Goal: Task Accomplishment & Management: Complete application form

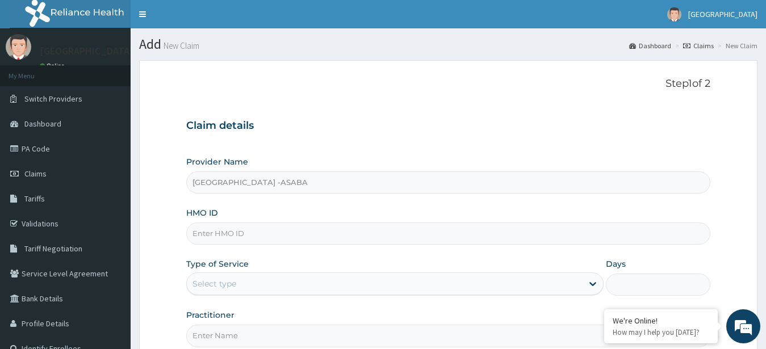
click at [352, 242] on input "HMO ID" at bounding box center [448, 234] width 525 height 22
type input "s"
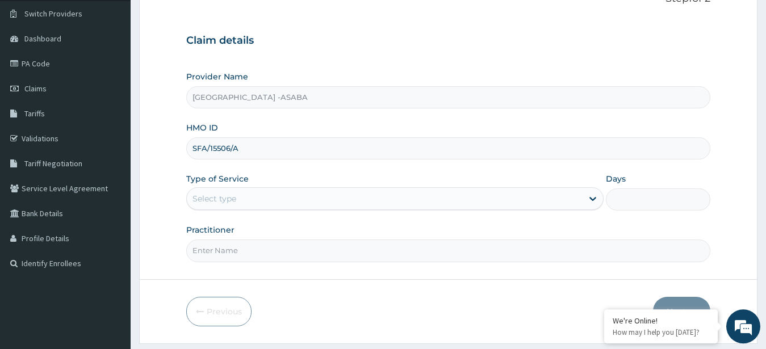
scroll to position [118, 0]
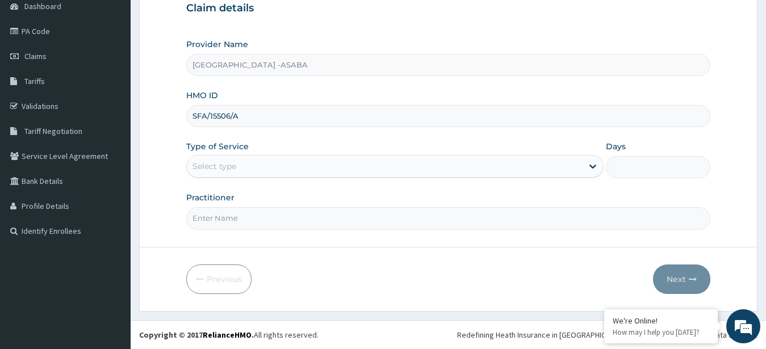
type input "SFA/15506/A"
click at [444, 173] on div "Select type" at bounding box center [385, 166] width 396 height 18
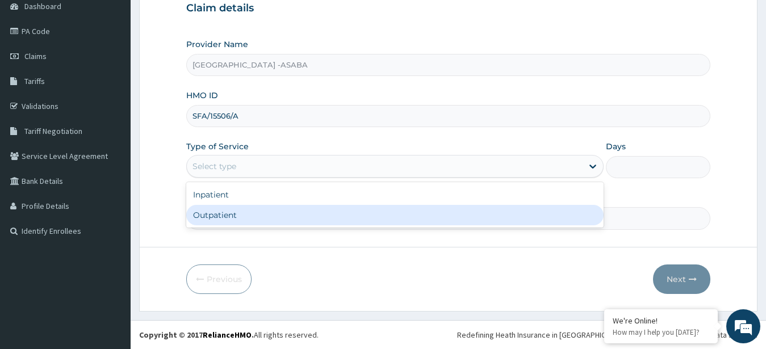
click at [381, 212] on div "Outpatient" at bounding box center [395, 215] width 418 height 20
type input "1"
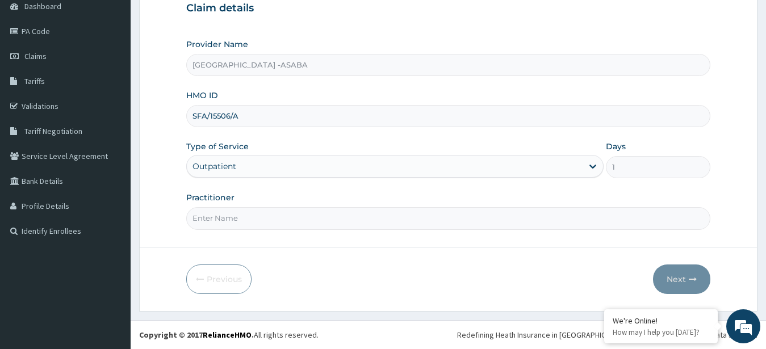
click at [345, 223] on input "Practitioner" at bounding box center [448, 218] width 525 height 22
type input "DR BRUNO"
click at [663, 279] on button "Next" at bounding box center [681, 280] width 57 height 30
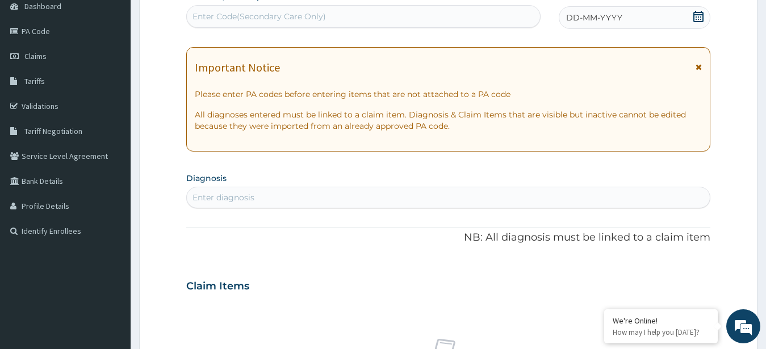
click at [657, 15] on div "DD-MM-YYYY" at bounding box center [635, 17] width 152 height 23
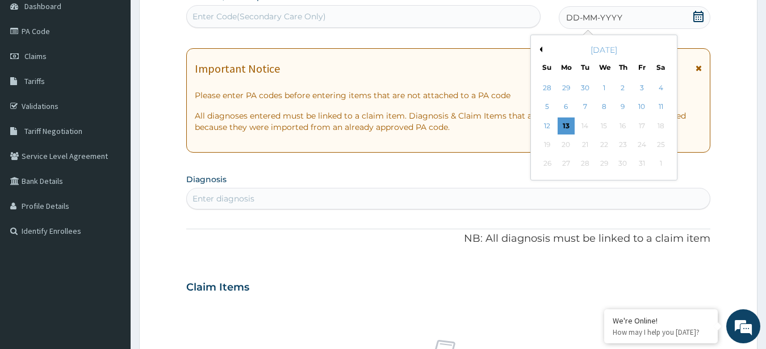
click at [542, 48] on button "Previous Month" at bounding box center [539, 50] width 6 height 6
click at [639, 102] on div "12" at bounding box center [641, 107] width 17 height 17
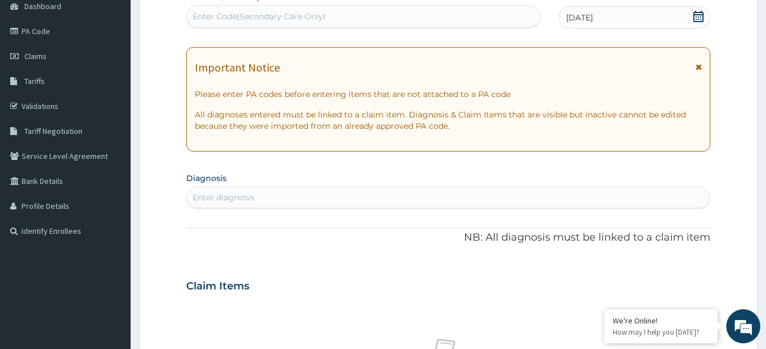
click at [418, 198] on div "Enter diagnosis" at bounding box center [448, 197] width 523 height 18
type input "MEDICAL"
click at [282, 195] on div "Enter diagnosis" at bounding box center [448, 197] width 523 height 18
type input "MEDICAL"
click at [282, 194] on div "Enter diagnosis" at bounding box center [448, 197] width 523 height 18
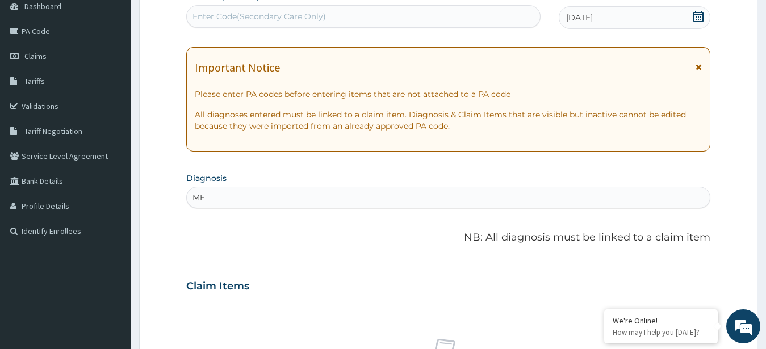
type input "M"
type input "ROUTINE CHECK"
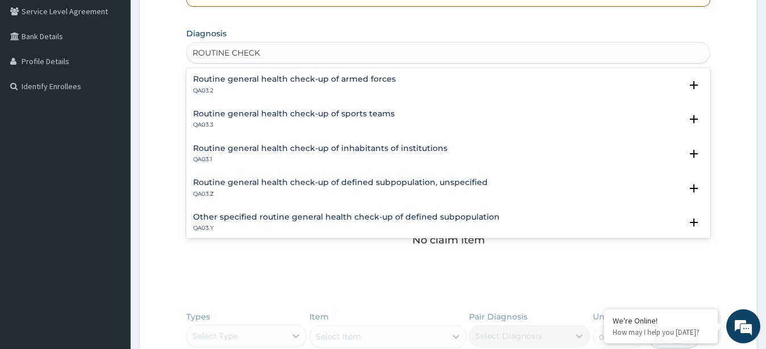
scroll to position [7, 0]
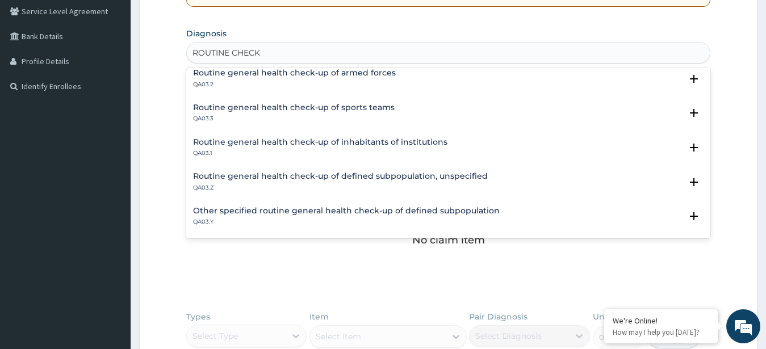
click at [384, 175] on h4 "Routine general health check-up of defined subpopulation, unspecified" at bounding box center [340, 176] width 295 height 9
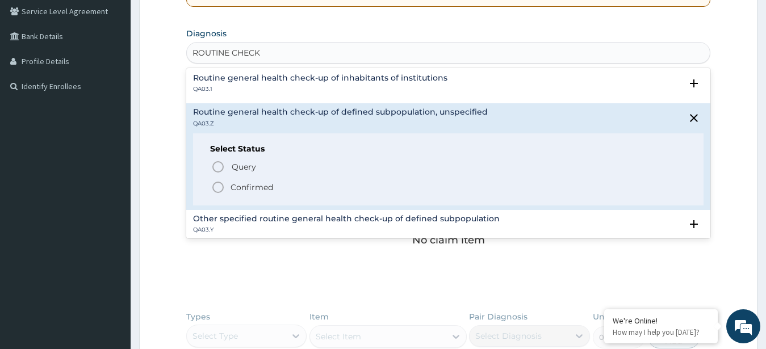
scroll to position [78, 0]
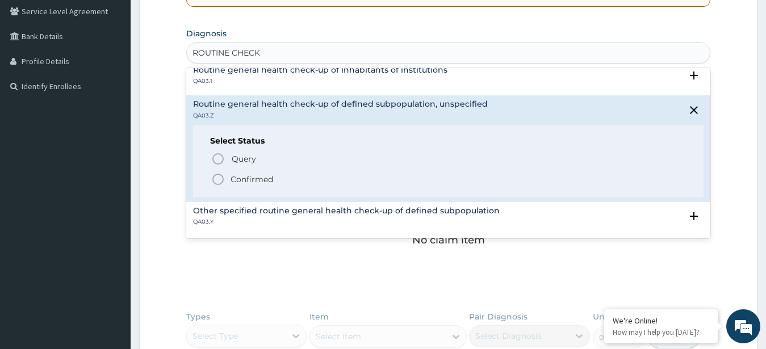
click at [223, 177] on circle "status option filled" at bounding box center [218, 179] width 10 height 10
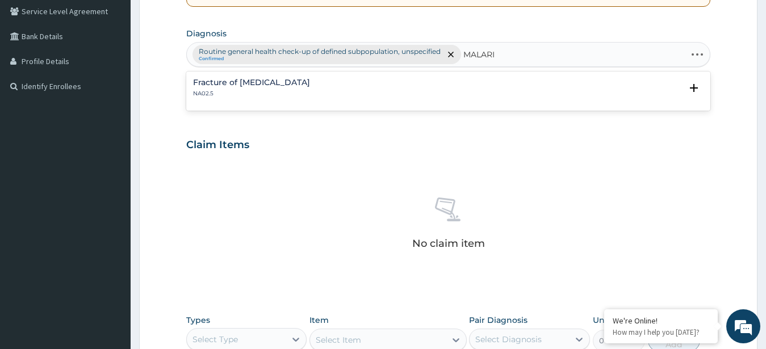
type input "MALARIA"
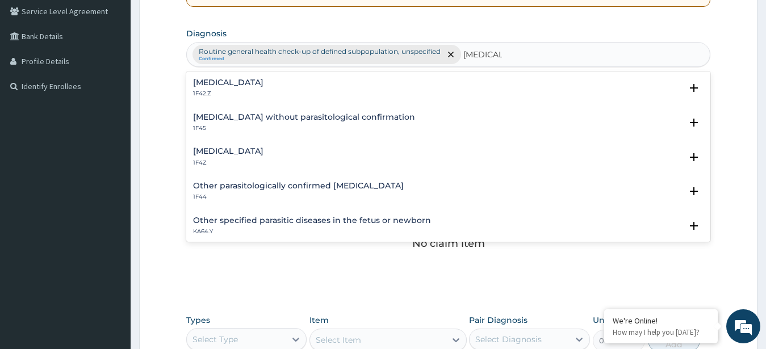
click at [242, 154] on h4 "Malaria, unspecified" at bounding box center [228, 151] width 70 height 9
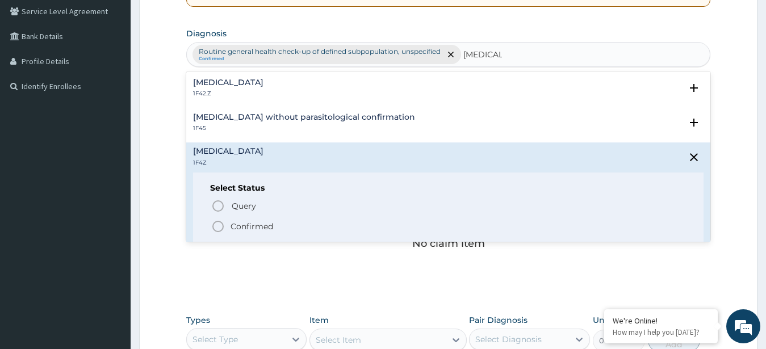
click at [219, 221] on icon "status option filled" at bounding box center [218, 227] width 14 height 14
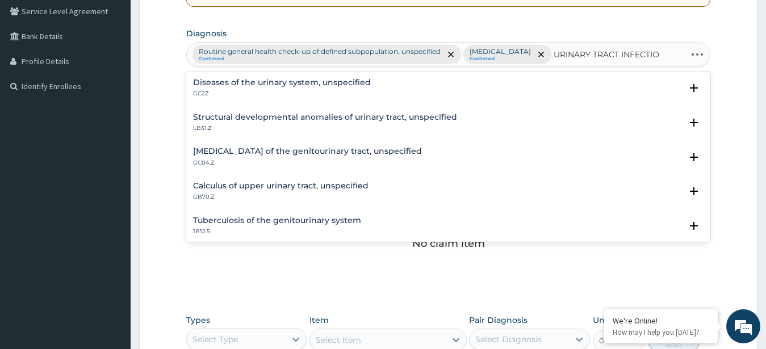
type input "URINARY TRACT INFECTION"
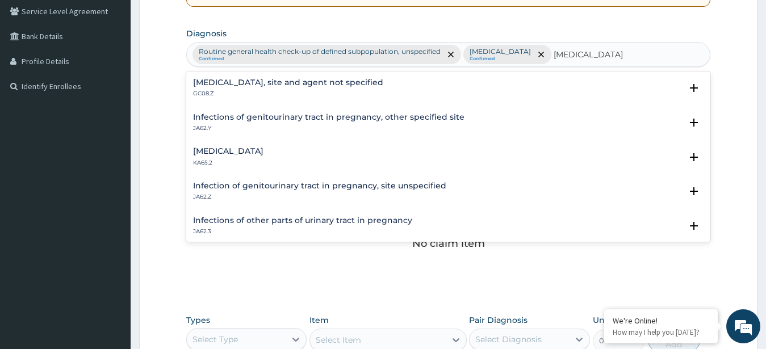
click at [299, 81] on h4 "[MEDICAL_DATA], site and agent not specified" at bounding box center [288, 82] width 190 height 9
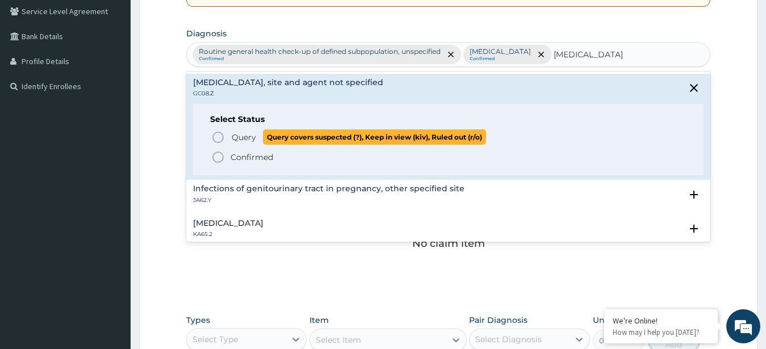
click at [217, 134] on icon "status option query" at bounding box center [218, 138] width 14 height 14
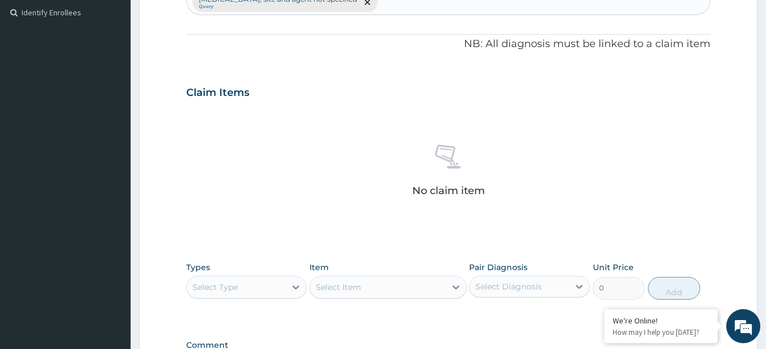
scroll to position [491, 0]
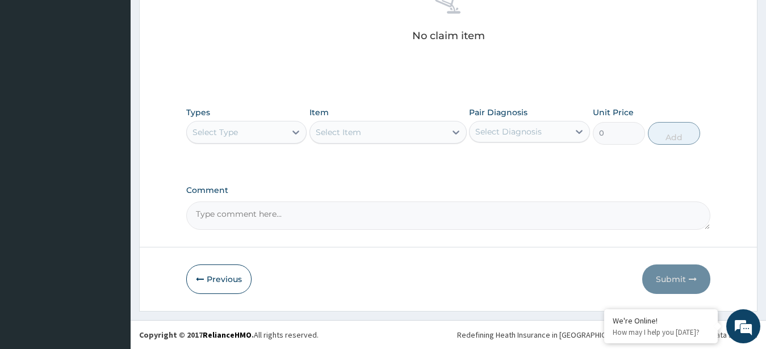
click at [279, 142] on div "Select Type" at bounding box center [246, 132] width 121 height 23
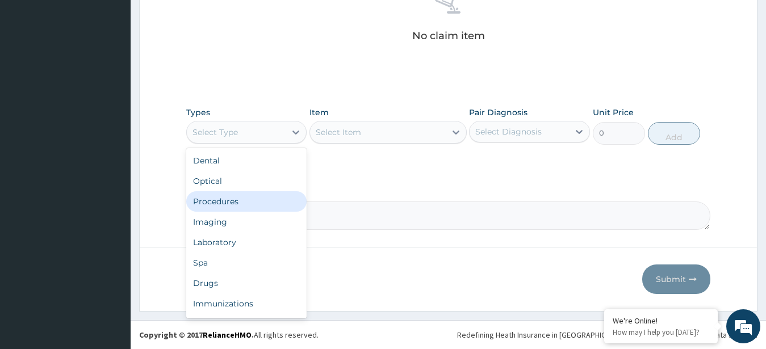
click at [268, 210] on div "Procedures" at bounding box center [246, 201] width 121 height 20
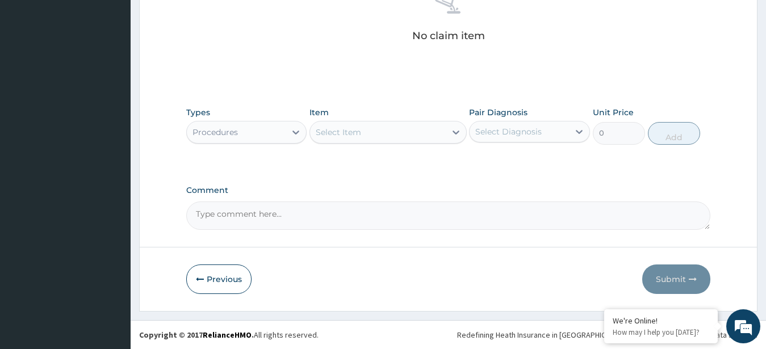
click at [400, 136] on div "Select Item" at bounding box center [378, 132] width 136 height 18
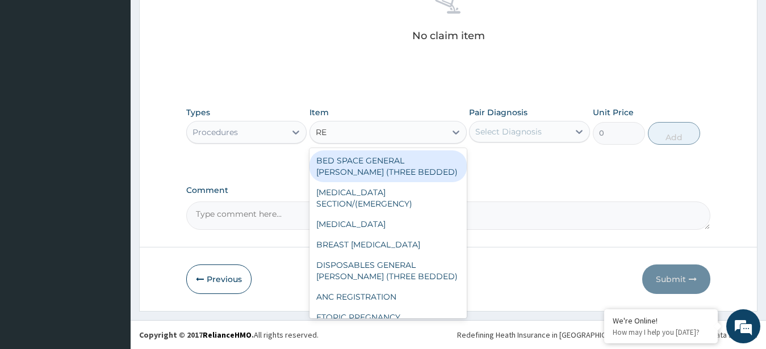
type input "REG"
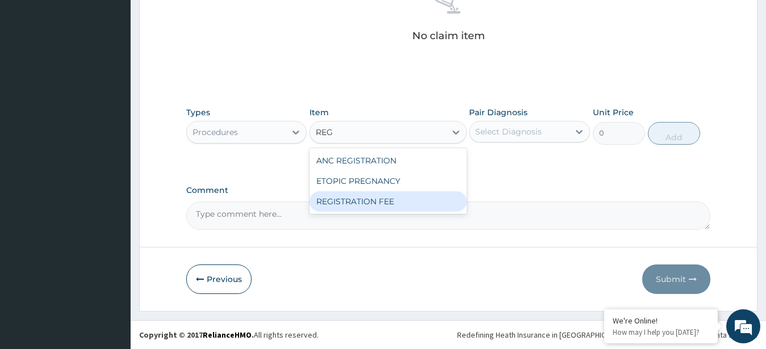
click at [393, 200] on div "REGISTRATION FEE" at bounding box center [387, 201] width 157 height 20
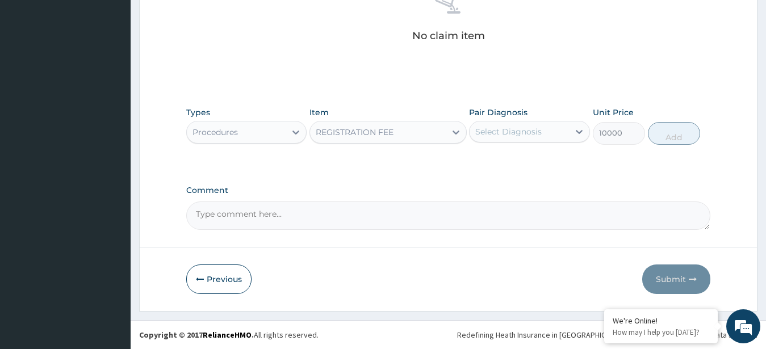
type input "10000"
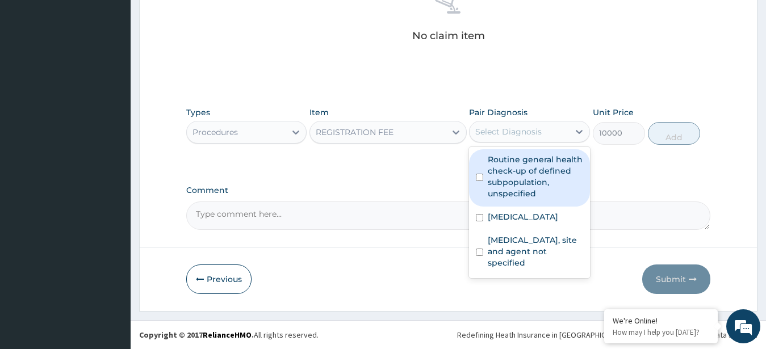
click at [531, 133] on div "Select Diagnosis" at bounding box center [508, 131] width 66 height 11
click at [531, 196] on label "Routine general health check-up of defined subpopulation, unspecified" at bounding box center [535, 176] width 95 height 45
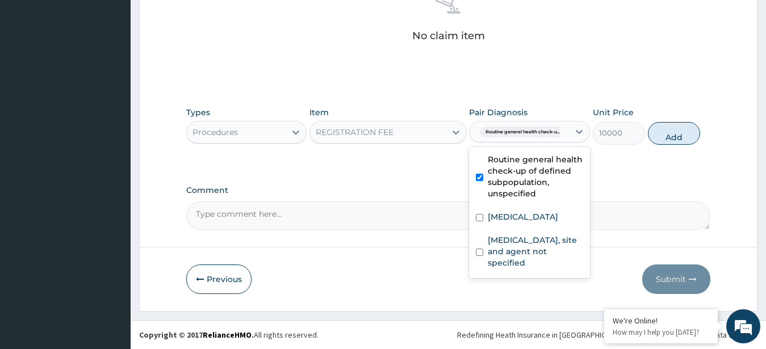
checkbox input "true"
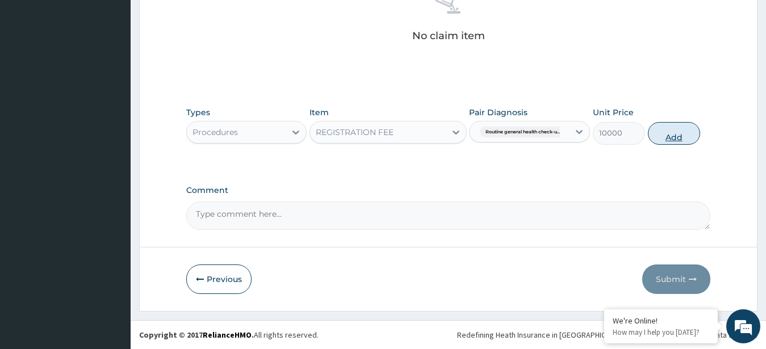
click at [671, 129] on button "Add" at bounding box center [674, 133] width 52 height 23
type input "0"
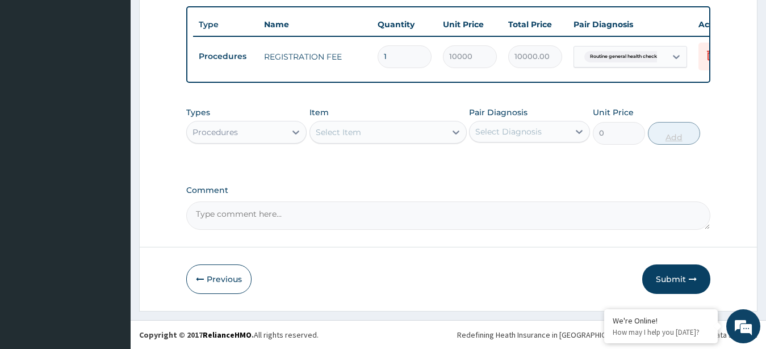
scroll to position [447, 0]
click at [395, 135] on div "Select Item" at bounding box center [378, 132] width 136 height 18
click at [387, 135] on div "Select Item" at bounding box center [378, 132] width 136 height 18
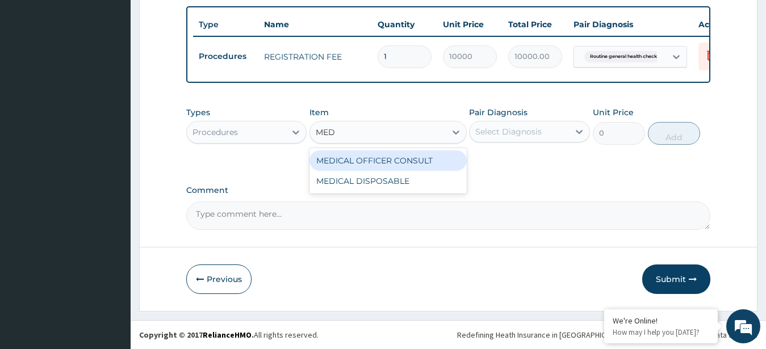
type input "MEDI"
click at [423, 155] on div "MEDICAL OFFICER CONSULT" at bounding box center [387, 160] width 157 height 20
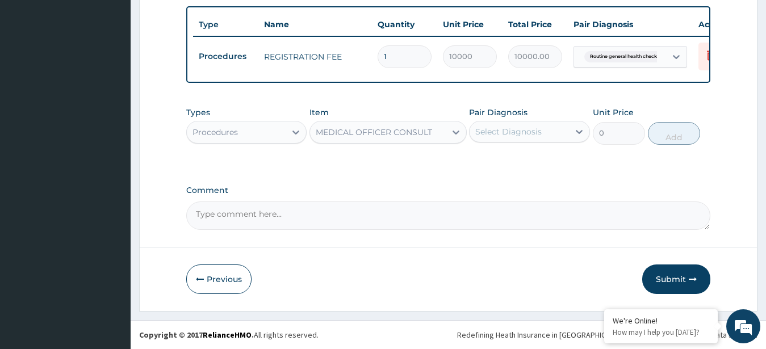
type input "10000"
click at [515, 132] on div "Select Diagnosis" at bounding box center [508, 131] width 66 height 11
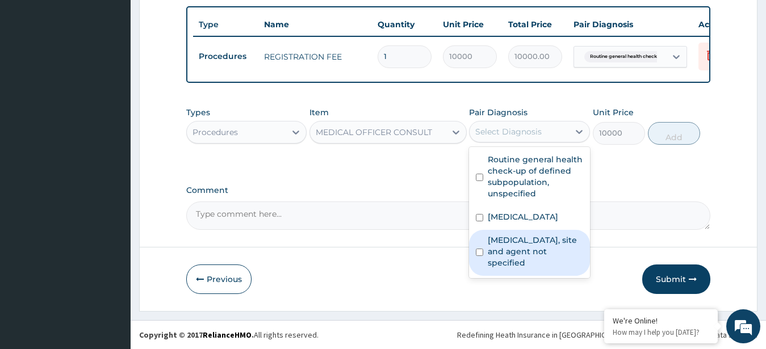
click at [536, 242] on label "[MEDICAL_DATA], site and agent not specified" at bounding box center [535, 251] width 95 height 34
checkbox input "true"
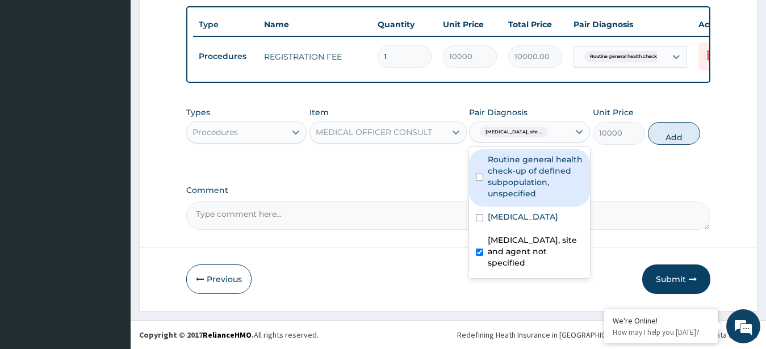
click at [523, 170] on label "Routine general health check-up of defined subpopulation, unspecified" at bounding box center [535, 176] width 95 height 45
checkbox input "true"
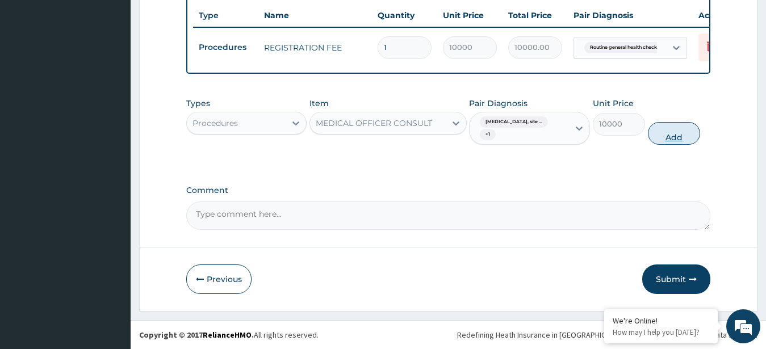
click at [679, 141] on button "Add" at bounding box center [674, 133] width 52 height 23
type input "0"
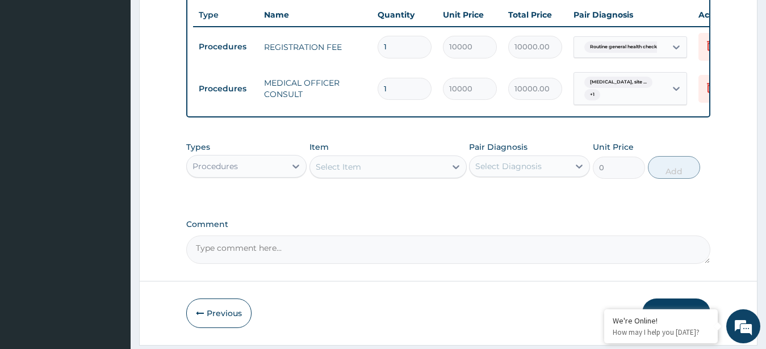
click at [267, 175] on div "Procedures" at bounding box center [236, 166] width 99 height 18
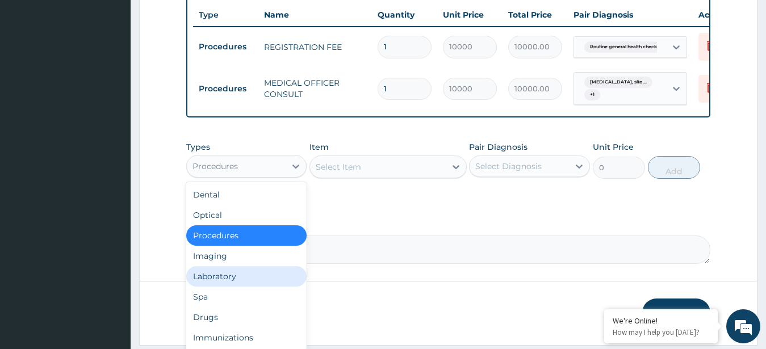
click at [236, 286] on div "Laboratory" at bounding box center [246, 276] width 121 height 20
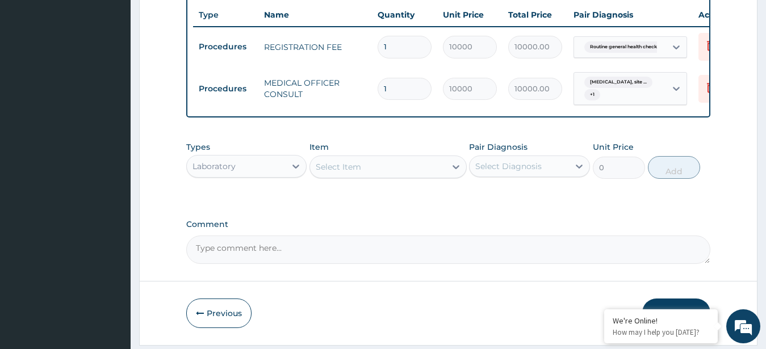
click at [380, 170] on div "Select Item" at bounding box center [378, 167] width 136 height 18
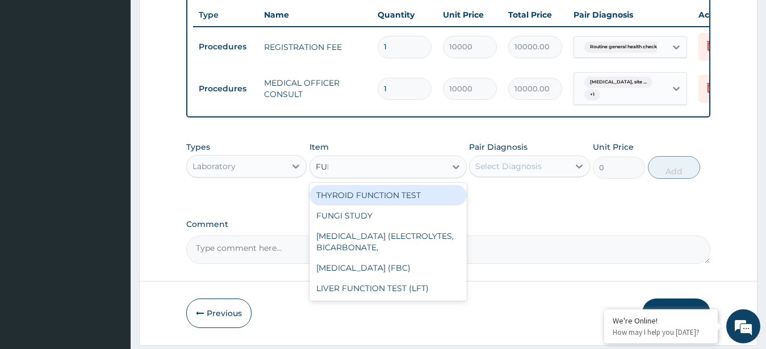
type input "FULL"
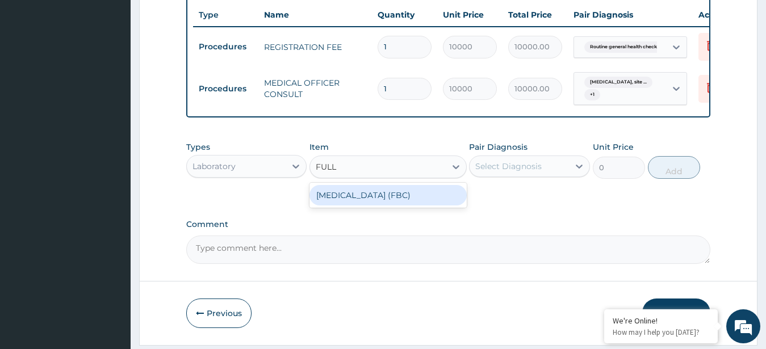
click at [400, 200] on div "FULL BLOOD COUNT (FBC)" at bounding box center [387, 195] width 157 height 20
type input "8000"
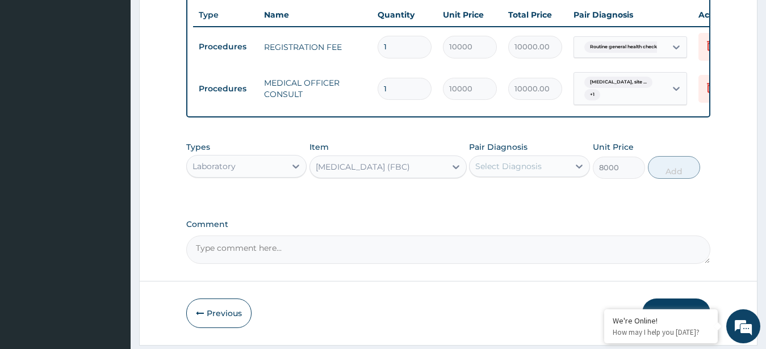
click at [525, 172] on div "Select Diagnosis" at bounding box center [508, 166] width 66 height 11
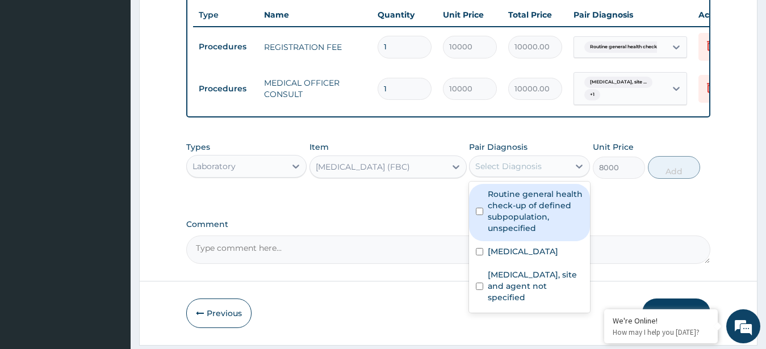
click at [529, 224] on label "Routine general health check-up of defined subpopulation, unspecified" at bounding box center [535, 210] width 95 height 45
checkbox input "true"
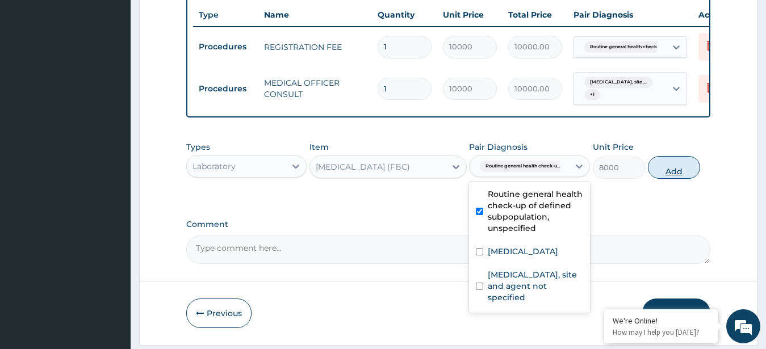
click at [679, 176] on button "Add" at bounding box center [674, 167] width 52 height 23
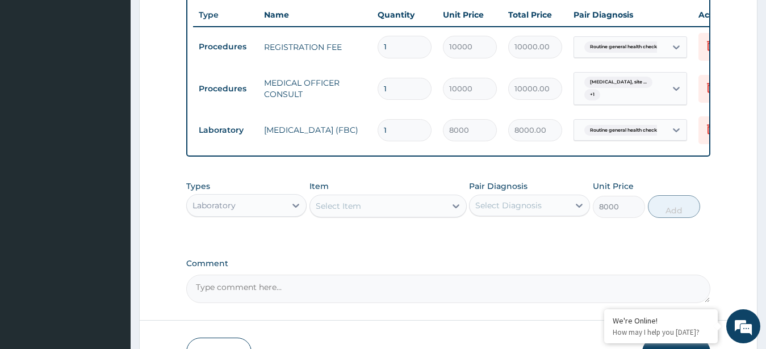
type input "0"
click at [419, 215] on div "Select Item" at bounding box center [378, 206] width 136 height 18
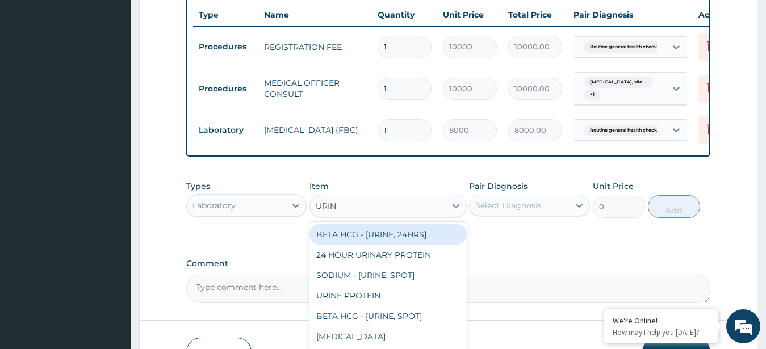
type input "URINA"
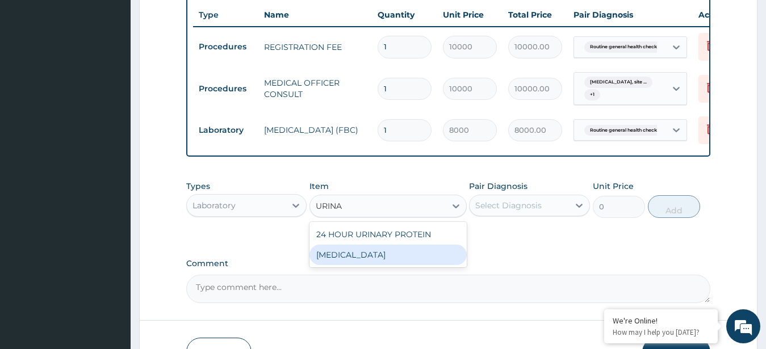
click at [389, 263] on div "URINALYSIS" at bounding box center [387, 255] width 157 height 20
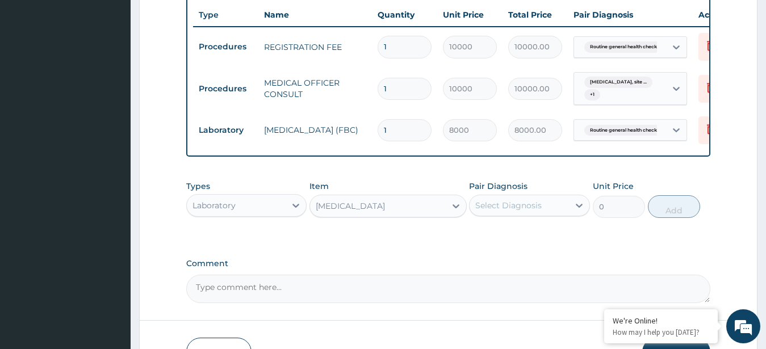
type input "3000"
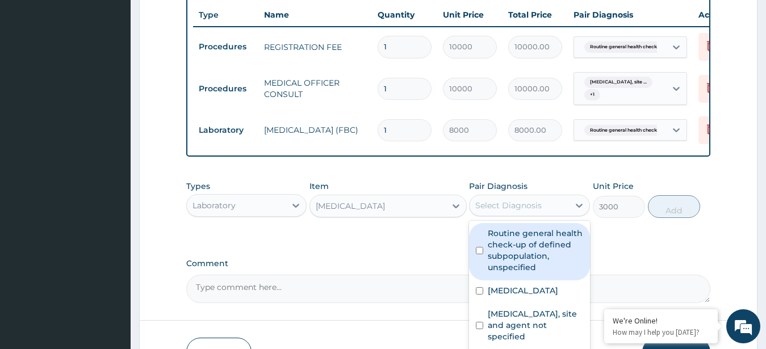
click at [501, 211] on div "Select Diagnosis" at bounding box center [508, 205] width 66 height 11
click at [500, 260] on label "Routine general health check-up of defined subpopulation, unspecified" at bounding box center [535, 250] width 95 height 45
checkbox input "true"
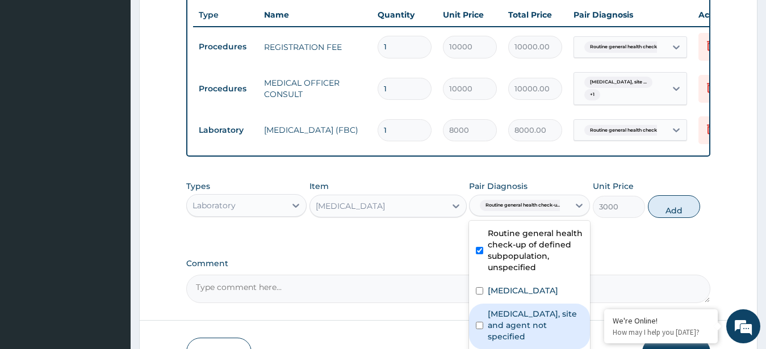
click at [569, 318] on label "[MEDICAL_DATA], site and agent not specified" at bounding box center [535, 325] width 95 height 34
checkbox input "true"
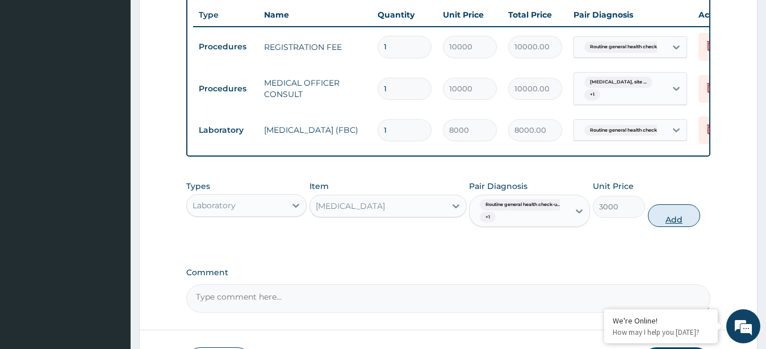
click at [677, 224] on button "Add" at bounding box center [674, 215] width 52 height 23
type input "0"
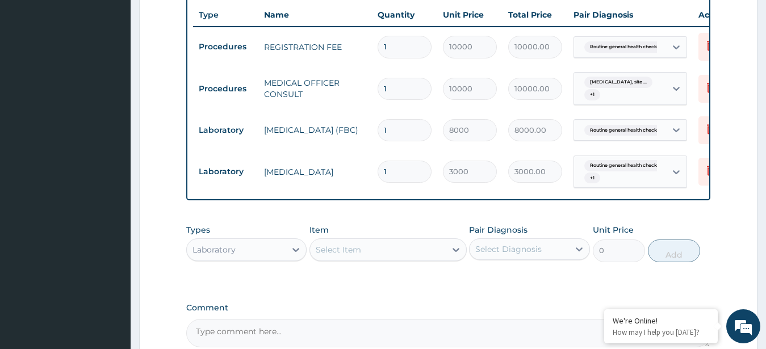
scroll to position [564, 0]
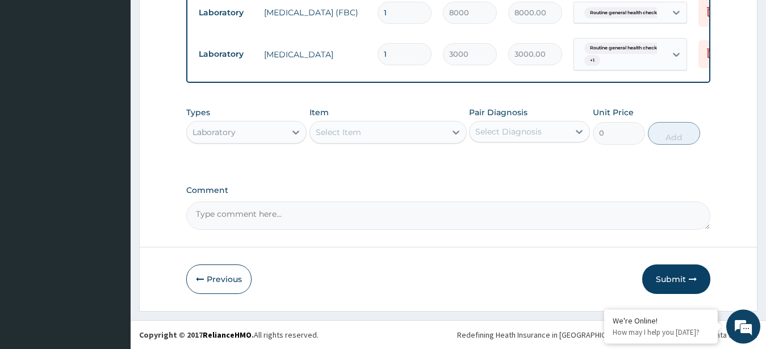
click at [400, 140] on div "Select Item" at bounding box center [378, 132] width 136 height 18
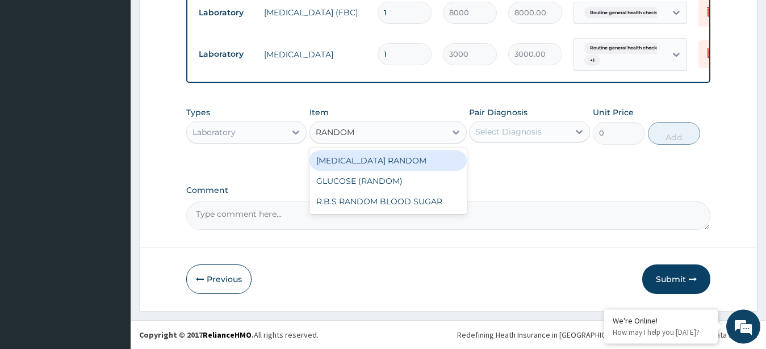
type input "RANDOM B"
click at [419, 171] on div "R.B.S RANDOM BLOOD SUGAR" at bounding box center [387, 160] width 157 height 20
type input "3000"
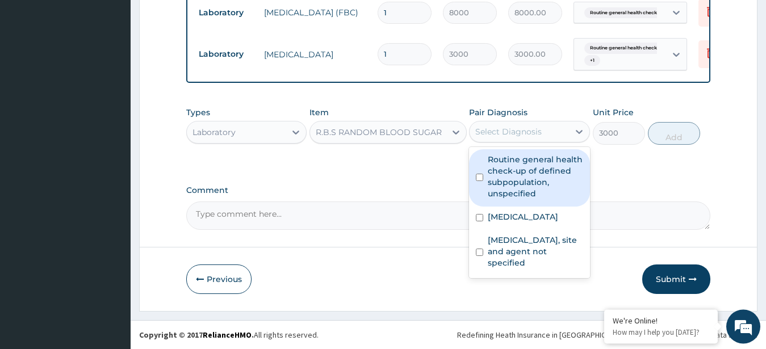
click at [506, 137] on div "Select Diagnosis" at bounding box center [508, 131] width 66 height 11
click at [505, 188] on label "Routine general health check-up of defined subpopulation, unspecified" at bounding box center [535, 176] width 95 height 45
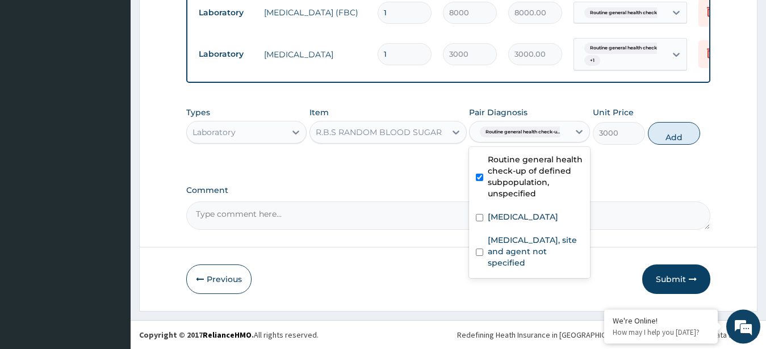
checkbox input "true"
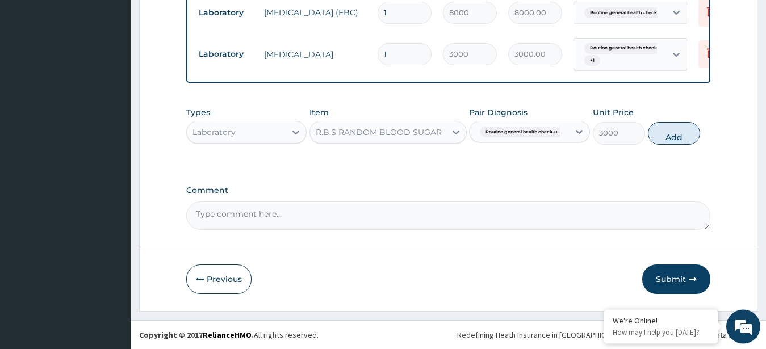
click at [661, 143] on button "Add" at bounding box center [674, 133] width 52 height 23
type input "0"
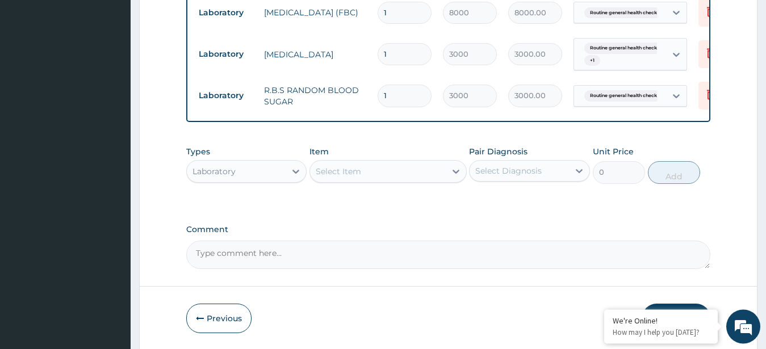
click at [402, 175] on div "Select Item" at bounding box center [378, 171] width 136 height 18
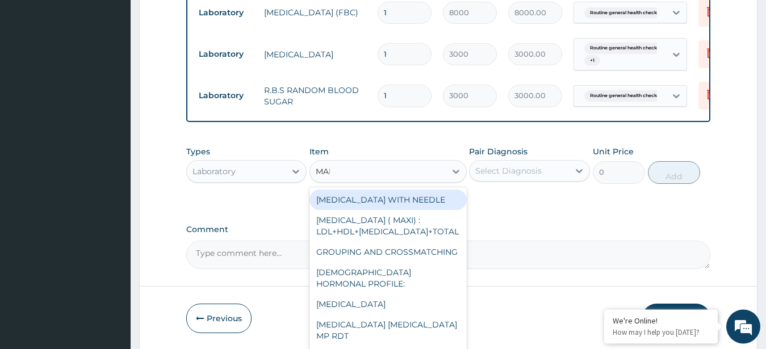
type input "MALA"
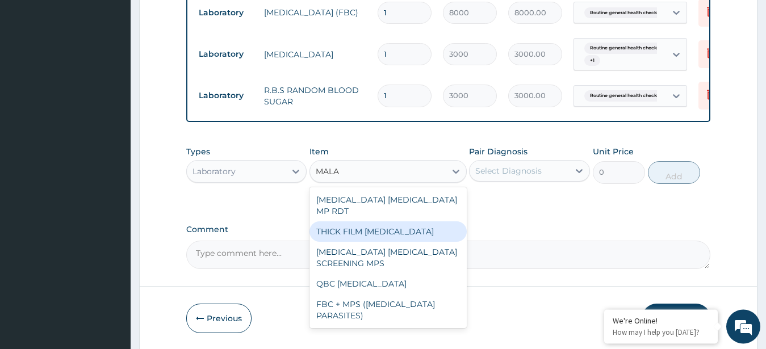
click at [402, 227] on div "THICK FILM MALARIA" at bounding box center [387, 231] width 157 height 20
type input "2500"
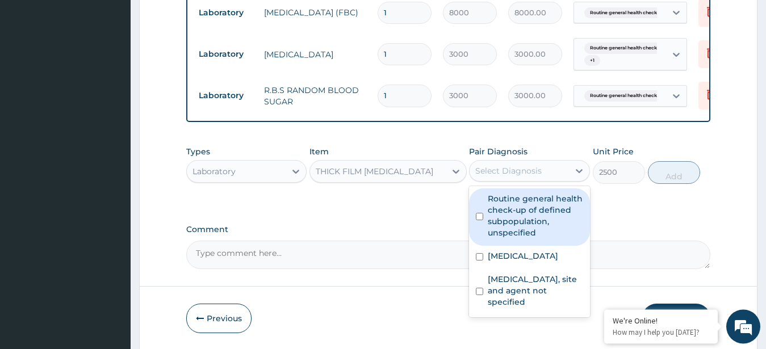
click at [541, 180] on div "Select Diagnosis" at bounding box center [518, 171] width 99 height 18
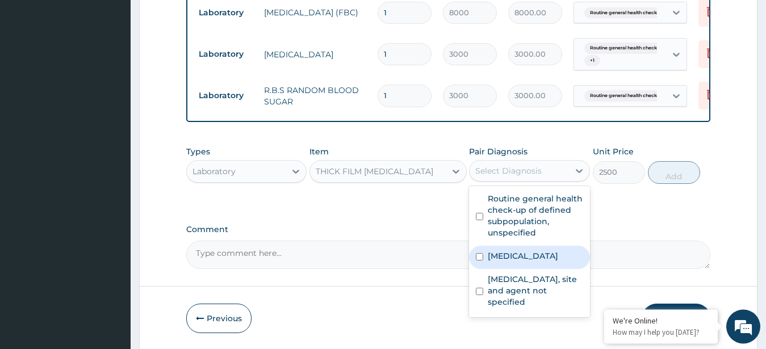
click at [531, 262] on label "Malaria, unspecified" at bounding box center [523, 255] width 70 height 11
checkbox input "true"
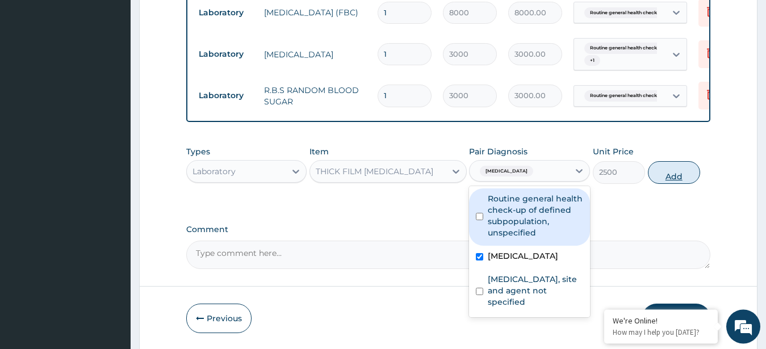
click at [676, 183] on button "Add" at bounding box center [674, 172] width 52 height 23
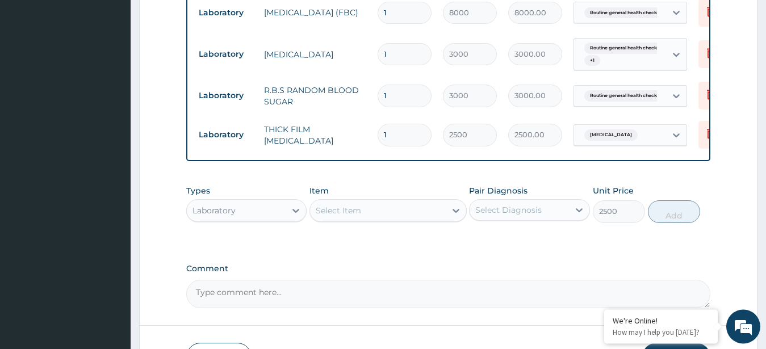
type input "0"
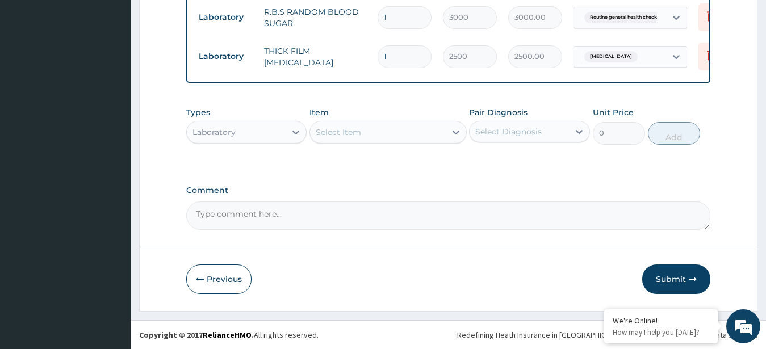
click at [262, 139] on div "Laboratory" at bounding box center [236, 132] width 99 height 18
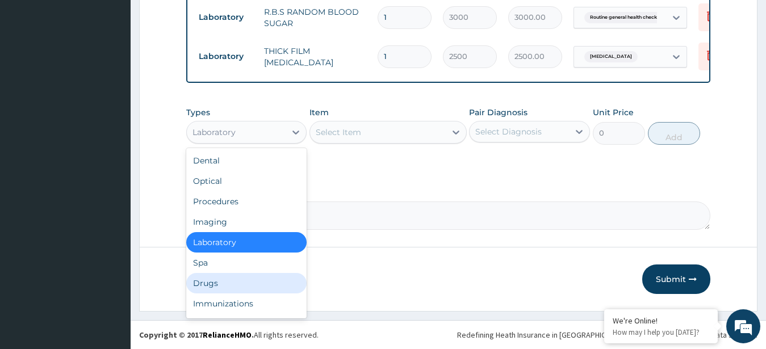
click at [219, 286] on div "Drugs" at bounding box center [246, 283] width 121 height 20
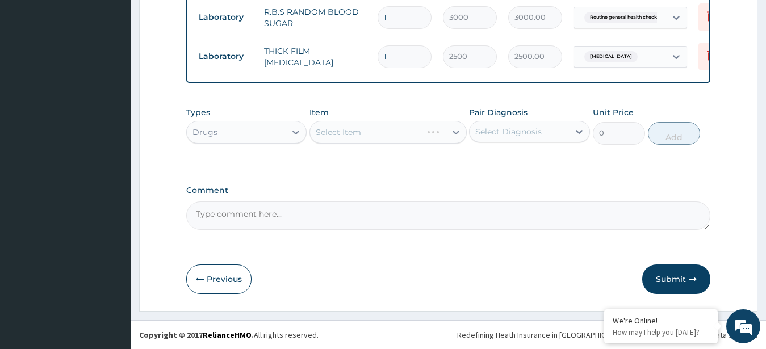
click at [401, 136] on div "Select Item" at bounding box center [387, 132] width 157 height 23
click at [401, 136] on div "Select Item" at bounding box center [378, 132] width 136 height 18
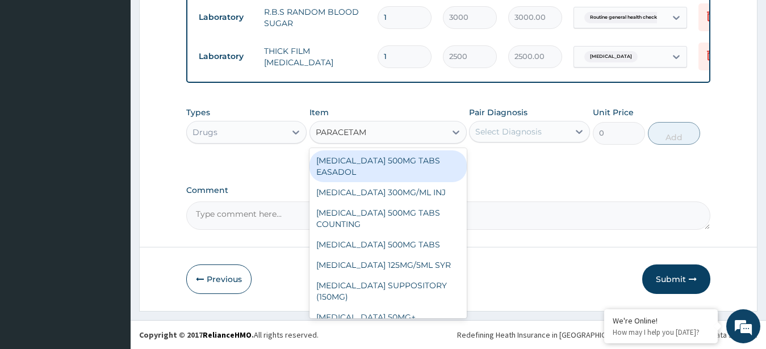
type input "PARACETAMO"
click at [409, 169] on div "PARACETAMOL 500MG TABS EASADOL" at bounding box center [387, 166] width 157 height 32
type input "30"
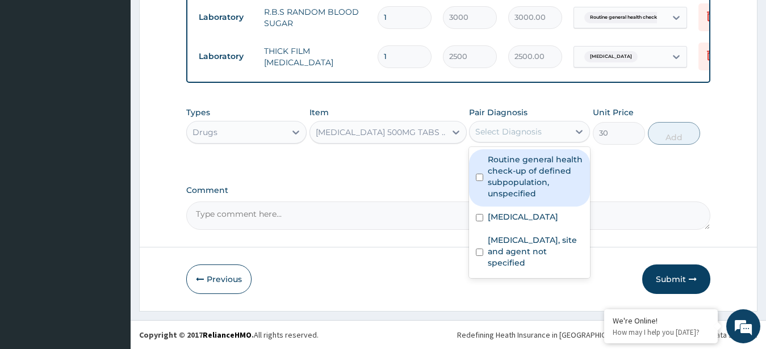
click at [529, 128] on div "Select Diagnosis" at bounding box center [518, 132] width 99 height 18
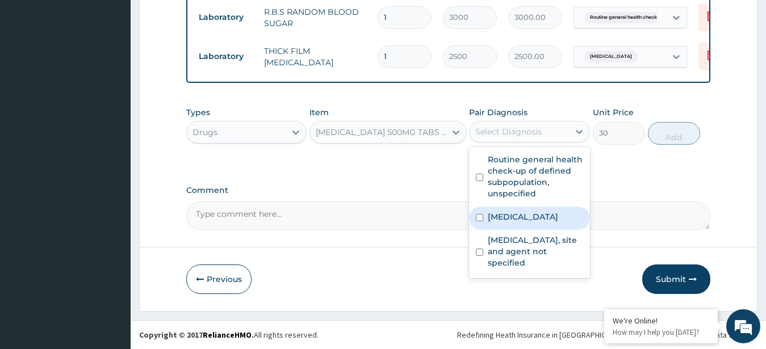
click at [536, 220] on label "Malaria, unspecified" at bounding box center [523, 216] width 70 height 11
checkbox input "true"
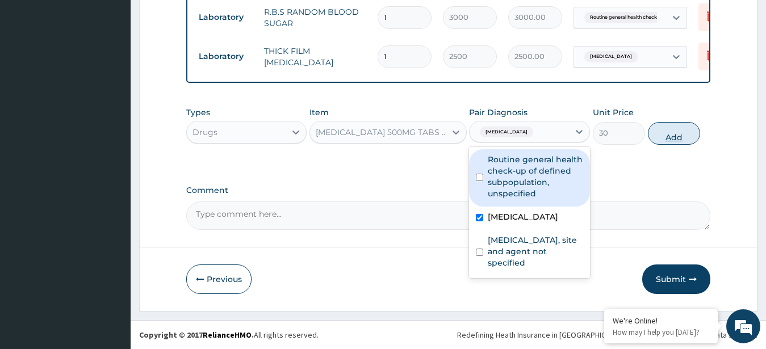
click at [668, 137] on button "Add" at bounding box center [674, 133] width 52 height 23
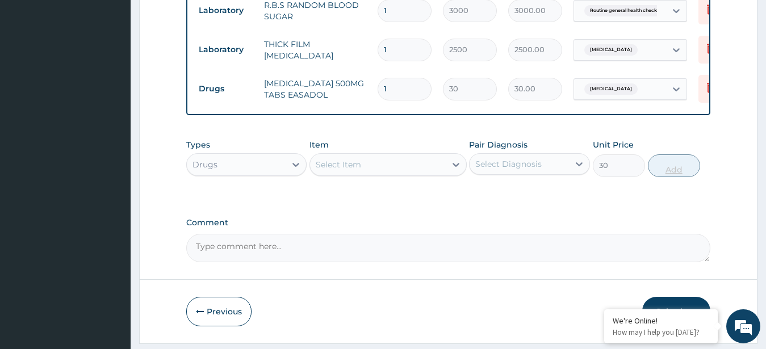
type input "0"
click at [417, 174] on div "Select Item" at bounding box center [378, 165] width 136 height 18
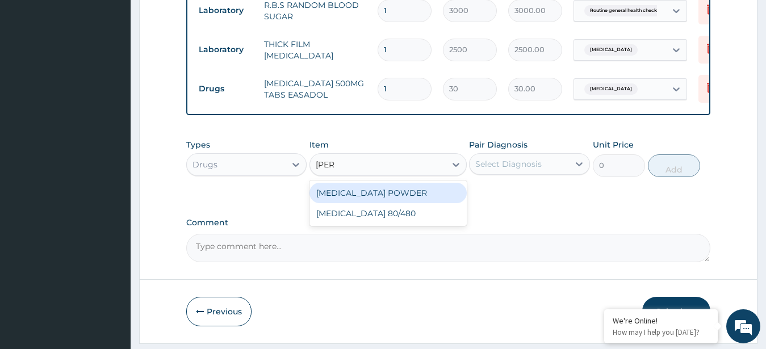
type input "COART"
click at [429, 196] on div "[MEDICAL_DATA] 80/480" at bounding box center [387, 193] width 157 height 20
type input "1200"
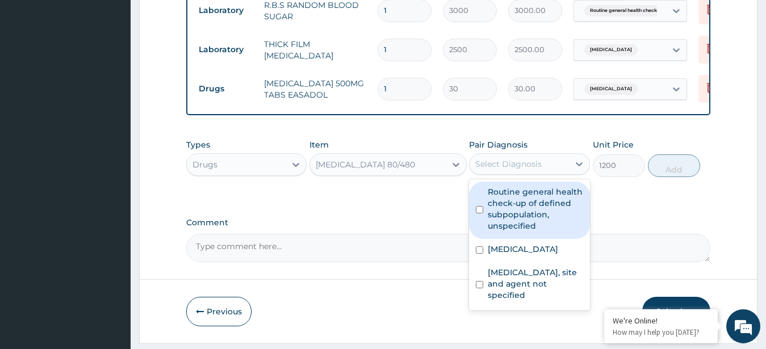
click at [521, 170] on div "Select Diagnosis" at bounding box center [508, 163] width 66 height 11
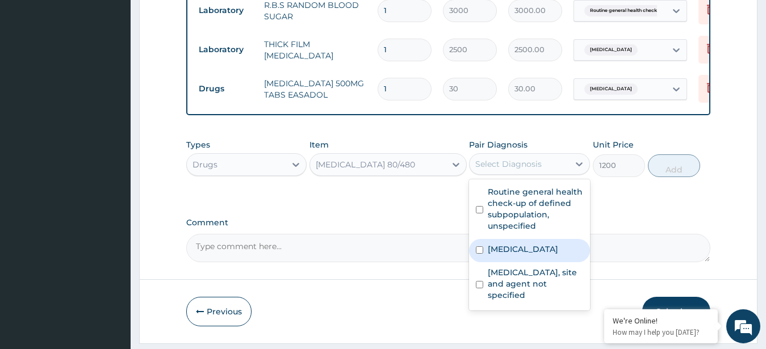
click at [502, 255] on label "Malaria, unspecified" at bounding box center [523, 249] width 70 height 11
checkbox input "true"
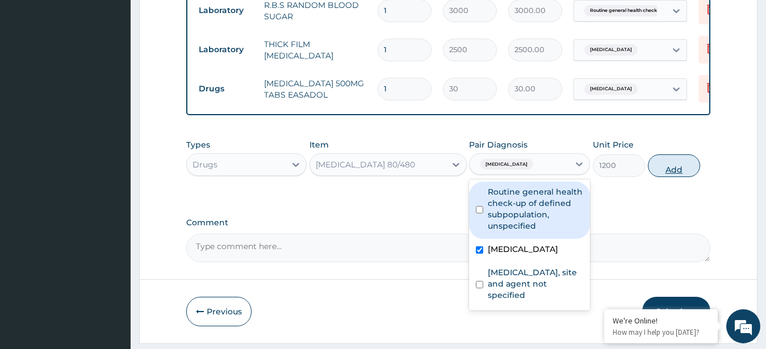
click at [669, 177] on button "Add" at bounding box center [674, 165] width 52 height 23
type input "0"
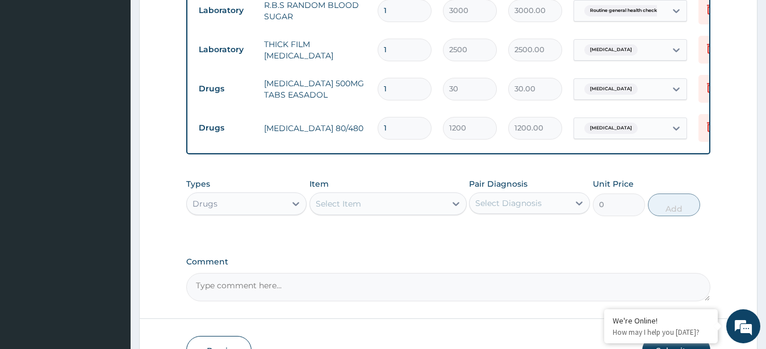
click at [404, 133] on input "1" at bounding box center [405, 128] width 54 height 22
type input "0.00"
type input "6"
type input "7200.00"
type input "6"
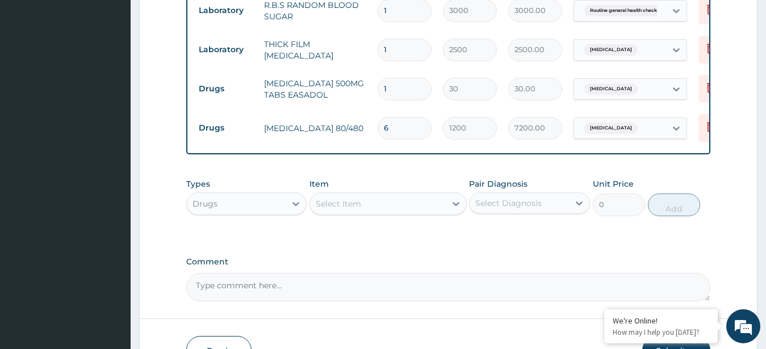
click at [402, 100] on td "1" at bounding box center [404, 88] width 65 height 33
click at [398, 91] on input "1" at bounding box center [405, 89] width 54 height 22
type input "0.00"
type input "20"
type input "600.00"
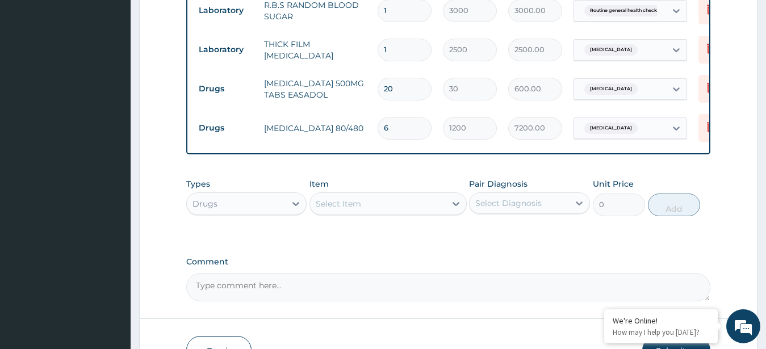
type input "2"
type input "60.00"
type input "28"
type input "840.00"
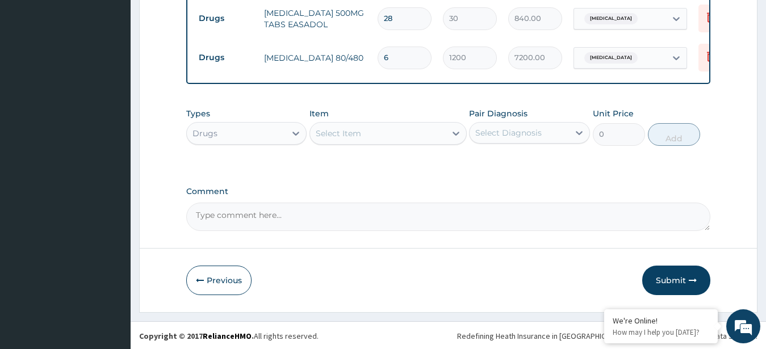
scroll to position [731, 0]
type input "28"
click at [659, 280] on button "Submit" at bounding box center [676, 280] width 68 height 30
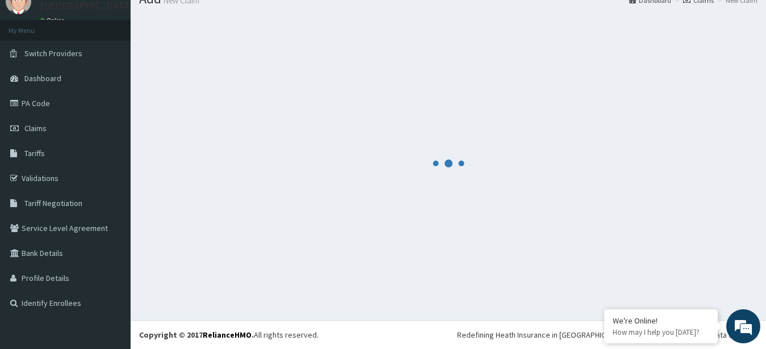
scroll to position [45, 0]
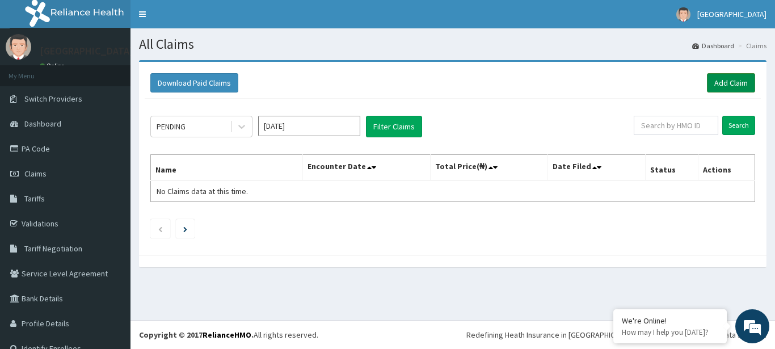
click at [710, 74] on link "Add Claim" at bounding box center [731, 82] width 48 height 19
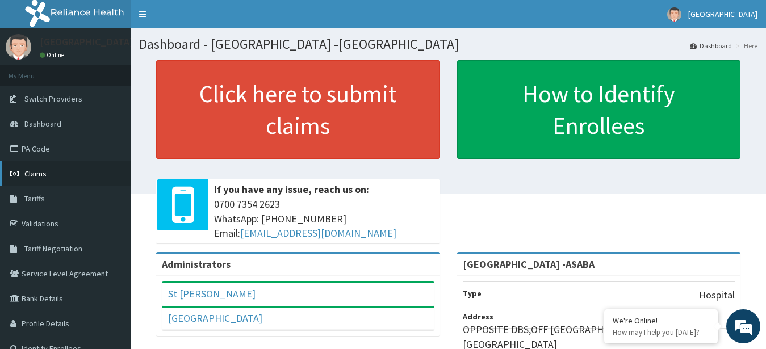
click at [54, 166] on link "Claims" at bounding box center [65, 173] width 131 height 25
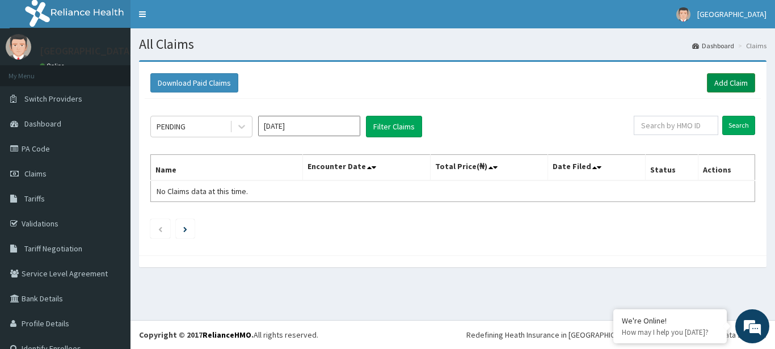
click at [708, 76] on link "Add Claim" at bounding box center [731, 82] width 48 height 19
click at [307, 123] on input "Oct 2025" at bounding box center [309, 126] width 102 height 20
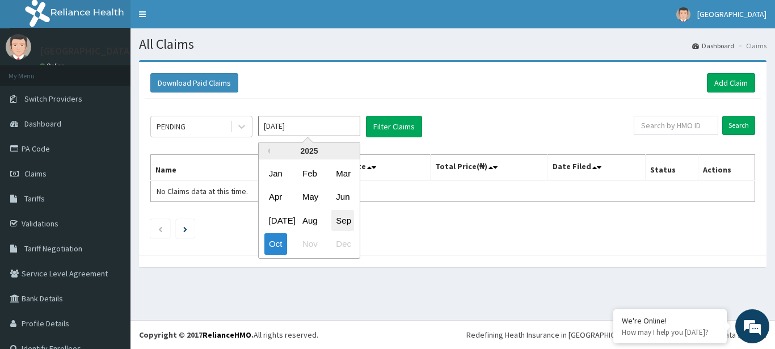
click at [346, 220] on div "Sep" at bounding box center [343, 220] width 23 height 21
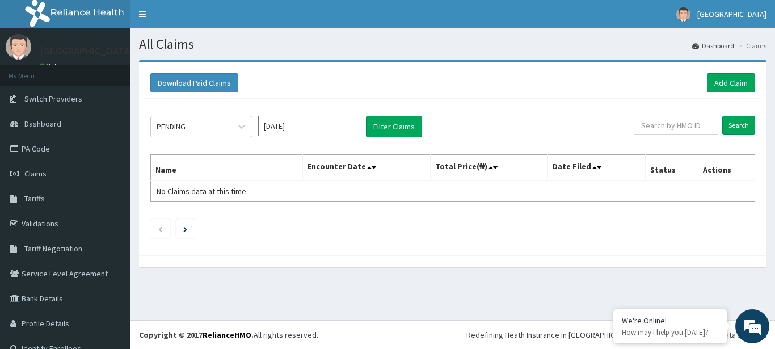
type input "Sep 2025"
click at [390, 124] on button "Filter Claims" at bounding box center [394, 127] width 56 height 22
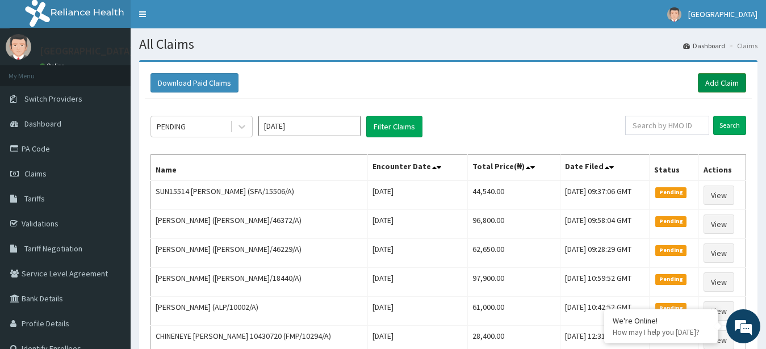
click at [712, 82] on link "Add Claim" at bounding box center [722, 82] width 48 height 19
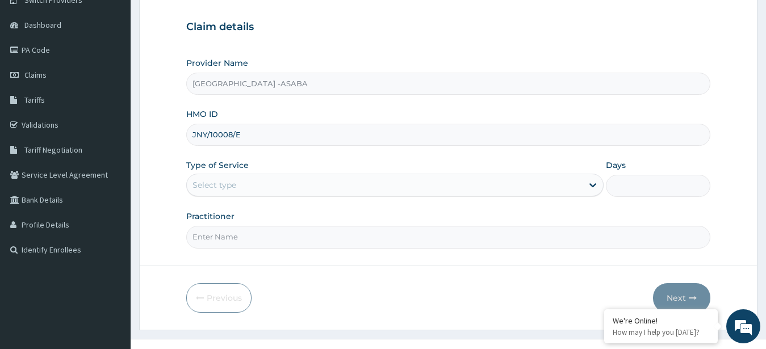
scroll to position [118, 0]
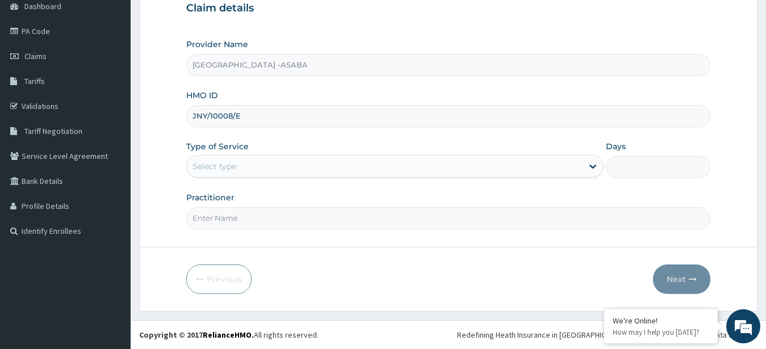
type input "JNY/10008/E"
click at [313, 163] on div "Select type" at bounding box center [385, 166] width 396 height 18
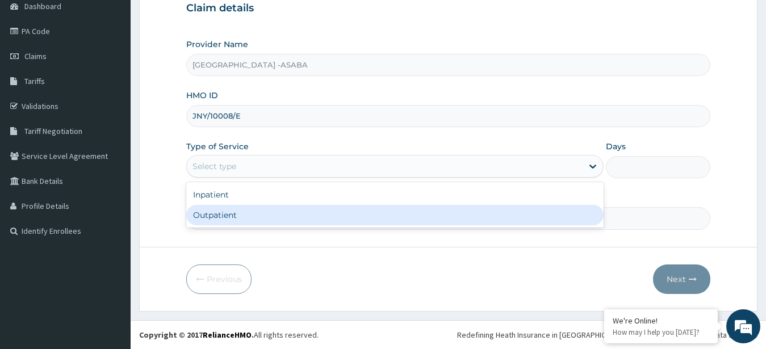
click at [266, 217] on div "Outpatient" at bounding box center [395, 215] width 418 height 20
type input "1"
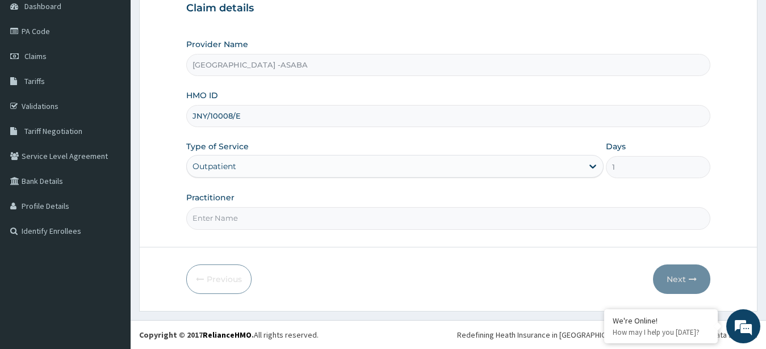
click at [304, 221] on input "Practitioner" at bounding box center [448, 218] width 525 height 22
type input "DR BRUNO"
click at [673, 276] on button "Next" at bounding box center [681, 280] width 57 height 30
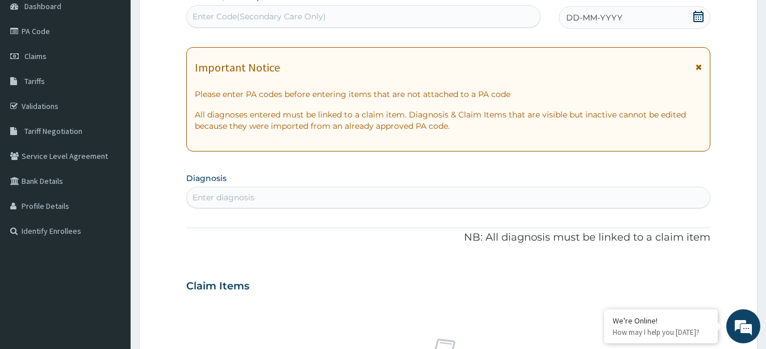
click at [431, 16] on div "Enter Code(Secondary Care Only)" at bounding box center [363, 16] width 353 height 18
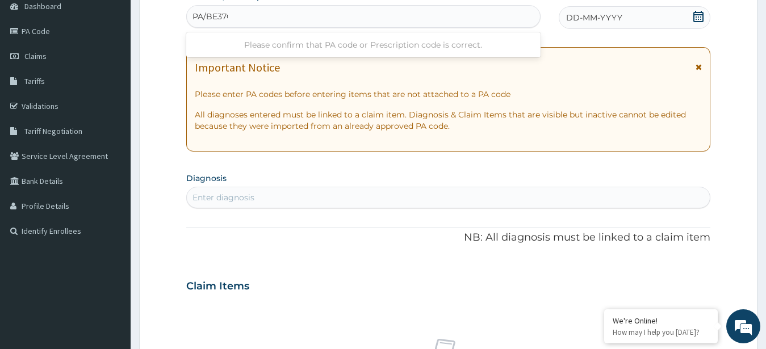
type input "PA/BE37CC"
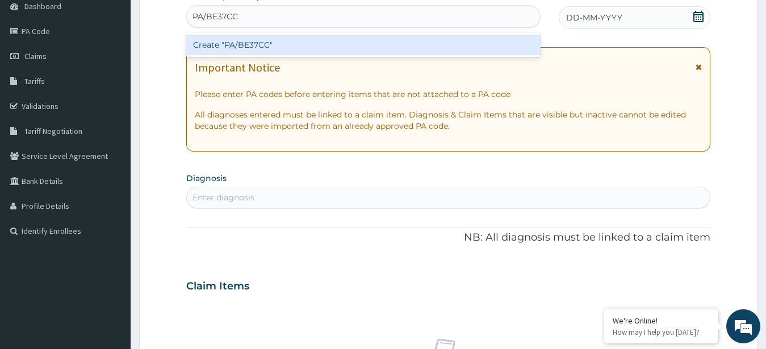
click at [343, 40] on div "Create "PA/BE37CC"" at bounding box center [363, 45] width 354 height 20
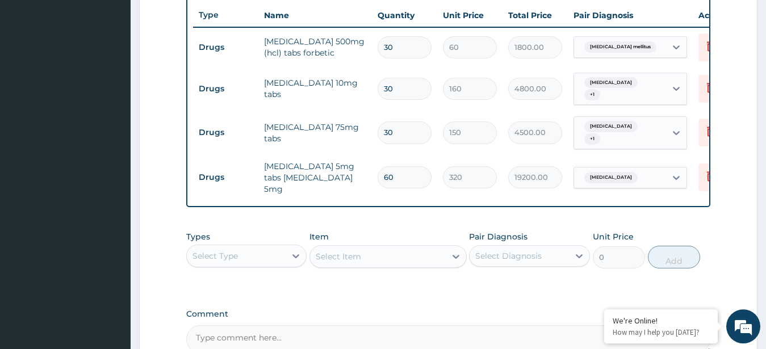
scroll to position [95, 0]
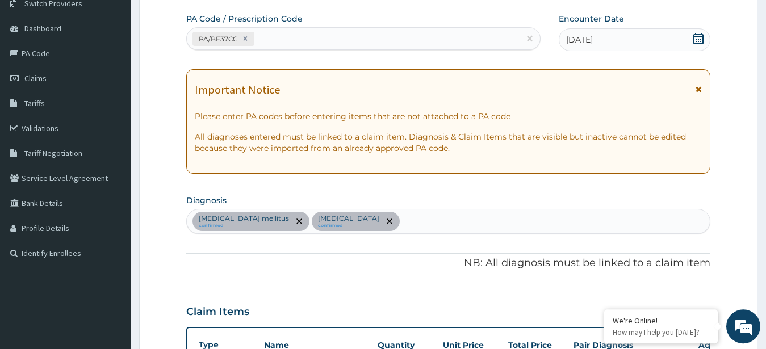
click at [411, 225] on div "Diabetes mellitus confirmed Essential hypertension confirmed" at bounding box center [448, 221] width 523 height 24
type input "[MEDICAL_DATA]"
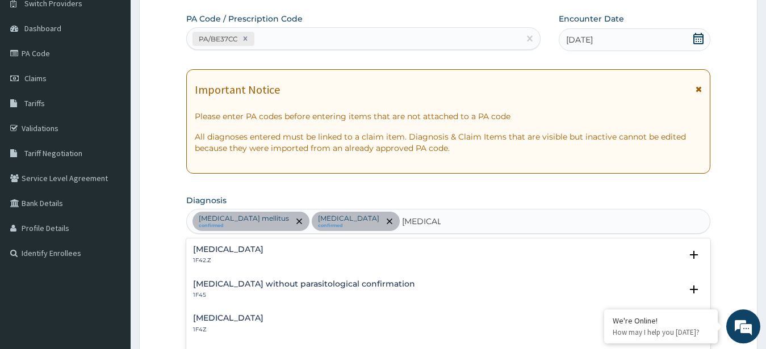
click at [249, 311] on div "Malaria, unspecified 1F4Z Select Status Query Query covers suspected (?), Keep …" at bounding box center [448, 326] width 525 height 35
click at [249, 314] on h4 "[MEDICAL_DATA]" at bounding box center [228, 318] width 70 height 9
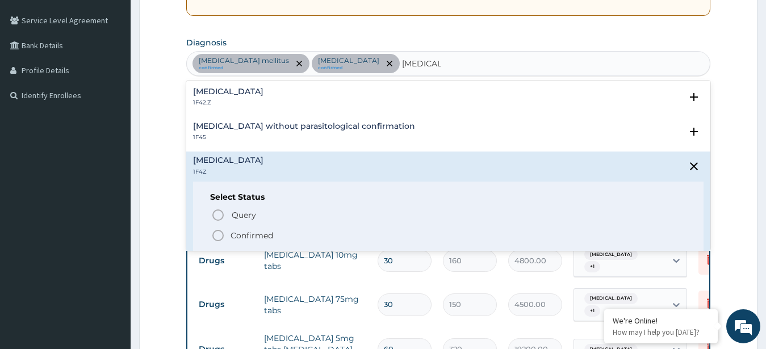
scroll to position [269, 0]
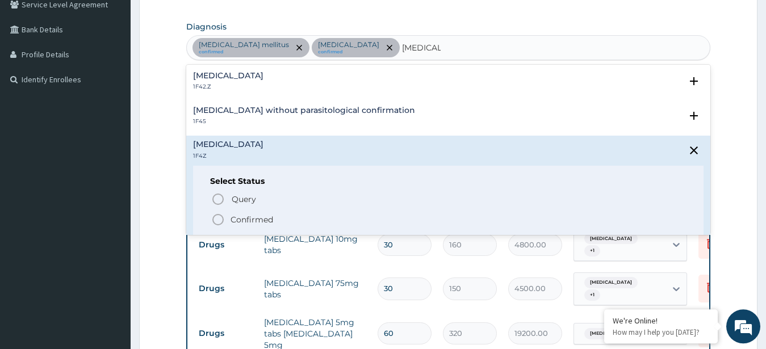
click at [215, 219] on icon "status option filled" at bounding box center [218, 220] width 14 height 14
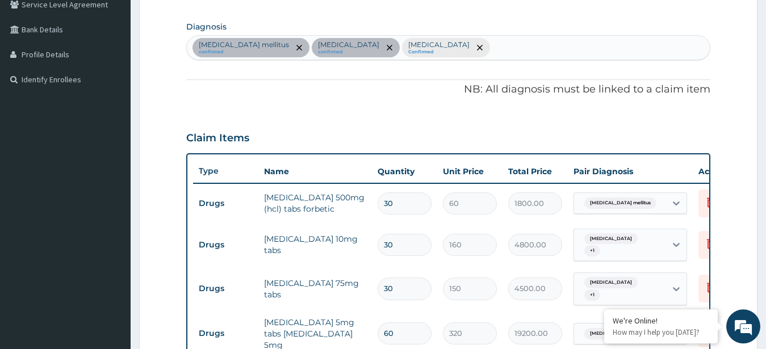
scroll to position [552, 0]
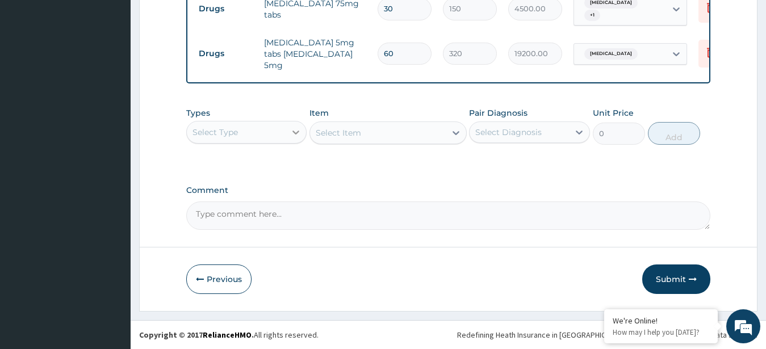
click at [297, 131] on icon at bounding box center [295, 132] width 11 height 11
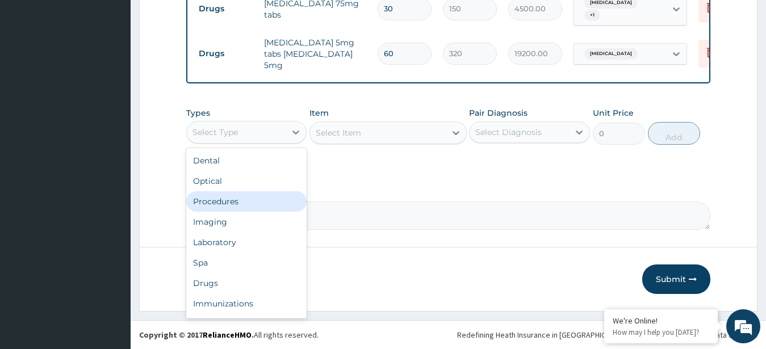
click at [256, 198] on div "Procedures" at bounding box center [246, 201] width 121 height 20
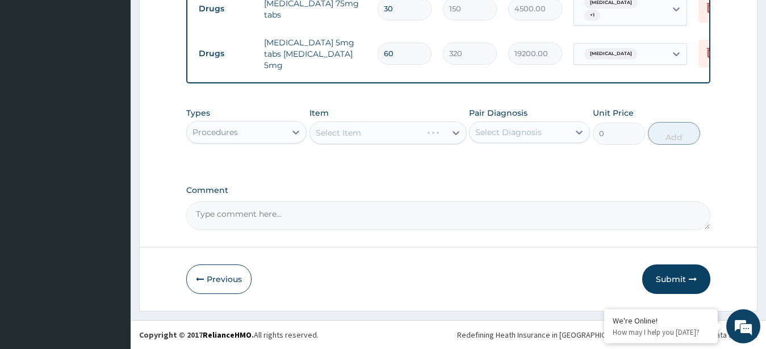
click at [394, 133] on div "Select Item" at bounding box center [387, 132] width 157 height 23
click at [379, 127] on div "Select Item" at bounding box center [378, 133] width 136 height 18
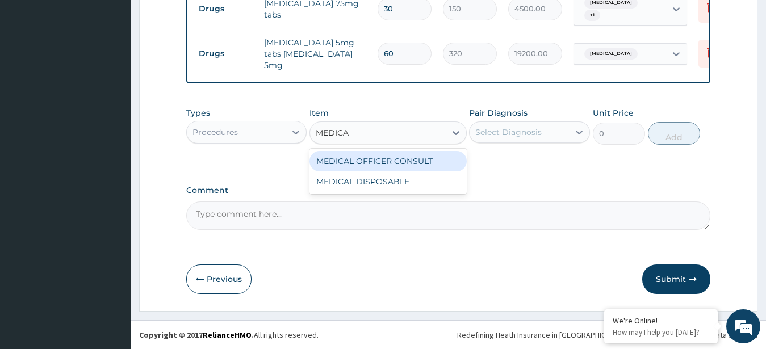
type input "MEDICAL"
click at [400, 160] on div "MEDICAL OFFICER CONSULT" at bounding box center [387, 161] width 157 height 20
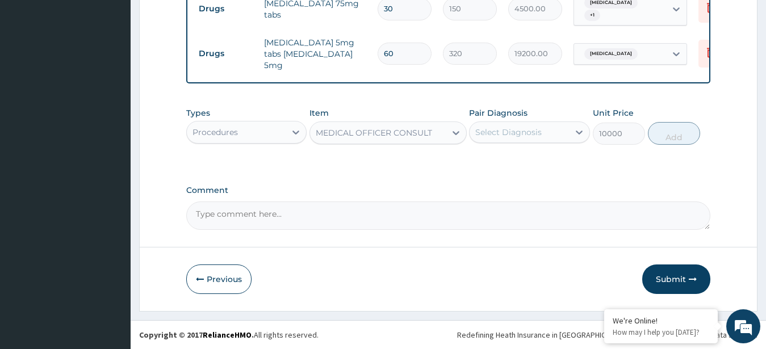
type input "10000"
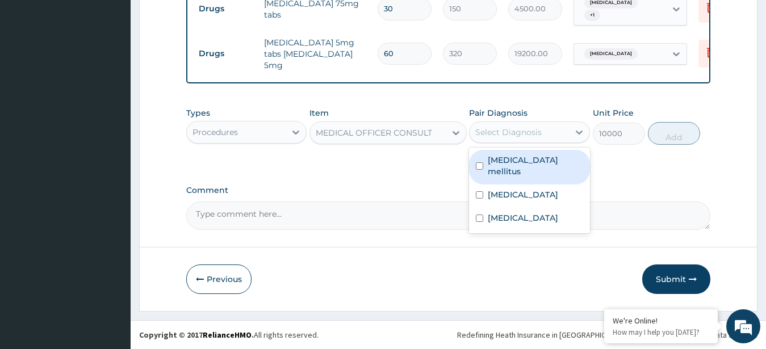
click at [541, 132] on div "Select Diagnosis" at bounding box center [518, 132] width 99 height 18
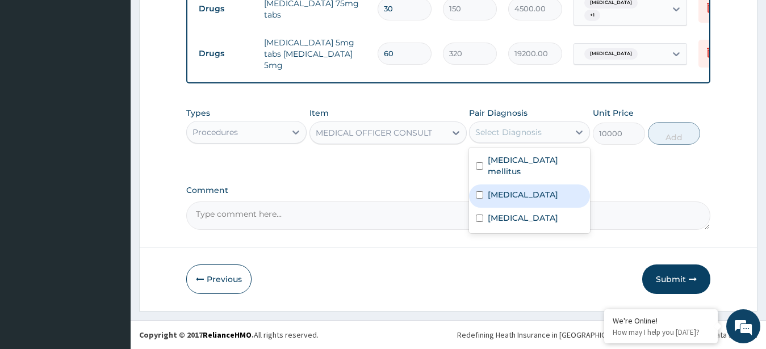
click at [509, 189] on label "Essential hypertension" at bounding box center [523, 194] width 70 height 11
checkbox input "true"
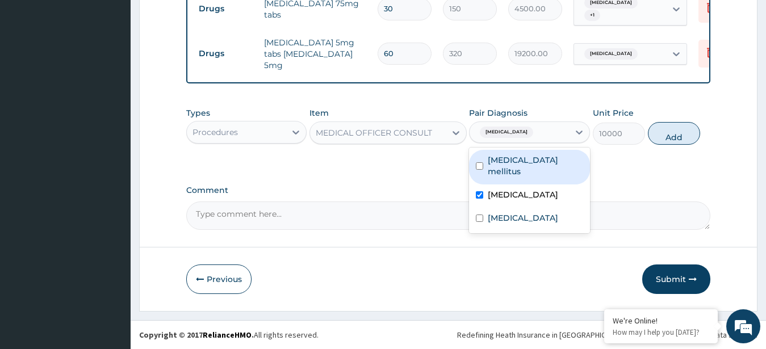
click at [522, 152] on div "Diabetes mellitus" at bounding box center [529, 167] width 121 height 35
checkbox input "true"
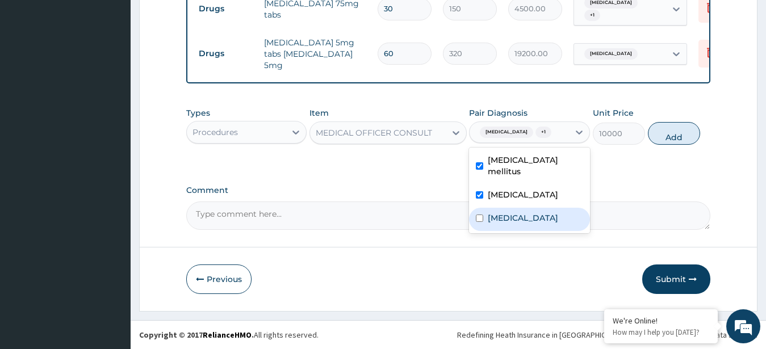
click at [534, 213] on label "Malaria, unspecified" at bounding box center [523, 217] width 70 height 11
checkbox input "true"
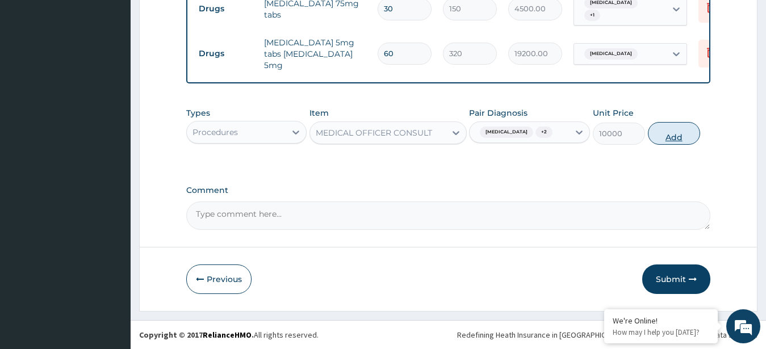
click at [678, 141] on button "Add" at bounding box center [674, 133] width 52 height 23
type input "0"
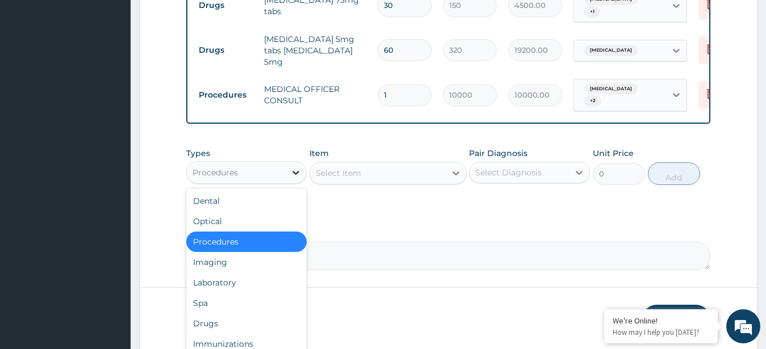
click at [290, 176] on div at bounding box center [296, 172] width 20 height 20
click at [219, 330] on div "Drugs" at bounding box center [246, 323] width 121 height 20
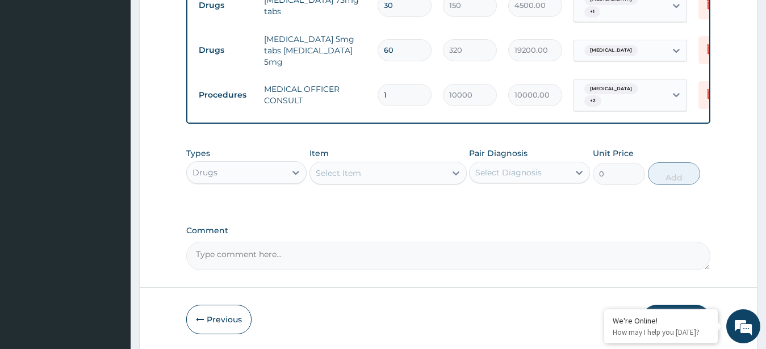
click at [374, 180] on div "Select Item" at bounding box center [378, 173] width 136 height 18
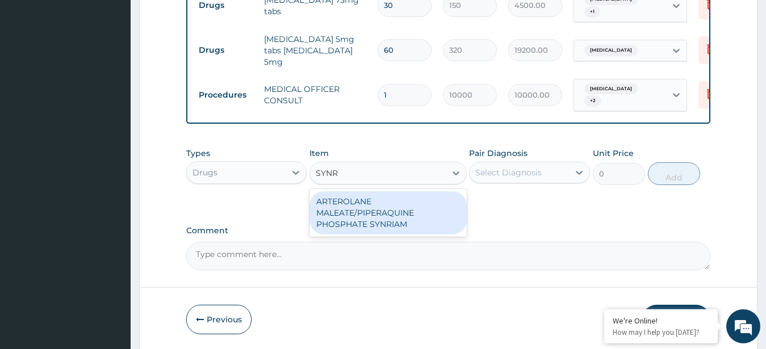
type input "SYNRI"
click at [387, 217] on div "ARTEROLANE MALEATE/PIPERAQUINE PHOSPHATE SYNRIAM" at bounding box center [387, 212] width 157 height 43
type input "7500"
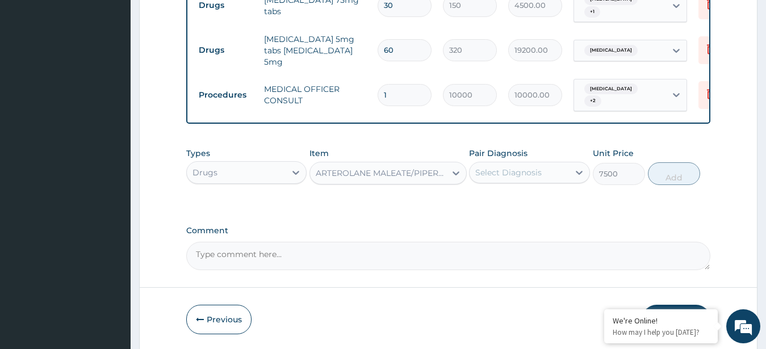
click at [527, 170] on div "Select Diagnosis" at bounding box center [518, 172] width 99 height 18
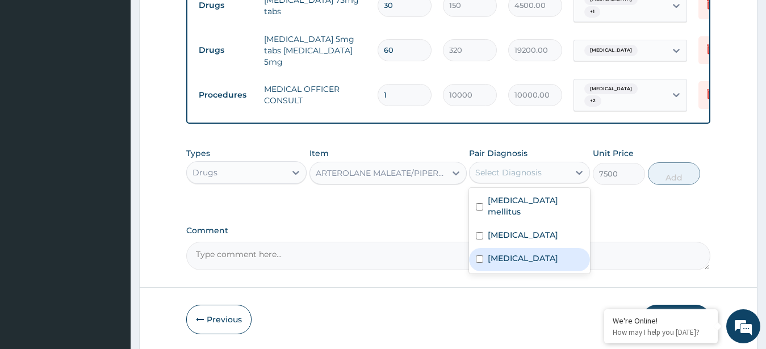
click at [538, 253] on label "Malaria, unspecified" at bounding box center [523, 258] width 70 height 11
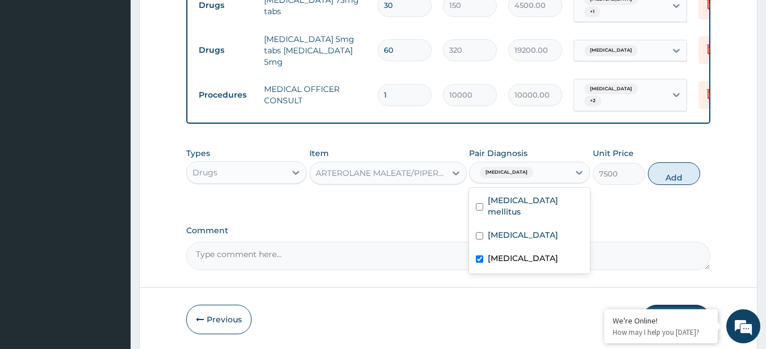
checkbox input "true"
click at [666, 176] on button "Add" at bounding box center [674, 173] width 52 height 23
type input "0"
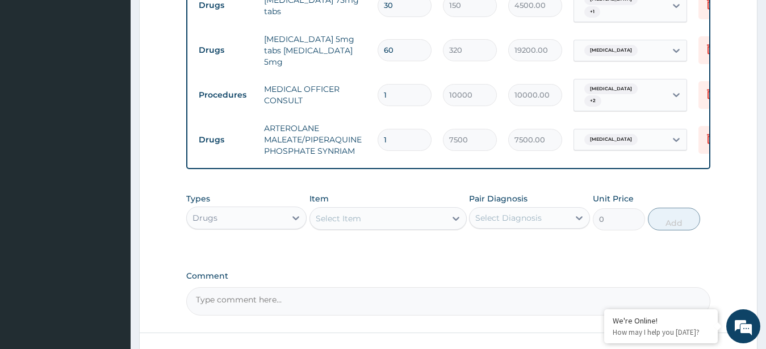
click at [346, 224] on div "Select Item" at bounding box center [338, 218] width 45 height 11
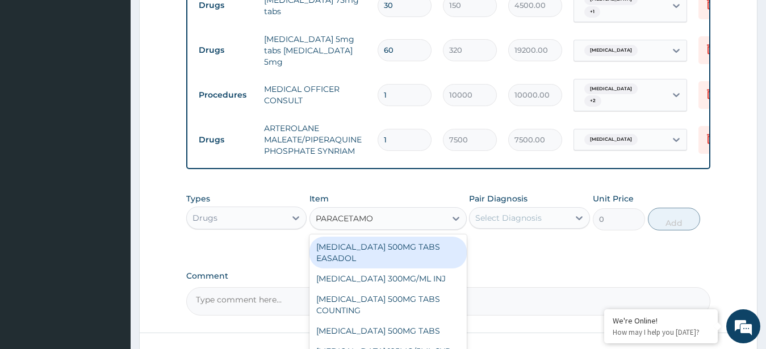
type input "PARACETAMOL"
click at [348, 265] on div "PARACETAMOL 500MG TABS EASADOL" at bounding box center [387, 253] width 157 height 32
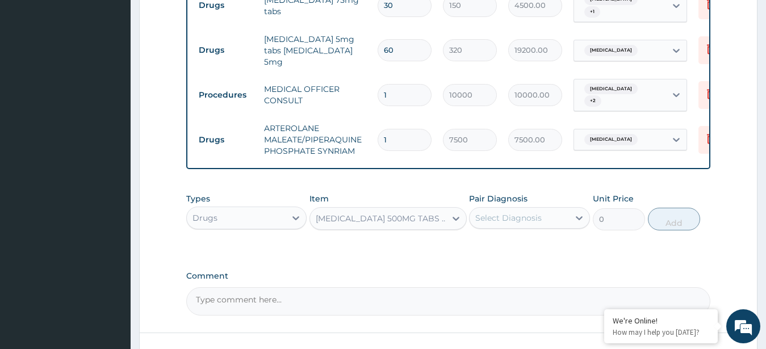
type input "30"
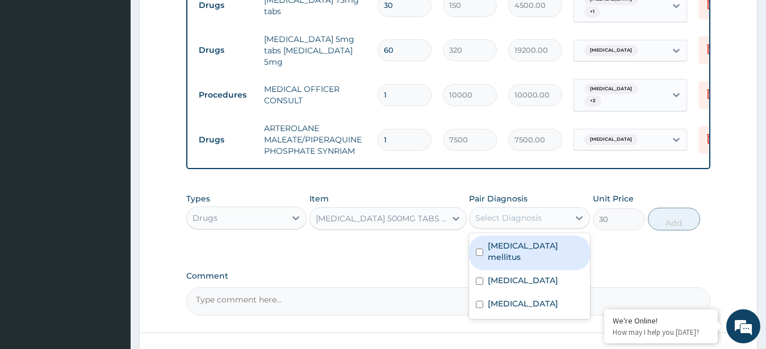
click at [523, 223] on div "Select Diagnosis" at bounding box center [508, 217] width 66 height 11
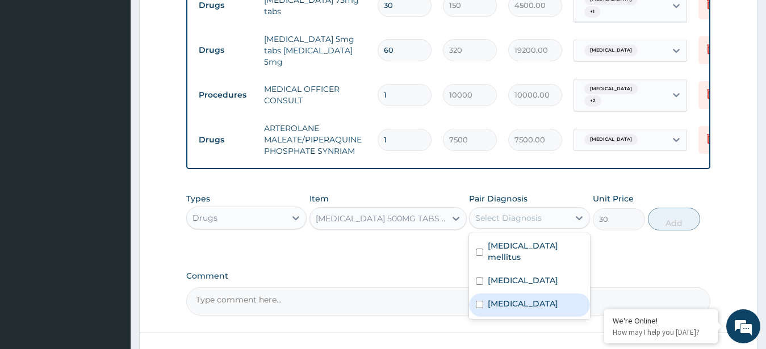
click at [545, 298] on label "Malaria, unspecified" at bounding box center [523, 303] width 70 height 11
checkbox input "true"
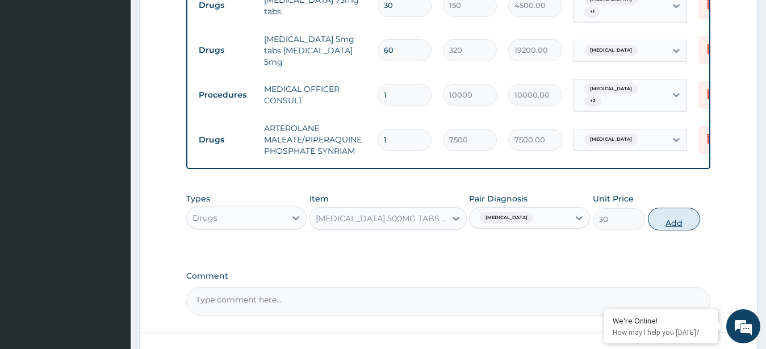
click at [665, 223] on button "Add" at bounding box center [674, 219] width 52 height 23
type input "0"
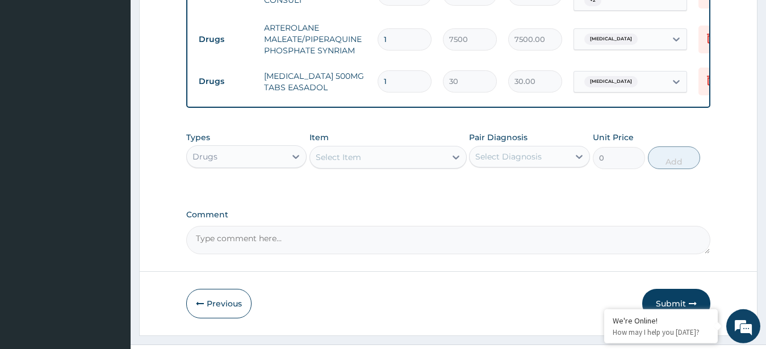
scroll to position [681, 0]
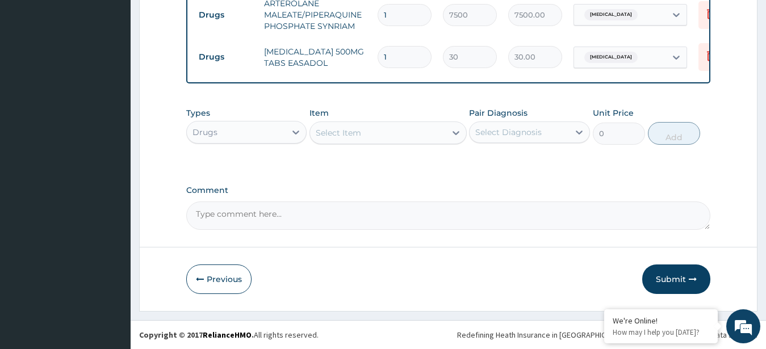
click at [393, 46] on input "1" at bounding box center [405, 57] width 54 height 22
type input "0.00"
type input "3"
type input "90.00"
type input "30"
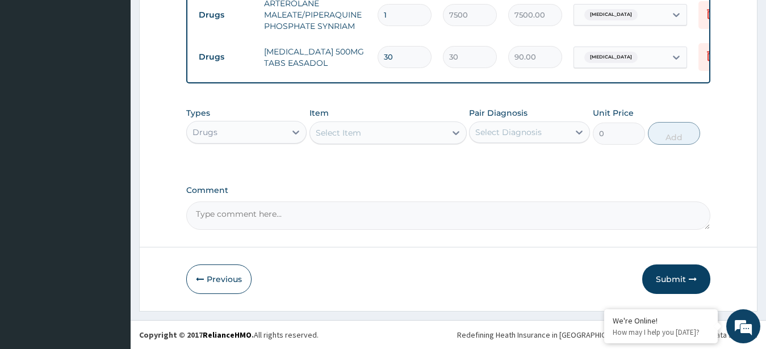
type input "900.00"
type input "30"
click at [680, 271] on button "Submit" at bounding box center [676, 280] width 68 height 30
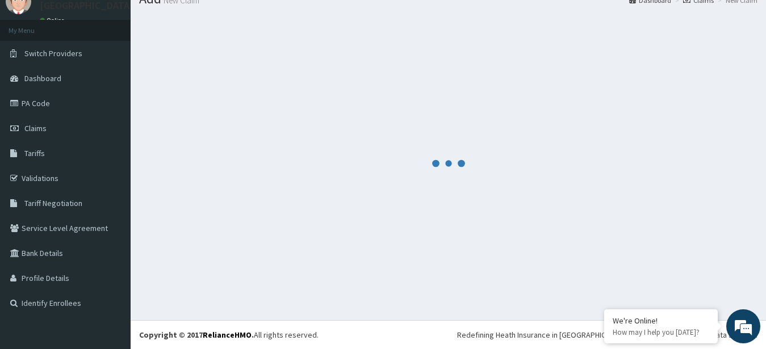
scroll to position [45, 0]
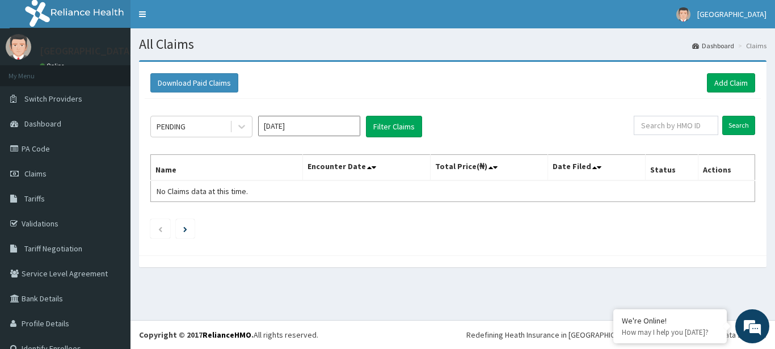
click at [333, 118] on input "[DATE]" at bounding box center [309, 126] width 102 height 20
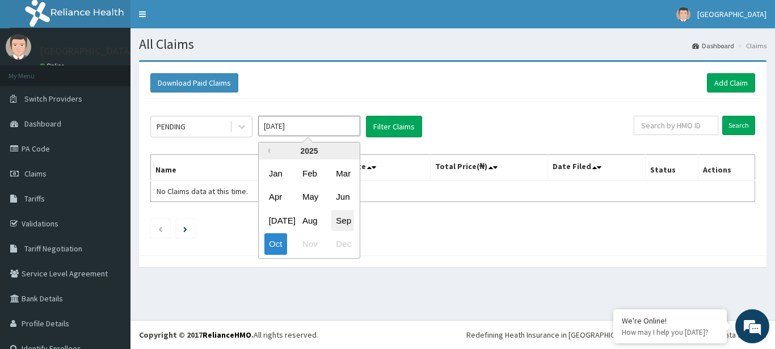
click at [347, 221] on div "Sep" at bounding box center [343, 220] width 23 height 21
type input "[DATE]"
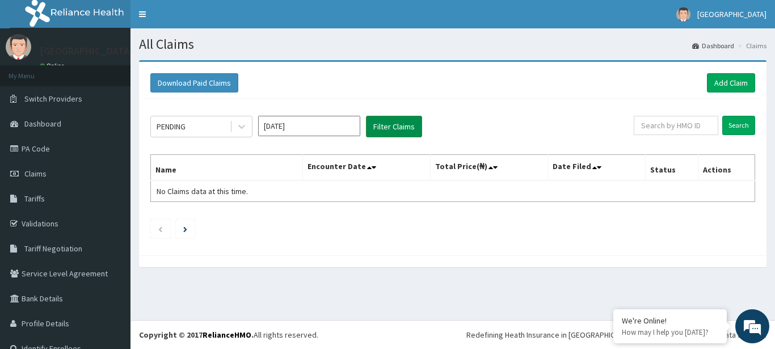
click at [384, 126] on button "Filter Claims" at bounding box center [394, 127] width 56 height 22
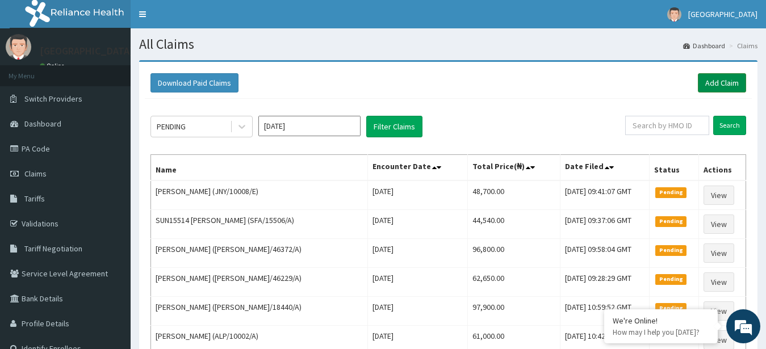
click at [714, 82] on link "Add Claim" at bounding box center [722, 82] width 48 height 19
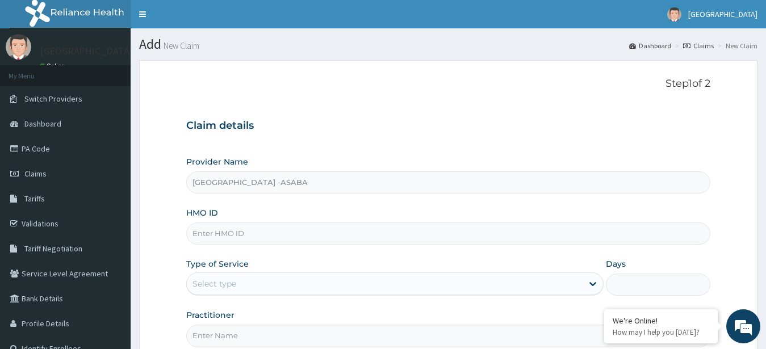
type input "[GEOGRAPHIC_DATA] -ASABA"
click at [461, 229] on input "HMO ID" at bounding box center [448, 234] width 525 height 22
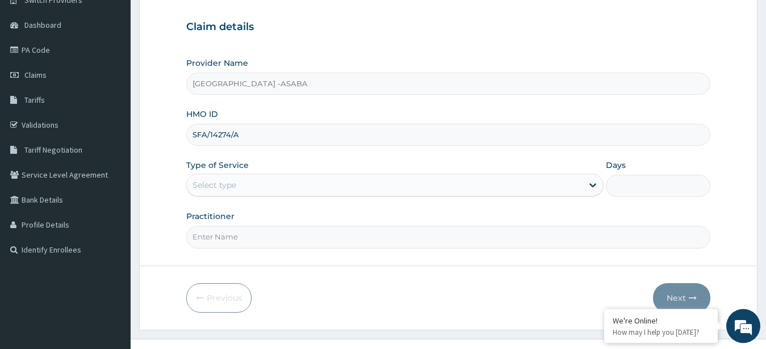
scroll to position [118, 0]
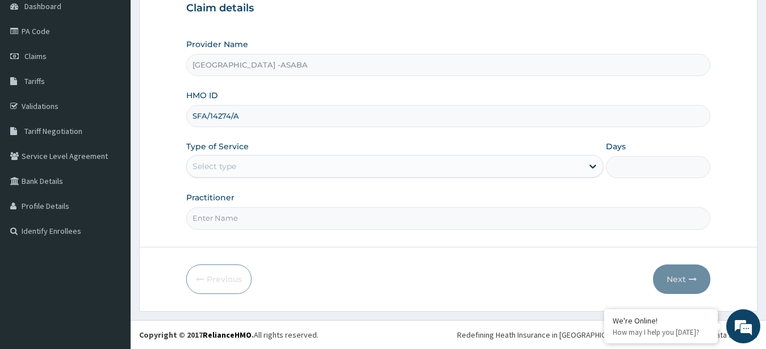
type input "SFA/14274/A"
click at [401, 167] on div "Select type" at bounding box center [385, 166] width 396 height 18
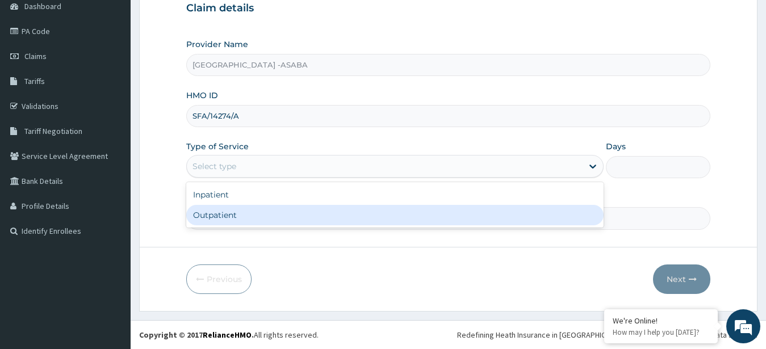
click at [385, 219] on div "Outpatient" at bounding box center [395, 215] width 418 height 20
type input "1"
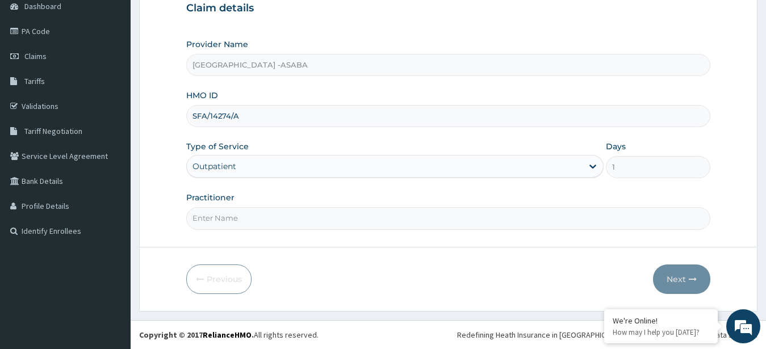
click at [370, 224] on input "Practitioner" at bounding box center [448, 218] width 525 height 22
type input "DR BRUNO"
click at [676, 273] on button "Next" at bounding box center [681, 280] width 57 height 30
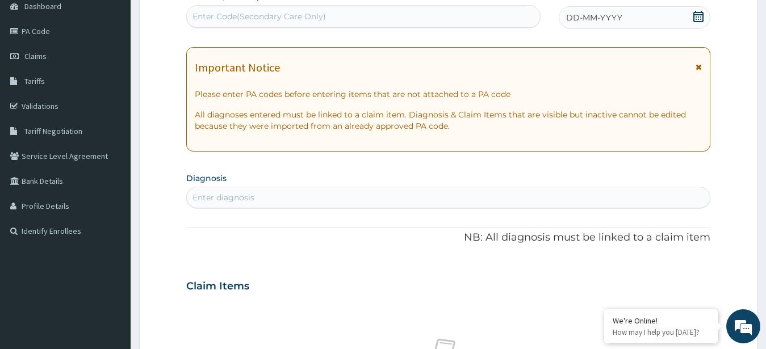
click at [404, 9] on div "Enter Code(Secondary Care Only)" at bounding box center [363, 16] width 353 height 18
click at [606, 9] on div "DD-MM-YYYY" at bounding box center [635, 17] width 152 height 23
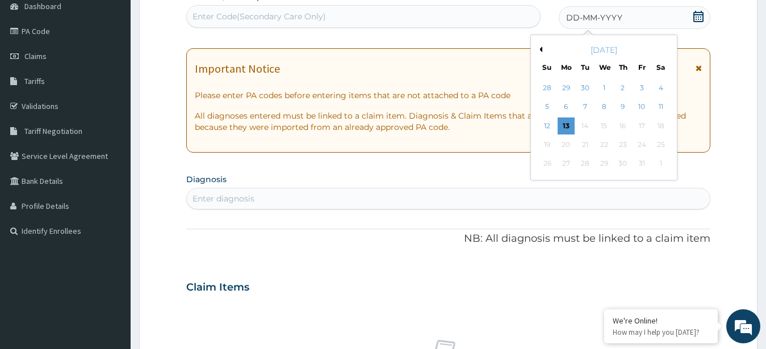
click at [541, 48] on button "Previous Month" at bounding box center [539, 50] width 6 height 6
click at [638, 90] on div "5" at bounding box center [641, 87] width 17 height 17
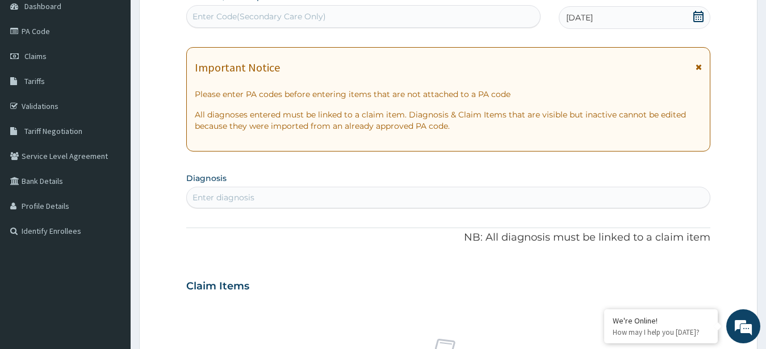
click at [433, 195] on div "Enter diagnosis" at bounding box center [448, 197] width 523 height 18
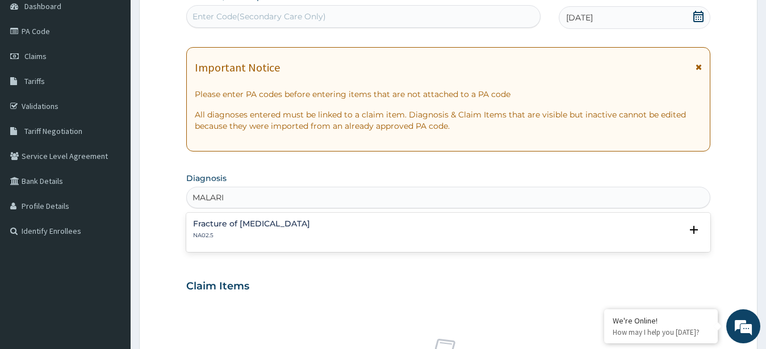
type input "MALARIA"
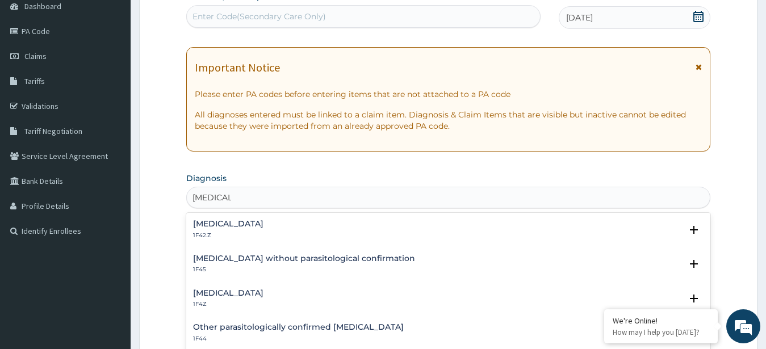
click at [220, 293] on h4 "Malaria, unspecified" at bounding box center [228, 293] width 70 height 9
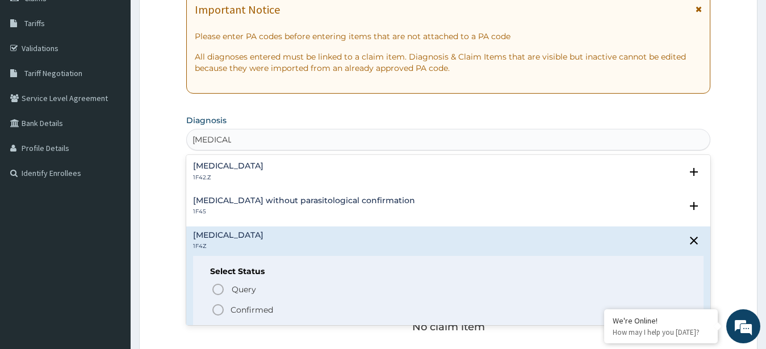
scroll to position [204, 0]
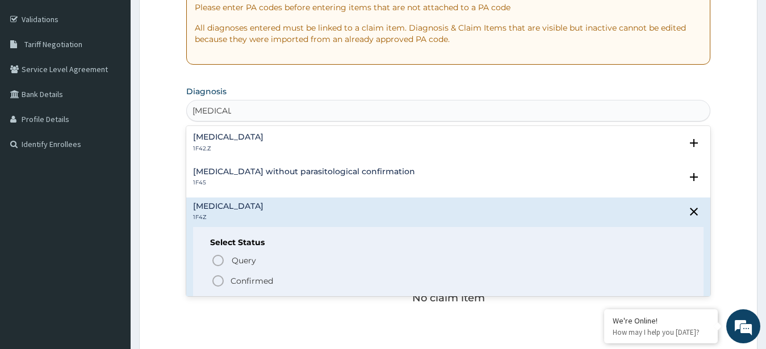
click at [216, 282] on icon "status option filled" at bounding box center [218, 281] width 14 height 14
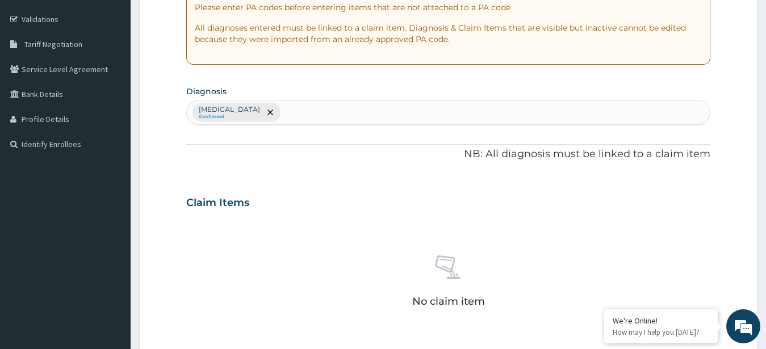
scroll to position [469, 0]
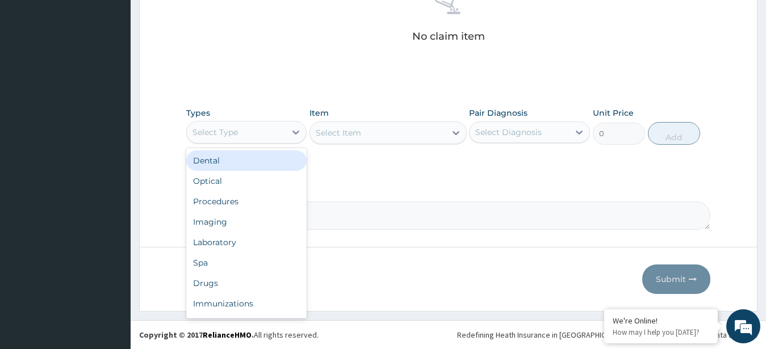
click at [266, 134] on div "Select Type" at bounding box center [236, 132] width 99 height 18
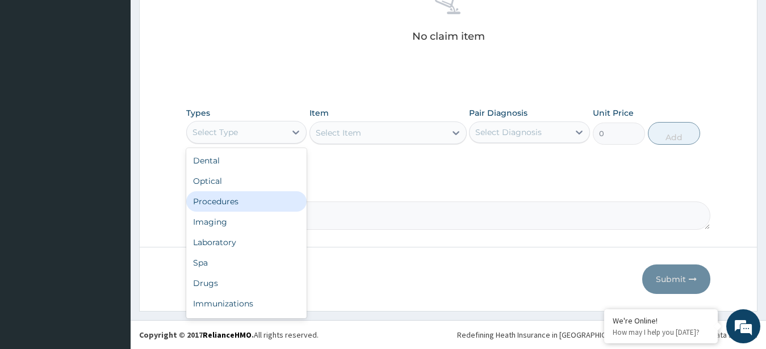
click at [248, 198] on div "Procedures" at bounding box center [246, 201] width 121 height 20
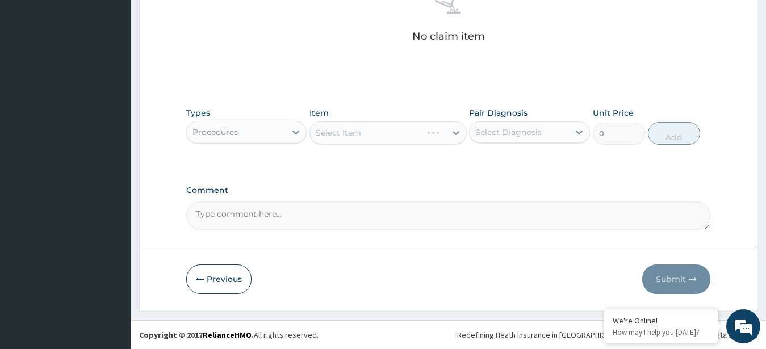
click at [391, 131] on div "Select Item" at bounding box center [387, 132] width 157 height 23
click at [378, 128] on div "Select Item" at bounding box center [378, 133] width 136 height 18
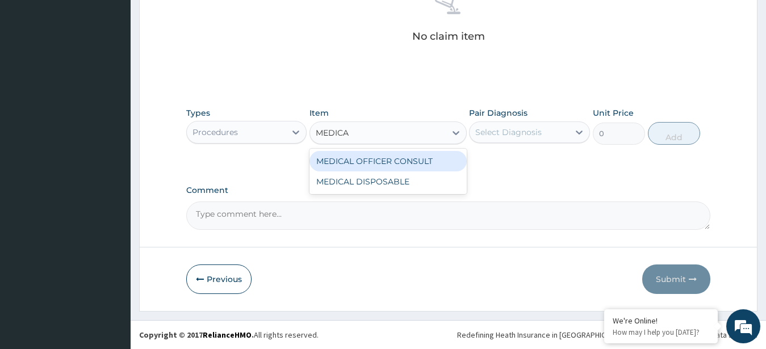
type input "MEDICAL"
click at [381, 157] on div "MEDICAL OFFICER CONSULT" at bounding box center [387, 161] width 157 height 20
type input "10000"
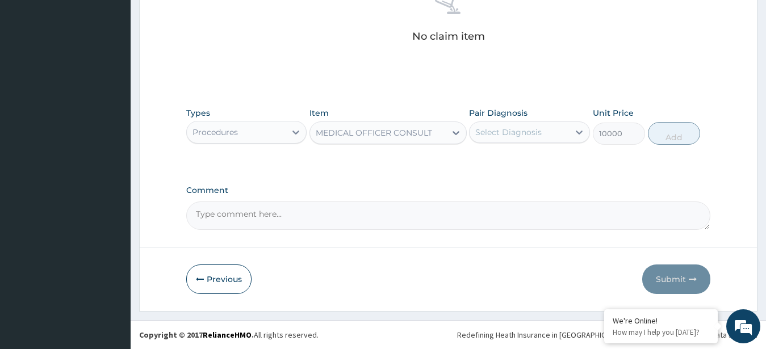
click at [517, 135] on div "Select Diagnosis" at bounding box center [508, 132] width 66 height 11
click at [515, 158] on label "Malaria, unspecified" at bounding box center [523, 159] width 70 height 11
checkbox input "true"
click at [669, 123] on button "Add" at bounding box center [674, 133] width 52 height 23
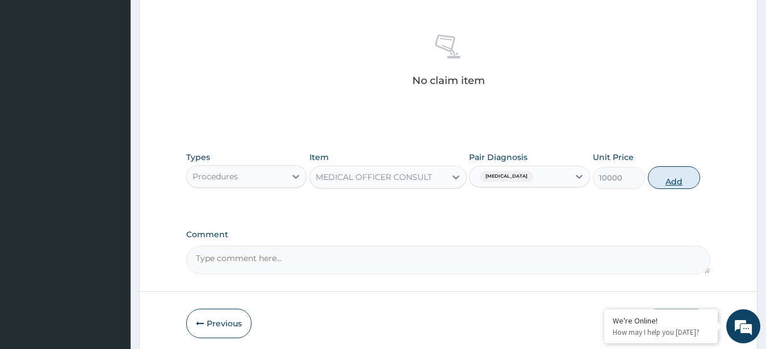
type input "0"
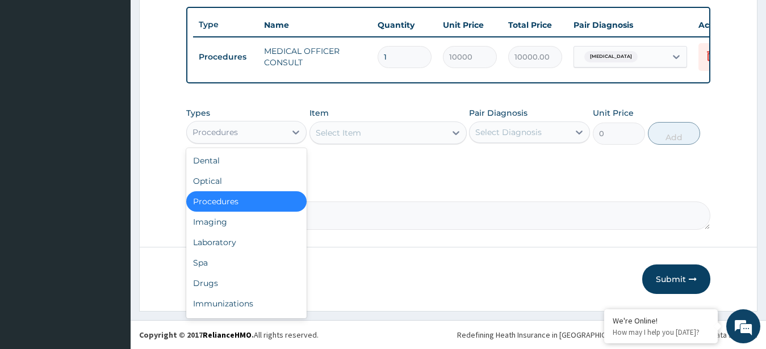
click at [286, 131] on div "Procedures" at bounding box center [236, 132] width 99 height 18
click at [236, 283] on div "Drugs" at bounding box center [246, 283] width 121 height 20
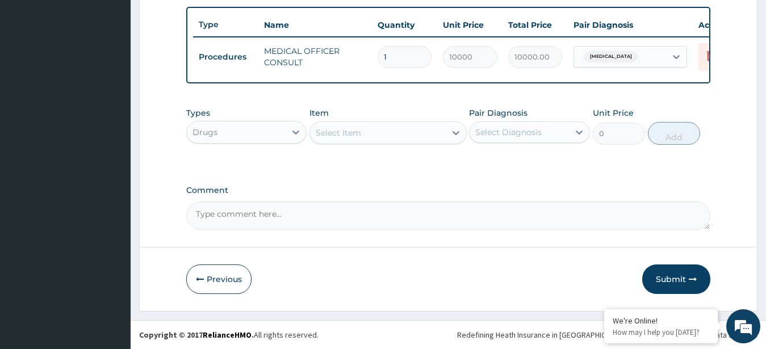
click at [400, 131] on div "Select Item" at bounding box center [378, 133] width 136 height 18
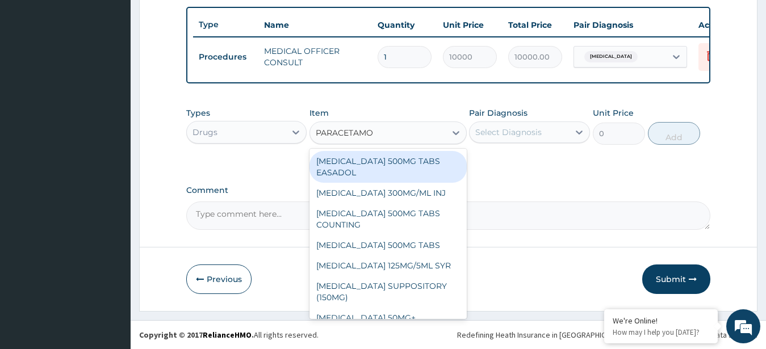
type input "[MEDICAL_DATA]"
click at [386, 155] on div "[MEDICAL_DATA] 500MG TABS EASADOL" at bounding box center [387, 167] width 157 height 32
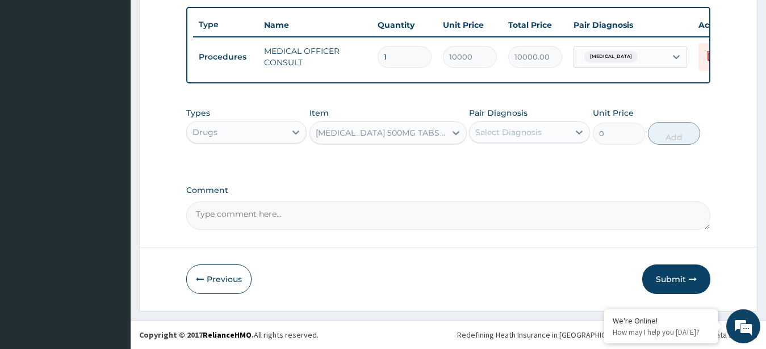
type input "30"
click at [563, 129] on div "Select Diagnosis" at bounding box center [518, 132] width 99 height 18
click at [538, 165] on label "Malaria, unspecified" at bounding box center [523, 159] width 70 height 11
checkbox input "true"
click at [662, 137] on button "Add" at bounding box center [674, 133] width 52 height 23
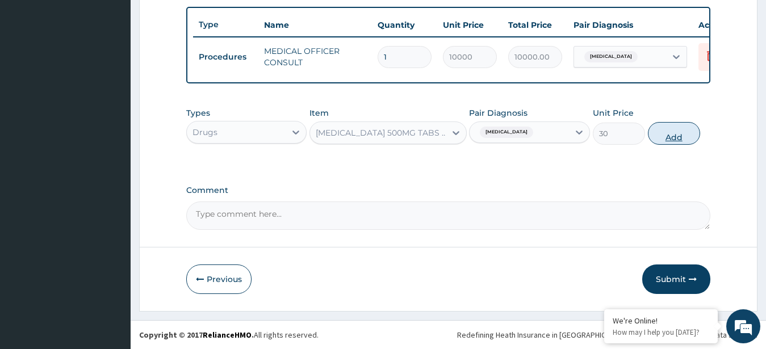
type input "0"
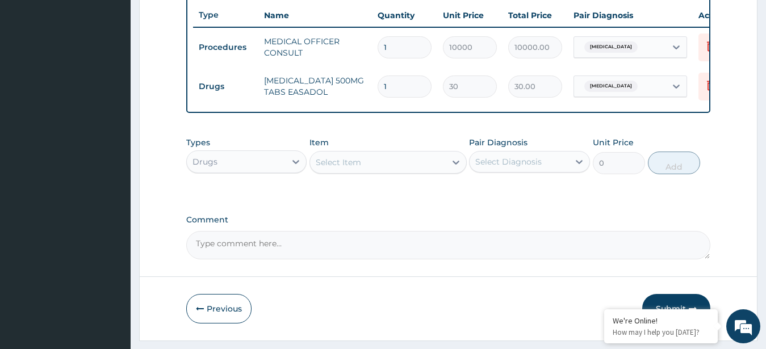
click at [393, 84] on input "1" at bounding box center [405, 87] width 54 height 22
type input "0.00"
type input "2"
type input "60.00"
type input "26"
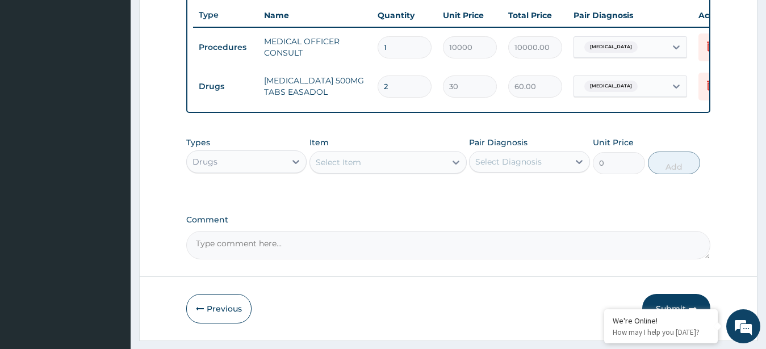
type input "780.00"
type input "26"
click at [410, 171] on div "Select Item" at bounding box center [378, 162] width 136 height 18
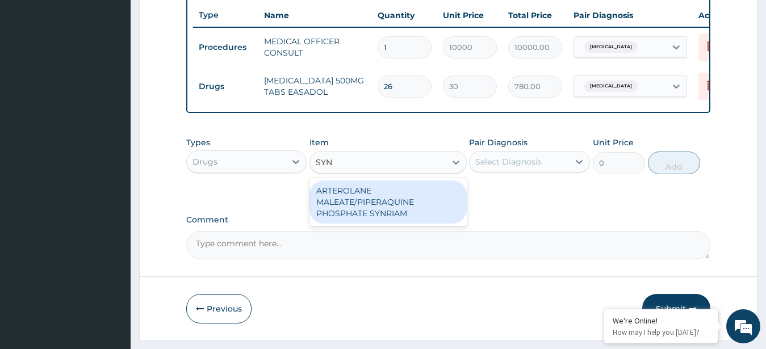
type input "SYNR"
click at [408, 211] on div "ARTEROLANE MALEATE/PIPERAQUINE PHOSPHATE SYNRIAM" at bounding box center [387, 202] width 157 height 43
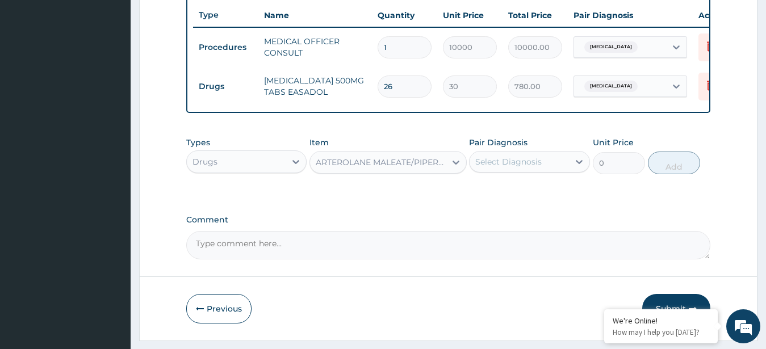
type input "7500"
click at [510, 171] on div "Select Diagnosis" at bounding box center [518, 162] width 99 height 18
click at [498, 195] on label "Malaria, unspecified" at bounding box center [523, 189] width 70 height 11
checkbox input "true"
click at [667, 173] on button "Add" at bounding box center [674, 163] width 52 height 23
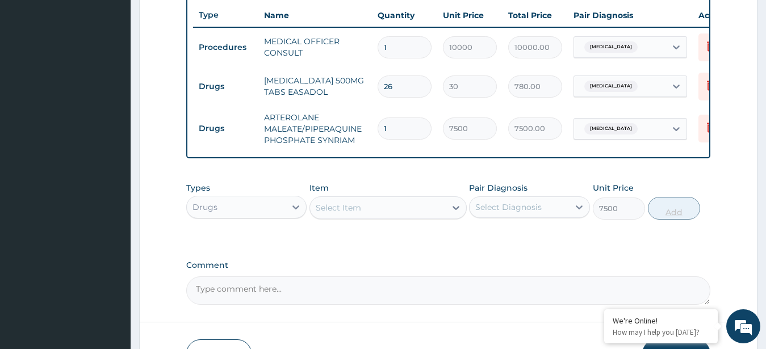
type input "0"
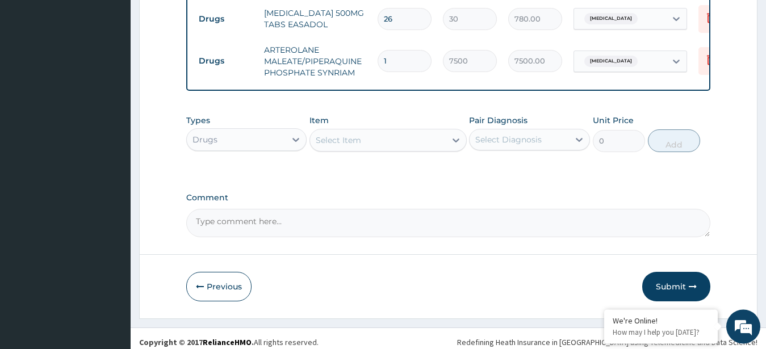
scroll to position [510, 0]
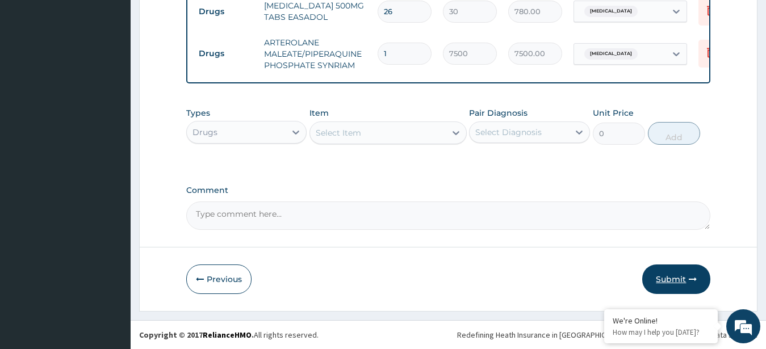
click at [683, 276] on button "Submit" at bounding box center [676, 280] width 68 height 30
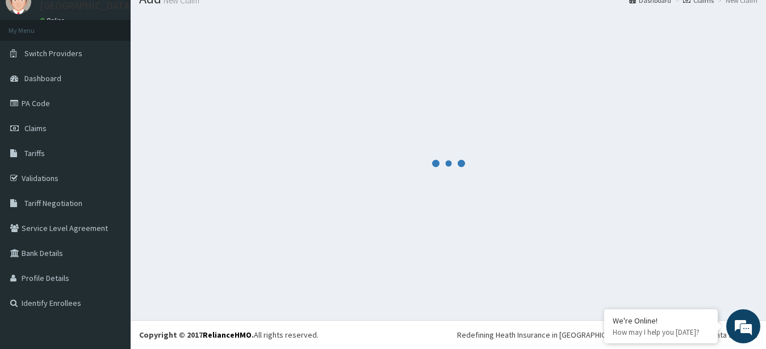
scroll to position [45, 0]
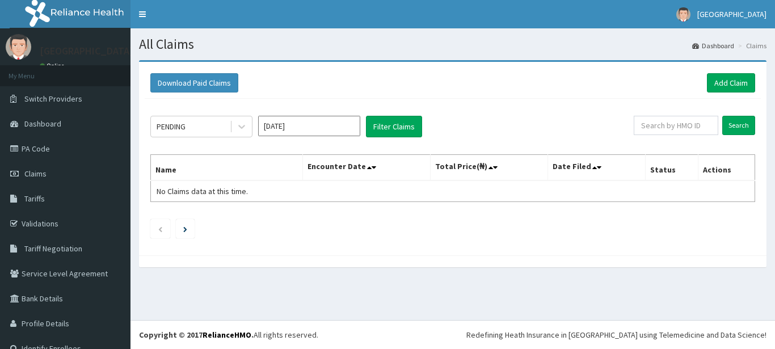
click at [321, 141] on div "PENDING [DATE] Filter Claims Search Name Encounter Date Total Price(₦) Date Fil…" at bounding box center [453, 174] width 617 height 151
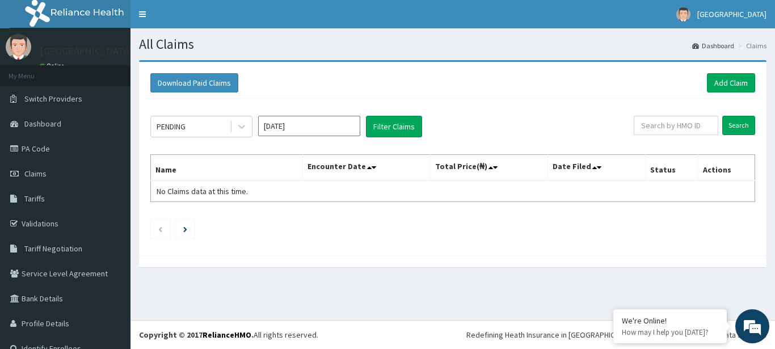
click at [326, 134] on input "[DATE]" at bounding box center [309, 126] width 102 height 20
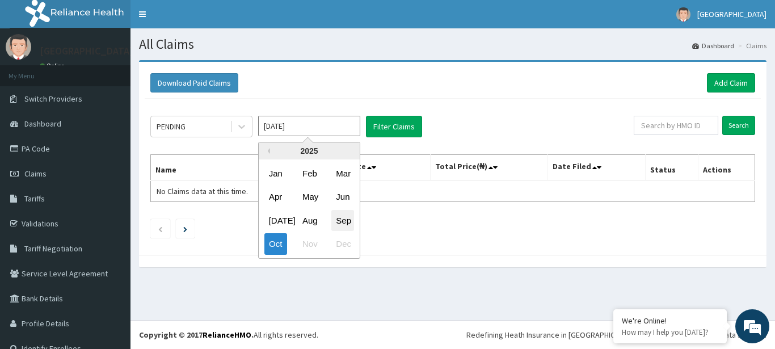
click at [345, 219] on div "Sep" at bounding box center [343, 220] width 23 height 21
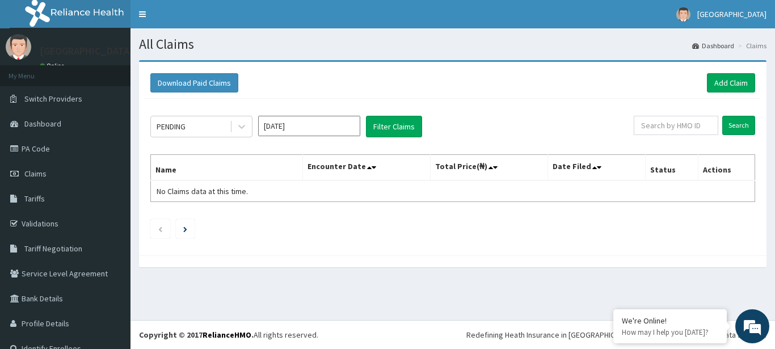
type input "[DATE]"
click at [395, 127] on button "Filter Claims" at bounding box center [394, 127] width 56 height 22
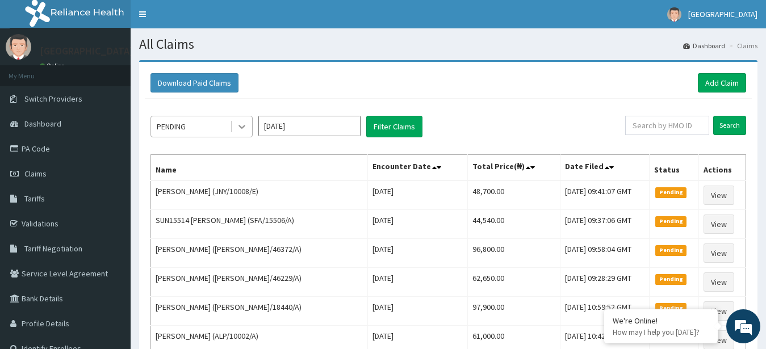
click at [233, 121] on div at bounding box center [242, 126] width 20 height 20
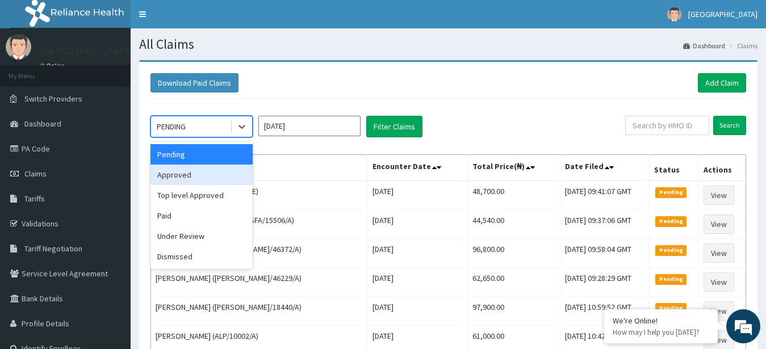
click at [215, 181] on div "Approved" at bounding box center [201, 175] width 102 height 20
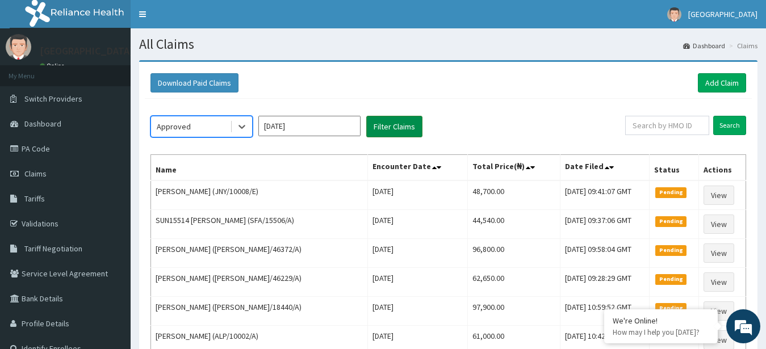
click at [386, 124] on button "Filter Claims" at bounding box center [394, 127] width 56 height 22
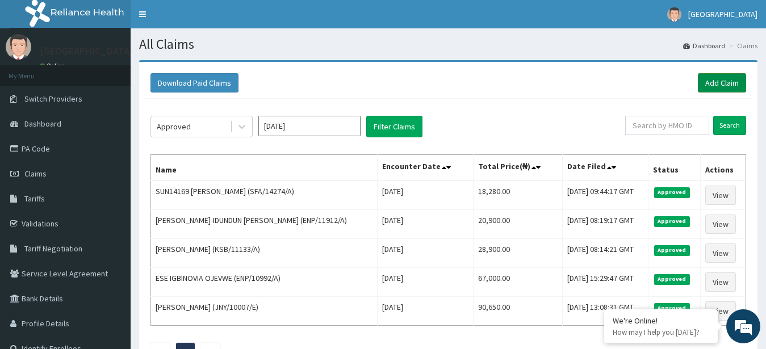
click at [718, 83] on link "Add Claim" at bounding box center [722, 82] width 48 height 19
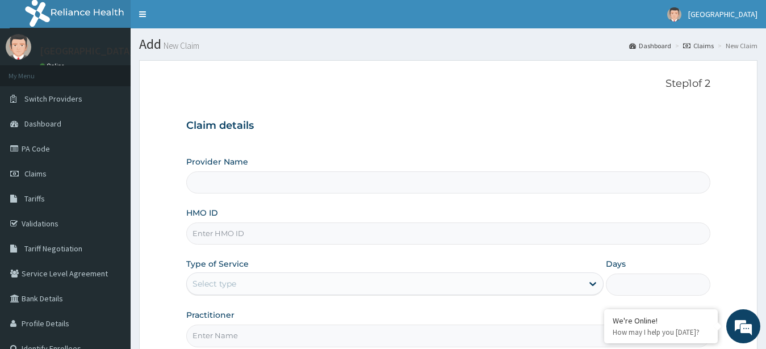
type input "[GEOGRAPHIC_DATA] -ASABA"
click at [384, 235] on input "HMO ID" at bounding box center [448, 234] width 525 height 22
type input "RBN/10114/B"
click at [475, 286] on div "Select type" at bounding box center [385, 284] width 396 height 18
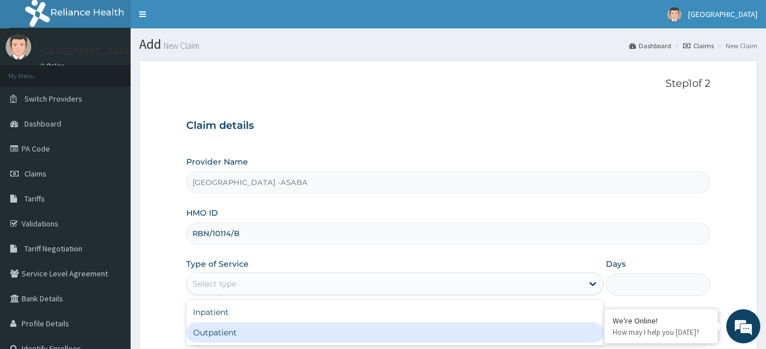
click at [406, 326] on div "Outpatient" at bounding box center [395, 332] width 418 height 20
type input "1"
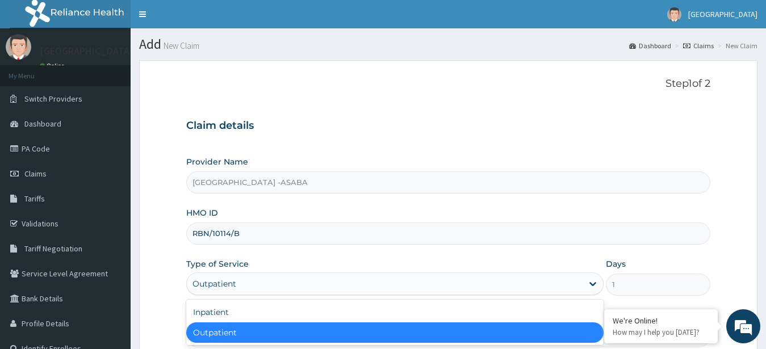
click at [398, 288] on div "Outpatient" at bounding box center [385, 284] width 396 height 18
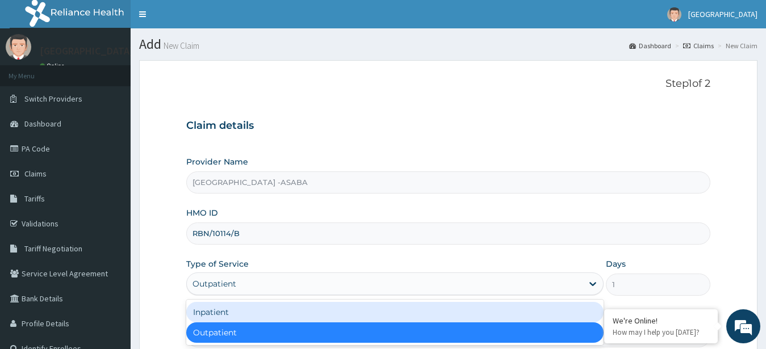
click at [363, 317] on div "Inpatient" at bounding box center [395, 312] width 418 height 20
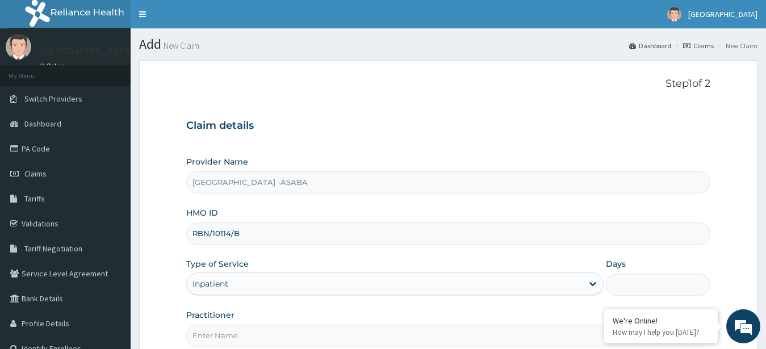
click at [622, 276] on input "Days" at bounding box center [658, 285] width 104 height 22
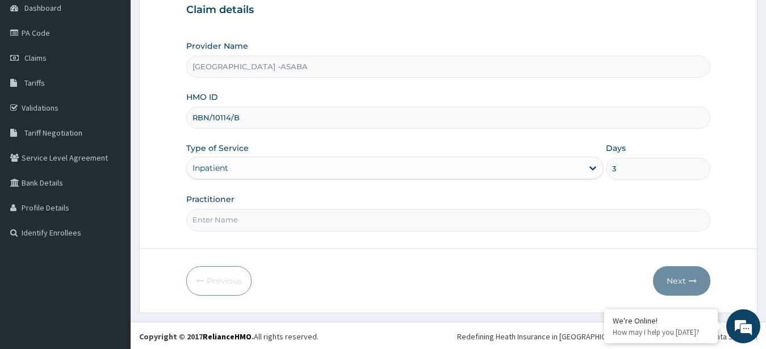
scroll to position [118, 0]
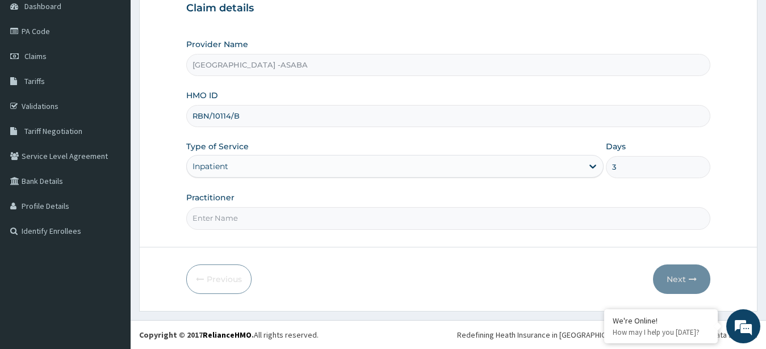
type input "3"
click at [344, 221] on input "Practitioner" at bounding box center [448, 218] width 525 height 22
type input "[PERSON_NAME]"
click at [681, 272] on button "Next" at bounding box center [681, 280] width 57 height 30
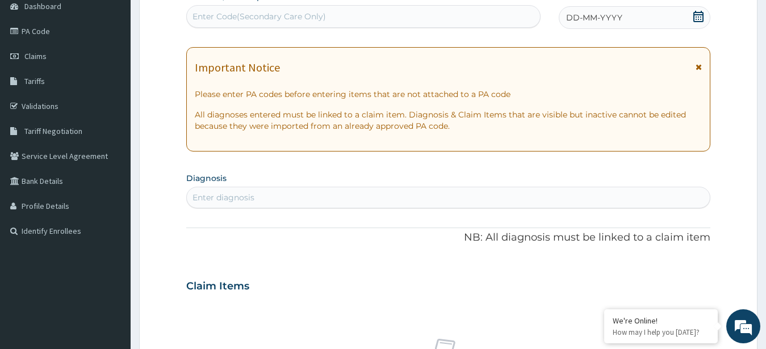
click at [402, 14] on div "Enter Code(Secondary Care Only)" at bounding box center [363, 16] width 353 height 18
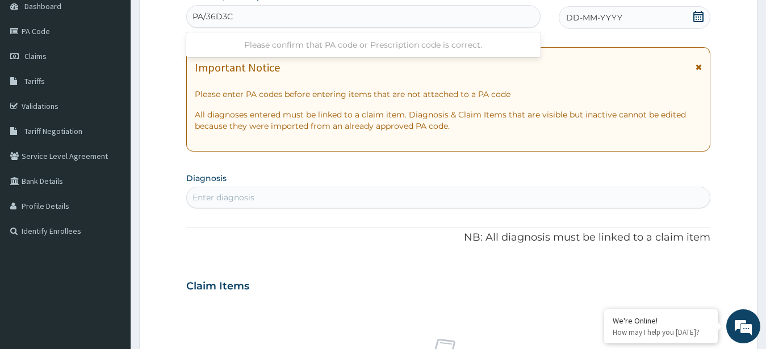
type input "PA/36D3CF"
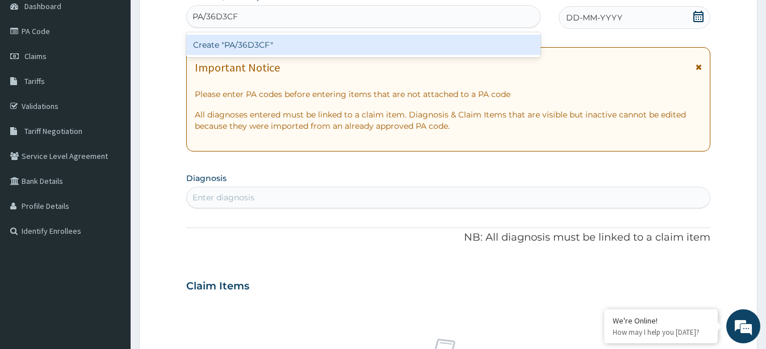
click at [372, 39] on div "Create "PA/36D3CF"" at bounding box center [363, 45] width 354 height 20
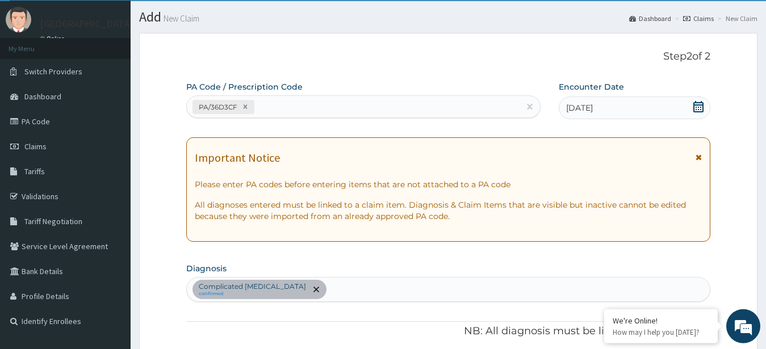
scroll to position [0, 0]
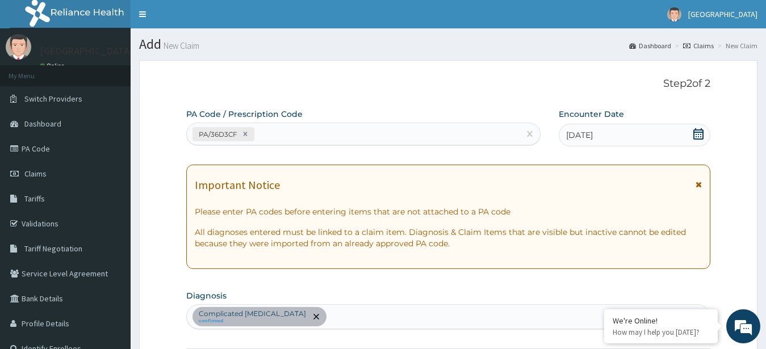
click at [366, 131] on div "PA/36D3CF" at bounding box center [353, 134] width 333 height 19
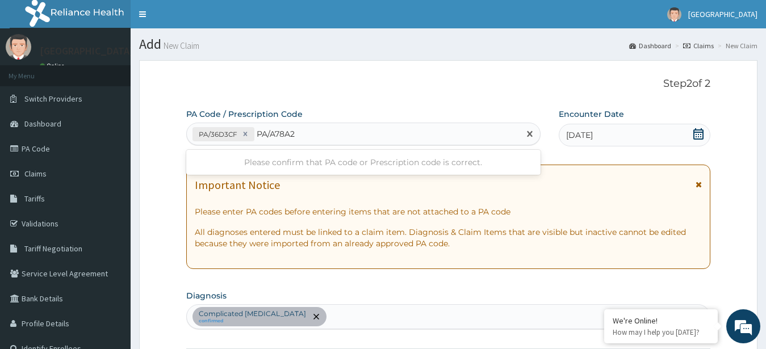
type input "PA/A78A2D"
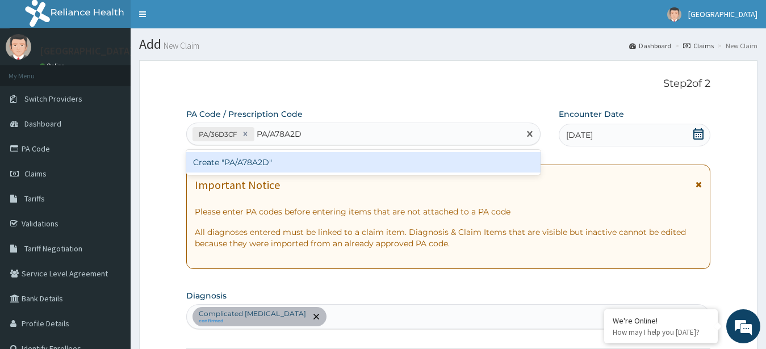
click at [275, 165] on div "Create "PA/A78A2D"" at bounding box center [363, 162] width 354 height 20
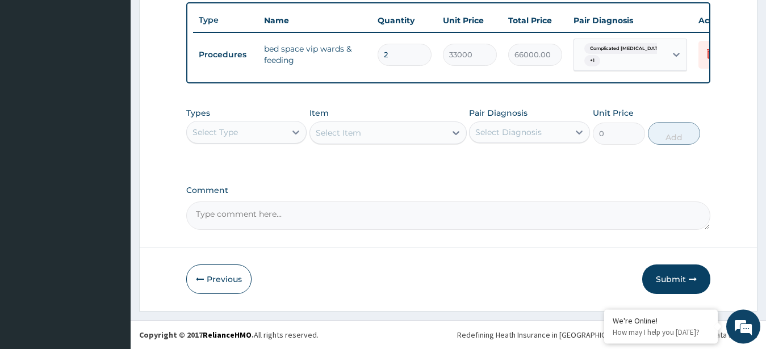
scroll to position [430, 0]
click at [209, 280] on button "Previous" at bounding box center [218, 280] width 65 height 30
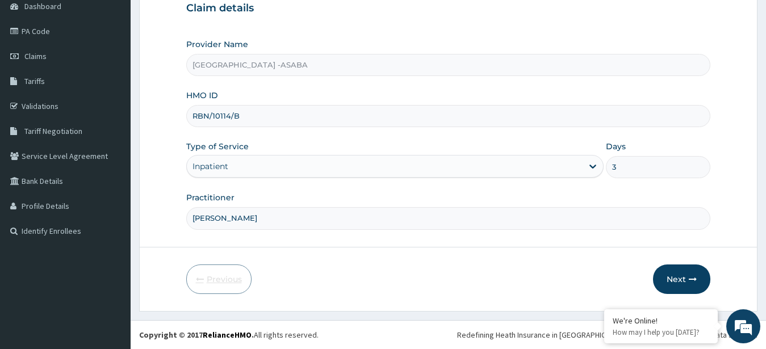
scroll to position [118, 0]
click at [630, 170] on input "3" at bounding box center [658, 167] width 104 height 22
type input "2"
click at [676, 280] on button "Next" at bounding box center [681, 280] width 57 height 30
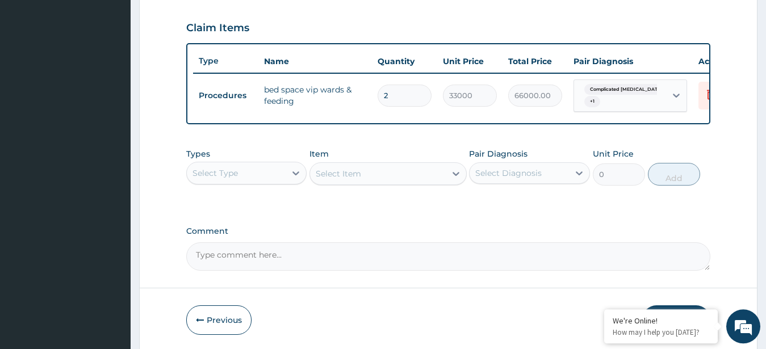
scroll to position [430, 0]
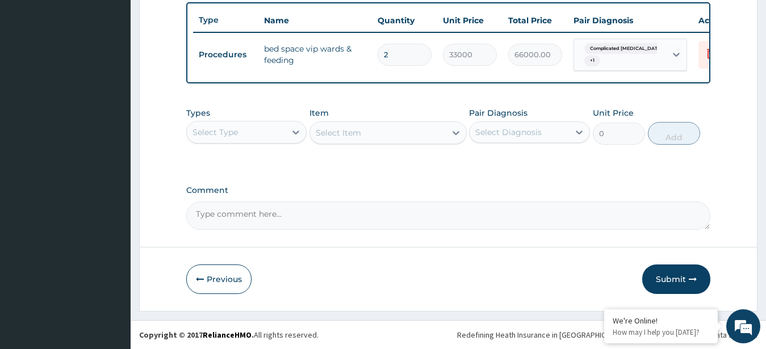
click at [283, 129] on div "Select Type" at bounding box center [236, 132] width 99 height 18
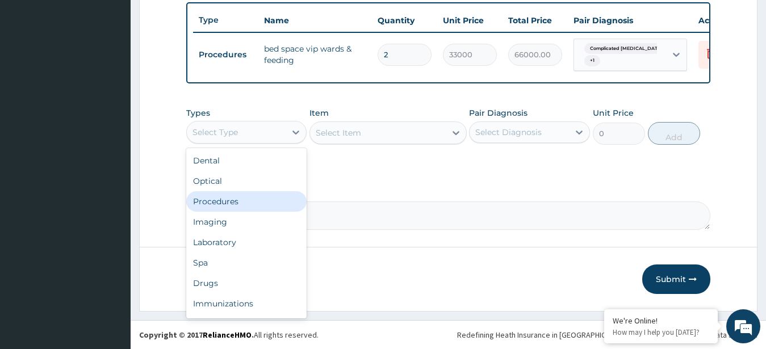
click at [233, 205] on div "Procedures" at bounding box center [246, 201] width 121 height 20
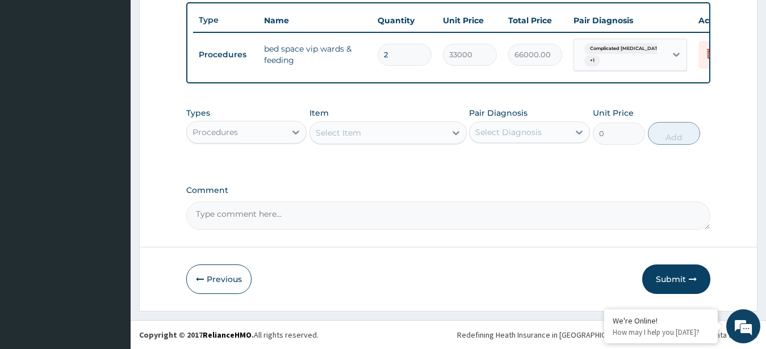
click at [398, 134] on div "Select Item" at bounding box center [378, 133] width 136 height 18
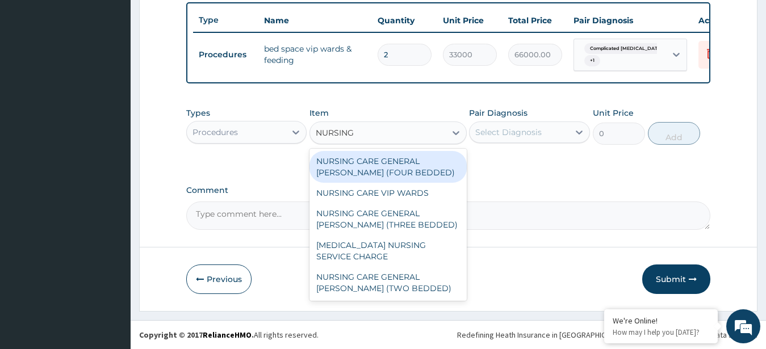
type input "NURSING C"
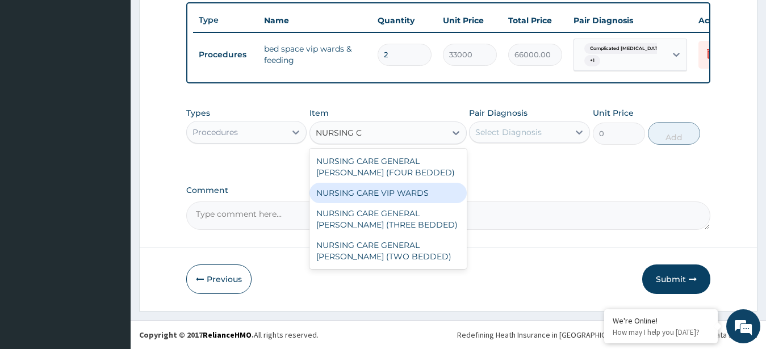
click at [412, 203] on div "NURSING CARE VIP WARDS" at bounding box center [387, 193] width 157 height 20
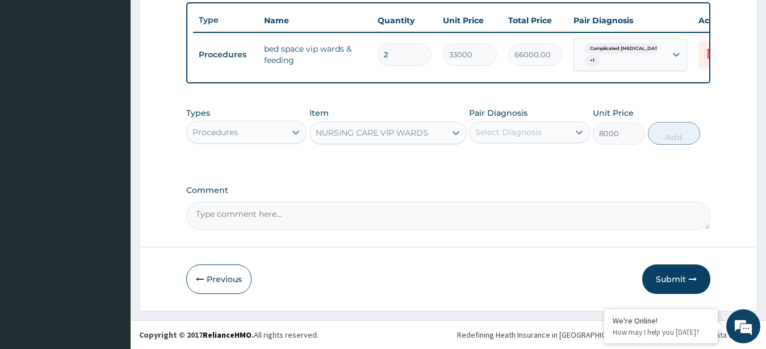
type input "8000"
click at [537, 129] on div "Select Diagnosis" at bounding box center [508, 132] width 66 height 11
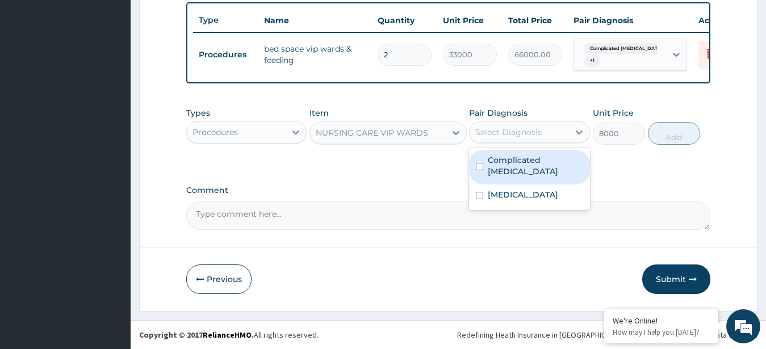
click at [502, 168] on div "Complicated [MEDICAL_DATA]" at bounding box center [529, 167] width 121 height 35
checkbox input "true"
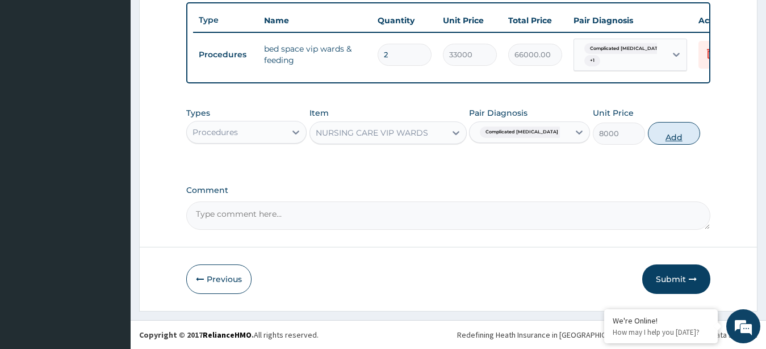
click at [673, 133] on button "Add" at bounding box center [674, 133] width 52 height 23
type input "0"
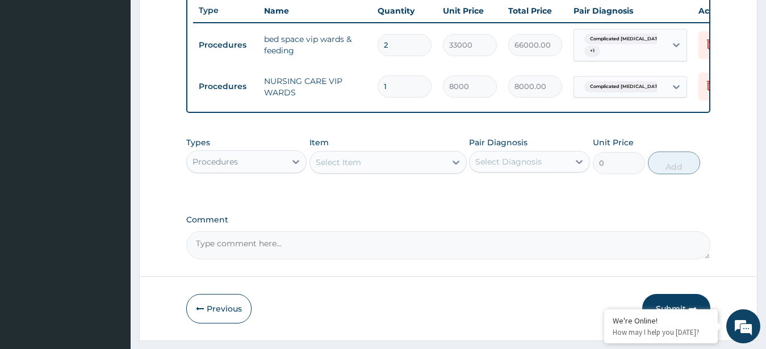
click at [402, 87] on input "1" at bounding box center [405, 87] width 54 height 22
type input "0.00"
type input "2"
type input "16000.00"
type input "2"
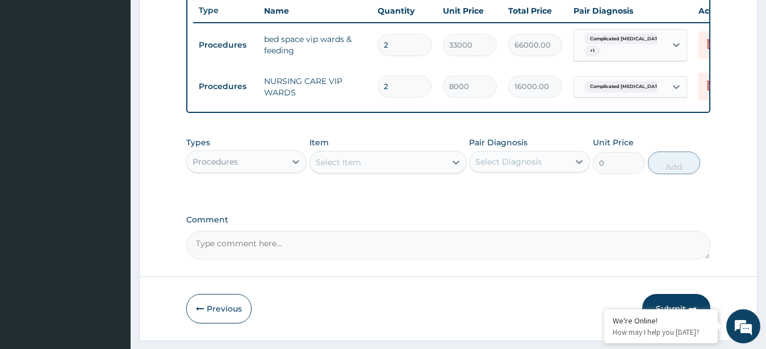
click at [400, 171] on div "Select Item" at bounding box center [378, 162] width 136 height 18
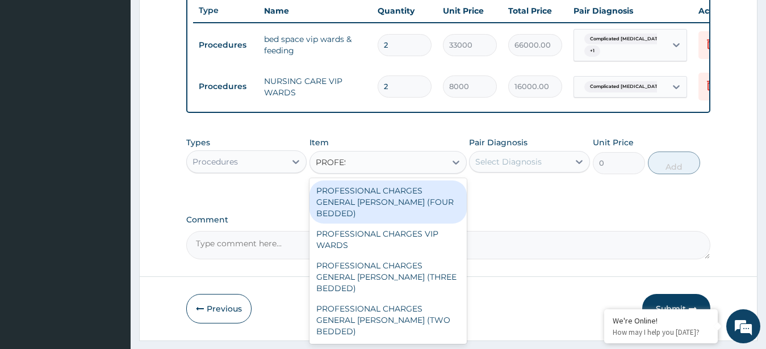
type input "PROFESS"
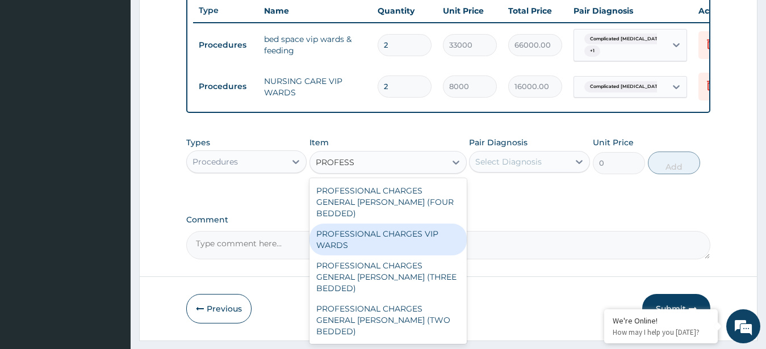
click at [419, 226] on div "PROFESSIONAL CHARGES VIP WARDS" at bounding box center [387, 240] width 157 height 32
type input "2500"
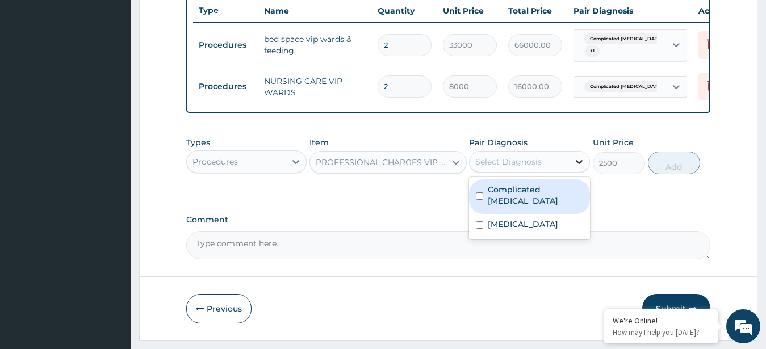
click at [572, 165] on div at bounding box center [579, 162] width 20 height 20
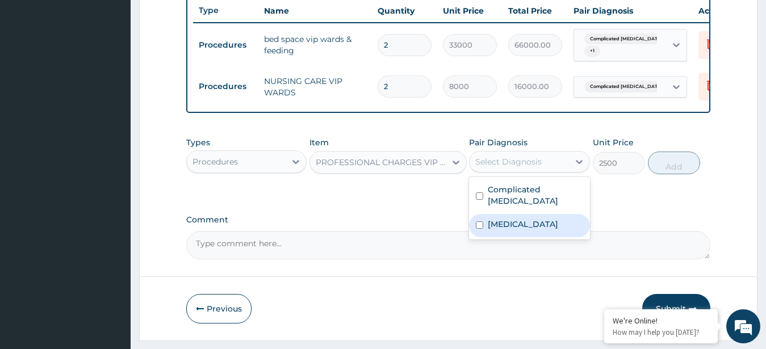
click at [540, 220] on div "[MEDICAL_DATA]" at bounding box center [529, 225] width 121 height 23
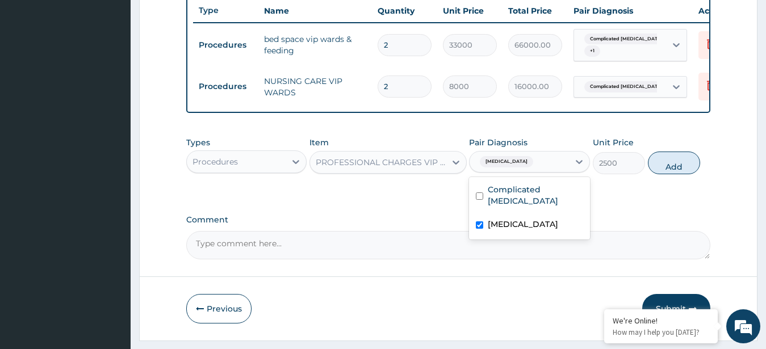
checkbox input "true"
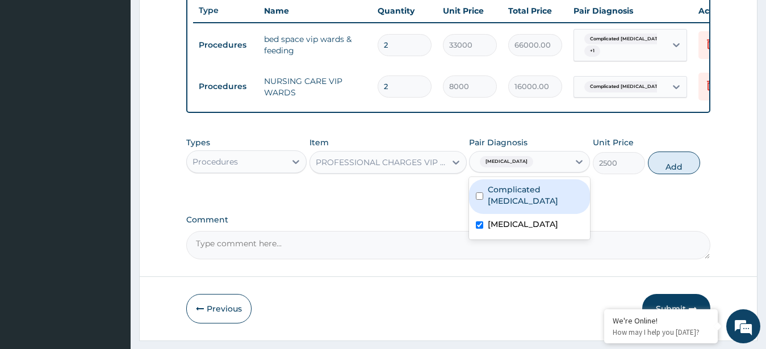
click at [543, 199] on label "Complicated [MEDICAL_DATA]" at bounding box center [535, 195] width 95 height 23
checkbox input "true"
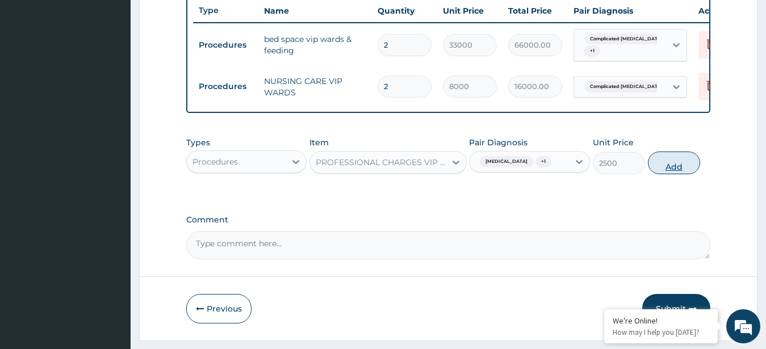
click at [674, 171] on button "Add" at bounding box center [674, 163] width 52 height 23
type input "0"
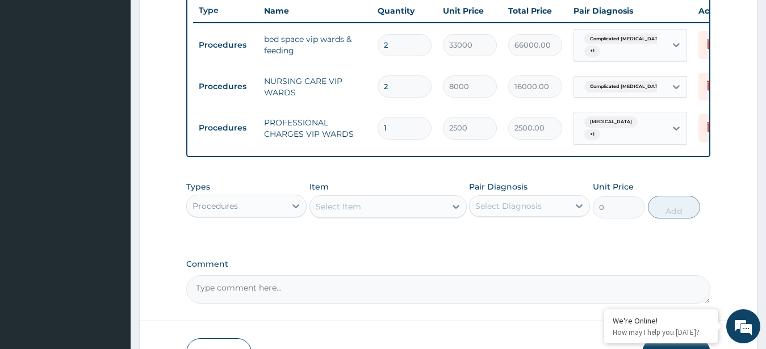
click at [396, 121] on input "1" at bounding box center [405, 128] width 54 height 22
type input "0.00"
type input "2"
type input "5000.00"
type input "2"
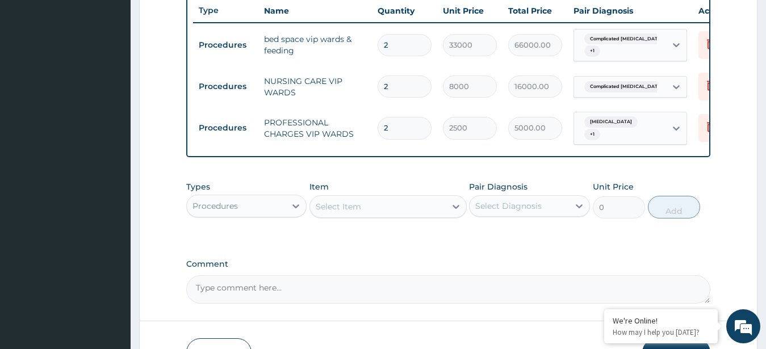
click at [391, 216] on div "Select Item" at bounding box center [378, 207] width 136 height 18
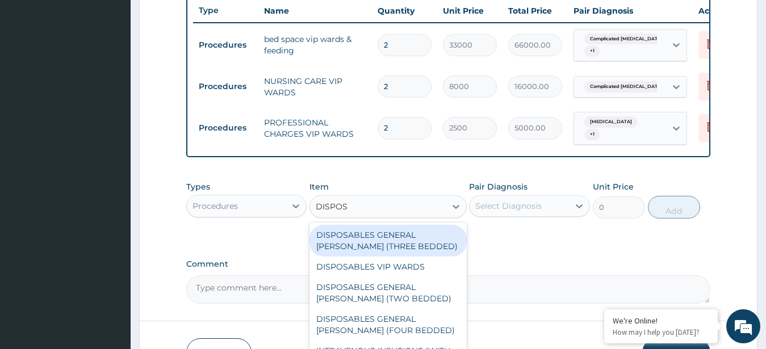
type input "DISPOSA"
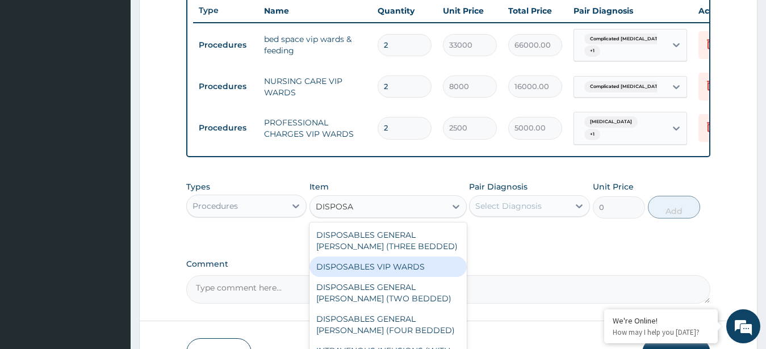
click at [360, 273] on div "DISPOSABLES VIP WARDS" at bounding box center [387, 267] width 157 height 20
type input "2000"
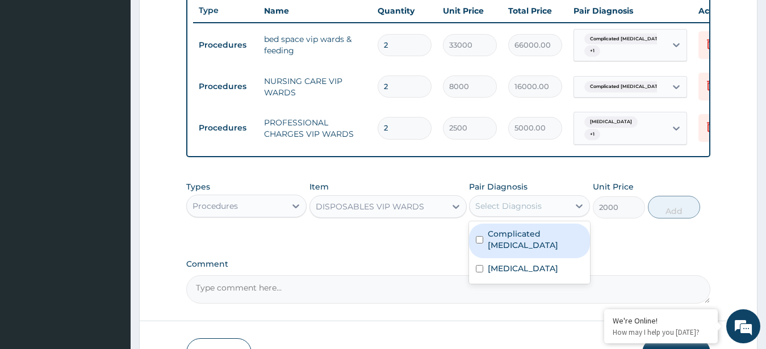
click at [535, 212] on div "Select Diagnosis" at bounding box center [508, 205] width 66 height 11
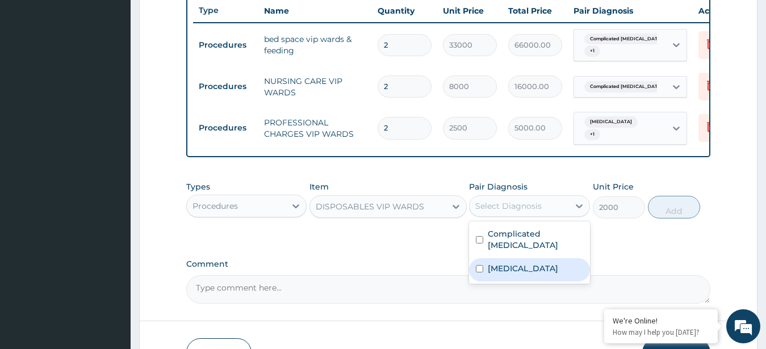
click at [529, 258] on div "[MEDICAL_DATA]" at bounding box center [529, 269] width 121 height 23
checkbox input "true"
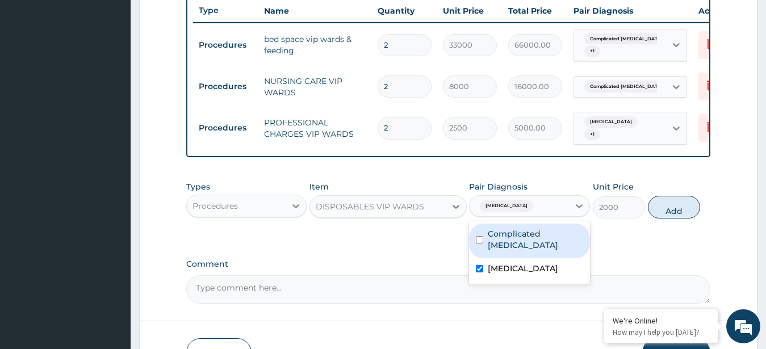
click at [568, 229] on div "Complicated [MEDICAL_DATA]" at bounding box center [529, 241] width 121 height 35
checkbox input "true"
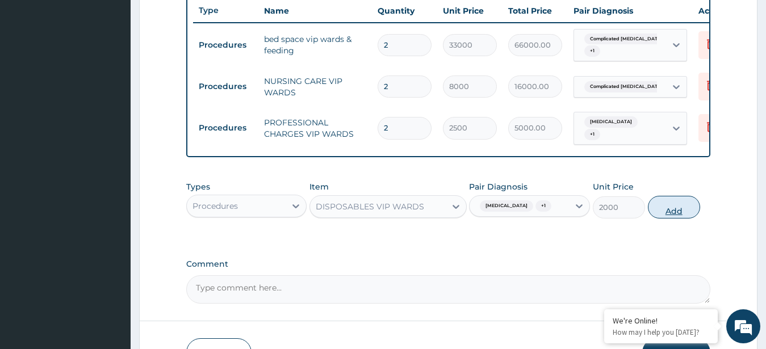
click at [660, 209] on button "Add" at bounding box center [674, 207] width 52 height 23
type input "0"
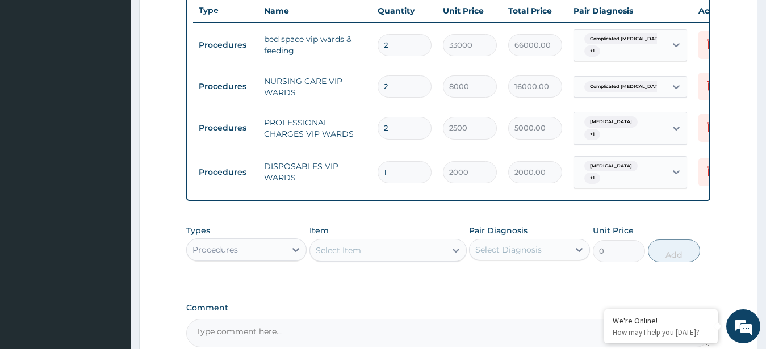
click at [404, 166] on input "1" at bounding box center [405, 172] width 54 height 22
type input "0.00"
type input "2"
type input "4000.00"
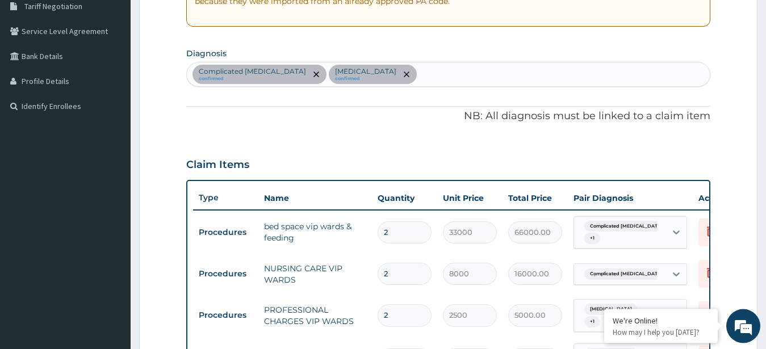
scroll to position [217, 0]
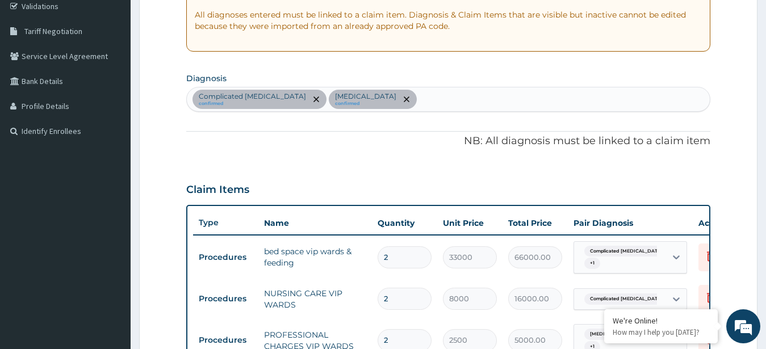
type input "2"
click at [458, 87] on section "Diagnosis Complicated [MEDICAL_DATA] confirmed [MEDICAL_DATA] confirmed" at bounding box center [448, 91] width 525 height 42
click at [468, 98] on div "Complicated [MEDICAL_DATA] confirmed [MEDICAL_DATA] confirmed" at bounding box center [448, 99] width 523 height 24
type input "[MEDICAL_DATA]"
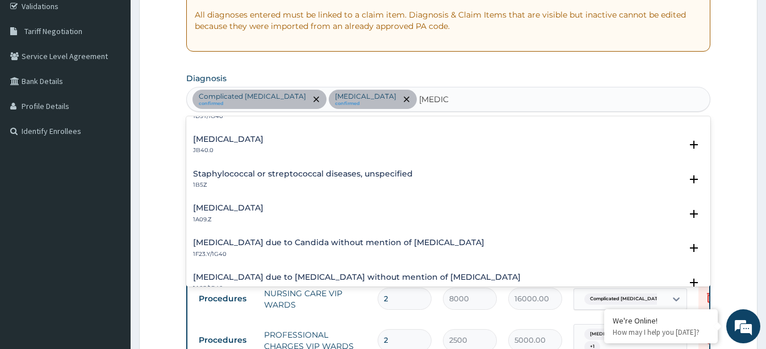
scroll to position [92, 0]
click at [263, 206] on h4 "[MEDICAL_DATA]" at bounding box center [228, 207] width 70 height 9
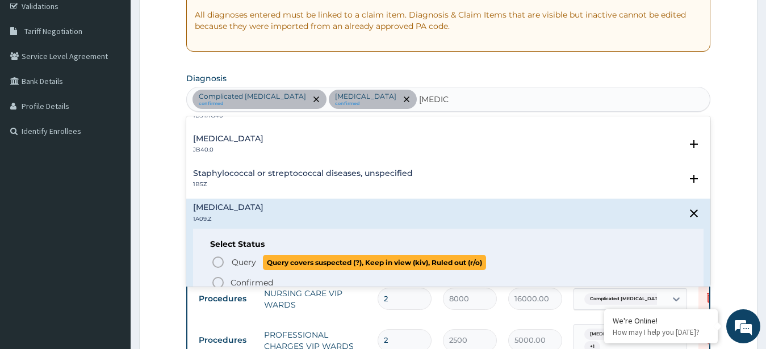
click at [215, 257] on icon "status option query" at bounding box center [218, 262] width 14 height 14
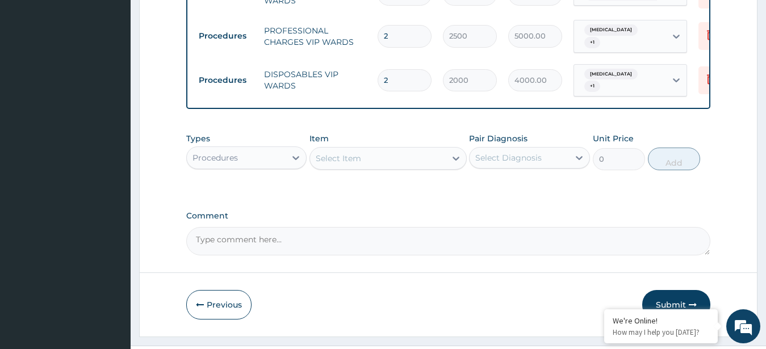
scroll to position [547, 0]
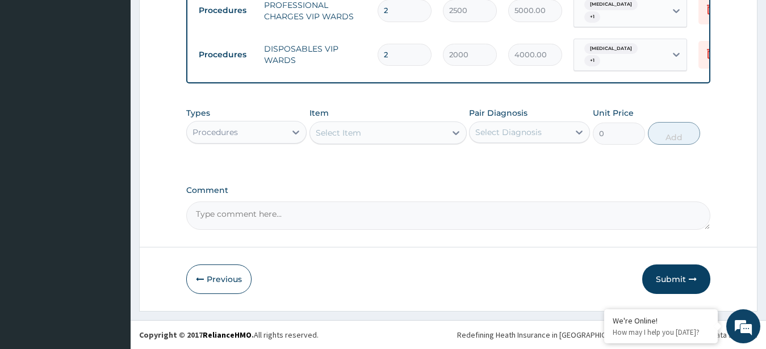
click at [357, 135] on div "Select Item" at bounding box center [338, 132] width 45 height 11
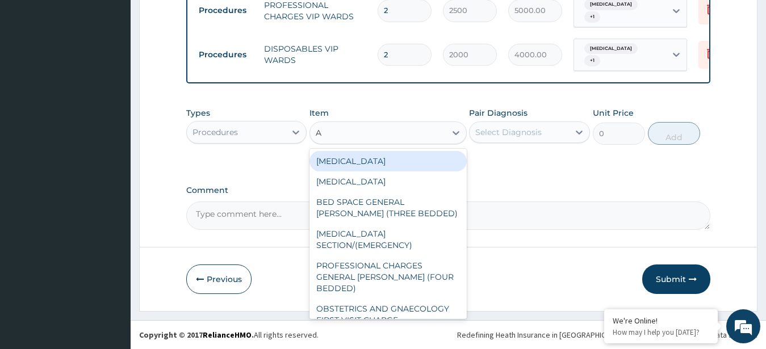
type input "A&"
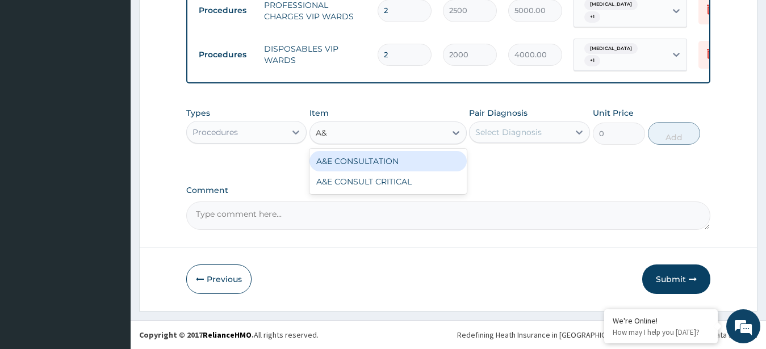
click at [341, 163] on div "A&E CONSULTATION" at bounding box center [387, 161] width 157 height 20
type input "15000"
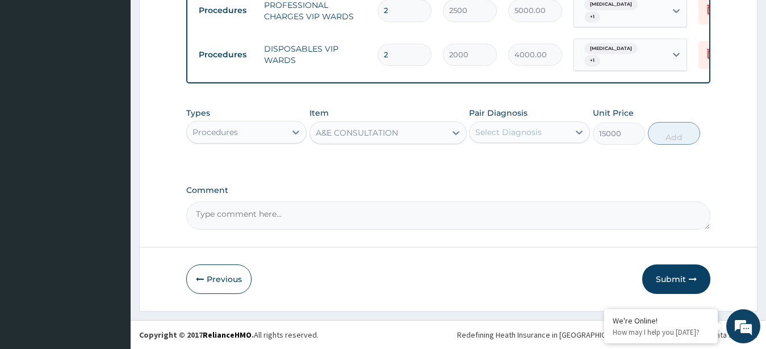
click at [508, 137] on div "Select Diagnosis" at bounding box center [508, 132] width 66 height 11
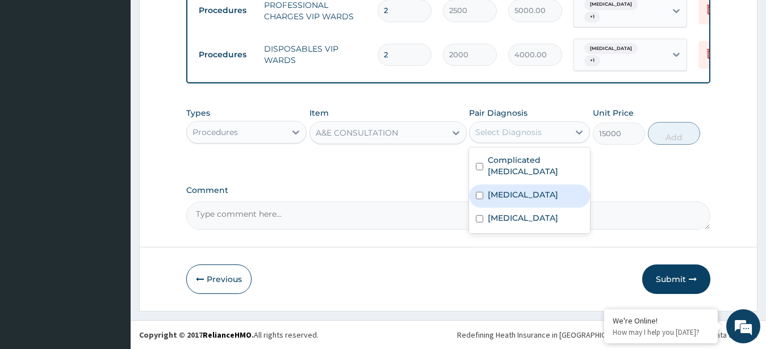
click at [506, 184] on div "[MEDICAL_DATA]" at bounding box center [529, 195] width 121 height 23
checkbox input "true"
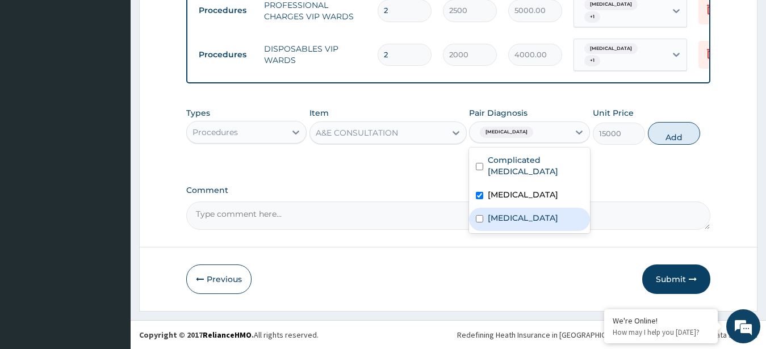
click at [527, 212] on label "[MEDICAL_DATA]" at bounding box center [523, 217] width 70 height 11
checkbox input "true"
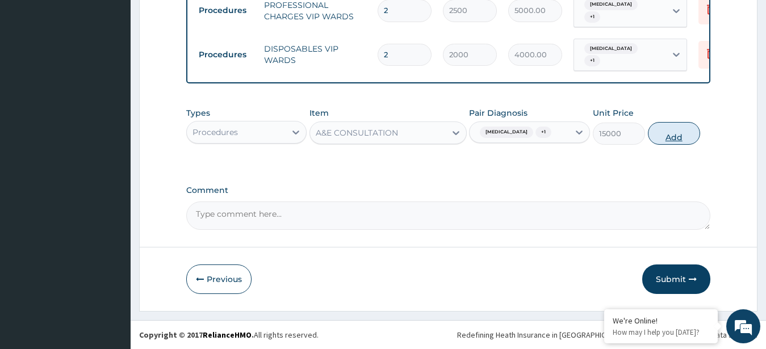
click at [666, 129] on button "Add" at bounding box center [674, 133] width 52 height 23
type input "0"
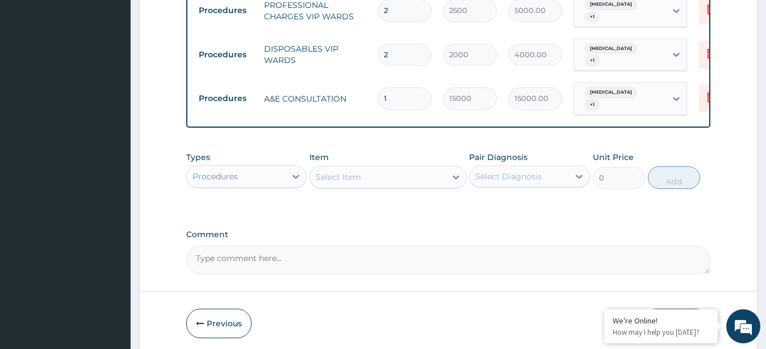
click at [263, 167] on div "Procedures" at bounding box center [236, 176] width 99 height 18
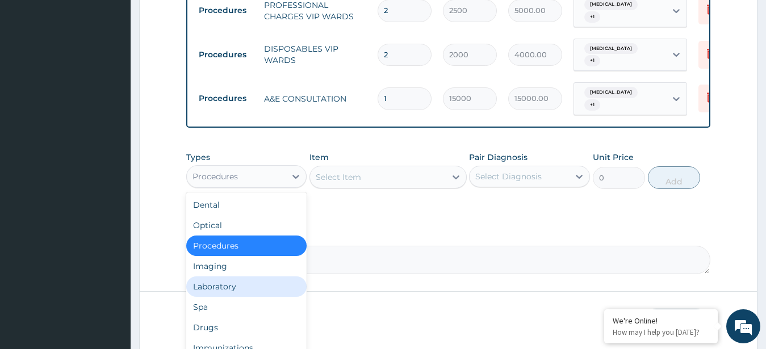
click at [223, 280] on div "Laboratory" at bounding box center [246, 286] width 121 height 20
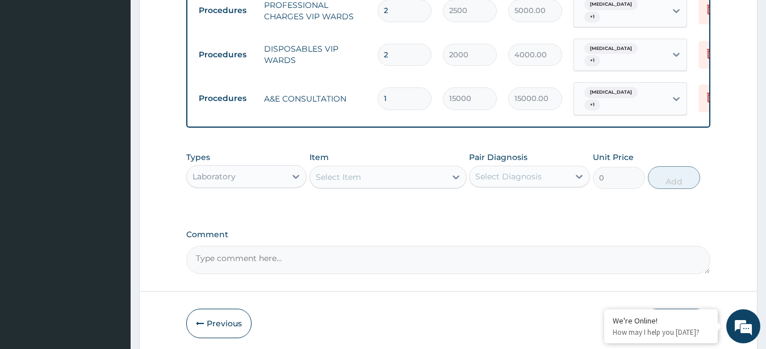
click at [404, 177] on div "Select Item" at bounding box center [378, 177] width 136 height 18
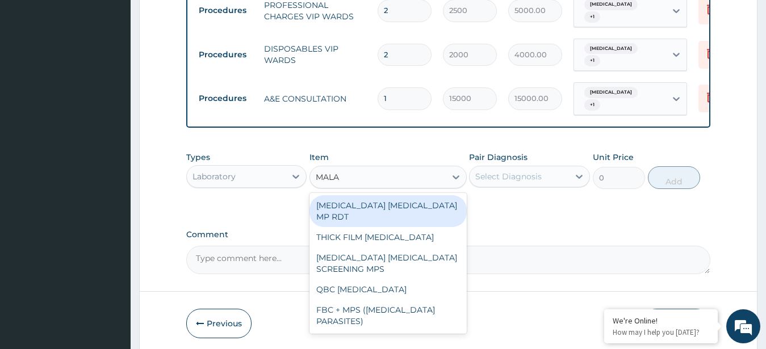
type input "MALAR"
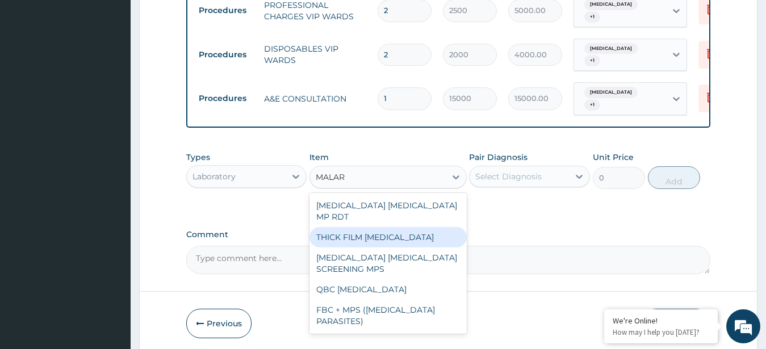
click at [385, 227] on div "THICK FILM [MEDICAL_DATA]" at bounding box center [387, 237] width 157 height 20
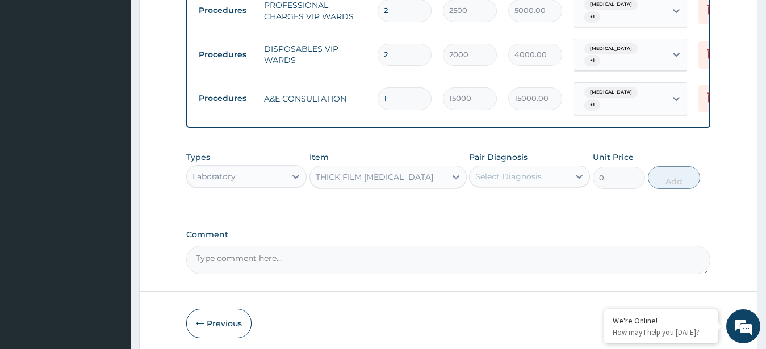
type input "2500"
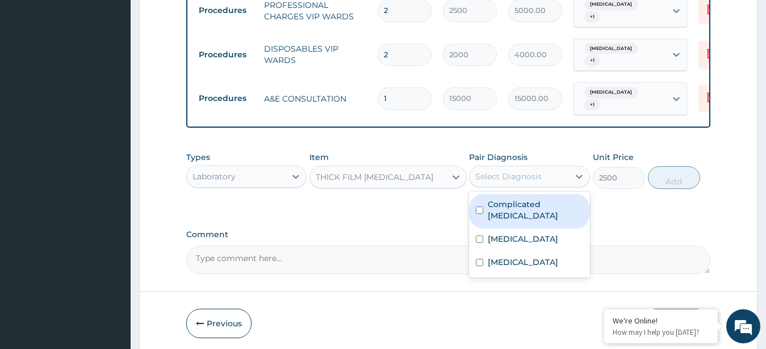
click at [519, 172] on div "Select Diagnosis" at bounding box center [508, 176] width 66 height 11
click at [516, 211] on div "Complicated [MEDICAL_DATA]" at bounding box center [529, 211] width 121 height 35
checkbox input "true"
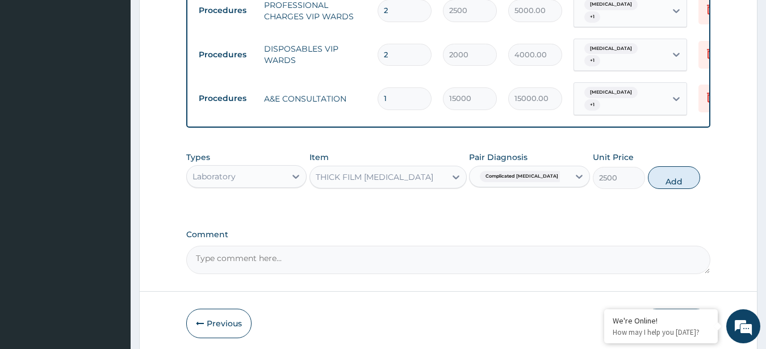
click at [686, 160] on div "Types Laboratory Item THICK FILM [MEDICAL_DATA] Pair Diagnosis Complicated [MED…" at bounding box center [448, 170] width 525 height 49
click at [674, 174] on button "Add" at bounding box center [674, 177] width 52 height 23
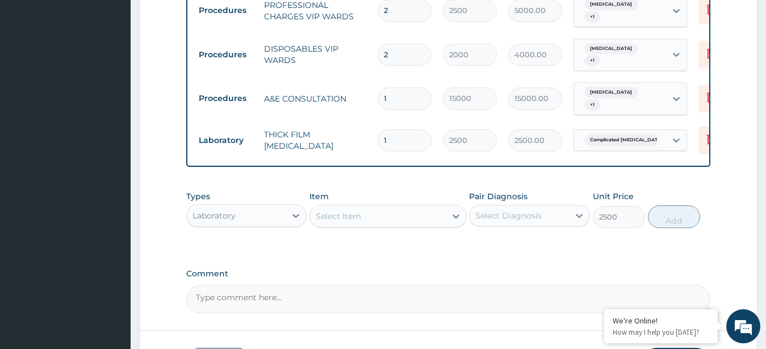
type input "0"
click at [410, 214] on div "Select Item" at bounding box center [378, 216] width 136 height 18
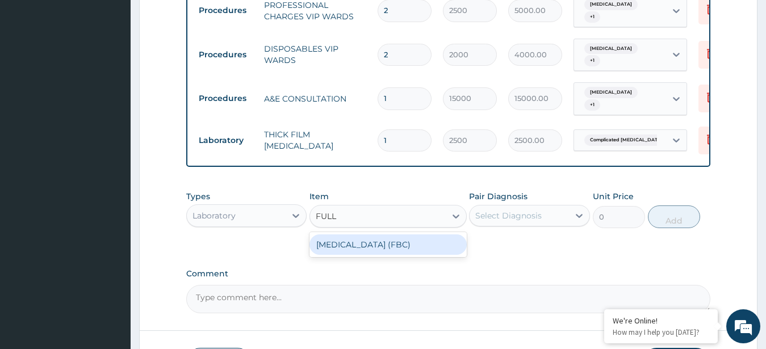
type input "FULL B"
click at [429, 238] on div "[MEDICAL_DATA] (FBC)" at bounding box center [387, 244] width 157 height 20
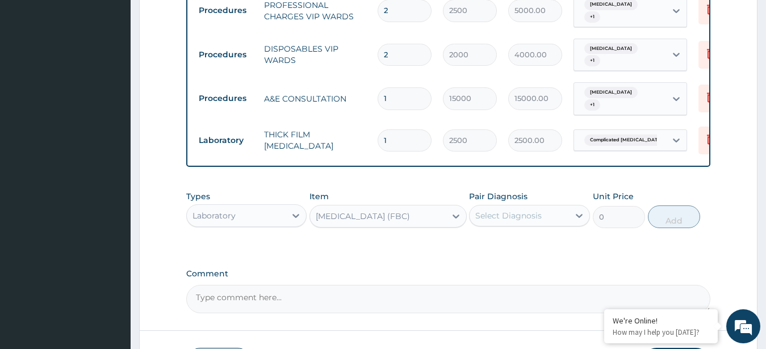
type input "8000"
click at [542, 208] on div "Select Diagnosis" at bounding box center [518, 216] width 99 height 18
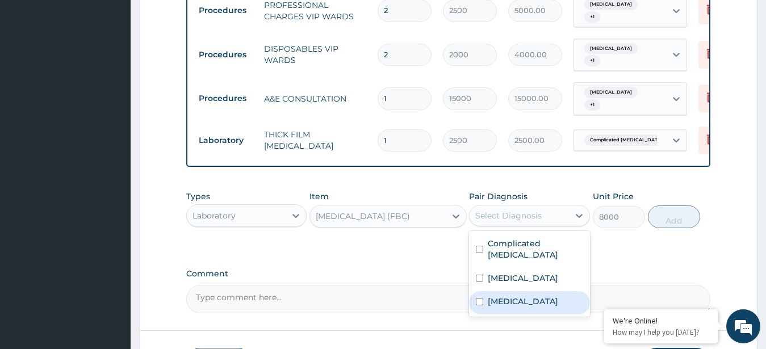
click at [545, 291] on div "[MEDICAL_DATA]" at bounding box center [529, 302] width 121 height 23
checkbox input "true"
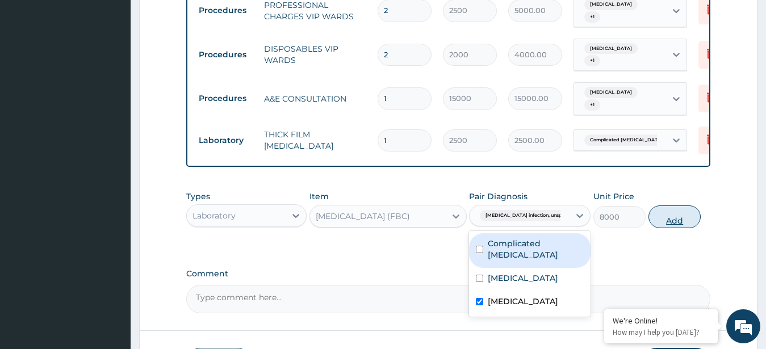
click at [693, 206] on button "Add" at bounding box center [674, 217] width 52 height 23
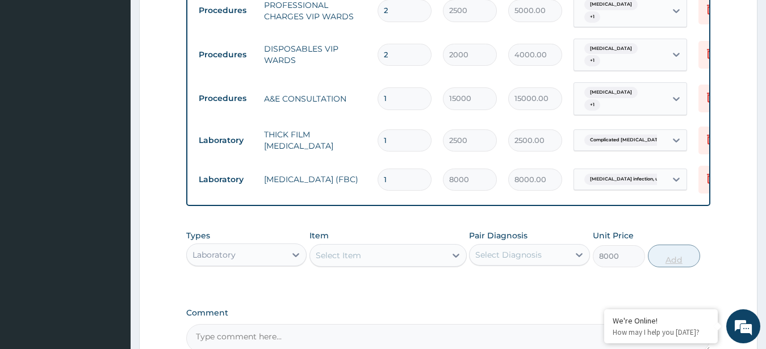
type input "0"
click at [425, 250] on div "Select Item" at bounding box center [378, 255] width 136 height 18
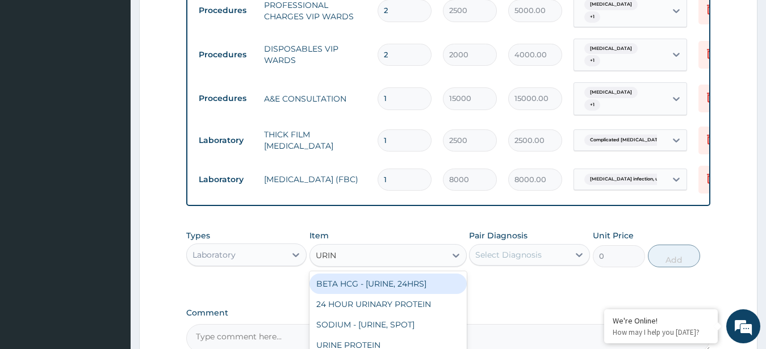
type input "URINA"
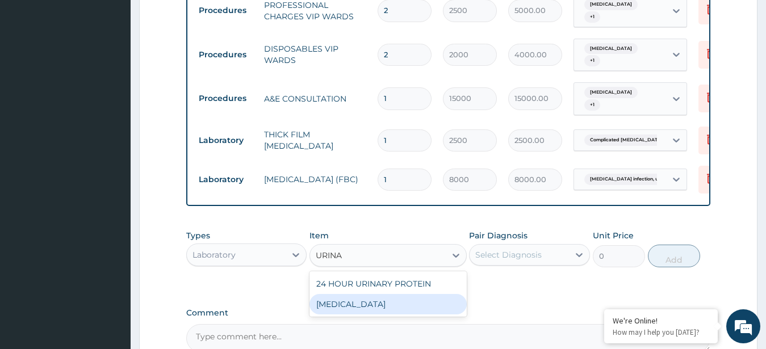
click at [379, 299] on div "[MEDICAL_DATA]" at bounding box center [387, 304] width 157 height 20
type input "3000"
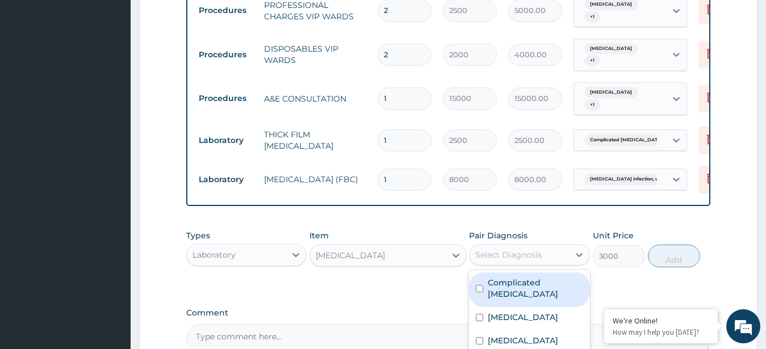
click at [535, 249] on div "Select Diagnosis" at bounding box center [508, 254] width 66 height 11
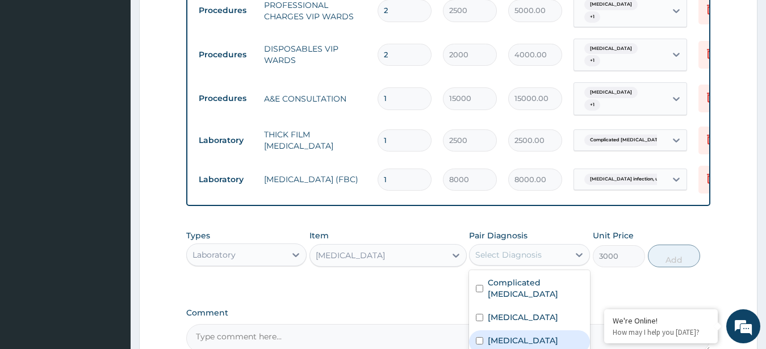
click at [527, 335] on label "[MEDICAL_DATA]" at bounding box center [523, 340] width 70 height 11
checkbox input "true"
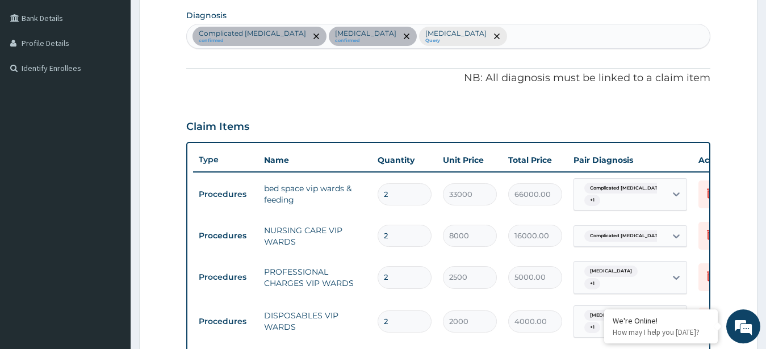
scroll to position [277, 0]
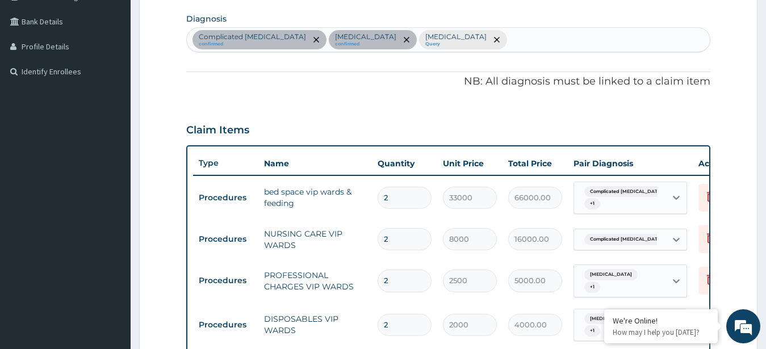
click at [598, 35] on div "Complicated [MEDICAL_DATA] confirmed [MEDICAL_DATA] confirmed [MEDICAL_DATA] Qu…" at bounding box center [448, 40] width 523 height 24
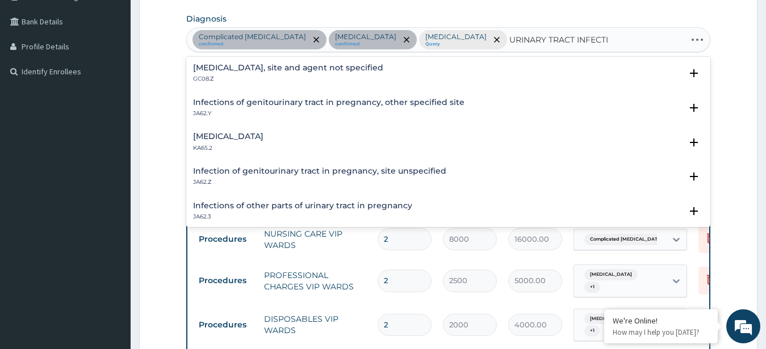
type input "URINARY TRACT INFECTIO"
click at [252, 68] on h4 "[MEDICAL_DATA], site and agent not specified" at bounding box center [288, 68] width 190 height 9
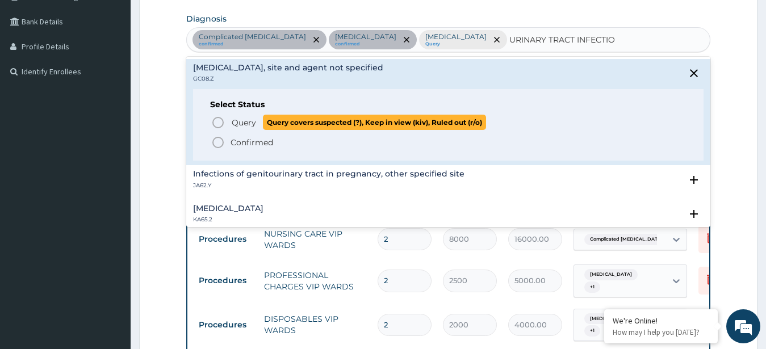
click at [213, 118] on icon "status option query" at bounding box center [218, 123] width 14 height 14
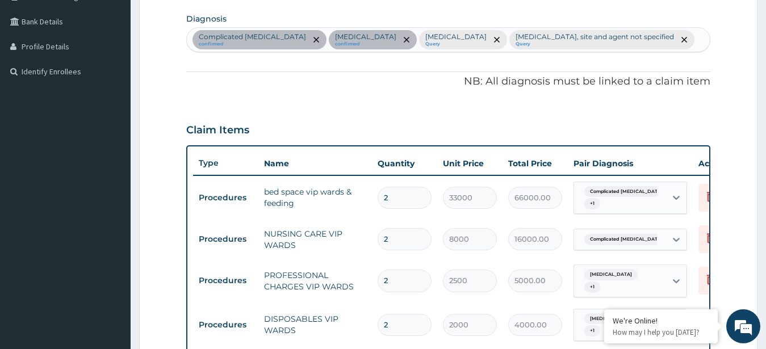
scroll to position [603, 0]
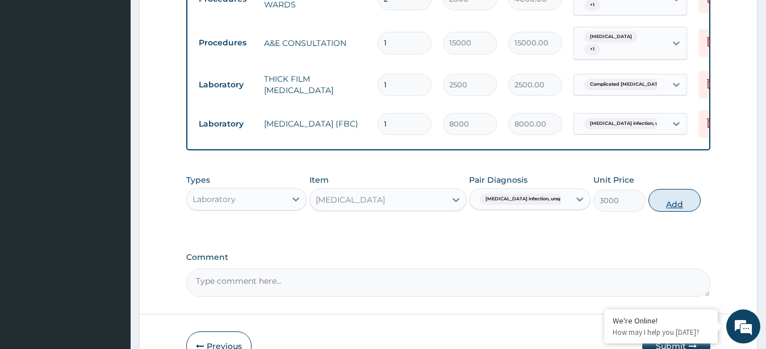
click at [660, 194] on button "Add" at bounding box center [674, 200] width 52 height 23
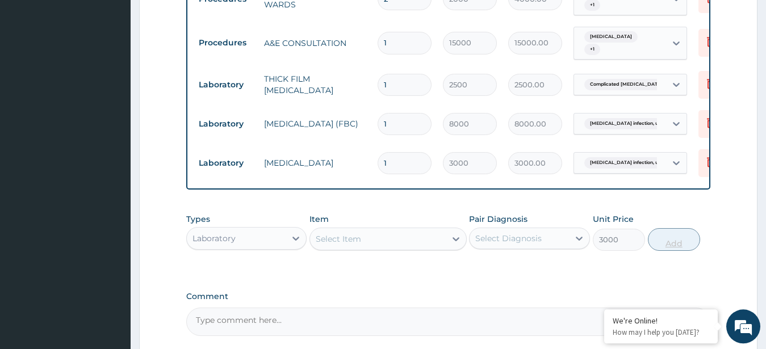
type input "0"
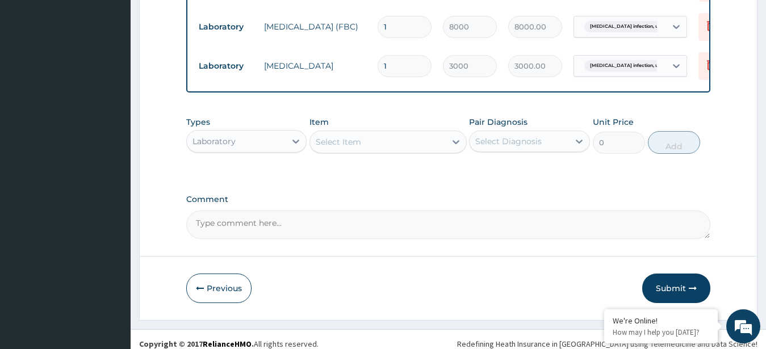
click at [283, 137] on div "Laboratory" at bounding box center [236, 141] width 99 height 18
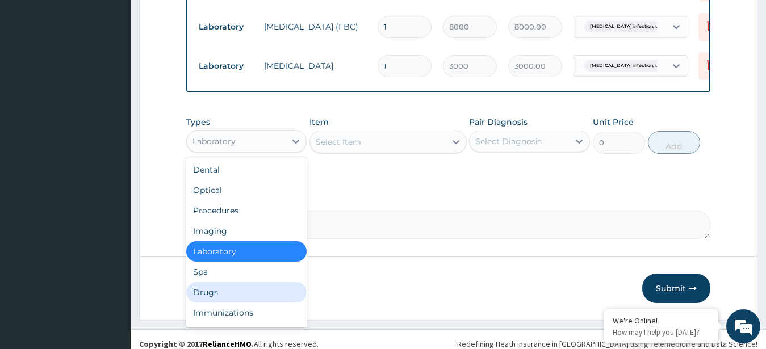
click at [247, 282] on div "Drugs" at bounding box center [246, 292] width 121 height 20
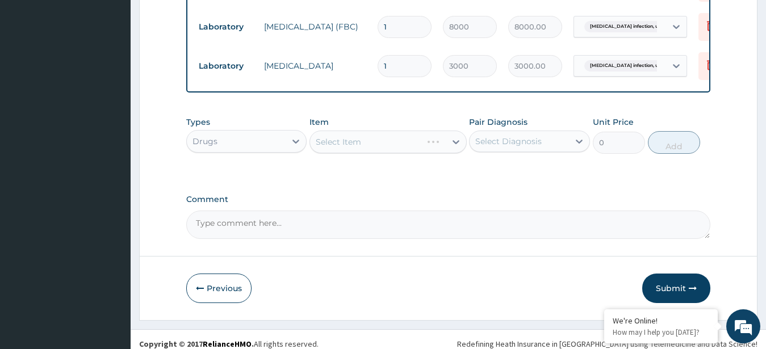
click at [392, 136] on div "Select Item" at bounding box center [387, 142] width 157 height 23
click at [376, 134] on div "Select Item" at bounding box center [378, 142] width 136 height 18
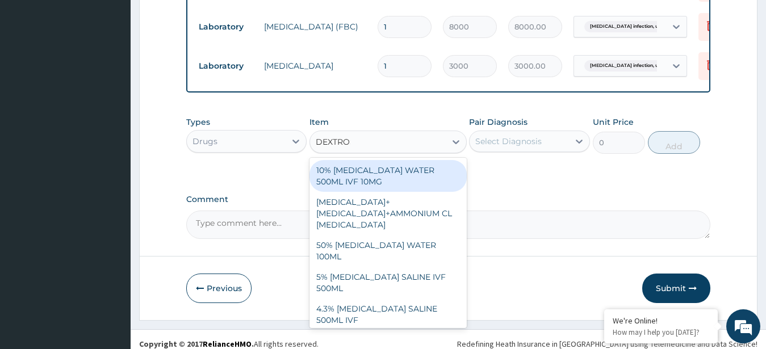
type input "[MEDICAL_DATA]"
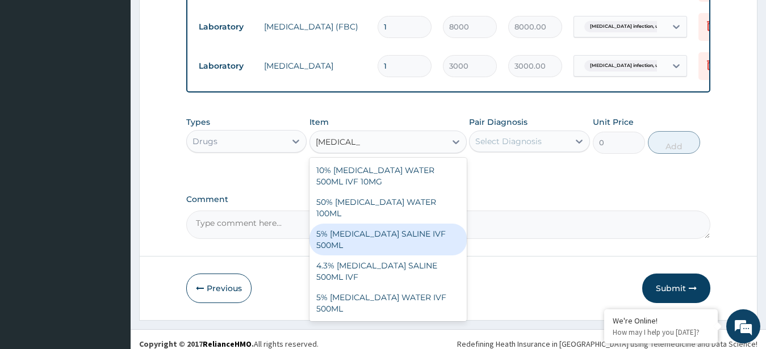
click at [360, 224] on div "5% [MEDICAL_DATA] SALINE IVF 500ML" at bounding box center [387, 240] width 157 height 32
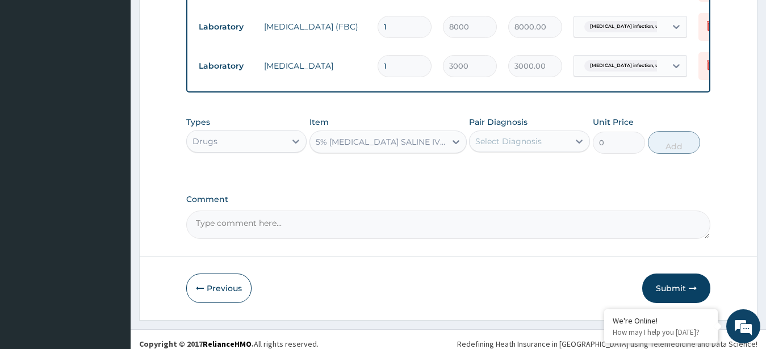
type input "2000"
click at [527, 136] on div "Select Diagnosis" at bounding box center [508, 141] width 66 height 11
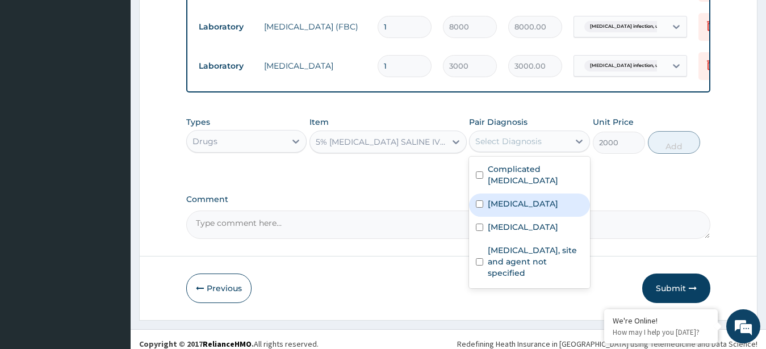
click at [523, 194] on div "[MEDICAL_DATA]" at bounding box center [529, 205] width 121 height 23
checkbox input "true"
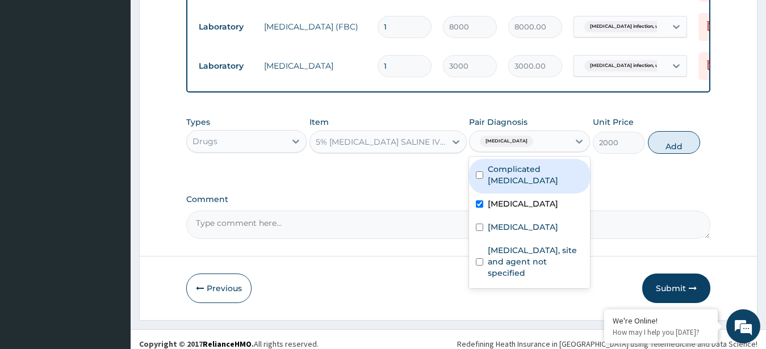
click at [565, 168] on label "Complicated [MEDICAL_DATA]" at bounding box center [535, 174] width 95 height 23
checkbox input "true"
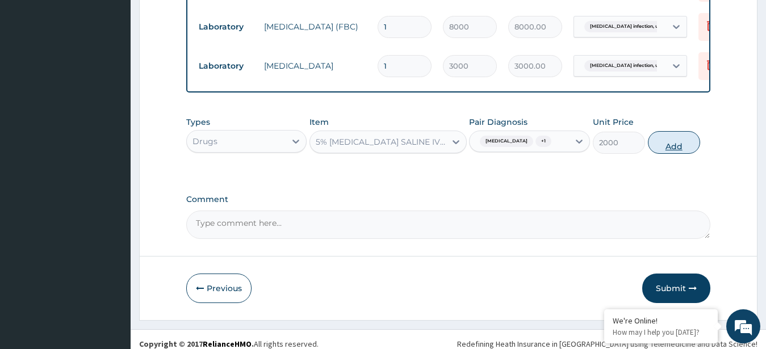
click at [666, 142] on button "Add" at bounding box center [674, 142] width 52 height 23
type input "0"
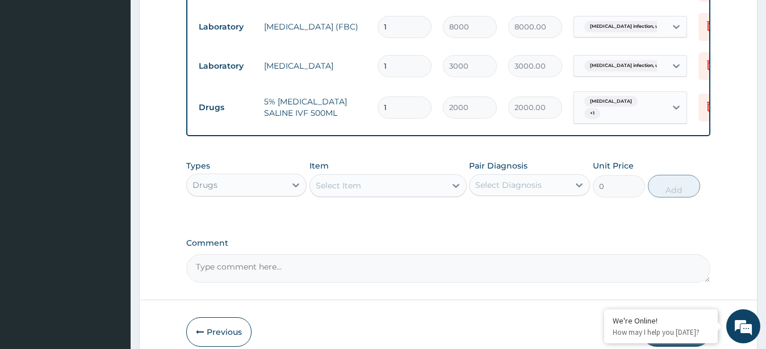
click at [443, 177] on div "Select Item" at bounding box center [378, 186] width 136 height 18
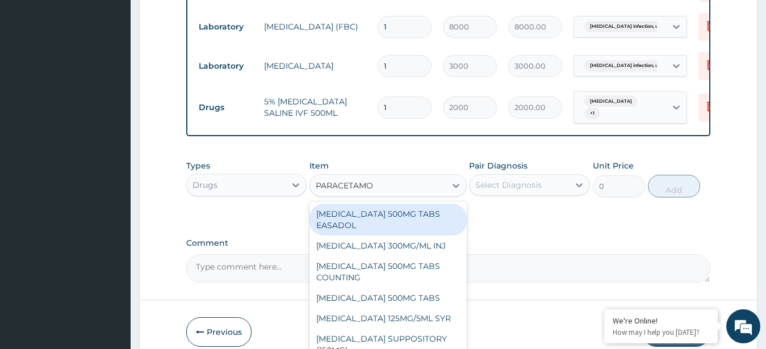
type input "[MEDICAL_DATA]"
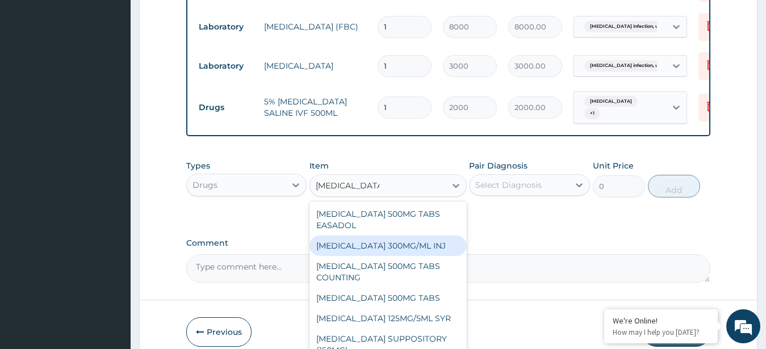
click at [431, 236] on div "[MEDICAL_DATA] 300MG/ML INJ" at bounding box center [387, 246] width 157 height 20
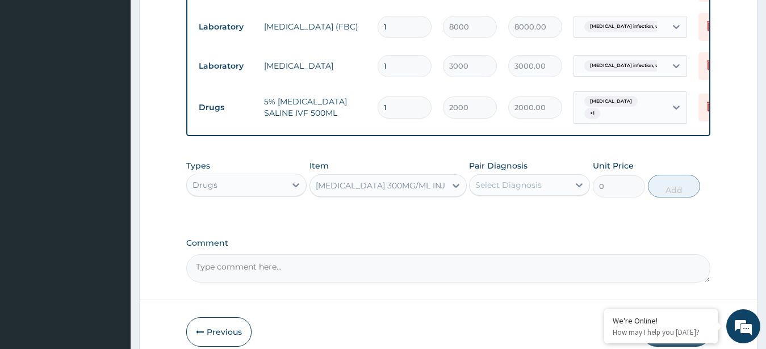
type input "400"
click at [559, 176] on div "Select Diagnosis" at bounding box center [518, 185] width 99 height 18
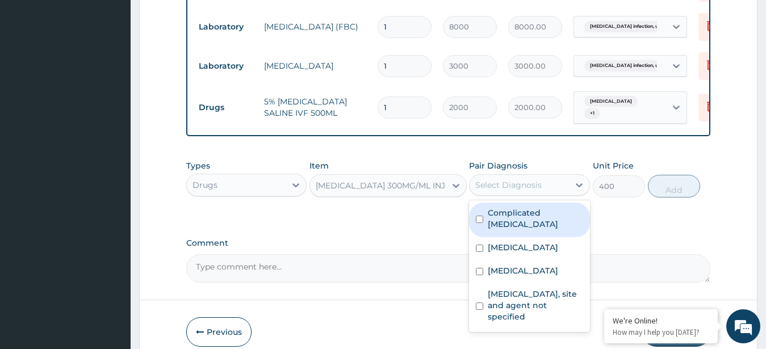
click at [542, 207] on label "Complicated [MEDICAL_DATA]" at bounding box center [535, 218] width 95 height 23
checkbox input "true"
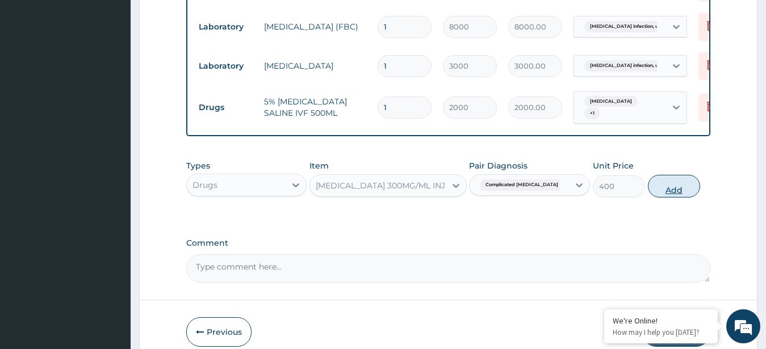
click at [672, 182] on button "Add" at bounding box center [674, 186] width 52 height 23
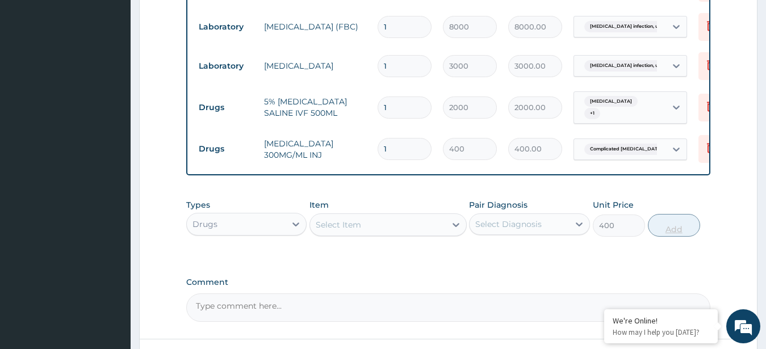
type input "0"
click at [401, 138] on input "1" at bounding box center [405, 149] width 54 height 22
type input "0.00"
type input "4"
type input "1600.00"
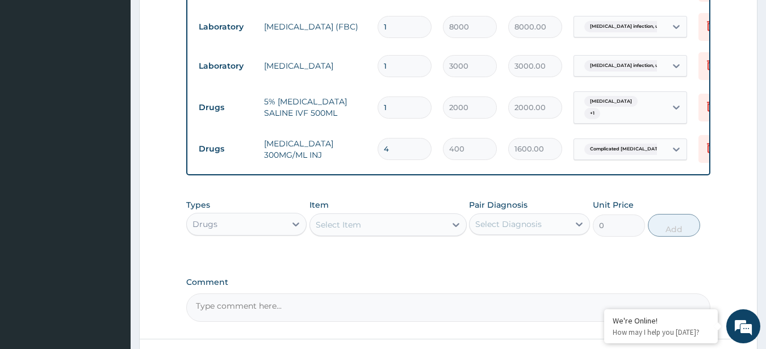
click at [392, 138] on input "4" at bounding box center [405, 149] width 54 height 22
type input "0.00"
type input "6"
type input "2400.00"
type input "6"
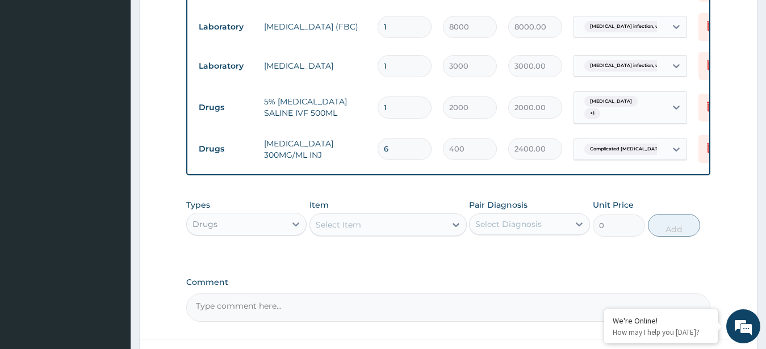
click at [384, 220] on div "Select Item" at bounding box center [378, 225] width 136 height 18
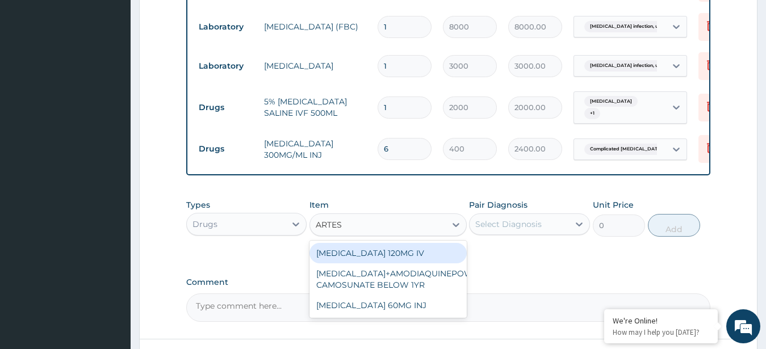
type input "ARTESU"
click at [380, 243] on div "[MEDICAL_DATA] 120MG IV" at bounding box center [387, 253] width 157 height 20
type input "6500"
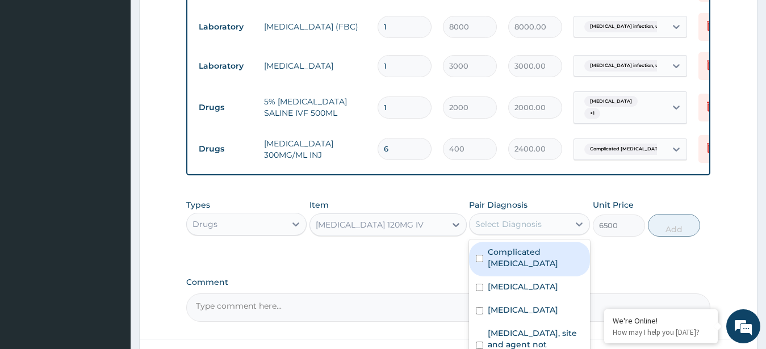
click at [527, 221] on div "Select Diagnosis" at bounding box center [518, 224] width 99 height 18
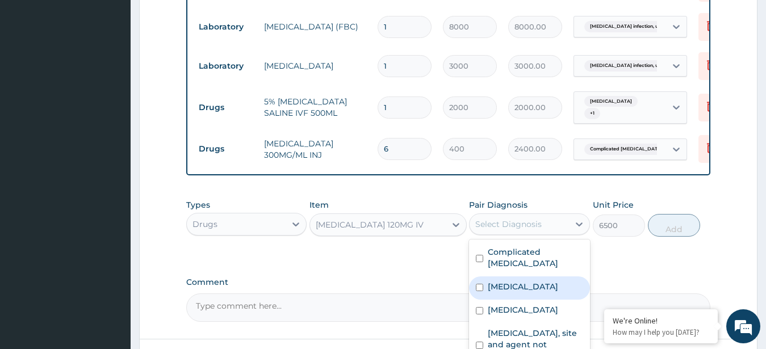
click at [518, 276] on div "[MEDICAL_DATA]" at bounding box center [529, 287] width 121 height 23
checkbox input "true"
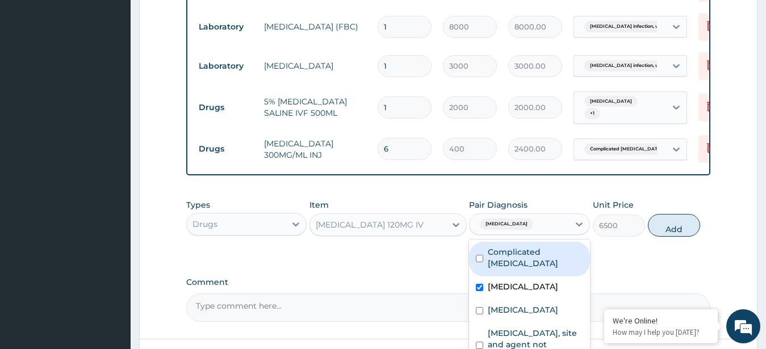
click at [545, 249] on div "Complicated [MEDICAL_DATA]" at bounding box center [529, 259] width 121 height 35
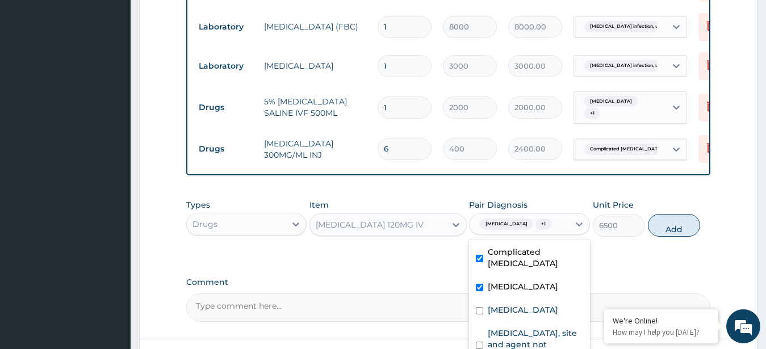
checkbox input "true"
click at [666, 214] on button "Add" at bounding box center [674, 225] width 52 height 23
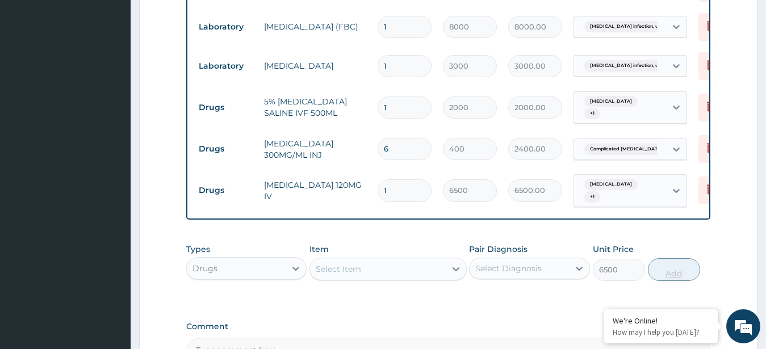
type input "0"
click at [408, 179] on input "1" at bounding box center [405, 190] width 54 height 22
type input "0.00"
type input "2"
type input "13000.00"
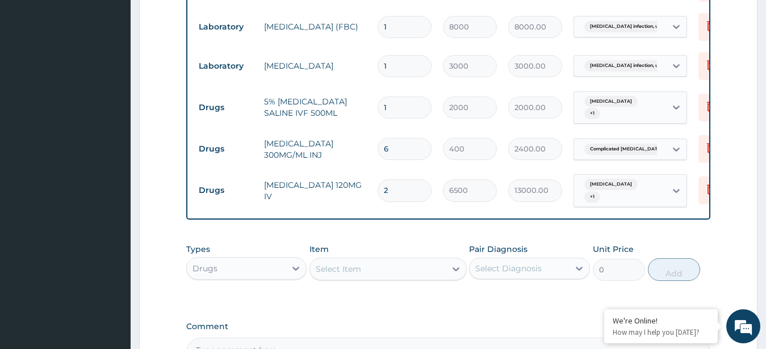
type input "2"
click at [401, 138] on input "6" at bounding box center [405, 149] width 54 height 22
type input "0.00"
type input "8"
type input "3200.00"
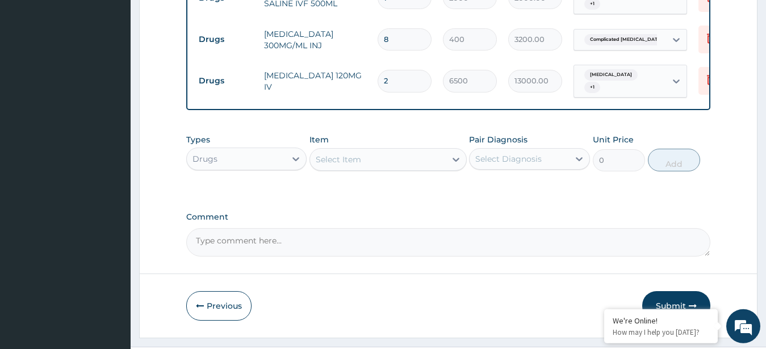
scroll to position [821, 0]
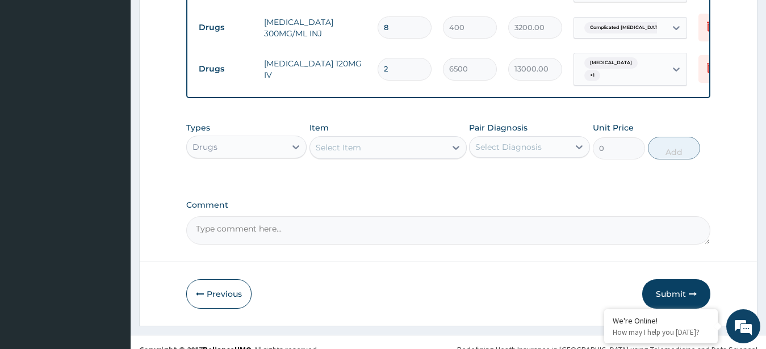
type input "8"
click at [396, 58] on input "2" at bounding box center [405, 69] width 54 height 22
type input "0.00"
type input "3"
type input "19500.00"
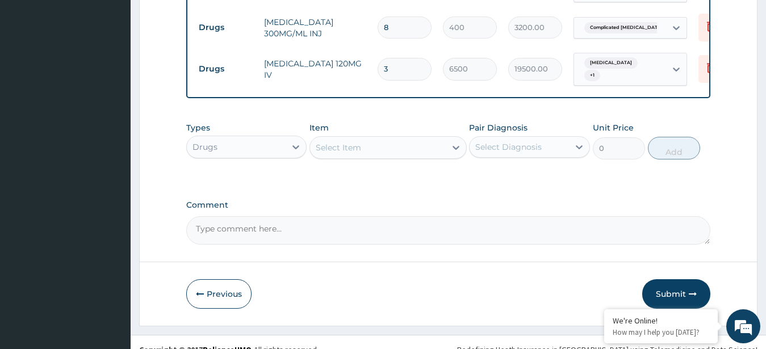
type input "3"
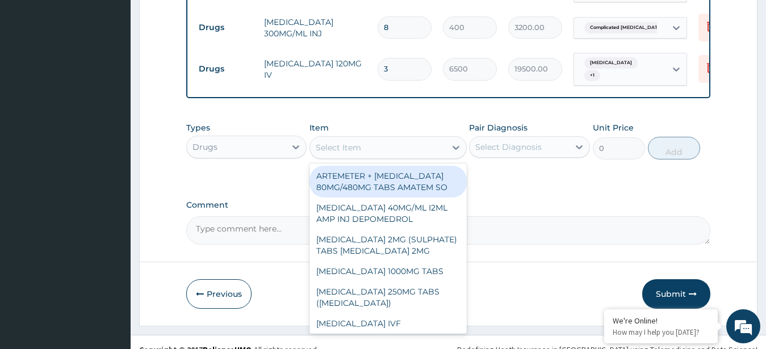
click at [353, 142] on div "Select Item" at bounding box center [338, 147] width 45 height 11
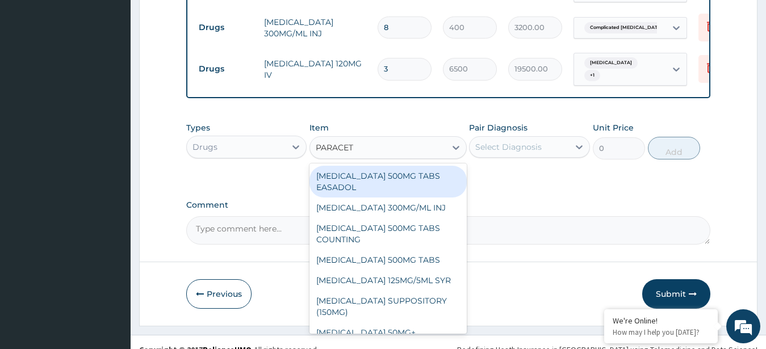
type input "PARACETA"
click at [406, 166] on div "[MEDICAL_DATA] 500MG TABS EASADOL" at bounding box center [387, 182] width 157 height 32
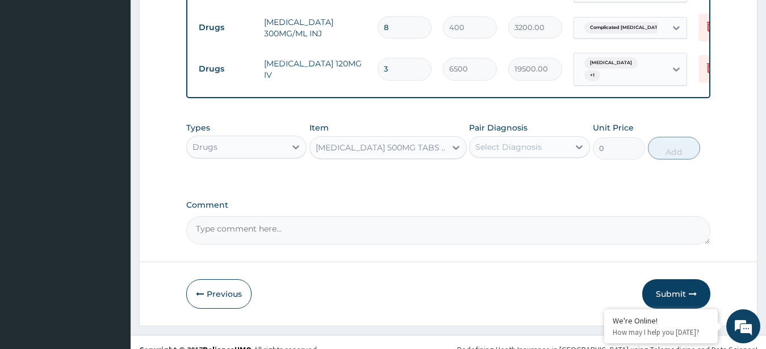
type input "30"
click at [561, 138] on div "Select Diagnosis" at bounding box center [518, 147] width 99 height 18
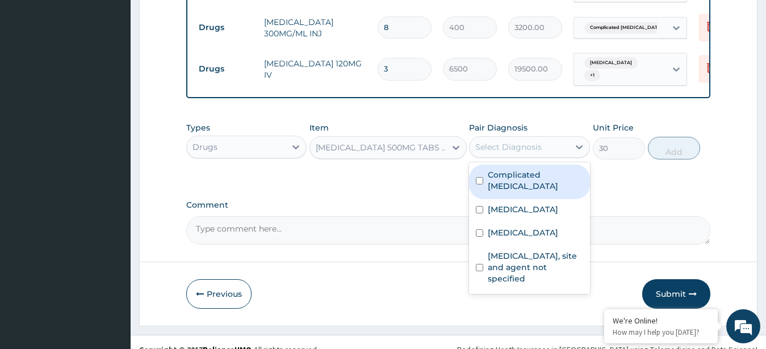
click at [531, 169] on label "Complicated malaria" at bounding box center [535, 180] width 95 height 23
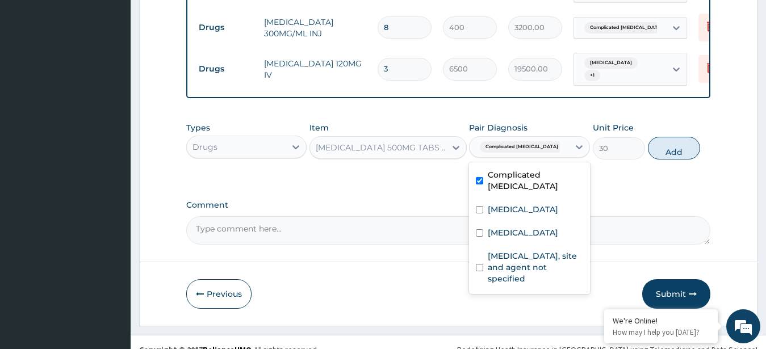
checkbox input "true"
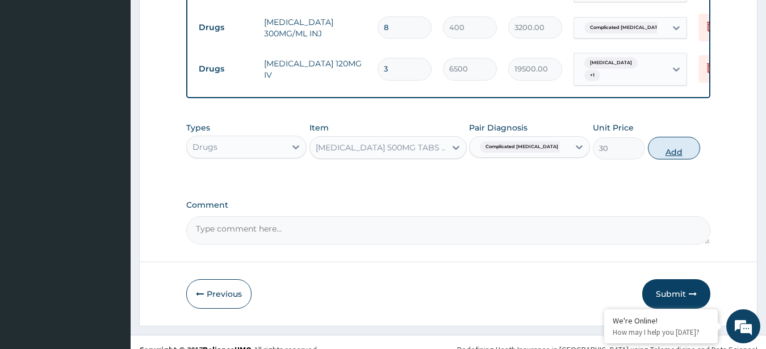
click at [685, 137] on button "Add" at bounding box center [674, 148] width 52 height 23
type input "0"
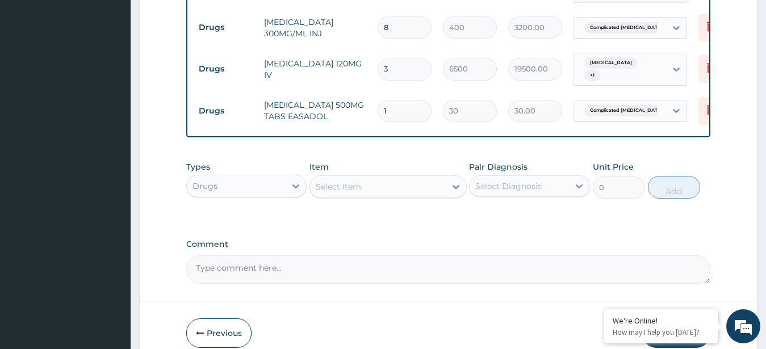
click at [396, 100] on input "1" at bounding box center [405, 111] width 54 height 22
type input "0.00"
type input "2"
type input "60.00"
type input "20"
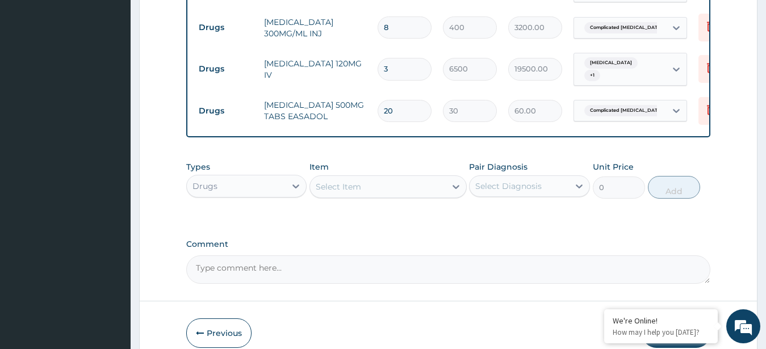
type input "600.00"
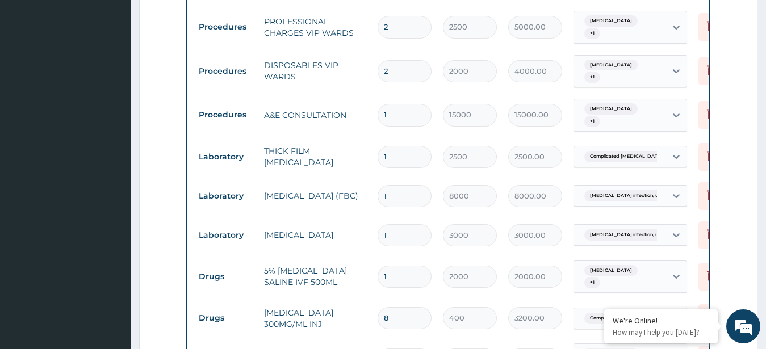
scroll to position [861, 0]
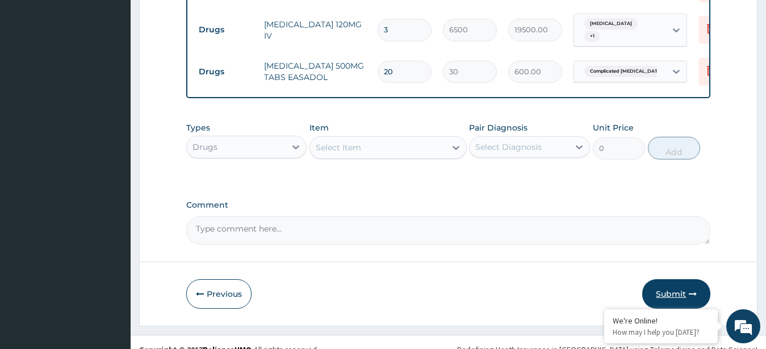
type input "20"
click at [678, 279] on button "Submit" at bounding box center [676, 294] width 68 height 30
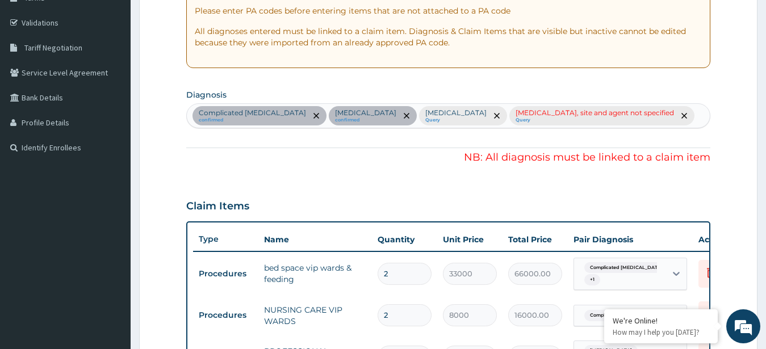
scroll to position [531, 0]
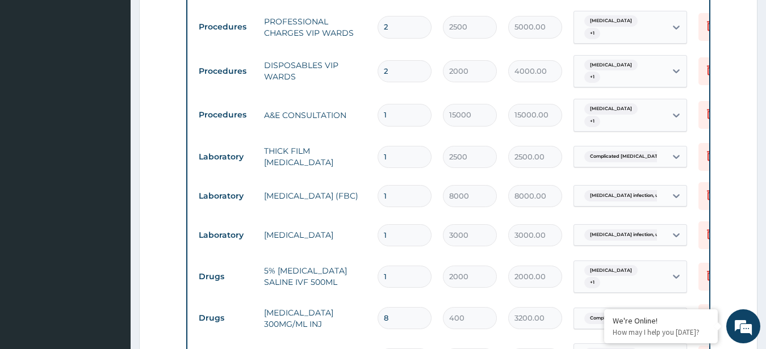
click at [665, 225] on div "Salmonella infection, unspecif..." at bounding box center [620, 234] width 92 height 19
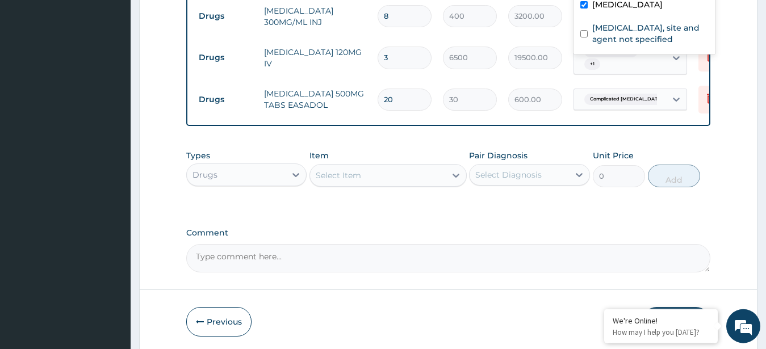
scroll to position [832, 0]
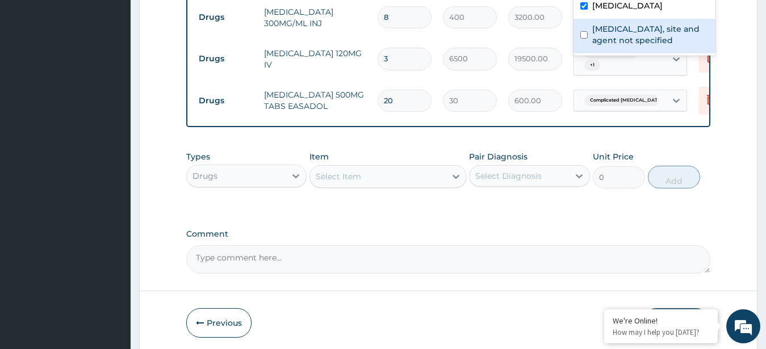
click at [693, 28] on label "Urinary tract infection, site and agent not specified" at bounding box center [650, 34] width 116 height 23
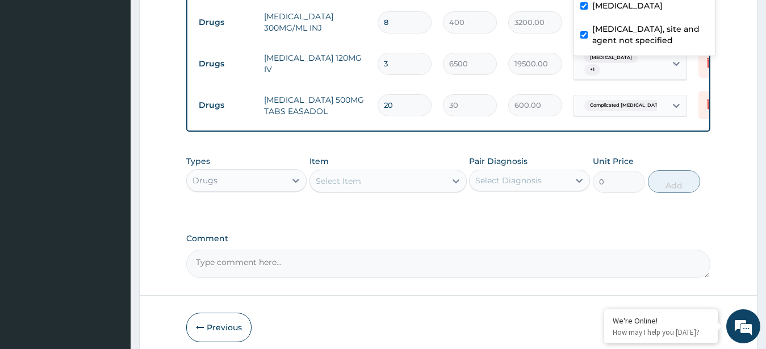
checkbox input "true"
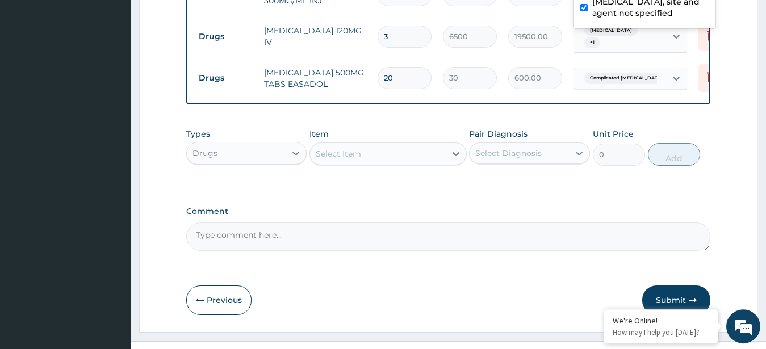
scroll to position [866, 0]
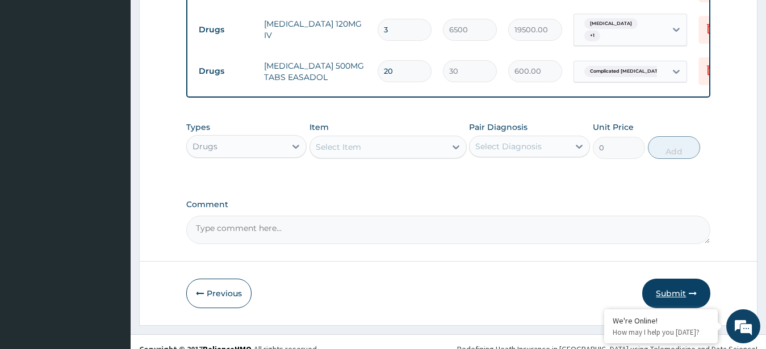
click at [666, 279] on button "Submit" at bounding box center [676, 294] width 68 height 30
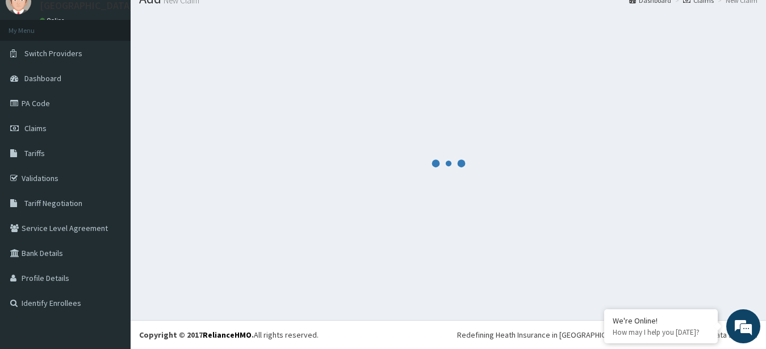
scroll to position [45, 0]
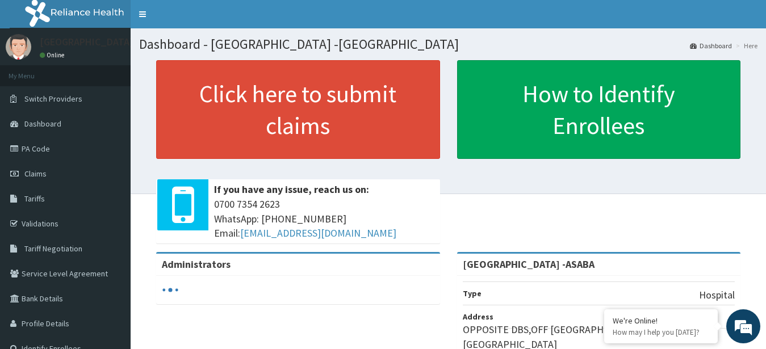
click at [44, 179] on link "Claims" at bounding box center [65, 173] width 131 height 25
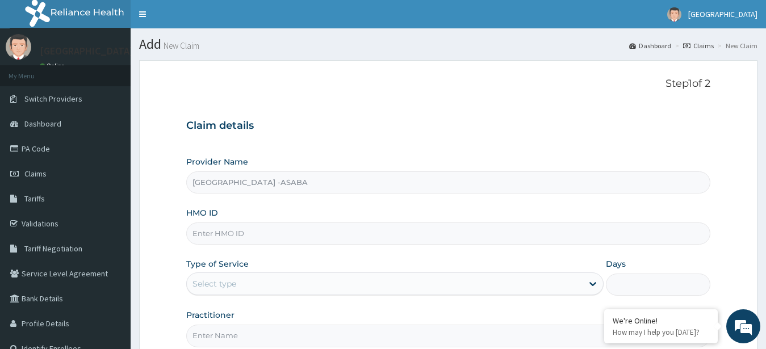
click at [354, 224] on input "HMO ID" at bounding box center [448, 234] width 525 height 22
click at [65, 167] on link "Claims" at bounding box center [65, 173] width 131 height 25
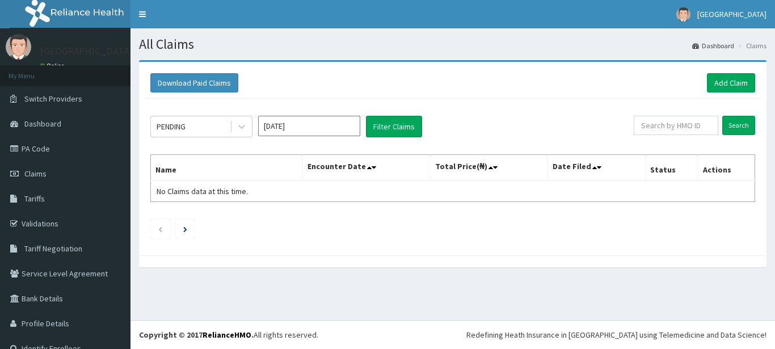
click at [318, 128] on input "Oct 2025" at bounding box center [309, 126] width 102 height 20
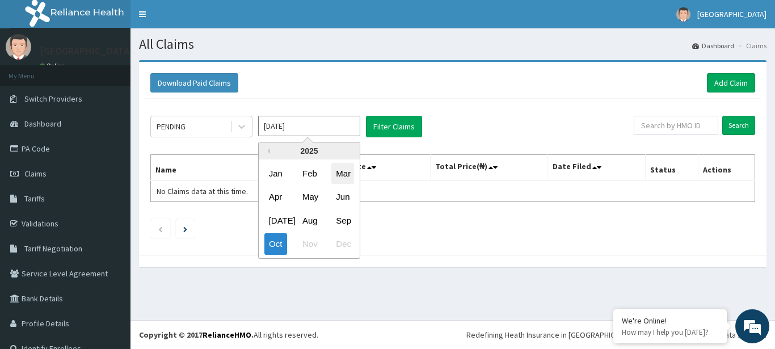
click at [341, 174] on div "Mar" at bounding box center [343, 173] width 23 height 21
type input "Mar 2025"
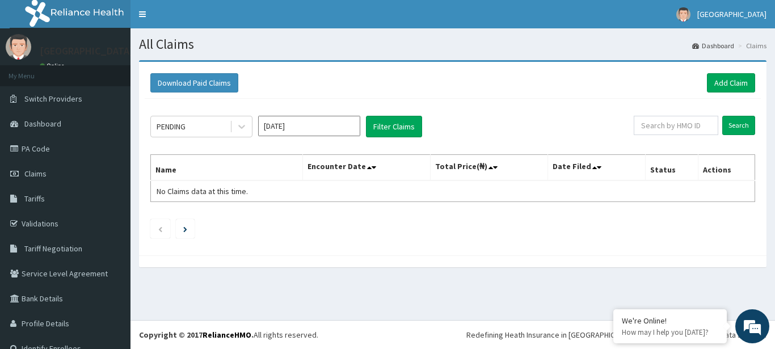
click at [316, 120] on input "Mar 2025" at bounding box center [309, 126] width 102 height 20
click at [385, 119] on button "Filter Claims" at bounding box center [394, 127] width 56 height 22
click at [385, 123] on button "Filter Claims" at bounding box center [394, 127] width 56 height 22
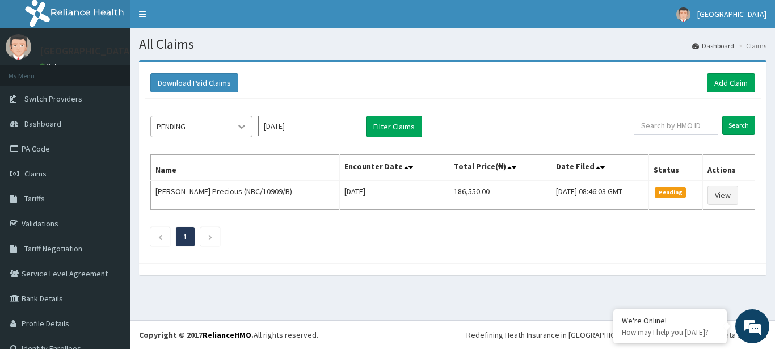
click at [241, 125] on icon at bounding box center [241, 126] width 11 height 11
click at [306, 241] on ul "1" at bounding box center [452, 236] width 605 height 19
click at [241, 126] on icon at bounding box center [241, 126] width 11 height 11
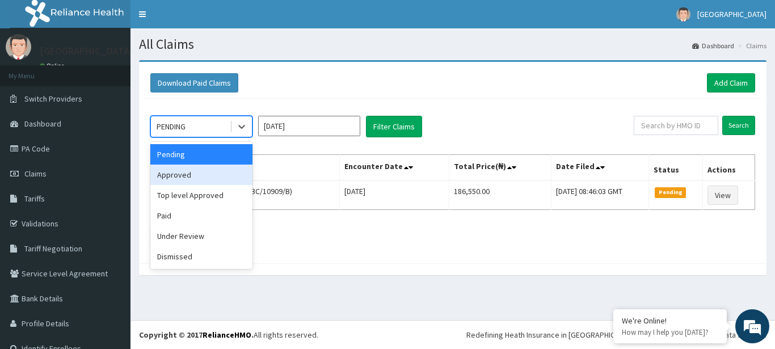
click at [208, 181] on div "Approved" at bounding box center [201, 175] width 102 height 20
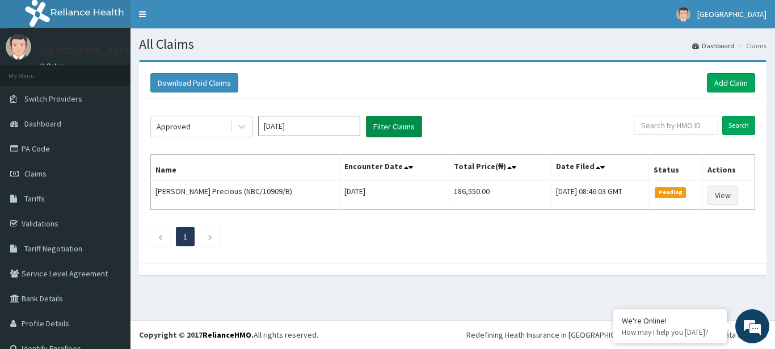
click at [397, 120] on button "Filter Claims" at bounding box center [394, 127] width 56 height 22
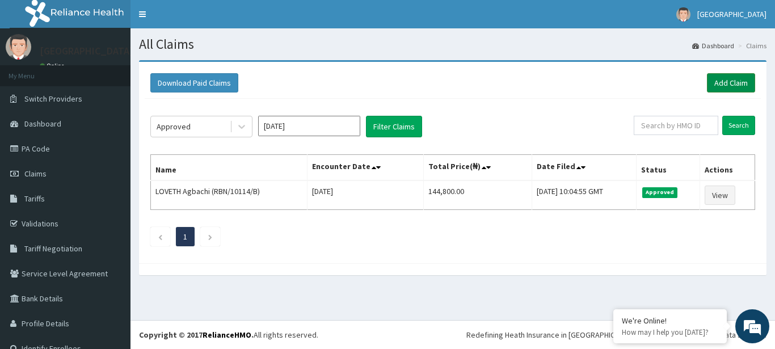
click at [729, 81] on link "Add Claim" at bounding box center [731, 82] width 48 height 19
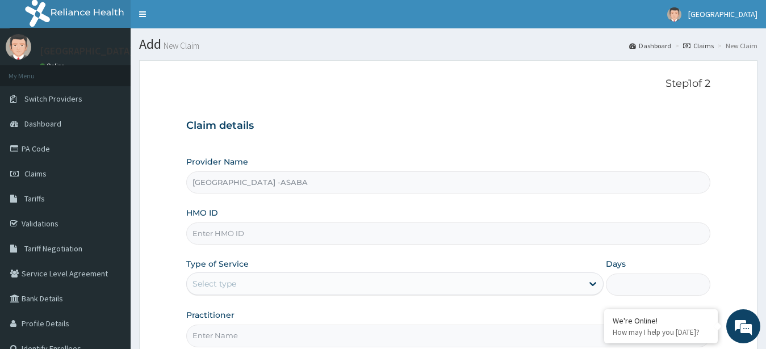
type input "[GEOGRAPHIC_DATA] -ASABA"
click at [412, 238] on input "HMO ID" at bounding box center [448, 234] width 525 height 22
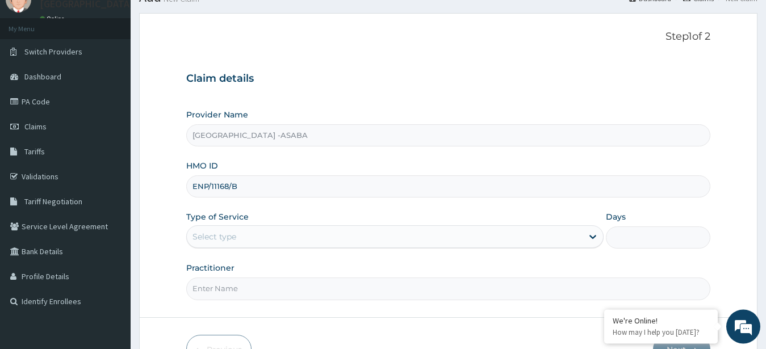
scroll to position [116, 0]
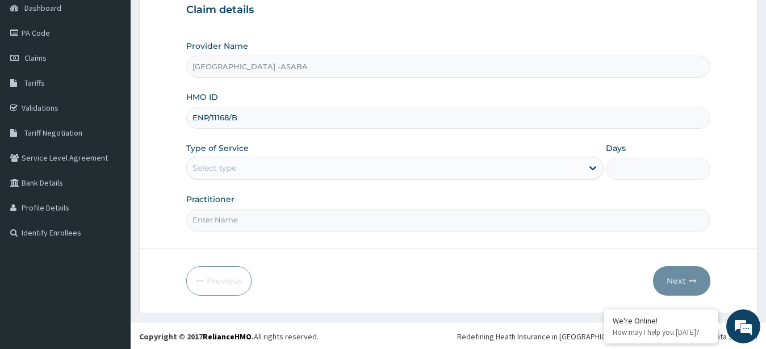
type input "ENP/11168/B"
click at [383, 165] on div "Select type" at bounding box center [385, 168] width 396 height 18
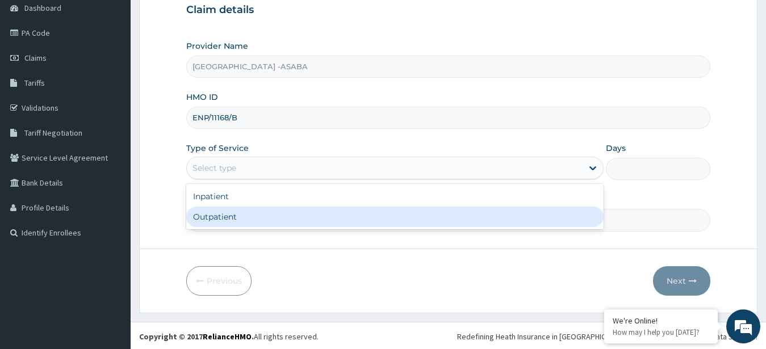
click at [363, 210] on div "Outpatient" at bounding box center [395, 217] width 418 height 20
type input "1"
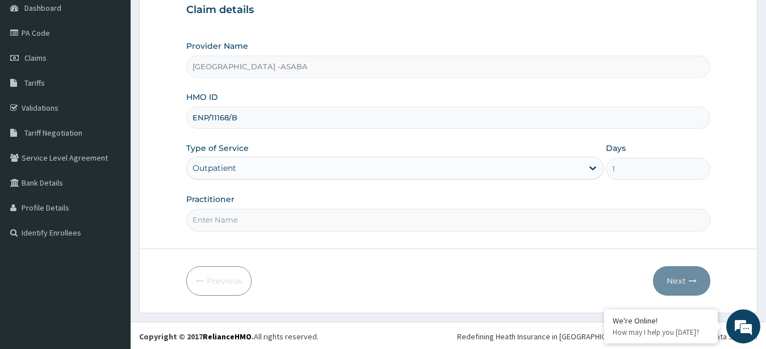
click at [379, 217] on input "Practitioner" at bounding box center [448, 220] width 525 height 22
type input "[PERSON_NAME]"
click at [675, 284] on button "Next" at bounding box center [681, 281] width 57 height 30
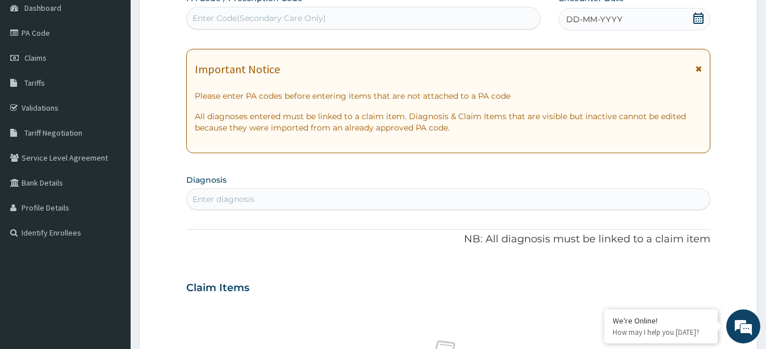
click at [361, 16] on div "Enter Code(Secondary Care Only)" at bounding box center [363, 18] width 353 height 18
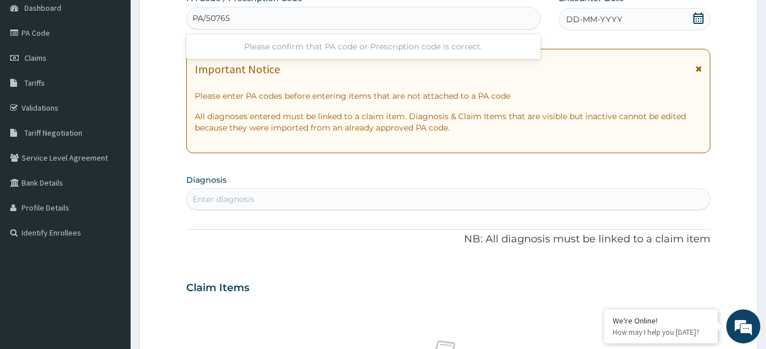
type input "PA/507650"
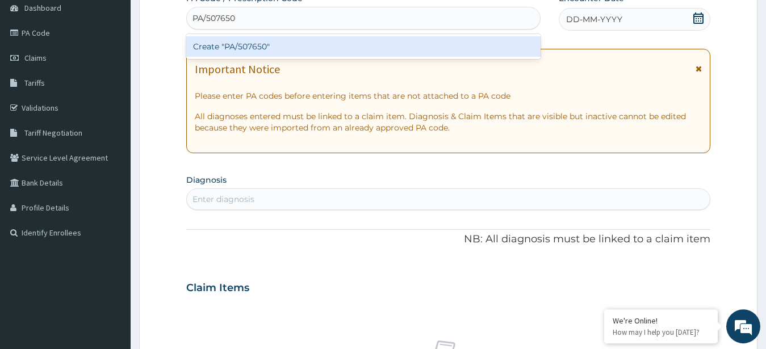
click at [303, 45] on div "Create "PA/507650"" at bounding box center [363, 46] width 354 height 20
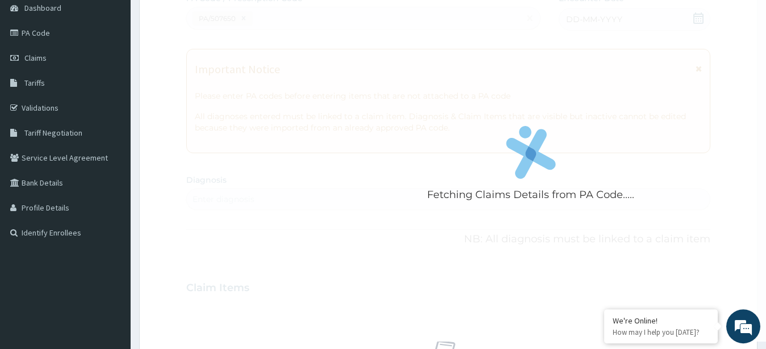
scroll to position [298, 0]
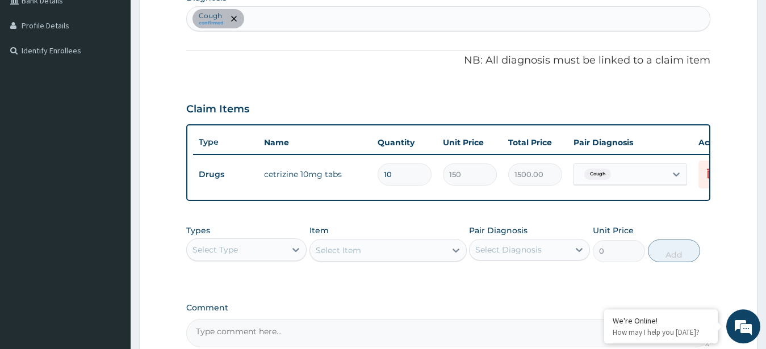
click at [324, 24] on div "Cough confirmed" at bounding box center [448, 19] width 523 height 24
type input "UPPER RESPIRATORY TRACT"
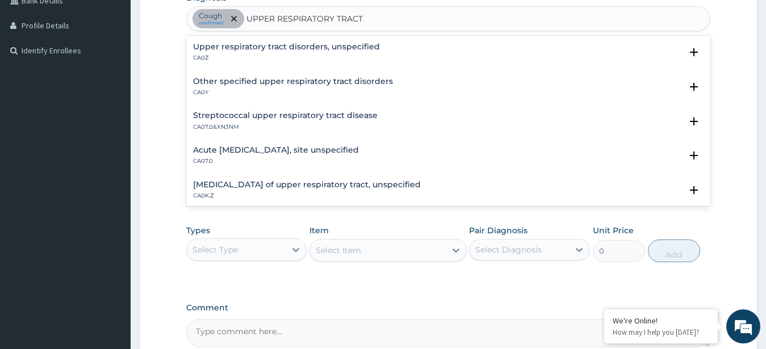
click at [253, 45] on h4 "Upper respiratory tract disorders, unspecified" at bounding box center [286, 47] width 187 height 9
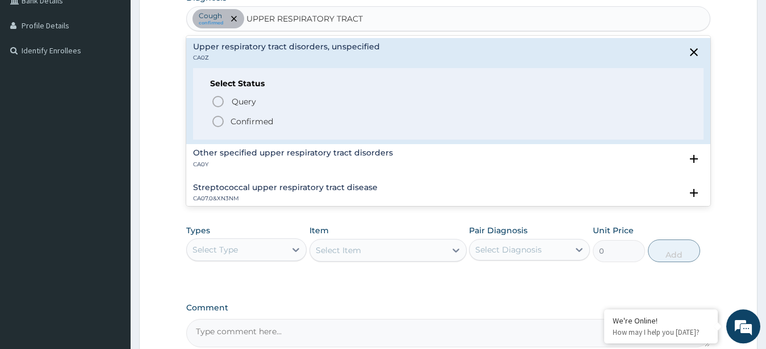
click at [216, 118] on icon "status option filled" at bounding box center [218, 122] width 14 height 14
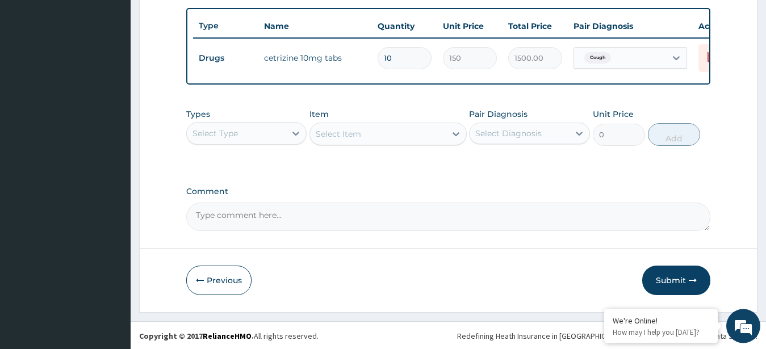
scroll to position [425, 0]
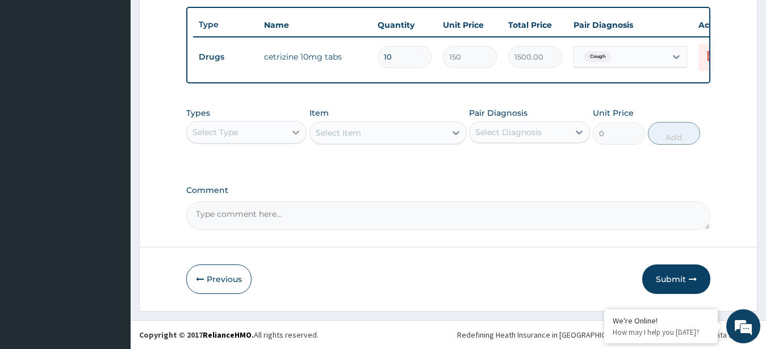
click at [290, 129] on div at bounding box center [296, 132] width 20 height 20
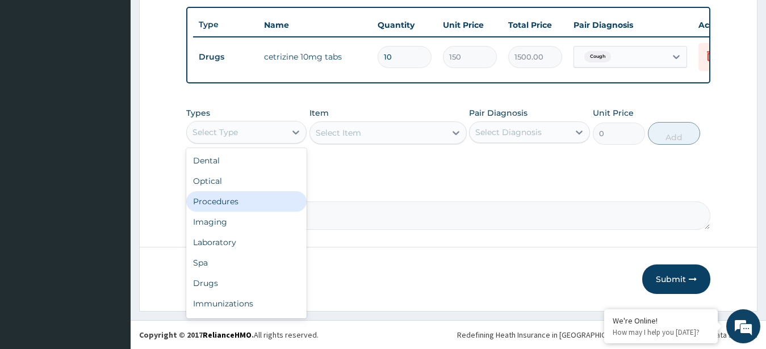
click at [235, 199] on div "Procedures" at bounding box center [246, 201] width 121 height 20
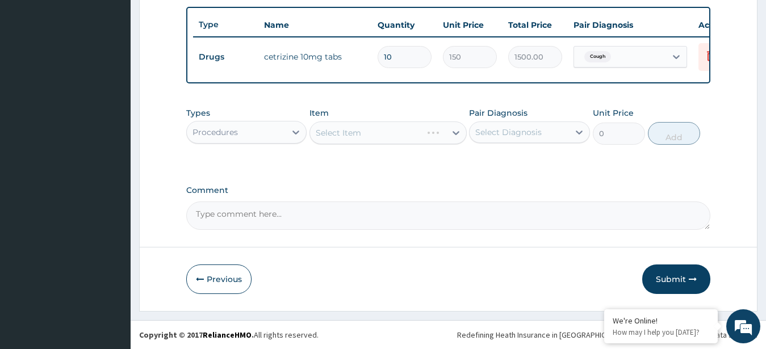
click at [374, 132] on div "Select Item" at bounding box center [387, 132] width 157 height 23
click at [374, 132] on div "Select Item" at bounding box center [378, 133] width 136 height 18
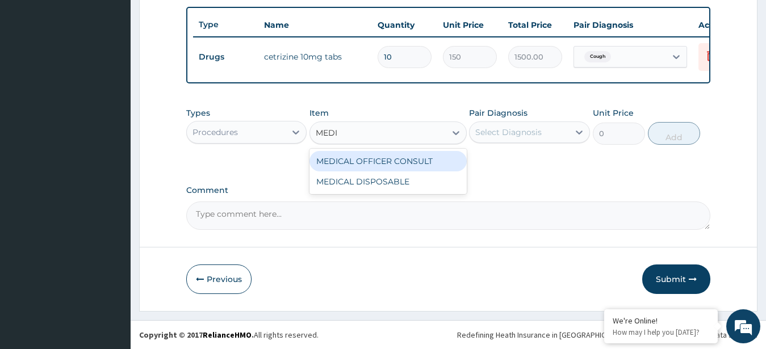
type input "MEDIC"
click at [394, 157] on div "MEDICAL OFFICER CONSULT" at bounding box center [387, 161] width 157 height 20
type input "10000"
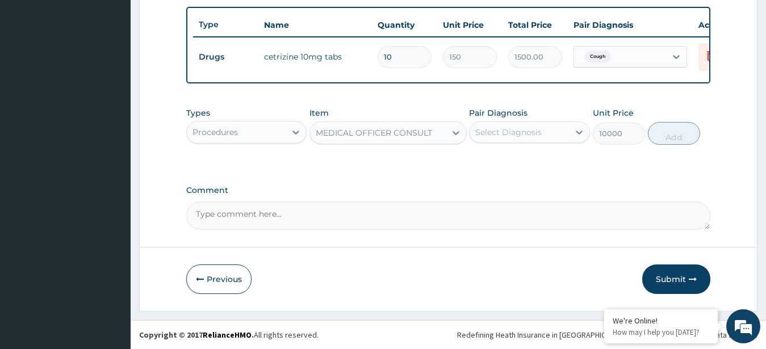
click at [536, 139] on div "Select Diagnosis" at bounding box center [518, 132] width 99 height 18
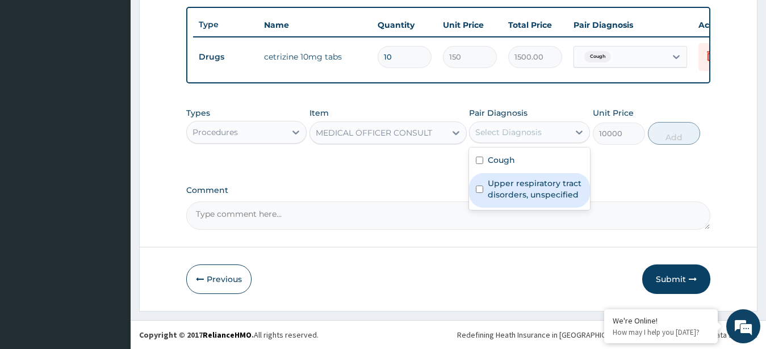
click at [505, 183] on label "Upper respiratory tract disorders, unspecified" at bounding box center [535, 189] width 95 height 23
checkbox input "true"
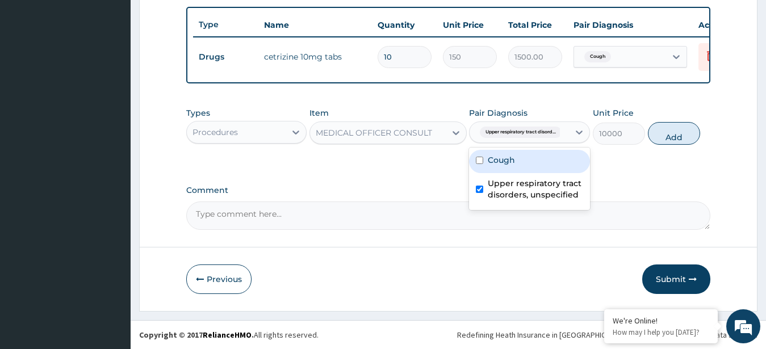
click at [546, 157] on div "Cough" at bounding box center [529, 161] width 121 height 23
checkbox input "true"
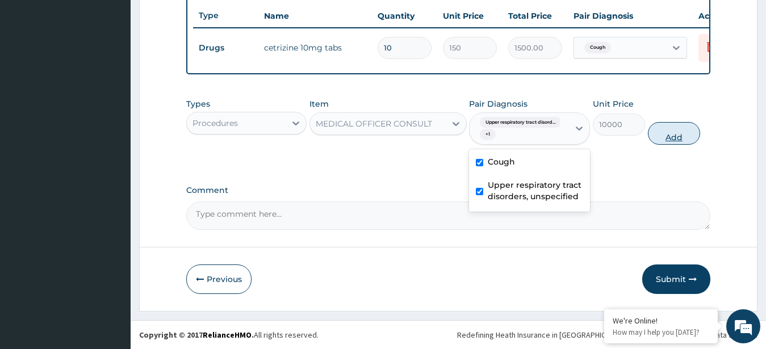
click at [662, 142] on button "Add" at bounding box center [674, 133] width 52 height 23
type input "0"
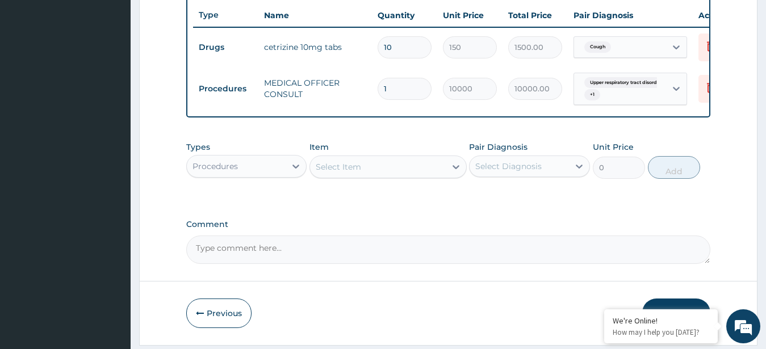
click at [282, 170] on div "Procedures" at bounding box center [236, 166] width 99 height 18
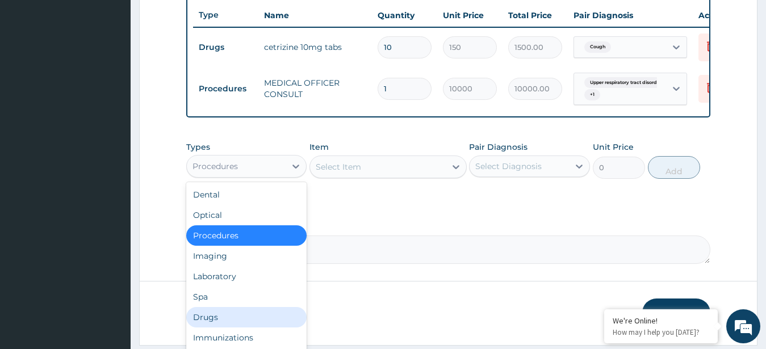
click at [248, 317] on div "Drugs" at bounding box center [246, 317] width 121 height 20
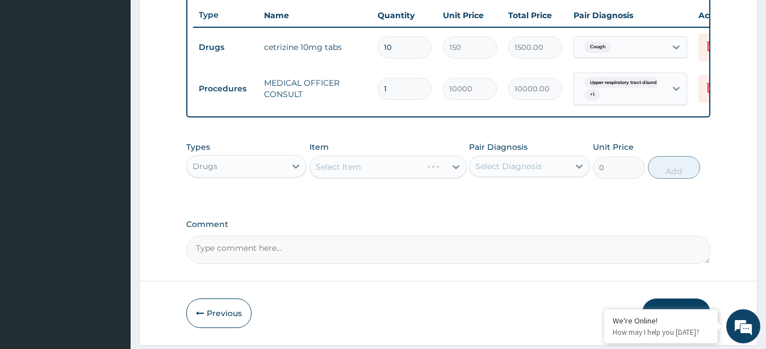
click at [378, 177] on div "Select Item" at bounding box center [387, 167] width 157 height 23
click at [368, 175] on div "Select Item" at bounding box center [387, 167] width 157 height 23
click at [368, 175] on div "Select Item" at bounding box center [378, 167] width 136 height 18
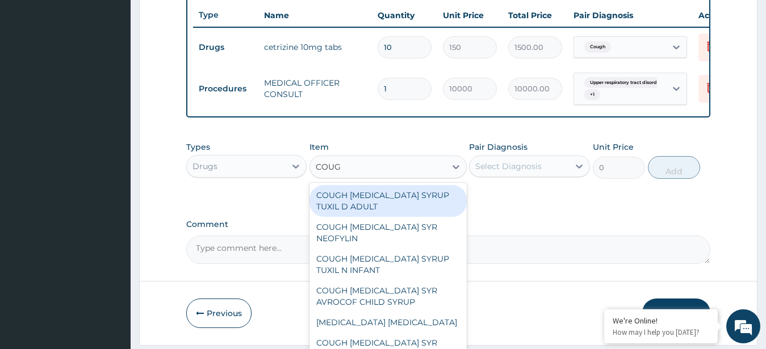
type input "COUGH"
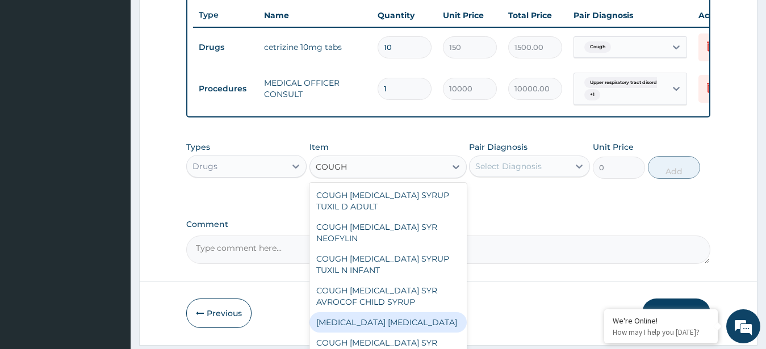
click at [386, 332] on div "BENYLIN DRY COUGH" at bounding box center [387, 322] width 157 height 20
type input "2200"
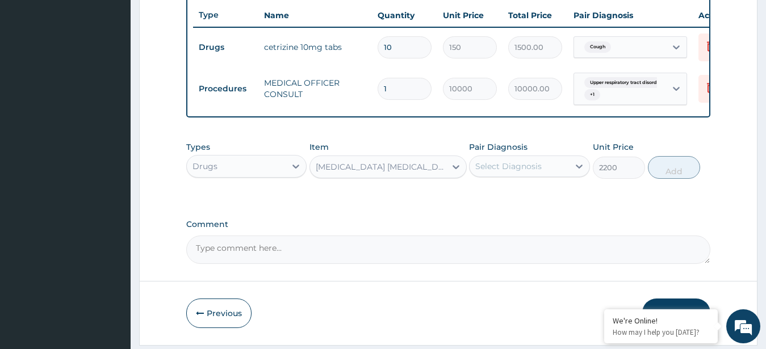
click at [522, 172] on div "Select Diagnosis" at bounding box center [508, 166] width 66 height 11
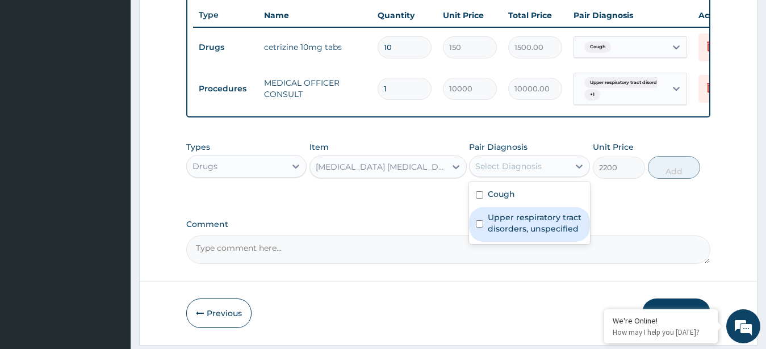
click at [521, 221] on div "Upper respiratory tract disorders, unspecified" at bounding box center [529, 224] width 121 height 35
checkbox input "true"
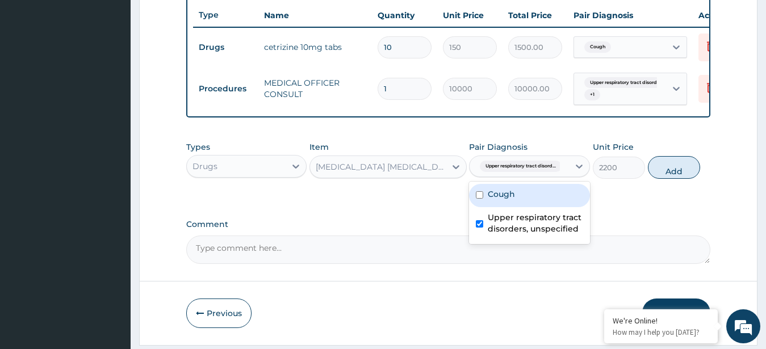
click at [530, 205] on div "Cough" at bounding box center [529, 195] width 121 height 23
checkbox input "true"
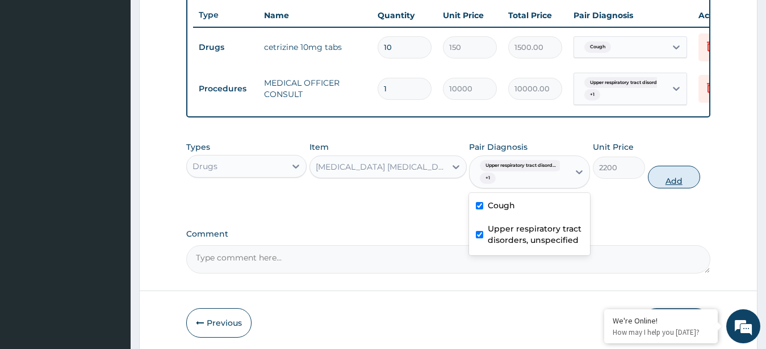
click at [671, 187] on button "Add" at bounding box center [674, 177] width 52 height 23
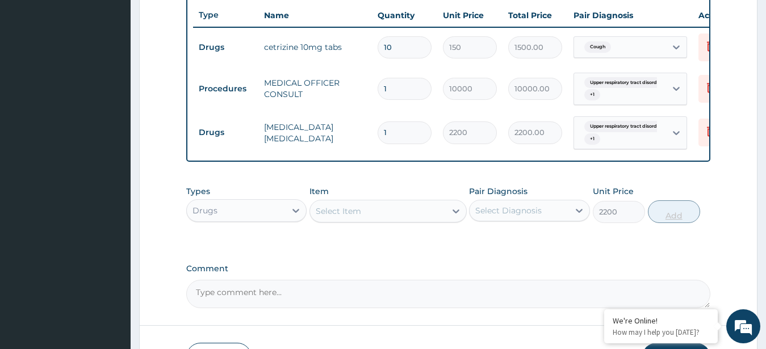
type input "0"
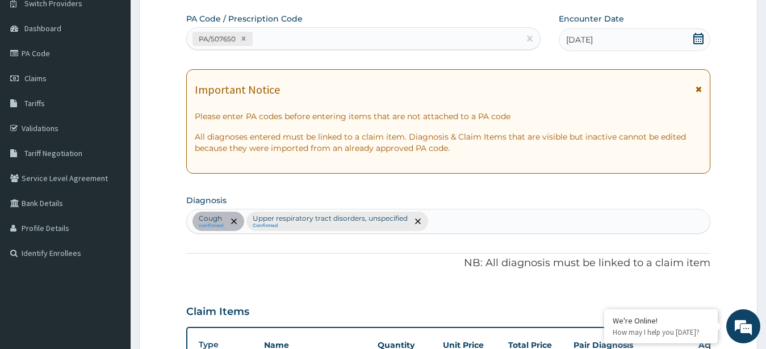
click at [474, 227] on div "Cough confirmed Upper respiratory tract disorders, unspecified Confirmed" at bounding box center [448, 221] width 523 height 24
type input "FEVER"
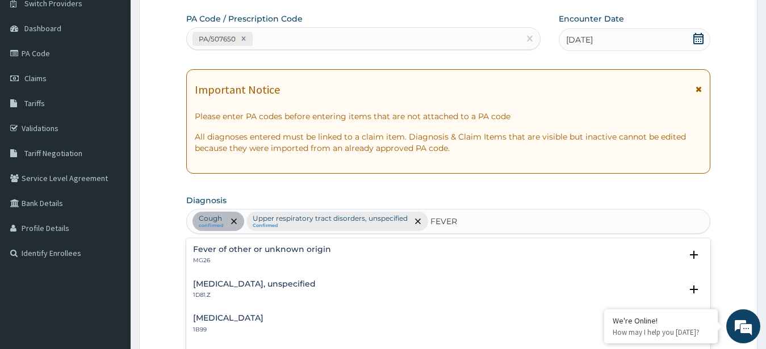
click at [228, 253] on h4 "Fever of other or unknown origin" at bounding box center [262, 249] width 138 height 9
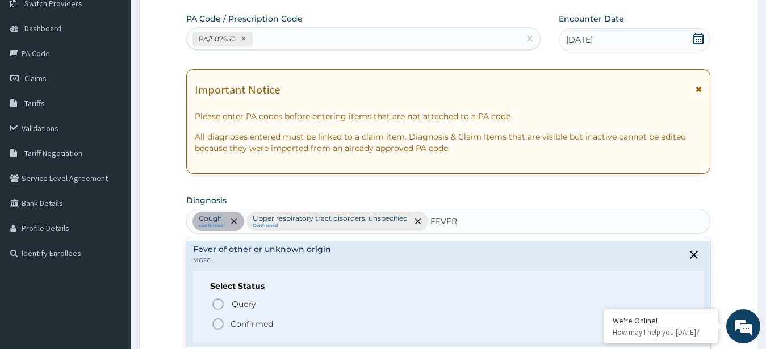
click at [218, 321] on icon "status option filled" at bounding box center [218, 324] width 14 height 14
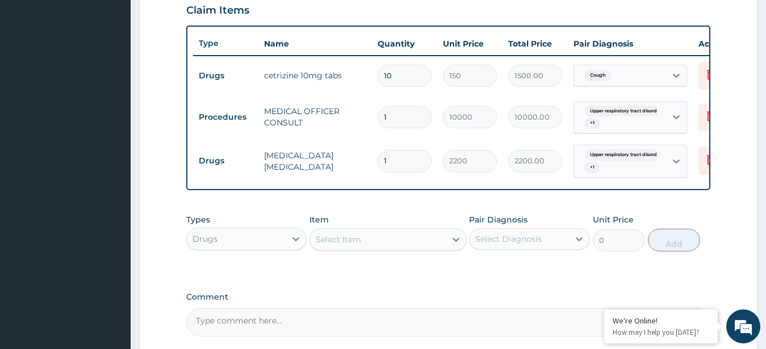
scroll to position [425, 0]
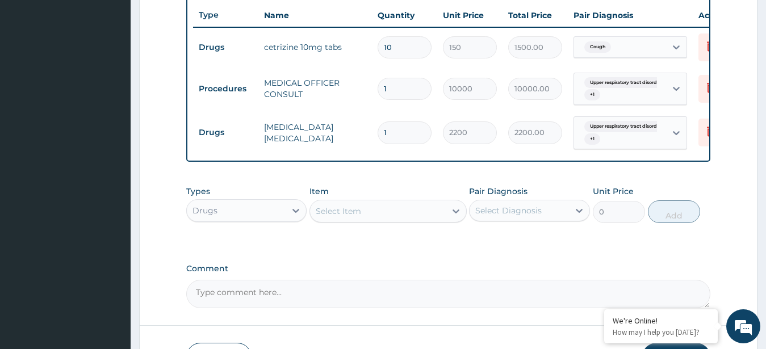
click at [420, 220] on div "Select Item" at bounding box center [378, 211] width 136 height 18
type input "O"
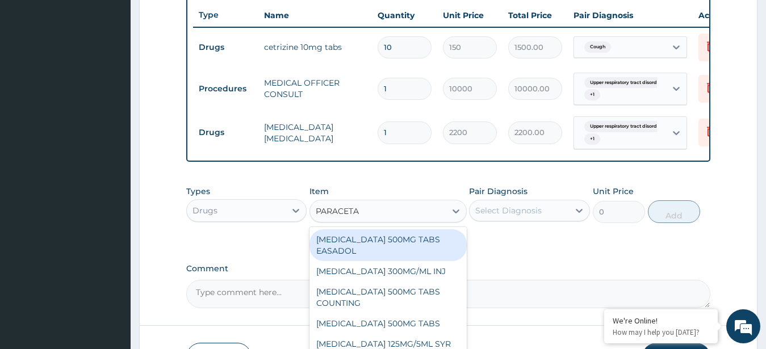
type input "PARACETAM"
click at [424, 256] on div "[MEDICAL_DATA] 500MG TABS EASADOL" at bounding box center [387, 245] width 157 height 32
type input "30"
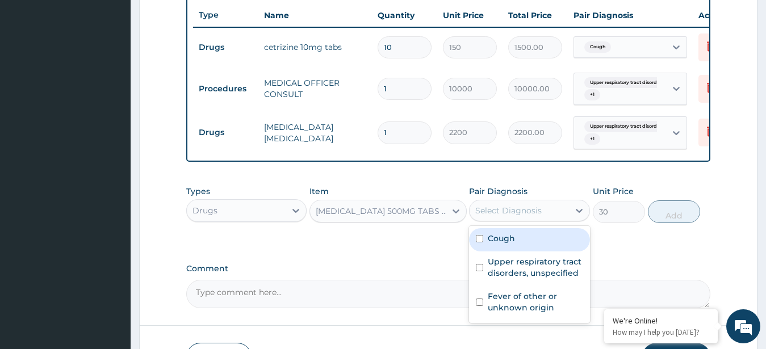
click at [545, 218] on div "Select Diagnosis" at bounding box center [518, 211] width 99 height 18
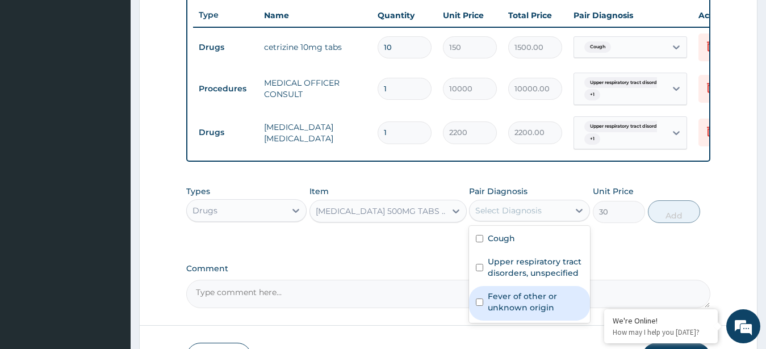
click at [526, 303] on label "Fever of other or unknown origin" at bounding box center [535, 302] width 95 height 23
checkbox input "true"
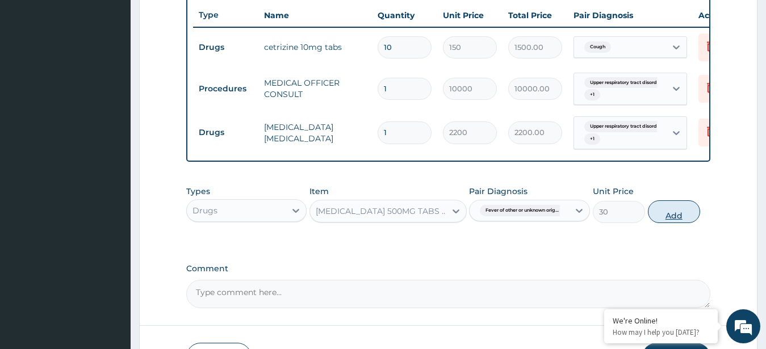
click at [671, 222] on button "Add" at bounding box center [674, 211] width 52 height 23
type input "0"
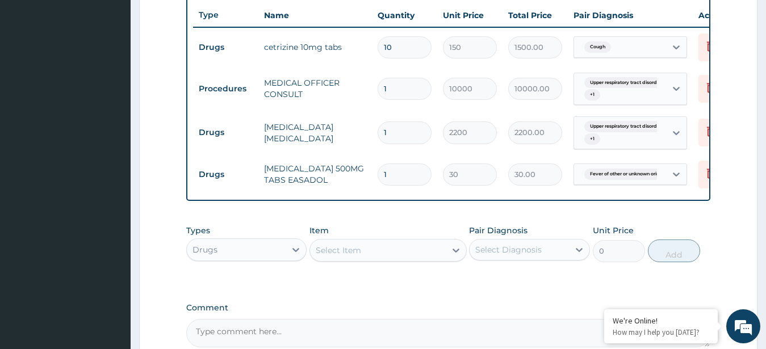
click at [395, 174] on input "1" at bounding box center [405, 174] width 54 height 22
type input "0.00"
type input "2"
type input "60.00"
type input "20"
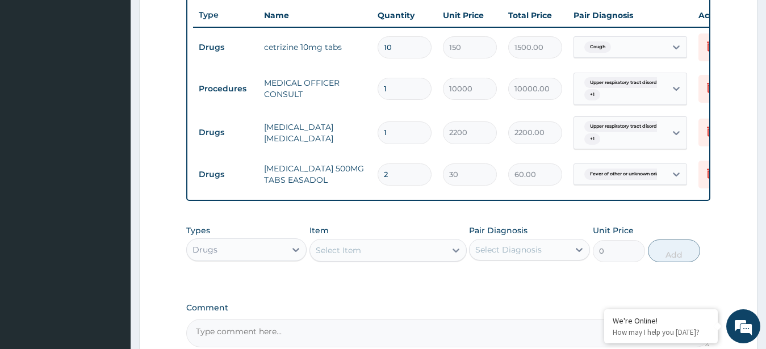
type input "600.00"
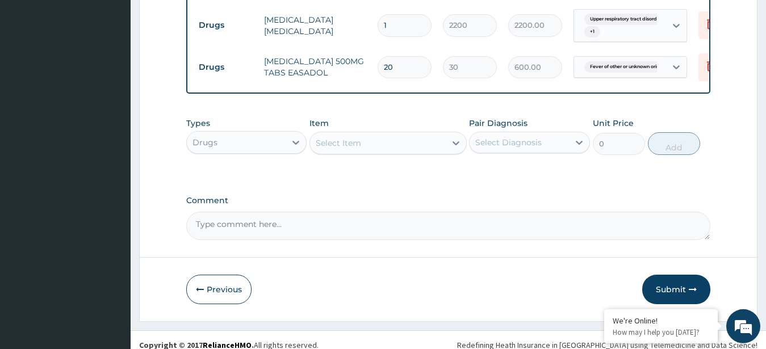
scroll to position [552, 0]
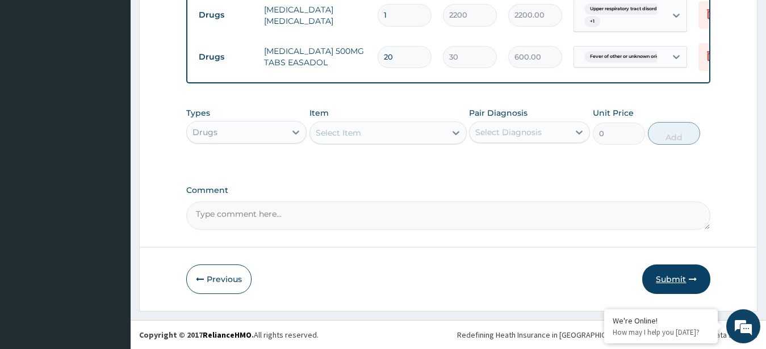
type input "20"
click at [673, 279] on button "Submit" at bounding box center [676, 280] width 68 height 30
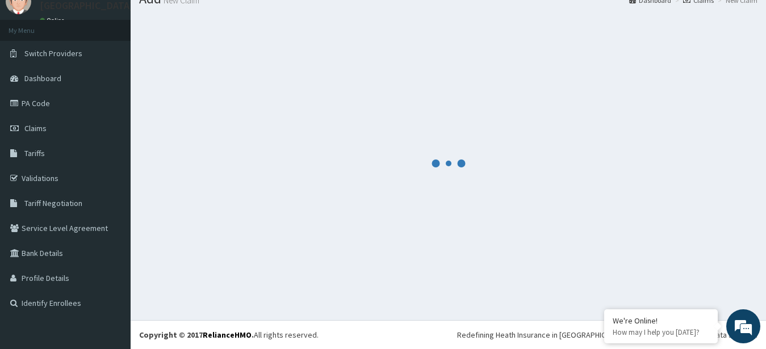
scroll to position [45, 0]
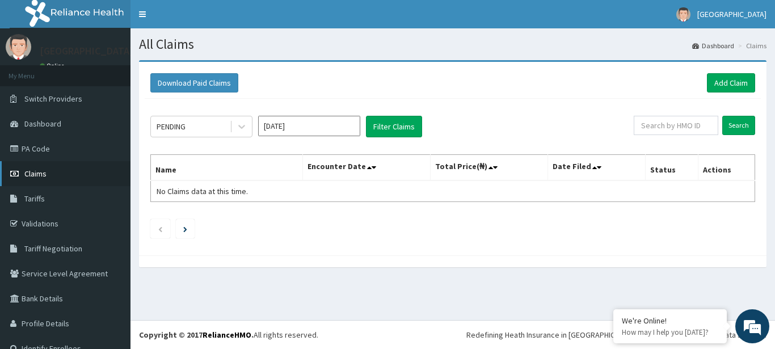
click at [35, 173] on span "Claims" at bounding box center [35, 174] width 22 height 10
click at [334, 123] on input "[DATE]" at bounding box center [309, 126] width 102 height 20
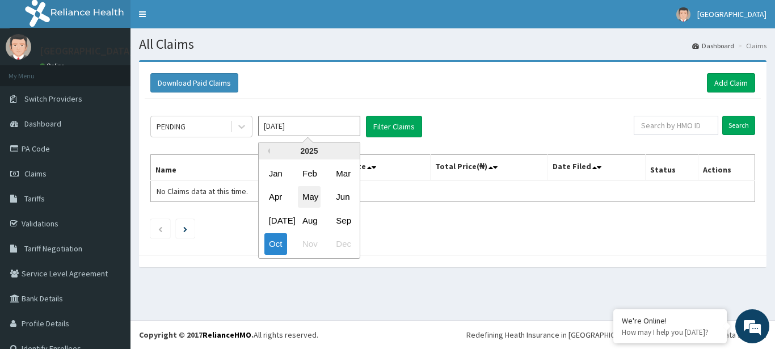
click at [307, 192] on div "May" at bounding box center [309, 197] width 23 height 21
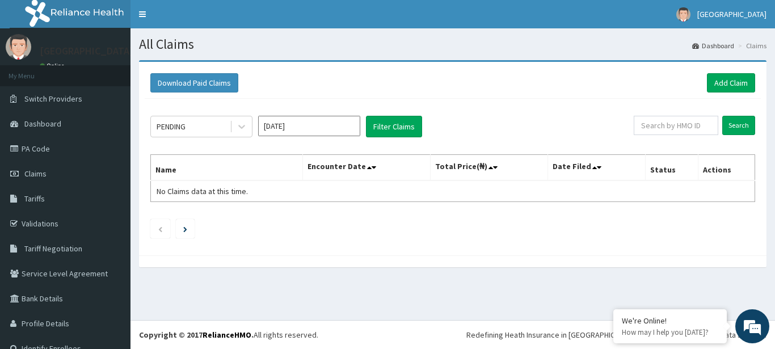
type input "May 2025"
click at [400, 125] on button "Filter Claims" at bounding box center [394, 127] width 56 height 22
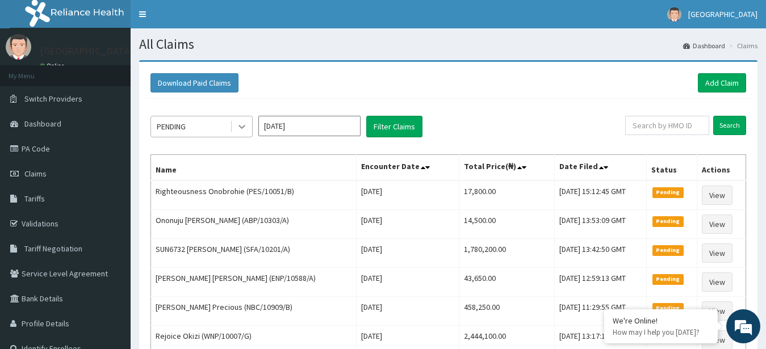
click at [248, 121] on div at bounding box center [242, 126] width 20 height 20
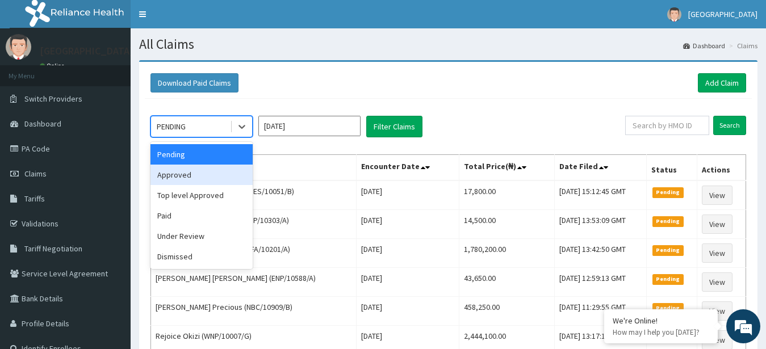
click at [209, 172] on div "Approved" at bounding box center [201, 175] width 102 height 20
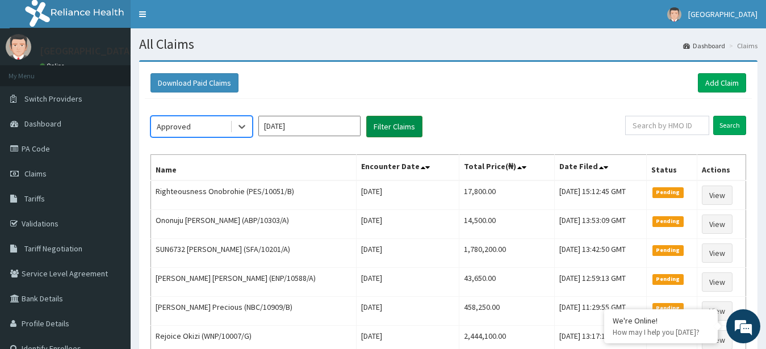
click at [402, 124] on button "Filter Claims" at bounding box center [394, 127] width 56 height 22
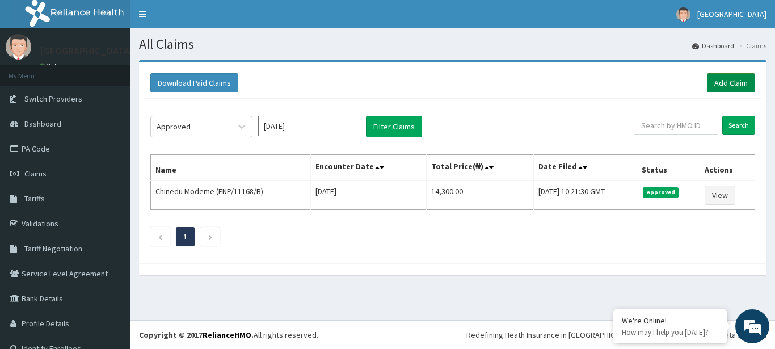
click at [726, 76] on link "Add Claim" at bounding box center [731, 82] width 48 height 19
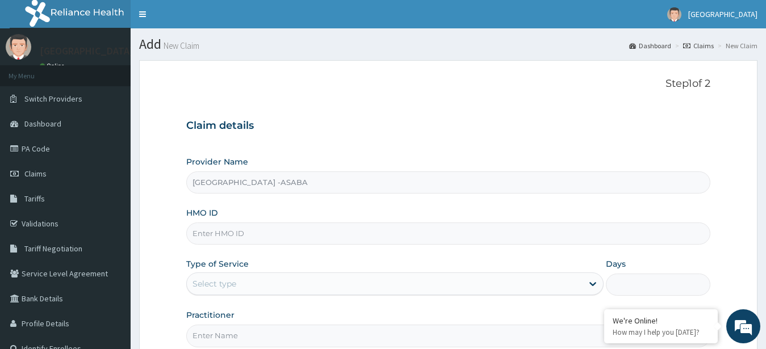
type input "[GEOGRAPHIC_DATA] -ASABA"
click at [455, 233] on input "HMO ID" at bounding box center [448, 234] width 525 height 22
type input "MPQ/10001/A"
click at [524, 280] on div "Select type" at bounding box center [385, 284] width 396 height 18
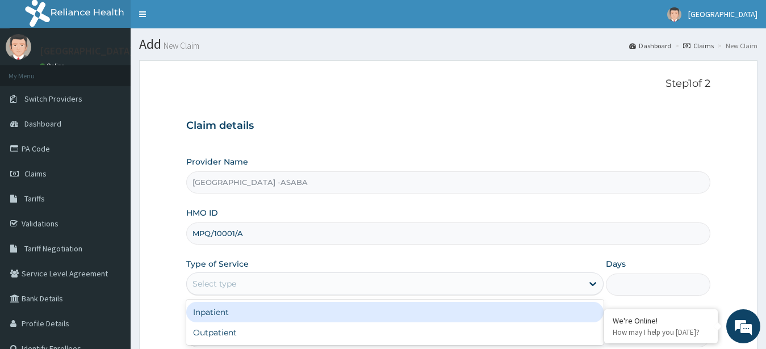
click at [469, 309] on div "Inpatient" at bounding box center [395, 312] width 418 height 20
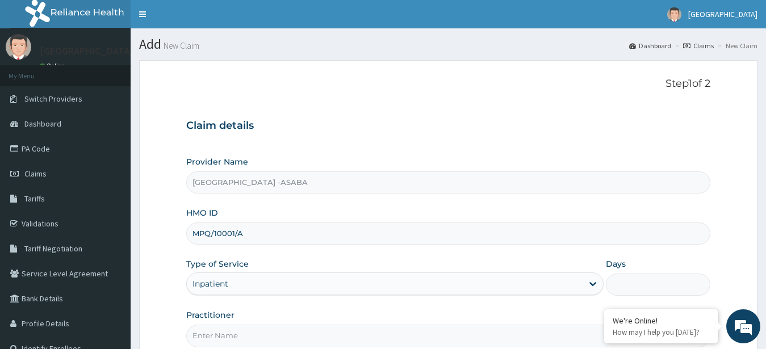
click at [627, 276] on input "Days" at bounding box center [658, 285] width 104 height 22
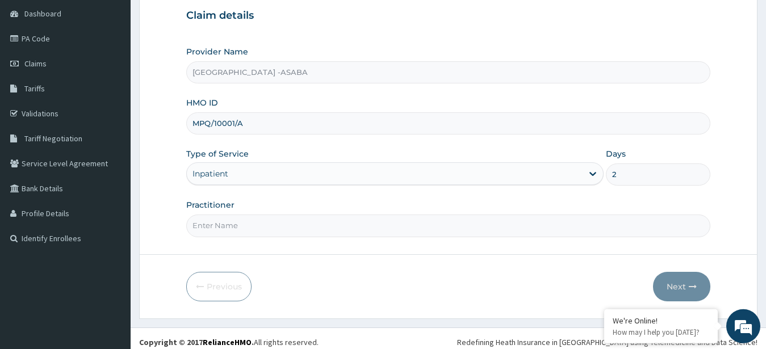
scroll to position [118, 0]
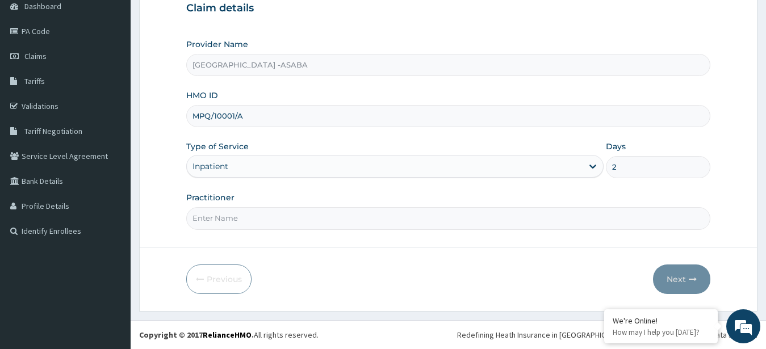
type input "2"
click at [430, 217] on input "Practitioner" at bounding box center [448, 218] width 525 height 22
type input "DR KINGDOM"
click at [677, 273] on button "Next" at bounding box center [681, 280] width 57 height 30
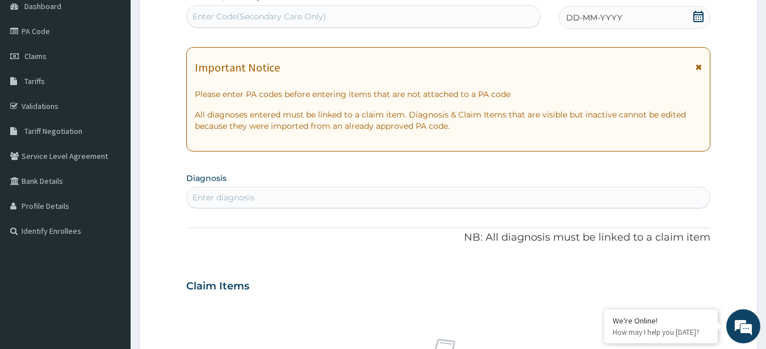
click at [389, 16] on div "Enter Code(Secondary Care Only)" at bounding box center [363, 16] width 353 height 18
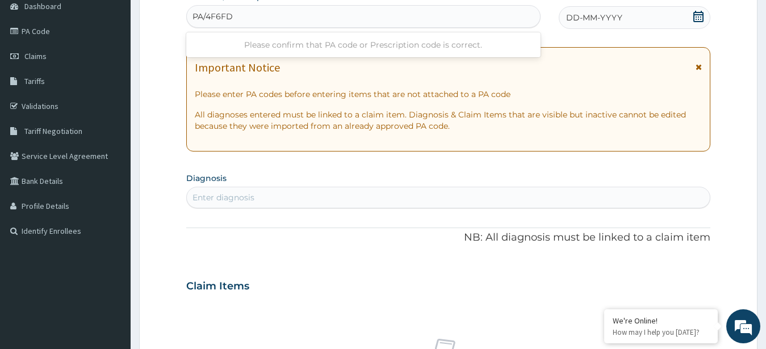
type input "PA/4F6FDB"
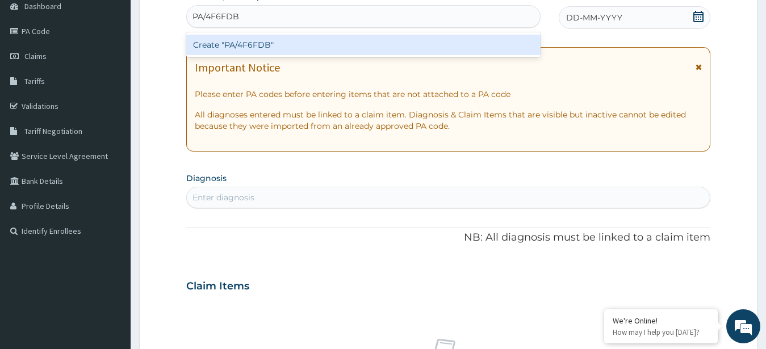
click at [410, 49] on div "Create "PA/4F6FDB"" at bounding box center [363, 45] width 354 height 20
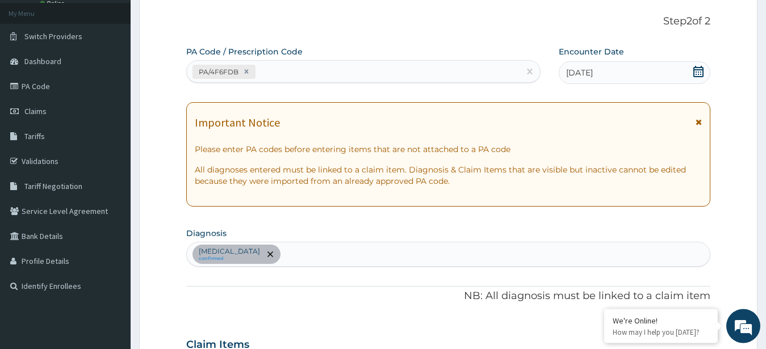
scroll to position [0, 0]
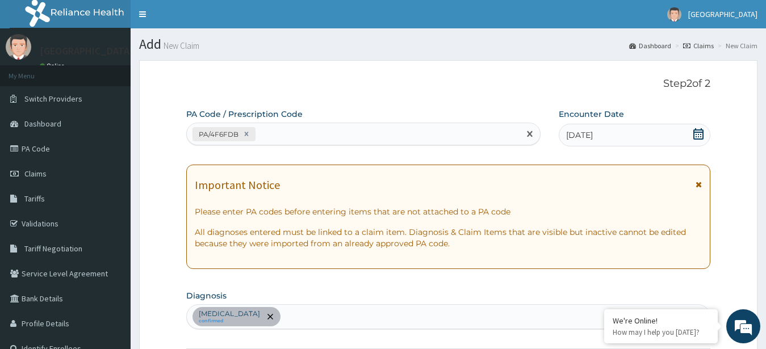
click at [354, 129] on div "PA/4F6FDB" at bounding box center [353, 134] width 333 height 19
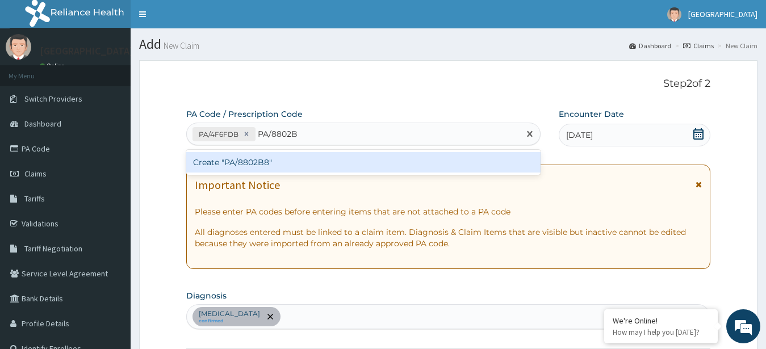
type input "PA/8802B8"
click at [241, 160] on div "Create "PA/8802B8"" at bounding box center [363, 162] width 354 height 20
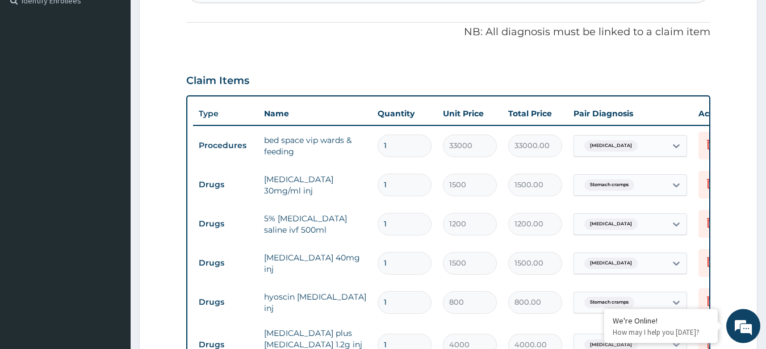
scroll to position [319, 0]
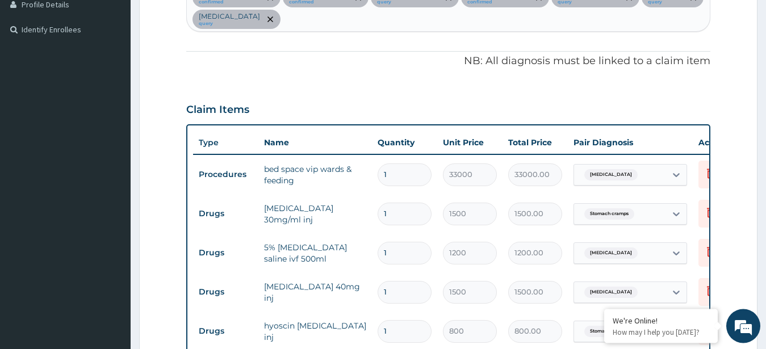
click at [765, 3] on section "Step 2 of 2 PA Code / Prescription Code PA/4F6FDB PA/8802B8 Encounter Date 03-0…" at bounding box center [448, 268] width 635 height 1070
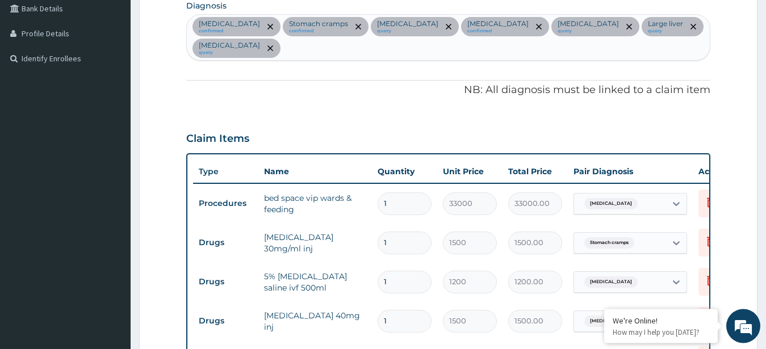
click at [345, 48] on div "Malaria confirmed Stomach cramps confirmed Peptic ulcer query Typhoid fever con…" at bounding box center [448, 37] width 523 height 45
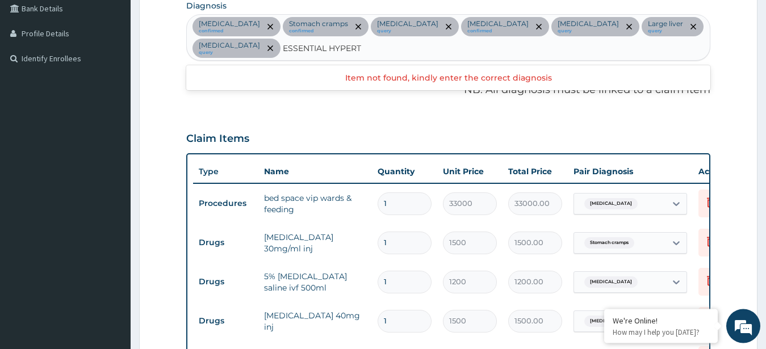
type input "ESSENTIAL HYPER"
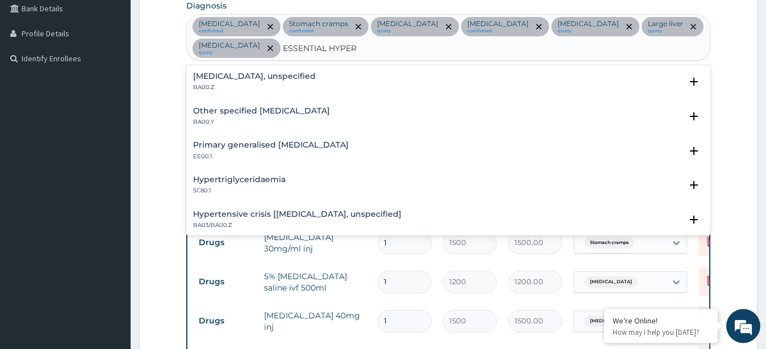
click at [223, 75] on h4 "Essential hypertension, unspecified" at bounding box center [254, 76] width 123 height 9
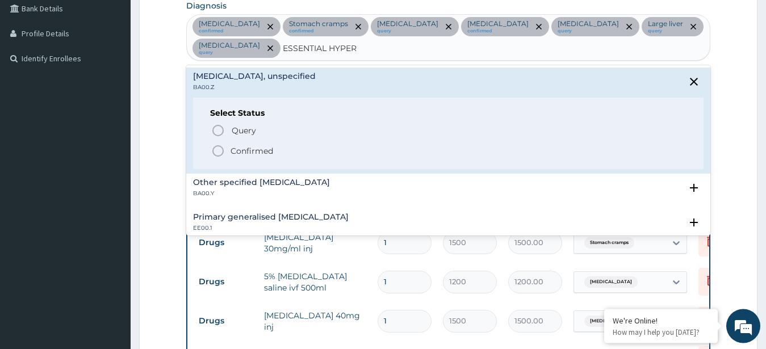
click at [217, 145] on icon "status option filled" at bounding box center [218, 151] width 14 height 14
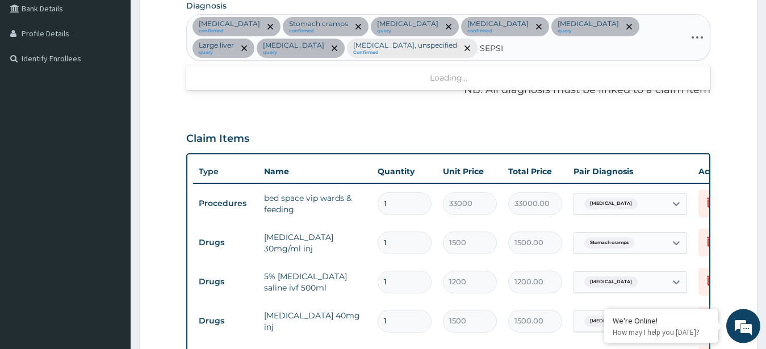
type input "SEPSIS"
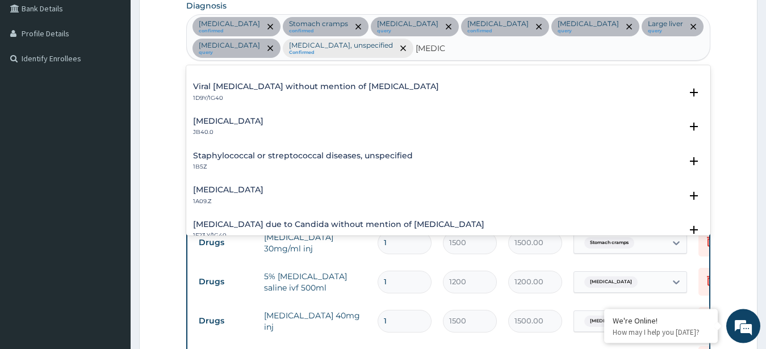
scroll to position [61, 0]
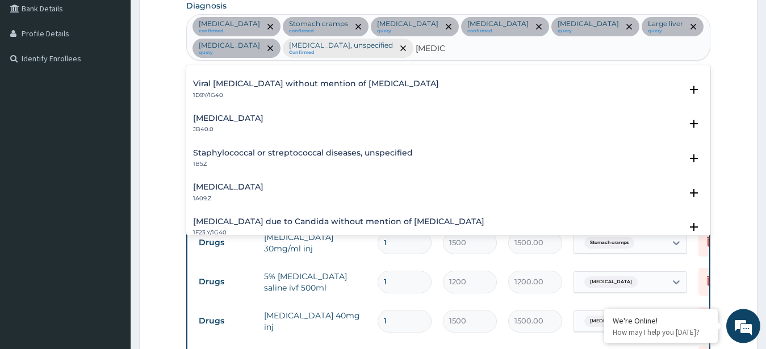
click at [263, 185] on h4 "Salmonella infection, unspecified" at bounding box center [228, 187] width 70 height 9
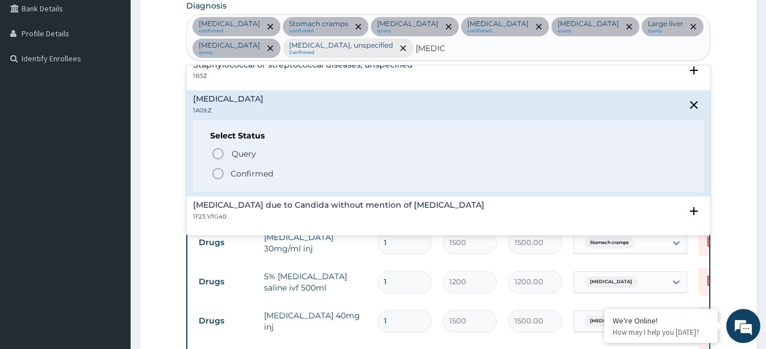
scroll to position [153, 0]
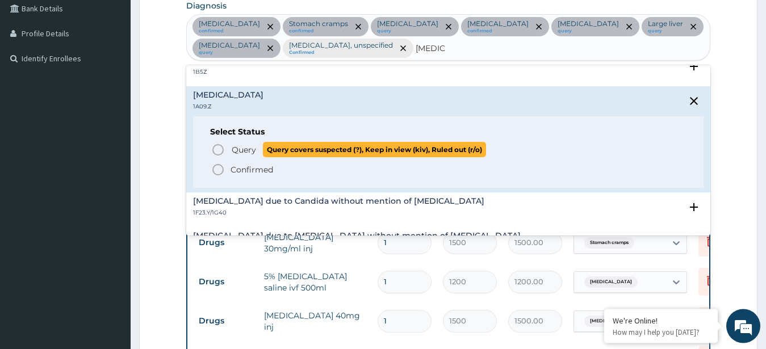
click at [213, 148] on circle "status option query" at bounding box center [218, 150] width 10 height 10
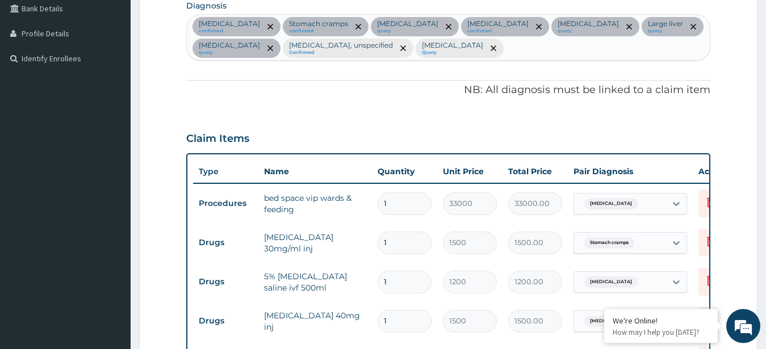
click at [585, 51] on div "Malaria confirmed Stomach cramps confirmed Peptic ulcer query Typhoid fever con…" at bounding box center [448, 37] width 523 height 45
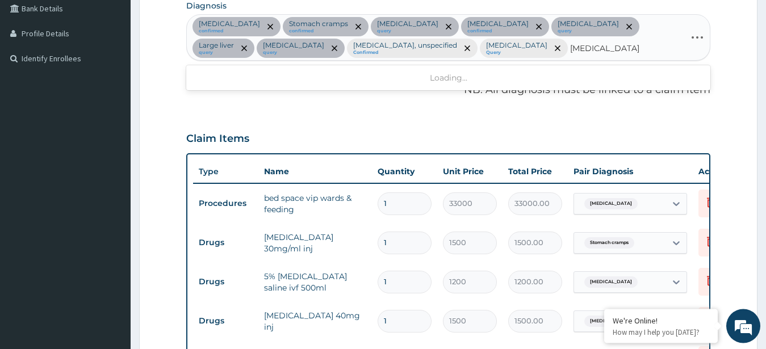
type input "DIABETES MELLIT"
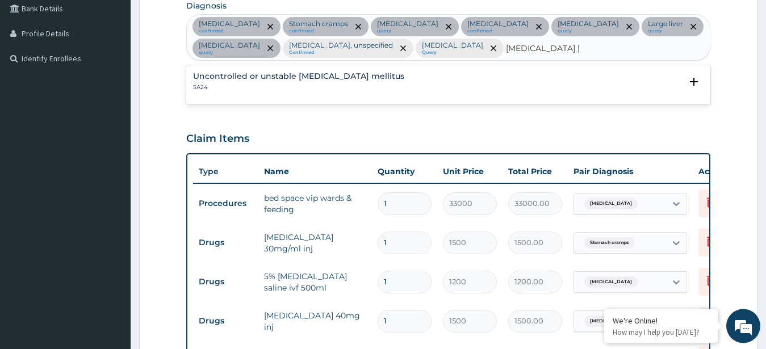
click at [295, 77] on h4 "Uncontrolled or unstable diabetes mellitus" at bounding box center [298, 76] width 211 height 9
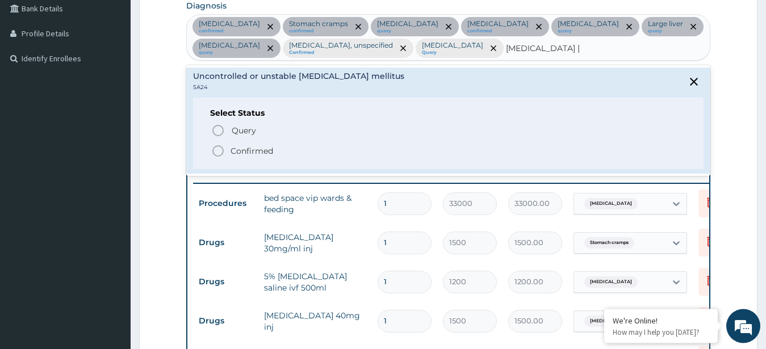
click at [216, 150] on icon "status option filled" at bounding box center [218, 151] width 14 height 14
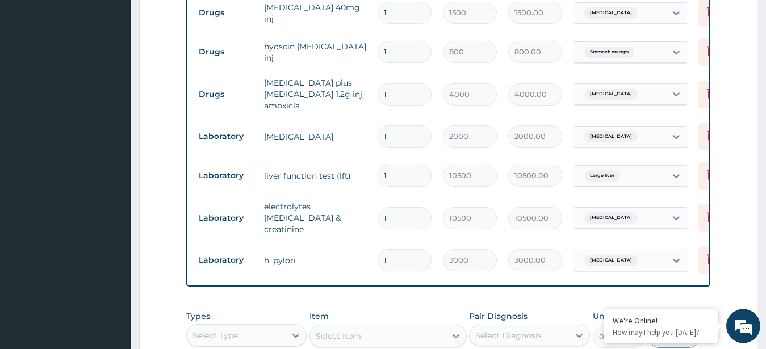
scroll to position [827, 0]
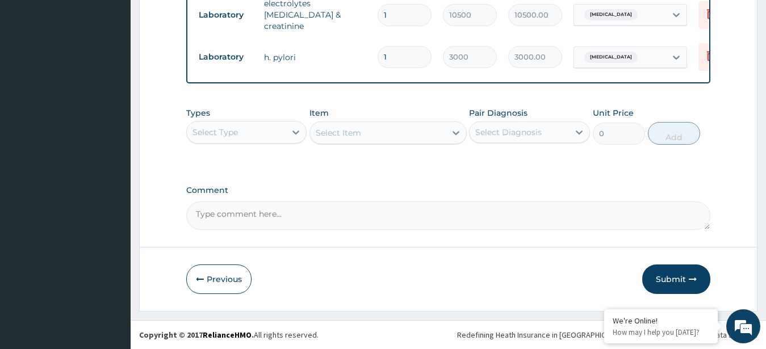
click at [262, 131] on div "Select Type" at bounding box center [236, 132] width 99 height 18
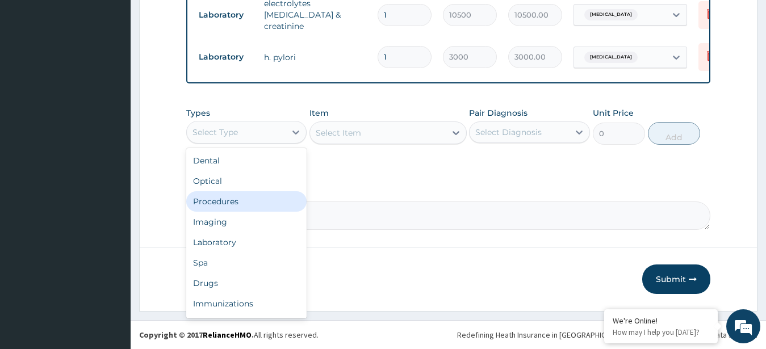
click at [252, 200] on div "Procedures" at bounding box center [246, 201] width 121 height 20
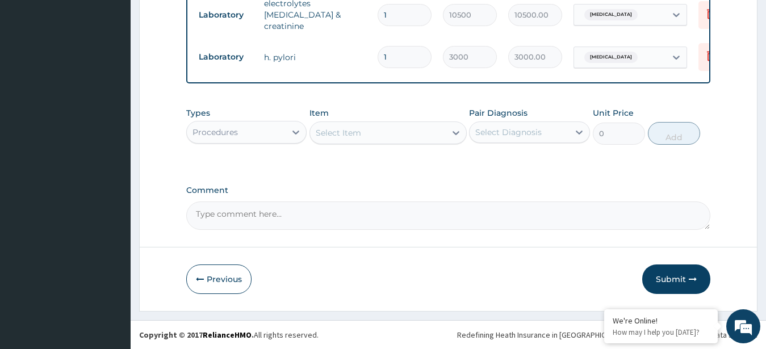
click at [380, 132] on div "Select Item" at bounding box center [378, 133] width 136 height 18
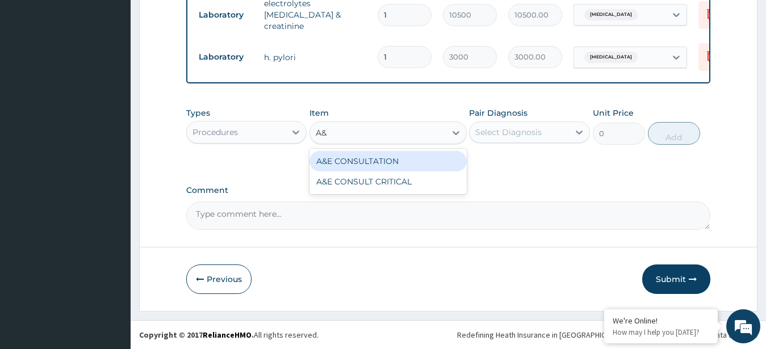
type input "A&E"
click at [405, 156] on div "A&E CONSULTATION" at bounding box center [387, 161] width 157 height 20
type input "15000"
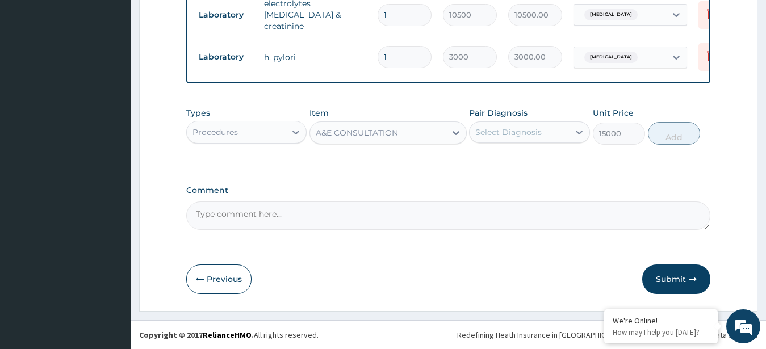
click at [557, 133] on div "Select Diagnosis" at bounding box center [518, 132] width 99 height 18
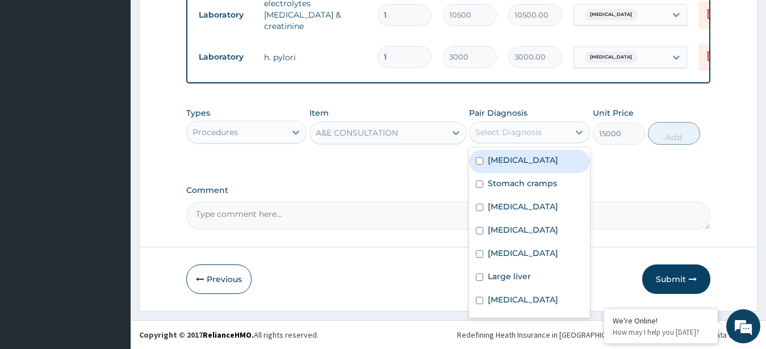
click at [508, 157] on label "Malaria" at bounding box center [523, 159] width 70 height 11
checkbox input "true"
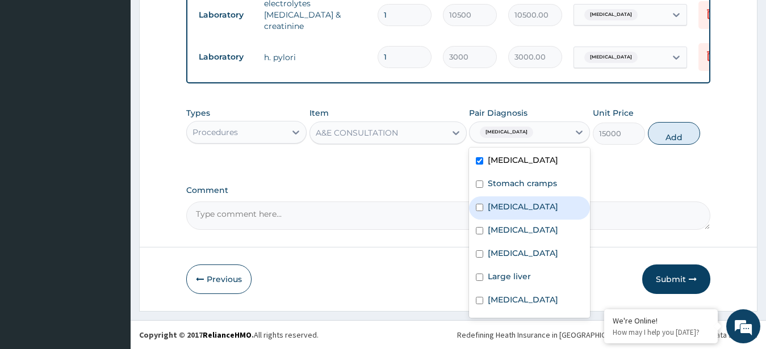
click at [510, 215] on div "Peptic ulcer" at bounding box center [529, 207] width 121 height 23
checkbox input "true"
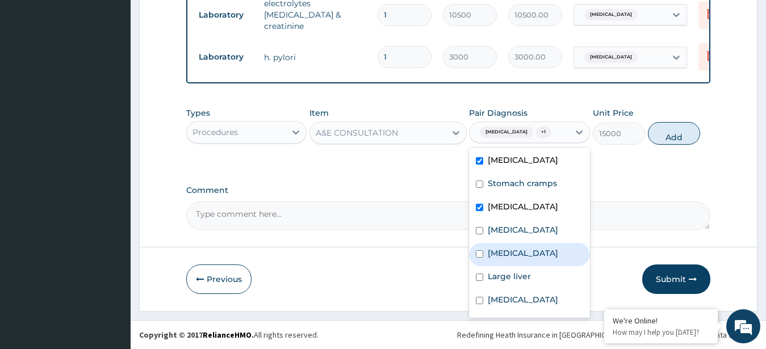
click at [510, 247] on div "Immunosuppression" at bounding box center [529, 254] width 121 height 23
checkbox input "true"
drag, startPoint x: 518, startPoint y: 227, endPoint x: 509, endPoint y: 287, distance: 60.9
click at [509, 287] on div "Malaria Stomach cramps Peptic ulcer Typhoid fever Immunosuppression Large liver…" at bounding box center [529, 233] width 121 height 170
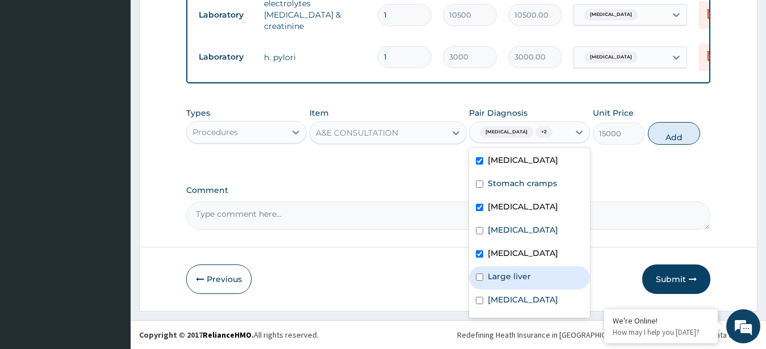
click at [509, 287] on div "Large liver" at bounding box center [529, 277] width 121 height 23
checkbox input "true"
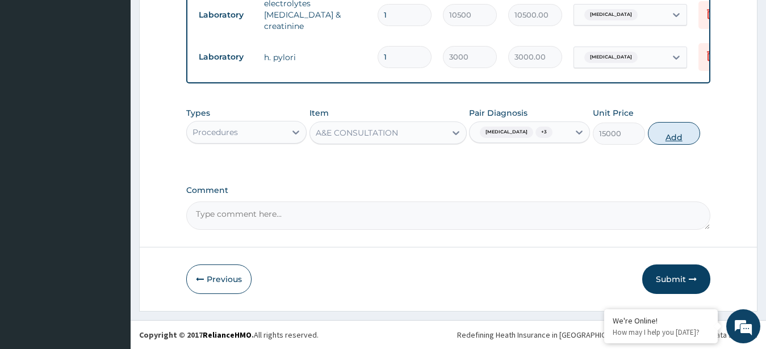
click at [685, 128] on button "Add" at bounding box center [674, 133] width 52 height 23
type input "0"
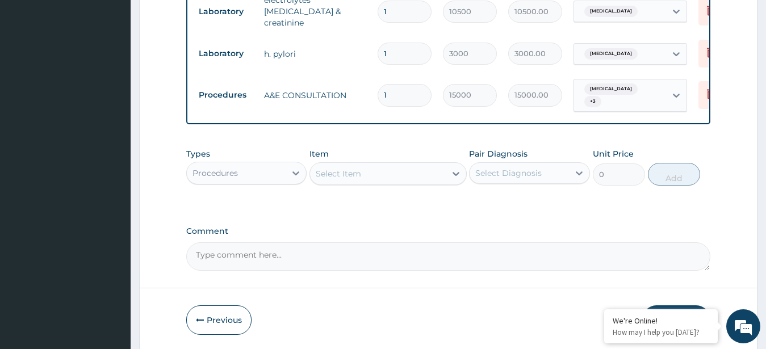
click at [391, 166] on div "Select Item" at bounding box center [378, 174] width 136 height 18
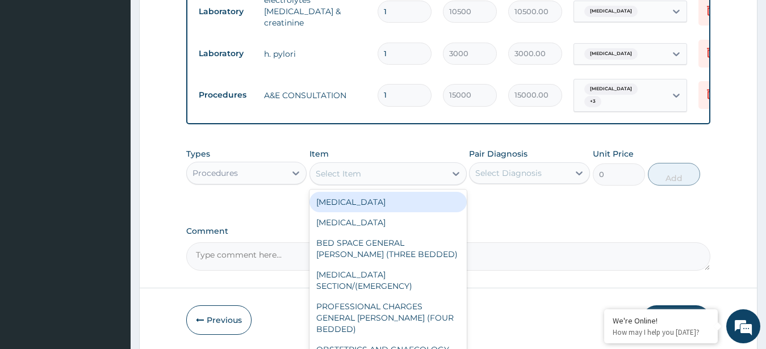
click at [283, 169] on div "Procedures" at bounding box center [236, 173] width 99 height 18
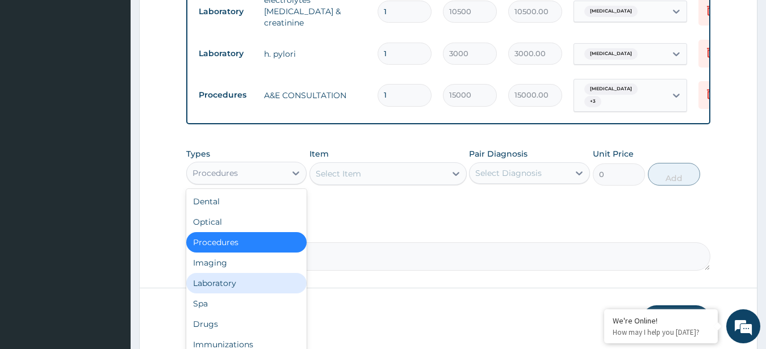
click at [245, 283] on div "Laboratory" at bounding box center [246, 283] width 121 height 20
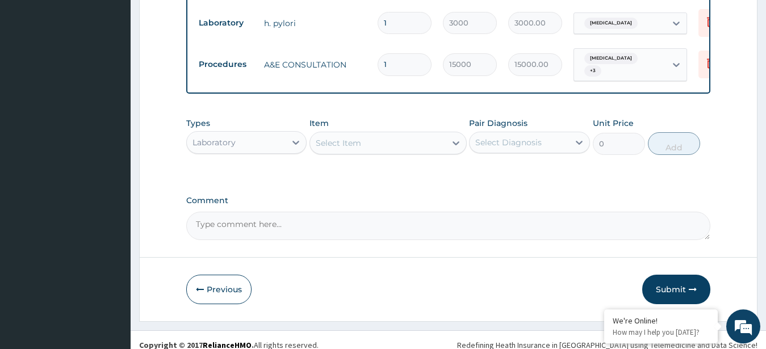
scroll to position [866, 0]
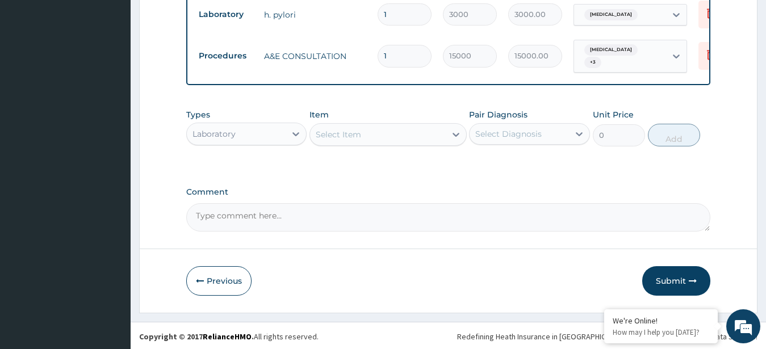
click at [434, 139] on div "Select Item" at bounding box center [378, 134] width 136 height 18
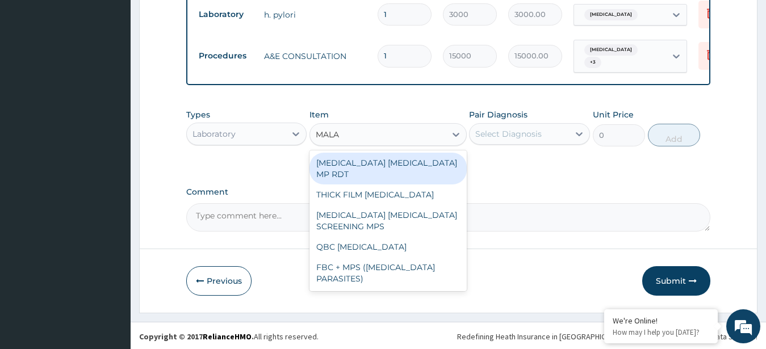
type input "MALAR"
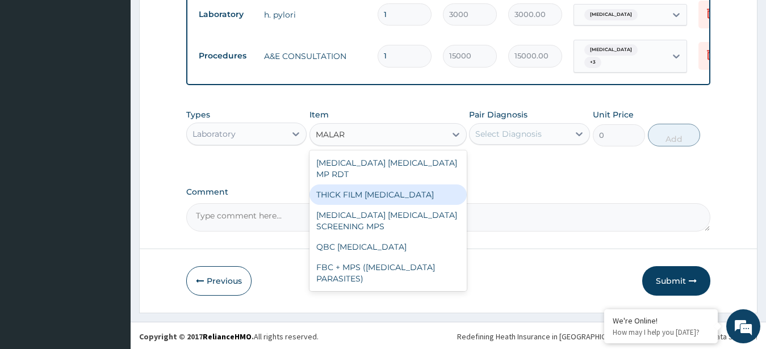
click at [409, 184] on div "THICK FILM [MEDICAL_DATA]" at bounding box center [387, 194] width 157 height 20
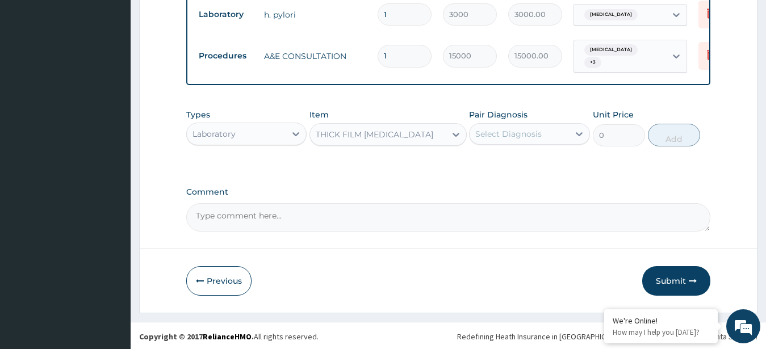
type input "2500"
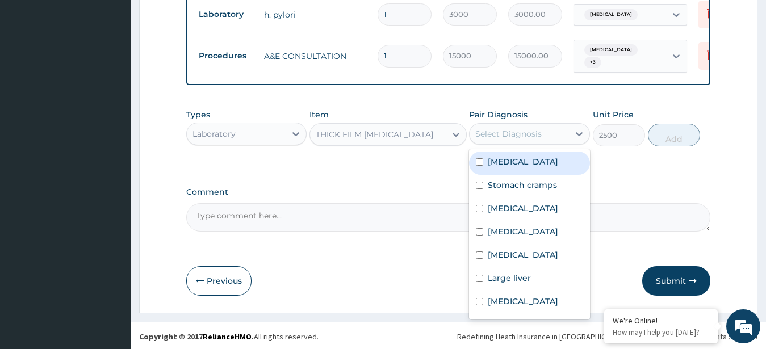
click at [536, 133] on div "Select Diagnosis" at bounding box center [508, 133] width 66 height 11
click at [520, 161] on div "Malaria" at bounding box center [529, 163] width 121 height 23
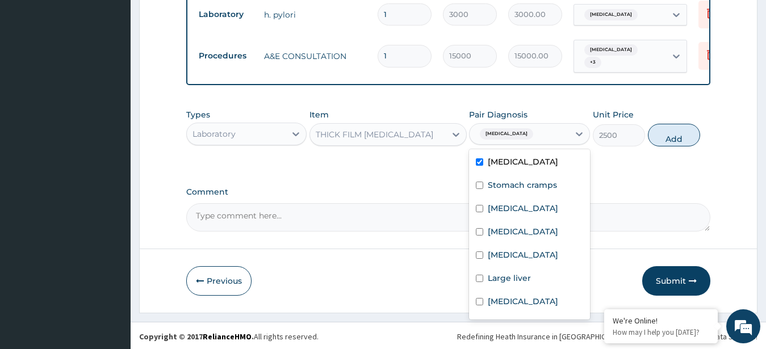
checkbox input "true"
click at [677, 135] on button "Add" at bounding box center [674, 135] width 52 height 23
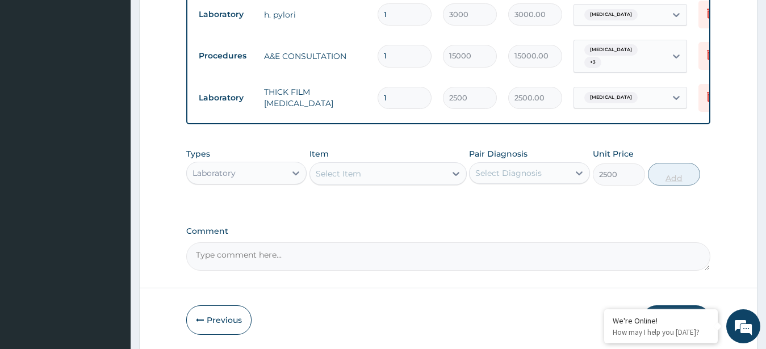
type input "0"
click at [368, 173] on div "Select Item" at bounding box center [378, 174] width 136 height 18
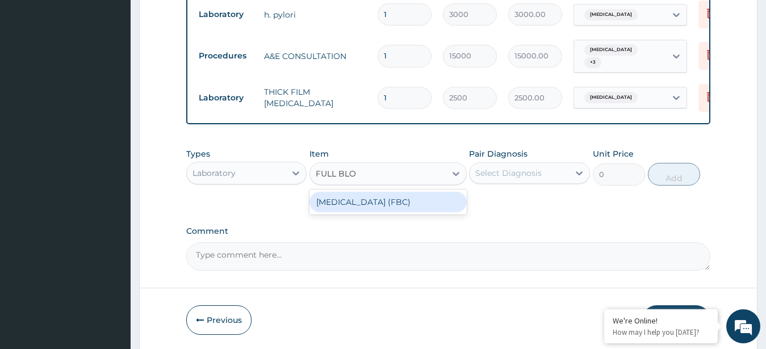
type input "FULL BLOO"
click at [372, 202] on div "[MEDICAL_DATA] (FBC)" at bounding box center [387, 202] width 157 height 20
type input "8000"
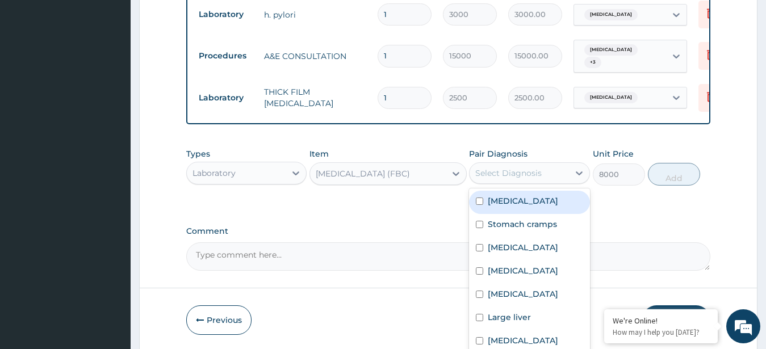
click at [514, 166] on div "Select Diagnosis" at bounding box center [518, 173] width 99 height 18
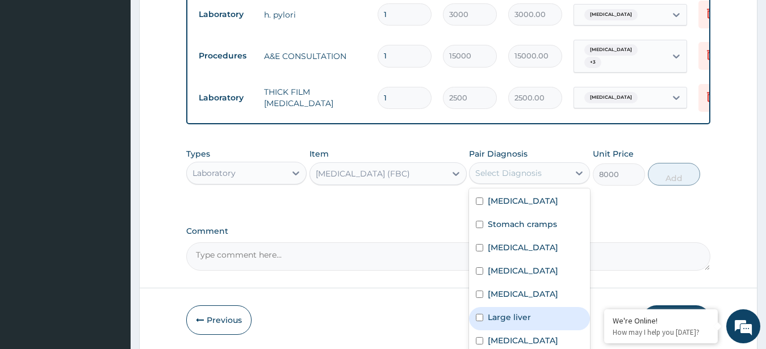
scroll to position [124, 0]
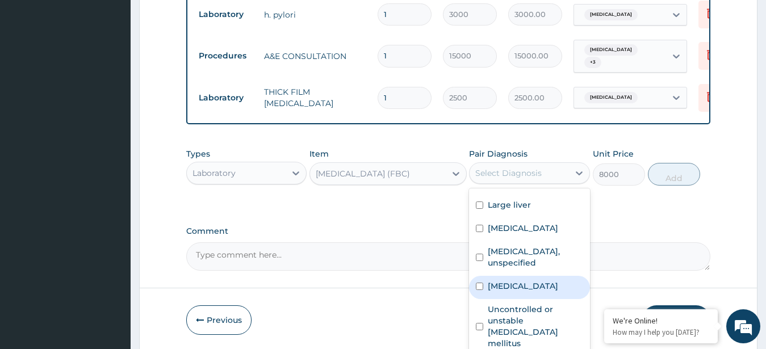
click at [527, 284] on label "Salmonella infection, unspecified" at bounding box center [523, 285] width 70 height 11
checkbox input "true"
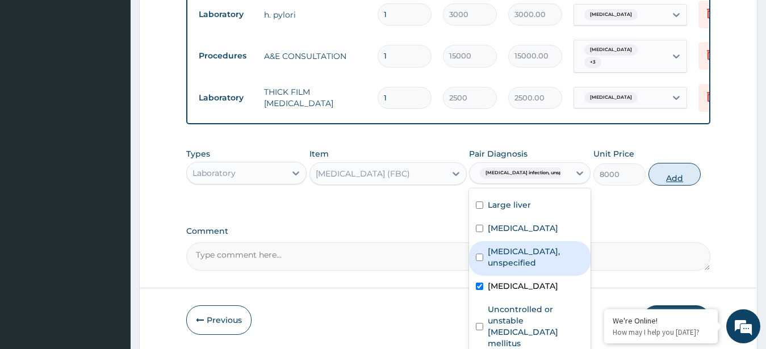
click at [673, 174] on button "Add" at bounding box center [674, 174] width 52 height 23
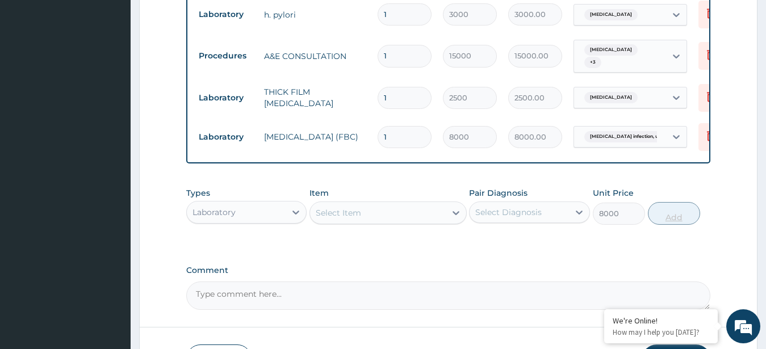
type input "0"
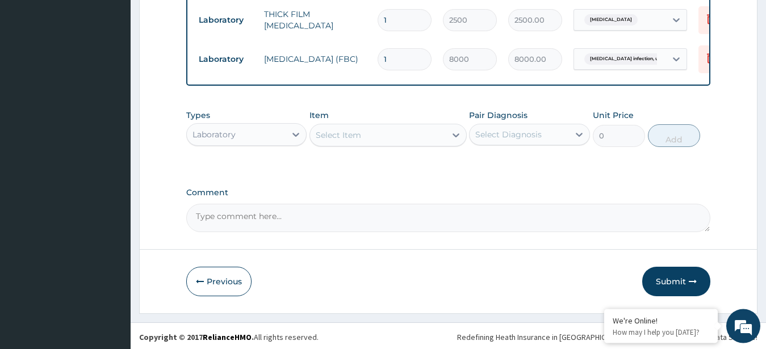
scroll to position [944, 0]
click at [383, 136] on div "Select Item" at bounding box center [378, 134] width 136 height 18
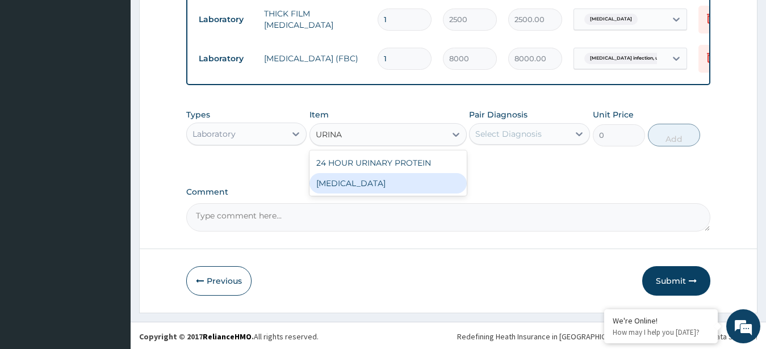
type input "URINA"
click at [383, 195] on label "Comment" at bounding box center [448, 192] width 525 height 10
click at [383, 203] on textarea "Comment" at bounding box center [448, 217] width 525 height 28
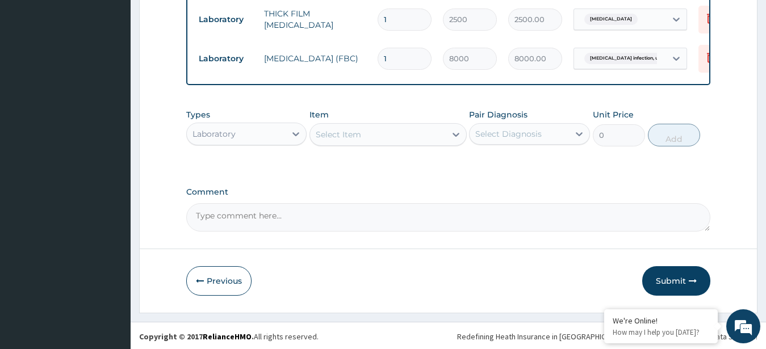
click at [418, 135] on div "Select Item" at bounding box center [378, 134] width 136 height 18
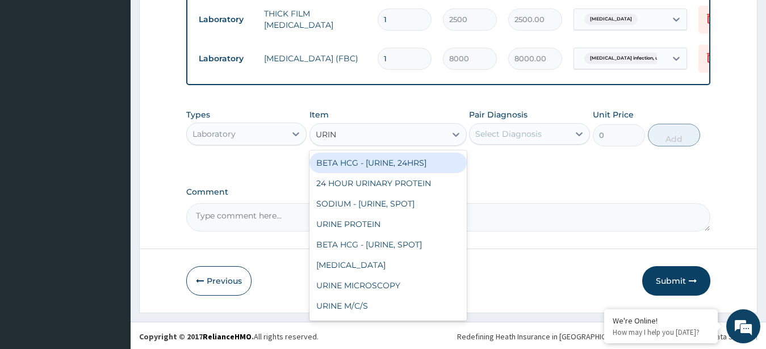
type input "URINA"
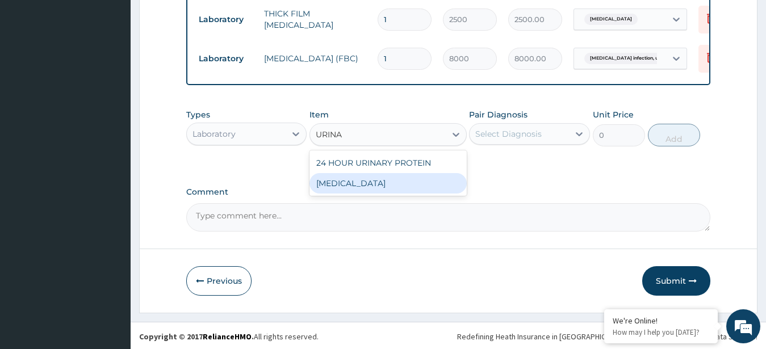
click at [401, 175] on div "[MEDICAL_DATA]" at bounding box center [387, 183] width 157 height 20
type input "3000"
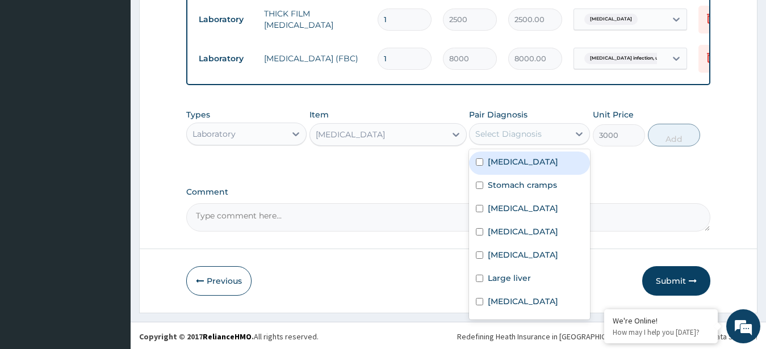
click at [524, 130] on div "Select Diagnosis" at bounding box center [508, 133] width 66 height 11
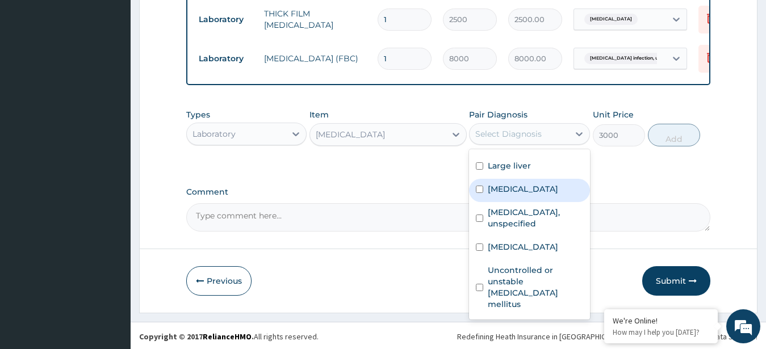
scroll to position [124, 0]
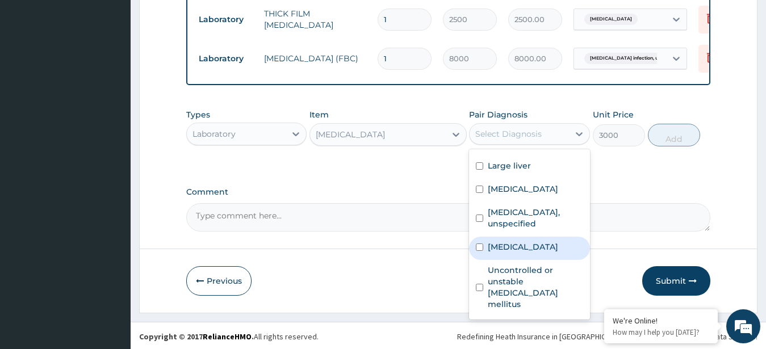
click at [529, 250] on label "Salmonella infection, unspecified" at bounding box center [523, 246] width 70 height 11
checkbox input "true"
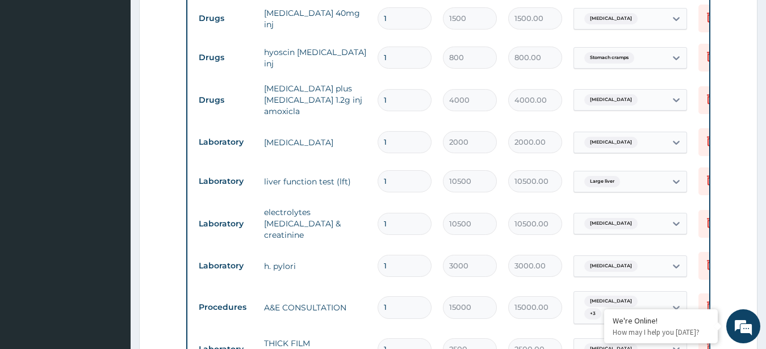
scroll to position [284, 0]
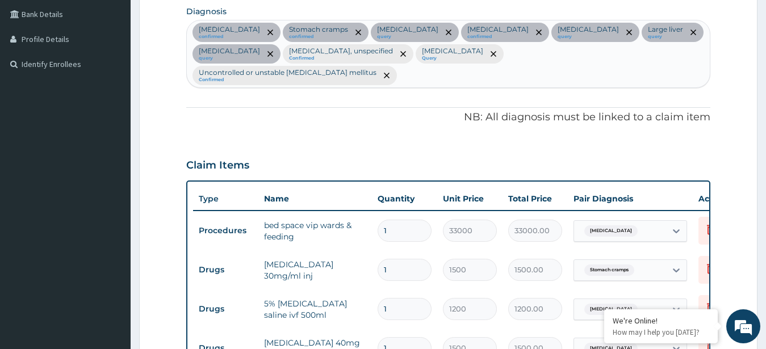
click at [486, 73] on div "Malaria confirmed Stomach cramps confirmed Peptic ulcer query Typhoid fever con…" at bounding box center [448, 53] width 523 height 66
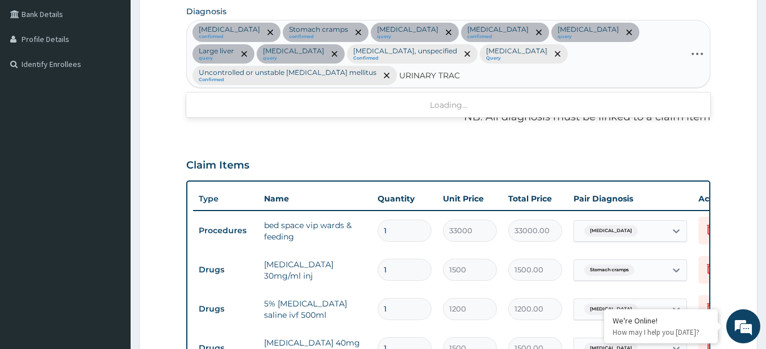
type input "URINARY TRACT"
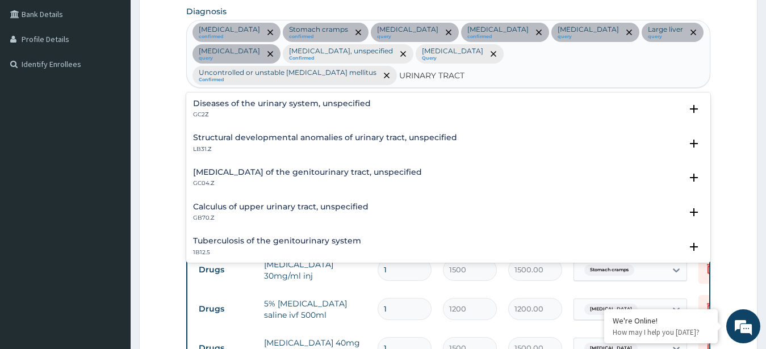
click at [282, 102] on h4 "Diseases of the urinary system, unspecified" at bounding box center [282, 103] width 178 height 9
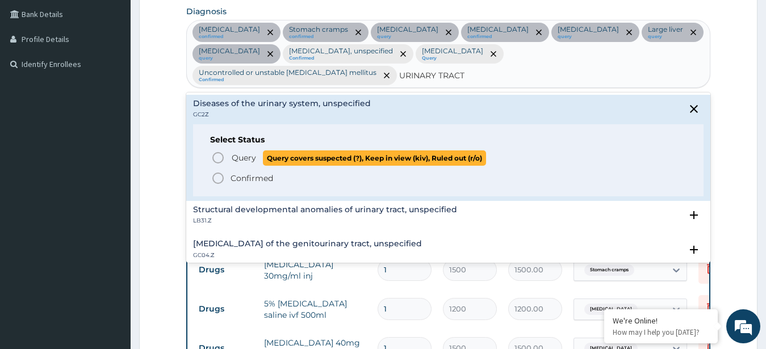
click at [216, 154] on icon "status option query" at bounding box center [218, 158] width 14 height 14
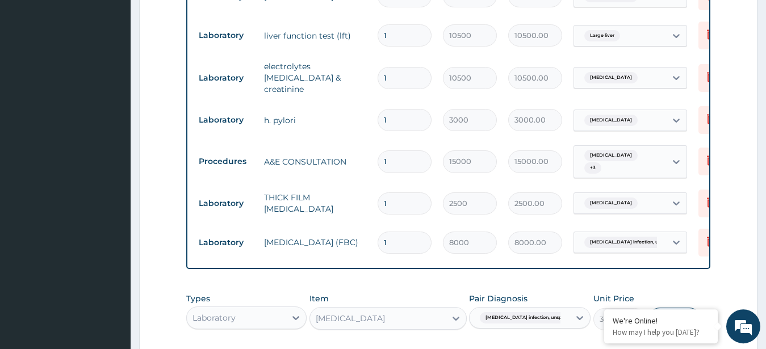
scroll to position [944, 0]
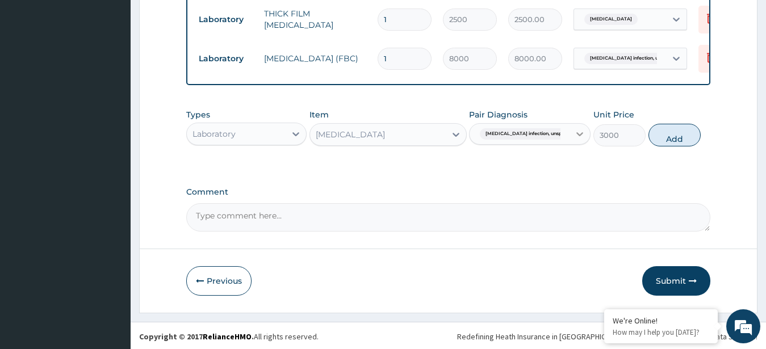
click at [577, 136] on icon at bounding box center [579, 133] width 11 height 11
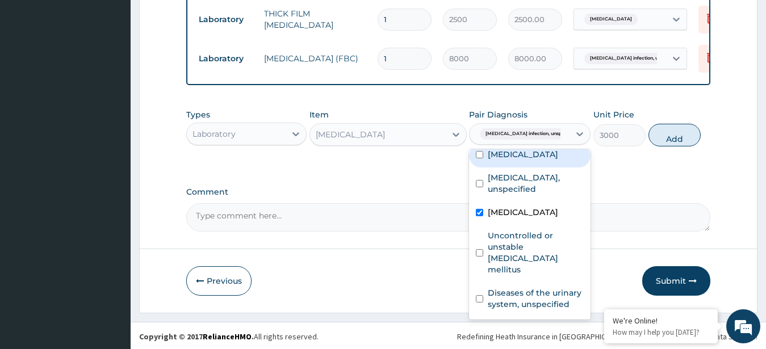
scroll to position [168, 0]
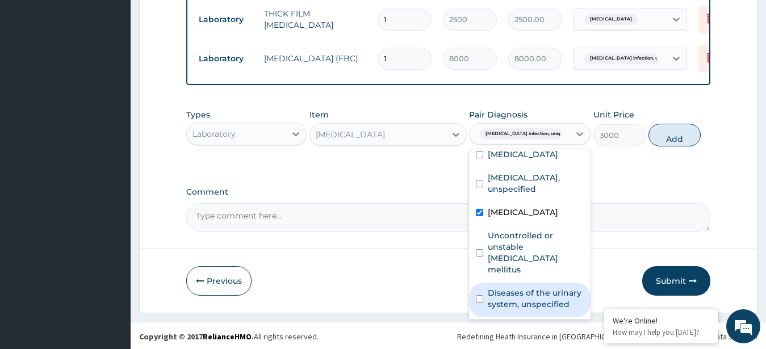
click at [547, 298] on label "Diseases of the urinary system, unspecified" at bounding box center [536, 298] width 96 height 23
checkbox input "true"
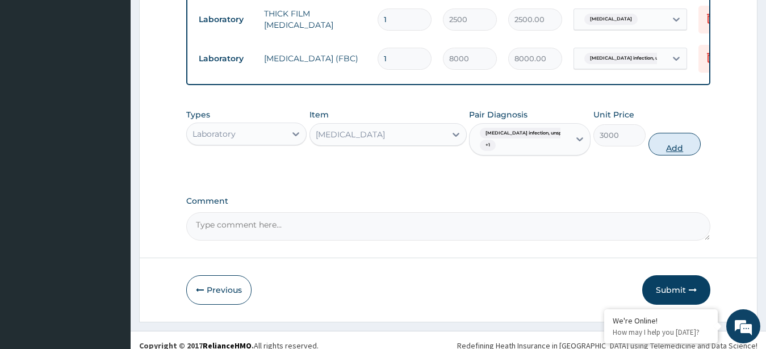
click at [666, 140] on button "Add" at bounding box center [674, 144] width 52 height 23
type input "0"
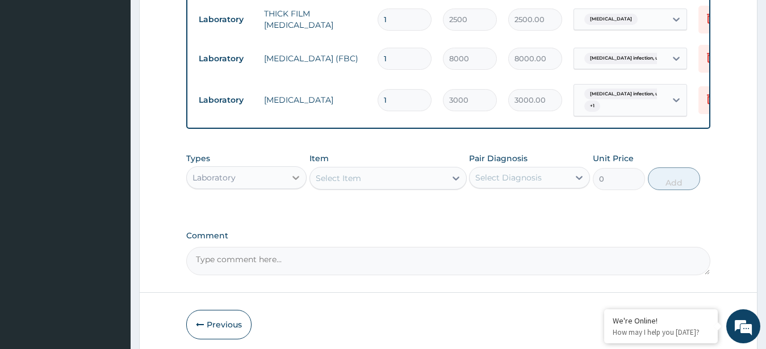
click at [298, 173] on icon at bounding box center [295, 177] width 11 height 11
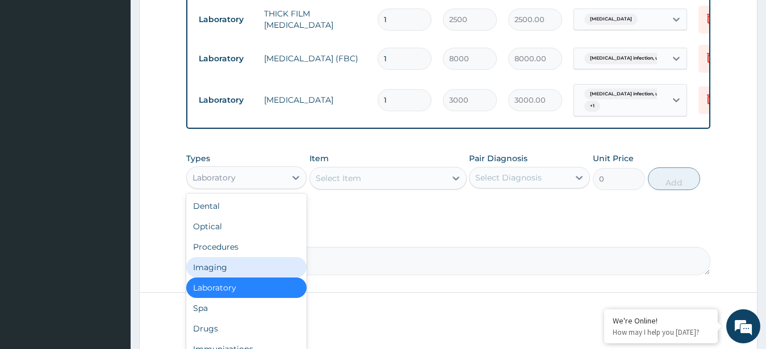
drag, startPoint x: 267, startPoint y: 271, endPoint x: 244, endPoint y: 269, distance: 23.4
click at [244, 269] on div "Imaging" at bounding box center [246, 267] width 121 height 20
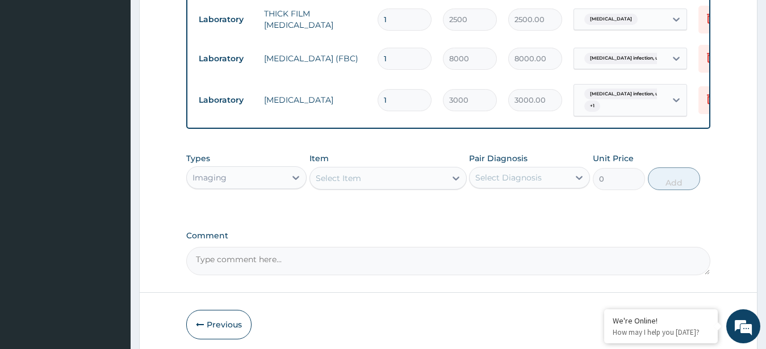
click at [275, 175] on div "Imaging" at bounding box center [236, 178] width 99 height 18
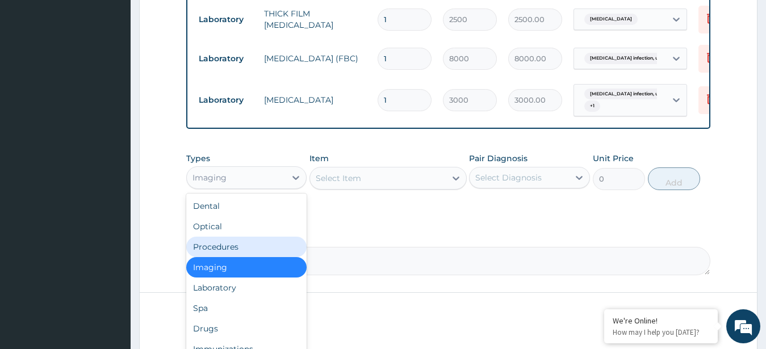
click at [244, 241] on div "Procedures" at bounding box center [246, 247] width 121 height 20
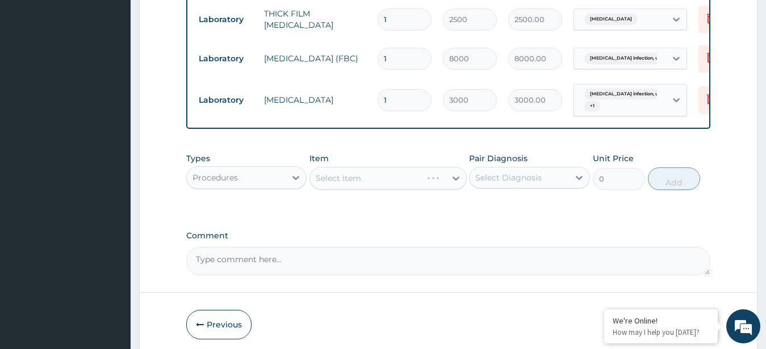
click at [418, 174] on div "Select Item" at bounding box center [387, 178] width 157 height 23
click at [402, 173] on div "Select Item" at bounding box center [387, 178] width 157 height 23
click at [380, 178] on div "Select Item" at bounding box center [387, 178] width 157 height 23
click at [332, 180] on div "Select Item" at bounding box center [338, 178] width 45 height 11
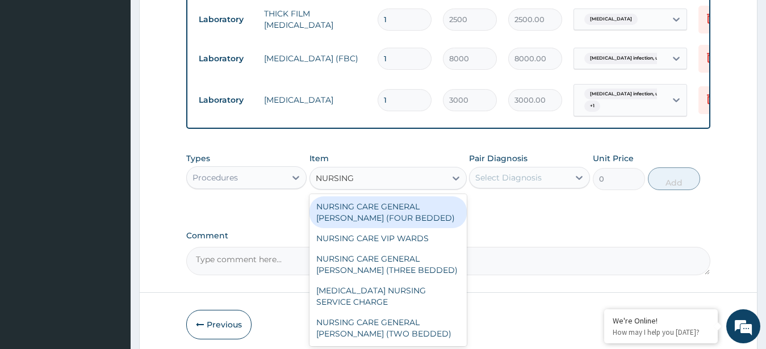
type input "NURSING C"
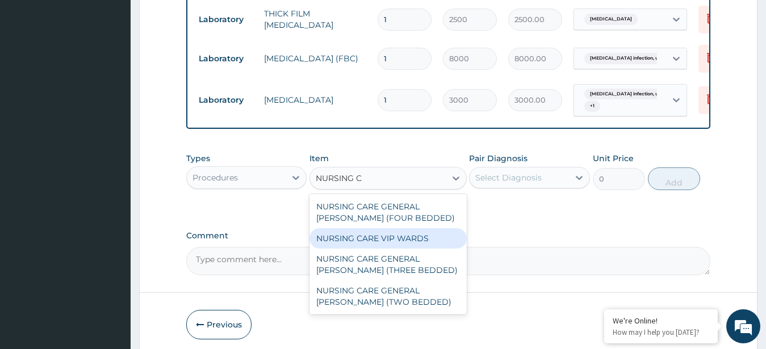
click at [378, 240] on div "NURSING CARE VIP WARDS" at bounding box center [387, 238] width 157 height 20
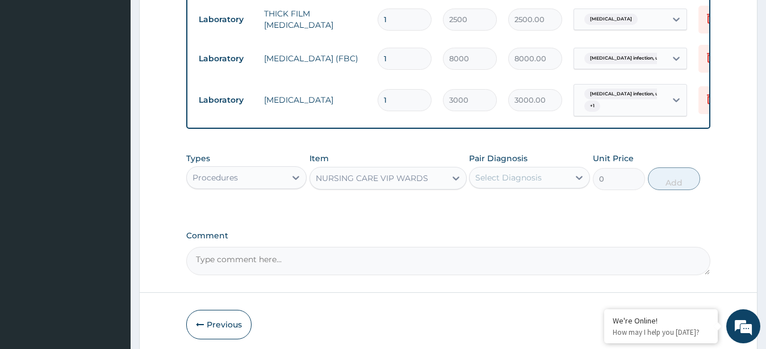
type input "8000"
click at [557, 174] on div "Select Diagnosis" at bounding box center [518, 178] width 99 height 18
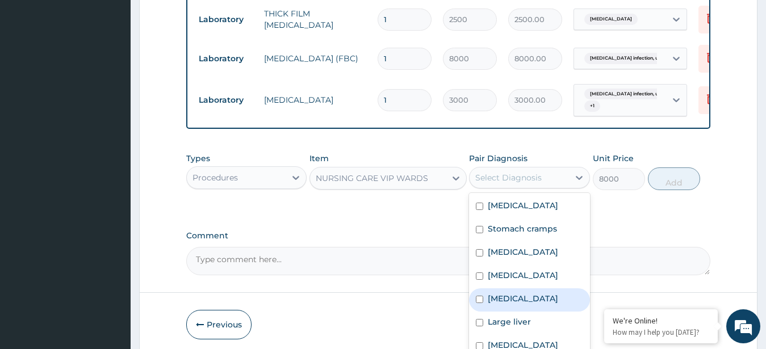
click at [555, 299] on label "Immunosuppression" at bounding box center [523, 298] width 70 height 11
checkbox input "true"
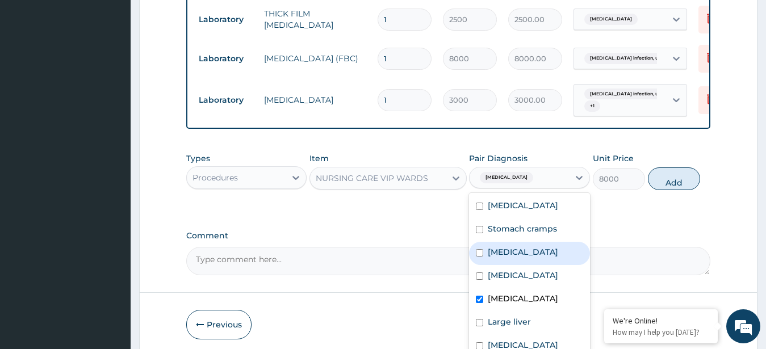
click at [515, 257] on div "Peptic ulcer" at bounding box center [529, 253] width 121 height 23
checkbox input "true"
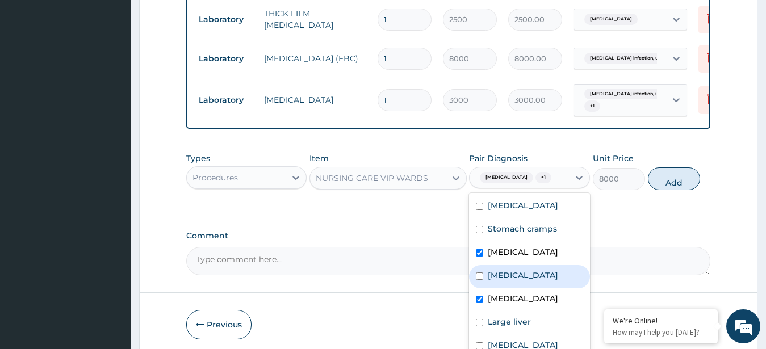
click at [514, 282] on div "Typhoid fever" at bounding box center [529, 276] width 121 height 23
checkbox input "true"
click at [677, 183] on button "Add" at bounding box center [674, 178] width 52 height 23
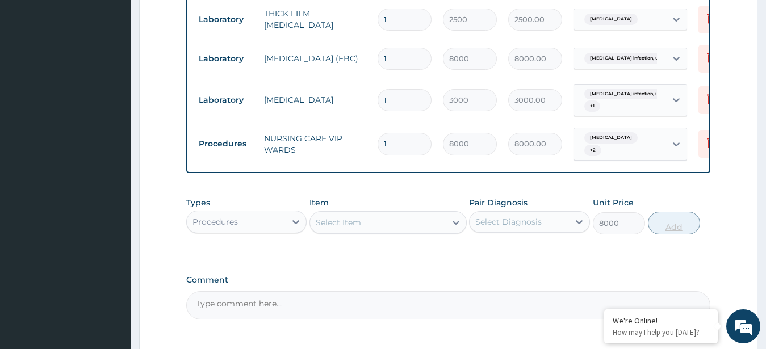
type input "0"
click at [379, 225] on div "Select Item" at bounding box center [378, 222] width 136 height 18
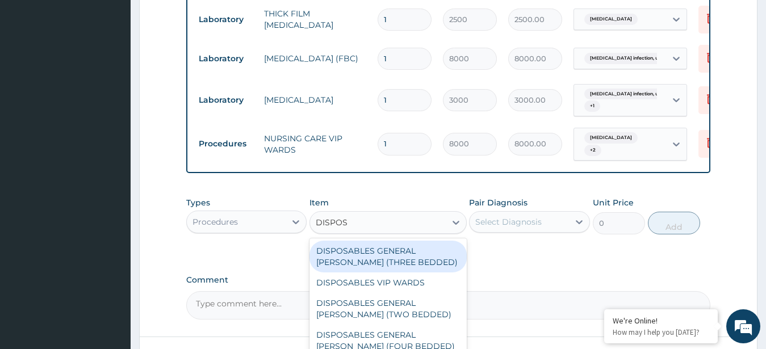
type input "DISPOSA"
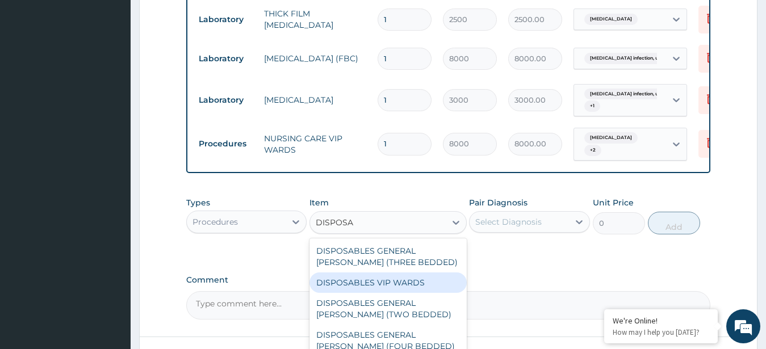
click at [384, 278] on div "DISPOSABLES VIP WARDS" at bounding box center [387, 282] width 157 height 20
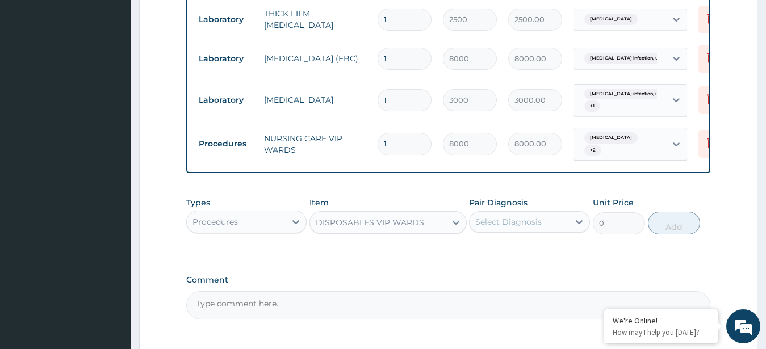
type input "2000"
click at [523, 213] on div "Select Diagnosis" at bounding box center [518, 222] width 99 height 18
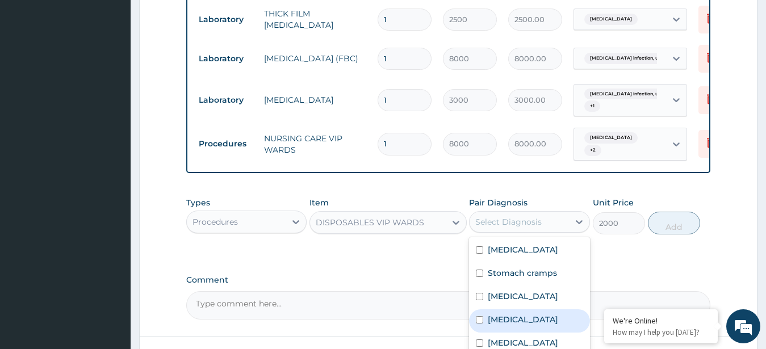
click at [538, 314] on label "Typhoid fever" at bounding box center [523, 319] width 70 height 11
checkbox input "true"
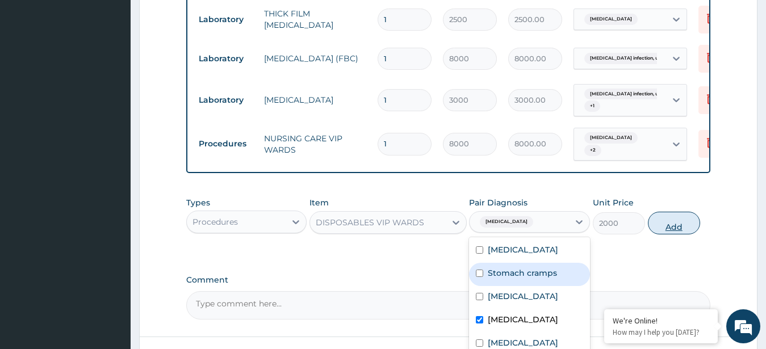
click at [665, 221] on button "Add" at bounding box center [674, 223] width 52 height 23
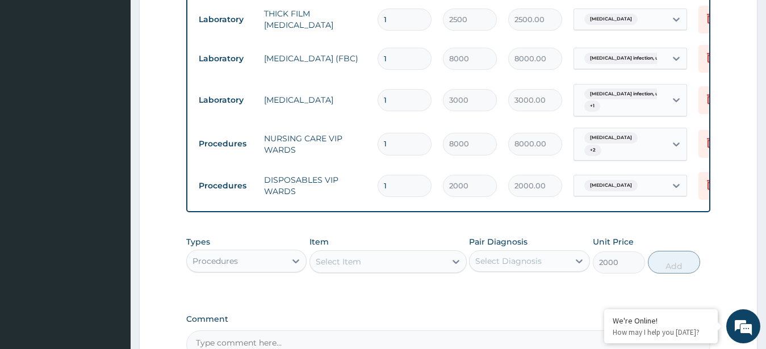
type input "0"
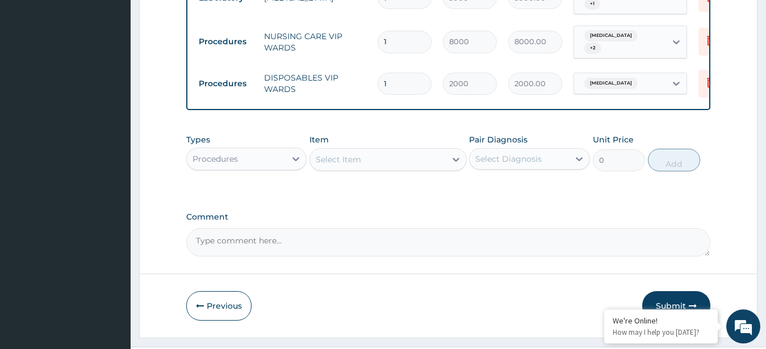
scroll to position [1071, 0]
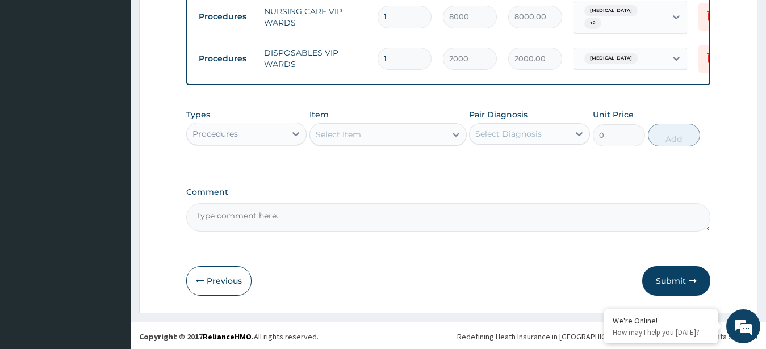
click at [383, 135] on div "Select Item" at bounding box center [378, 134] width 136 height 18
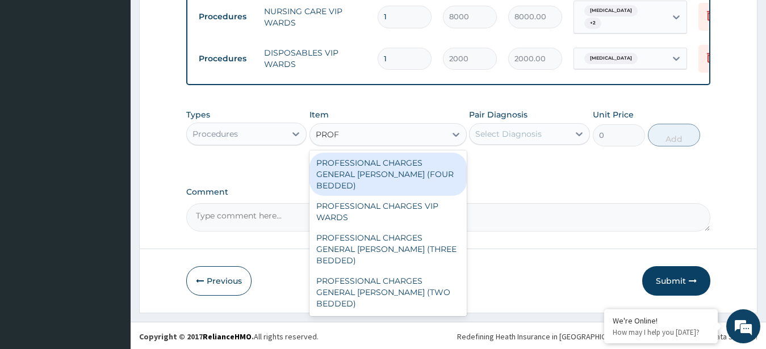
type input "PROFE"
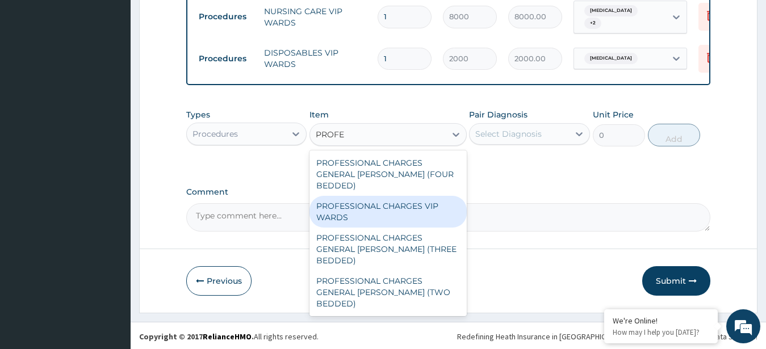
click at [422, 196] on div "PROFESSIONAL CHARGES VIP WARDS" at bounding box center [387, 212] width 157 height 32
type input "2500"
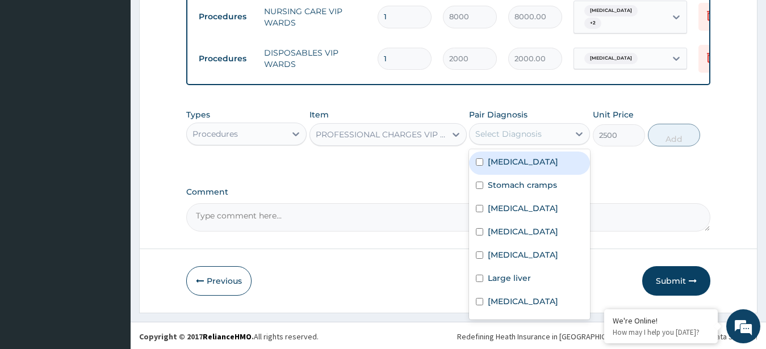
click at [534, 128] on div "Select Diagnosis" at bounding box center [508, 133] width 66 height 11
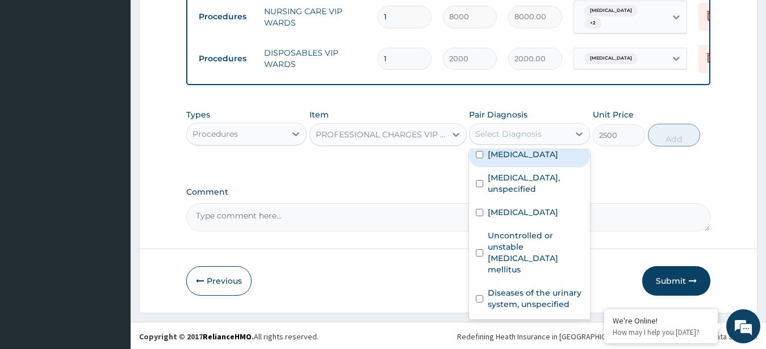
scroll to position [170, 0]
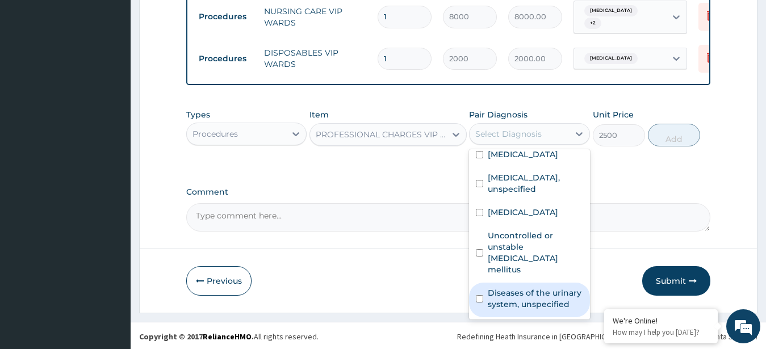
click at [564, 303] on label "Diseases of the urinary system, unspecified" at bounding box center [535, 298] width 95 height 23
checkbox input "true"
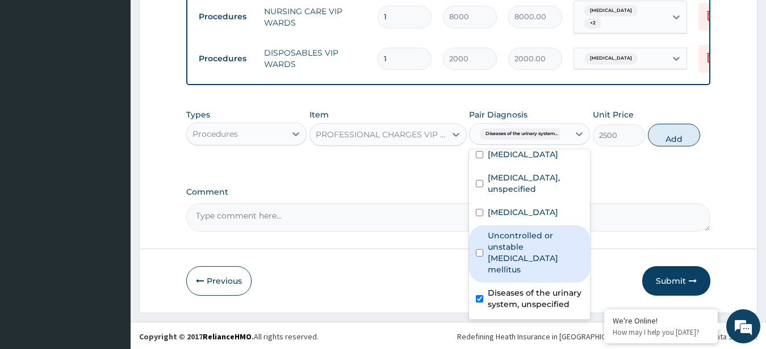
click at [544, 255] on label "Uncontrolled or unstable diabetes mellitus" at bounding box center [535, 252] width 95 height 45
checkbox input "true"
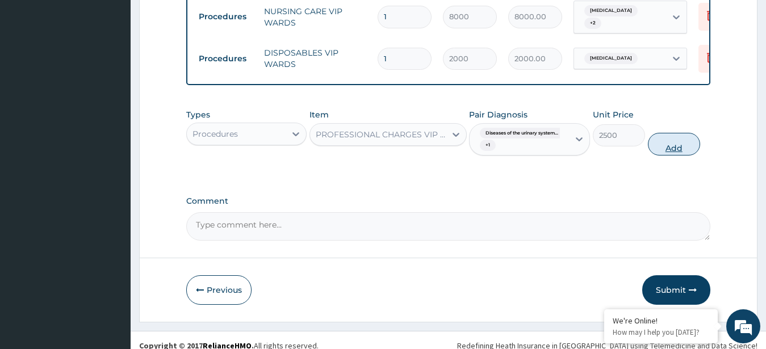
click at [674, 142] on button "Add" at bounding box center [674, 144] width 52 height 23
type input "0"
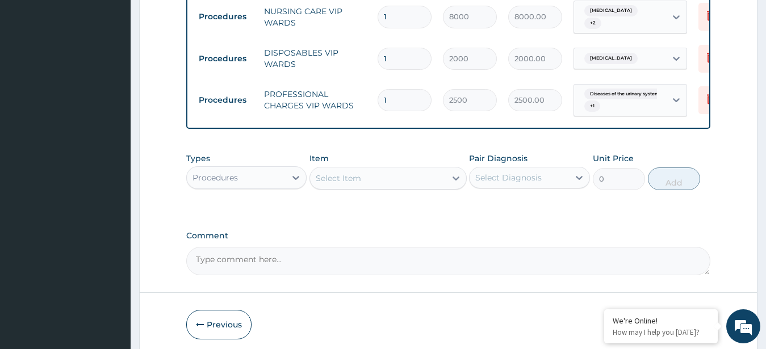
click at [279, 170] on div "Procedures" at bounding box center [236, 178] width 99 height 18
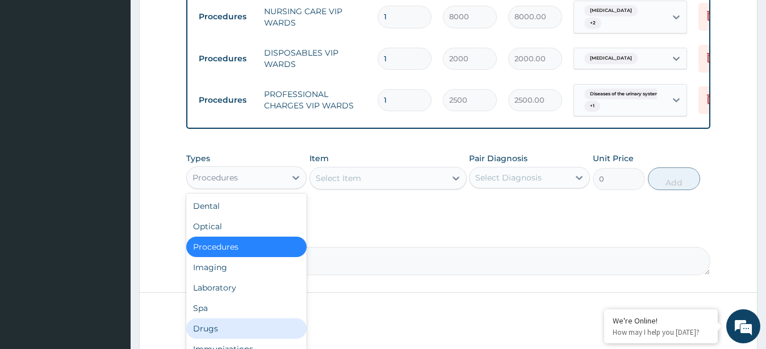
click at [222, 328] on div "Drugs" at bounding box center [246, 328] width 121 height 20
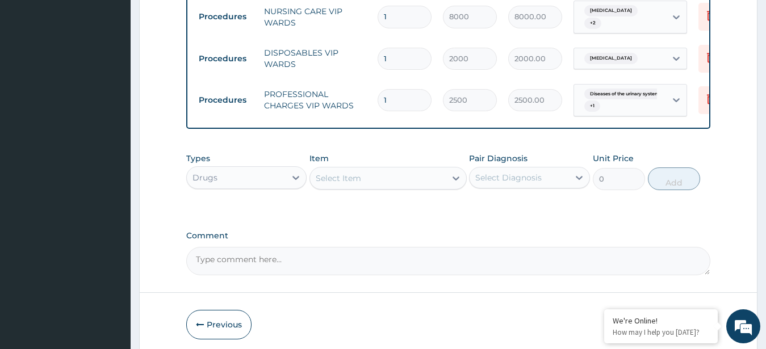
click at [396, 175] on div "Select Item" at bounding box center [378, 178] width 136 height 18
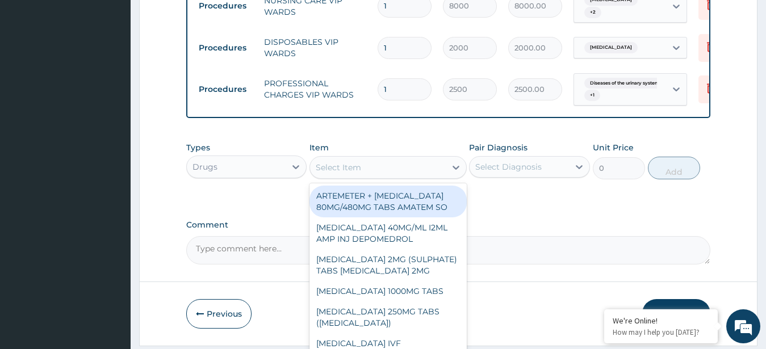
scroll to position [1116, 0]
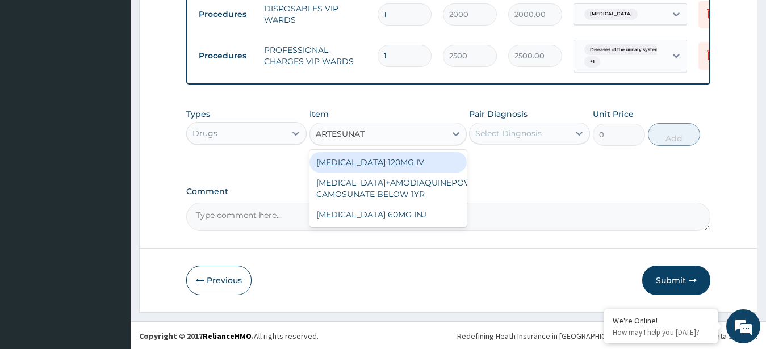
type input "ARTESUNATE"
click at [384, 162] on div "[MEDICAL_DATA] 120MG IV" at bounding box center [387, 162] width 157 height 20
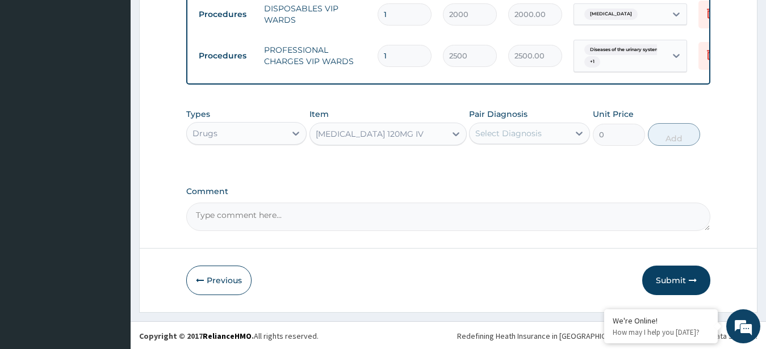
type input "6500"
click at [496, 144] on div "Pair Diagnosis Select Diagnosis" at bounding box center [529, 126] width 121 height 37
click at [497, 133] on div "Select Diagnosis" at bounding box center [508, 133] width 66 height 11
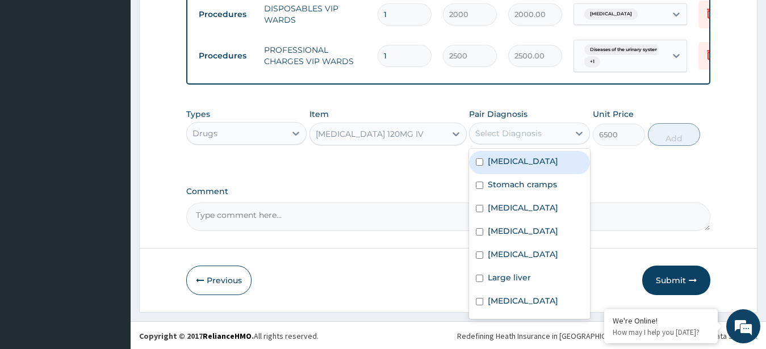
click at [532, 165] on div "Malaria" at bounding box center [529, 162] width 121 height 23
checkbox input "true"
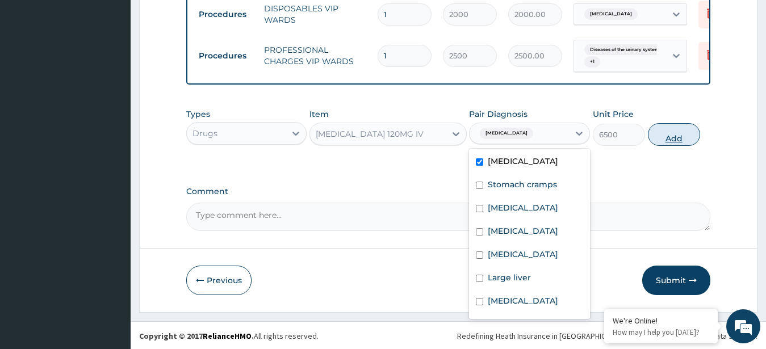
click at [671, 135] on button "Add" at bounding box center [674, 134] width 52 height 23
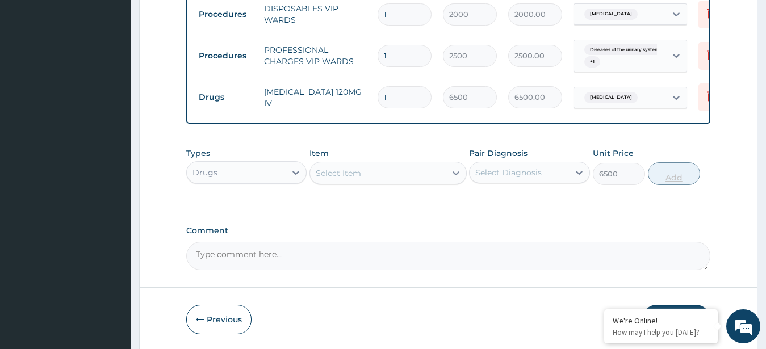
type input "0"
click at [397, 86] on input "1" at bounding box center [405, 97] width 54 height 22
type input "0.00"
type input "3"
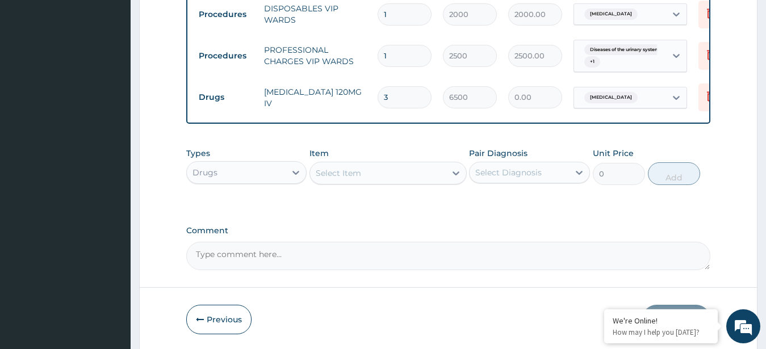
type input "19500.00"
type input "3"
click at [396, 170] on div "Select Item" at bounding box center [378, 173] width 136 height 18
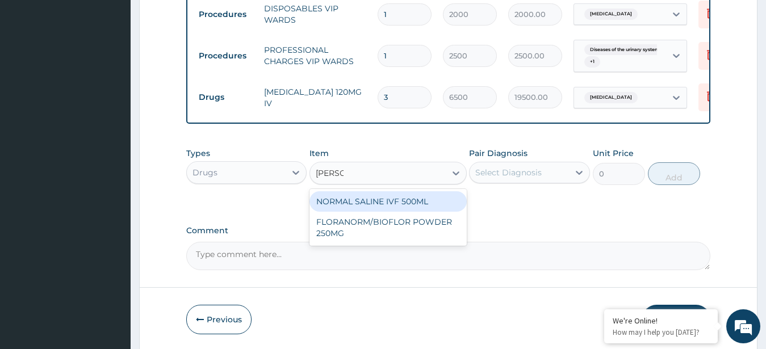
type input "NORMAL"
click at [403, 204] on div "NORMAL SALINE IVF 500ML" at bounding box center [387, 201] width 157 height 20
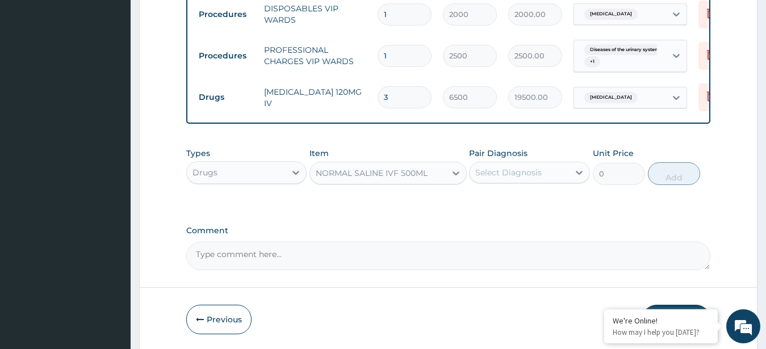
type input "2000"
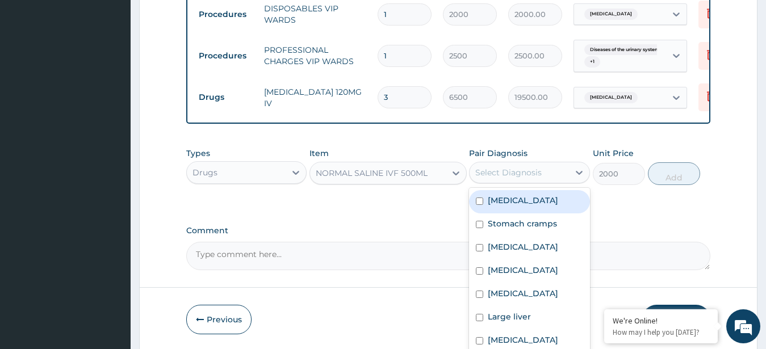
click at [510, 175] on div "Select Diagnosis" at bounding box center [508, 172] width 66 height 11
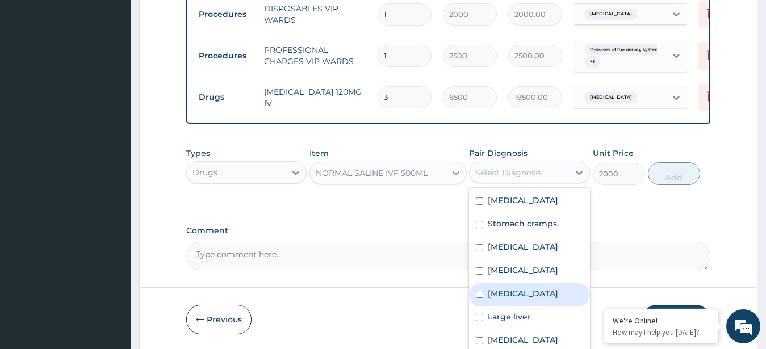
click at [536, 304] on div "Immunosuppression" at bounding box center [529, 294] width 121 height 23
checkbox input "true"
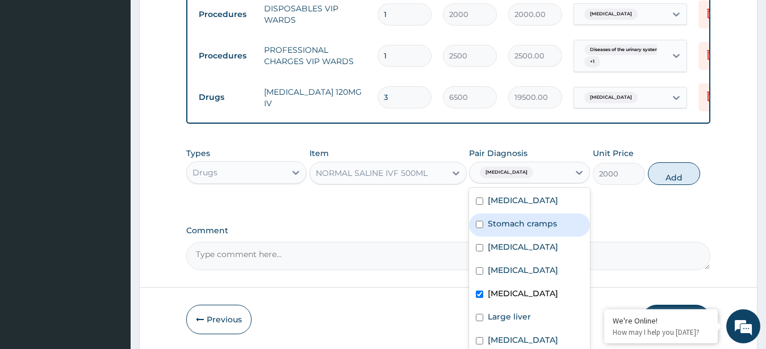
click at [534, 232] on div "Stomach cramps" at bounding box center [529, 224] width 121 height 23
checkbox input "true"
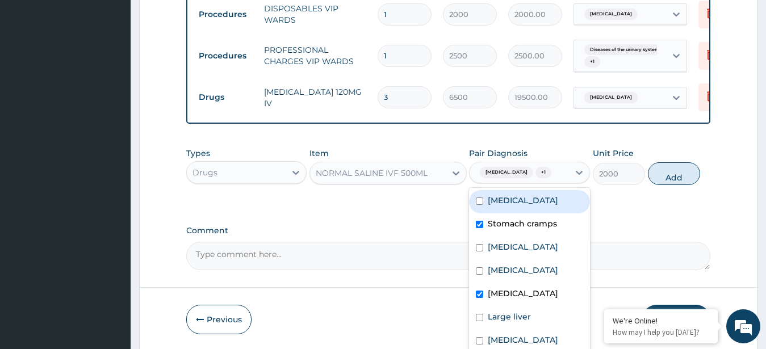
click at [511, 192] on div "Malaria" at bounding box center [529, 201] width 121 height 23
checkbox input "true"
click at [671, 181] on button "Add" at bounding box center [674, 173] width 52 height 23
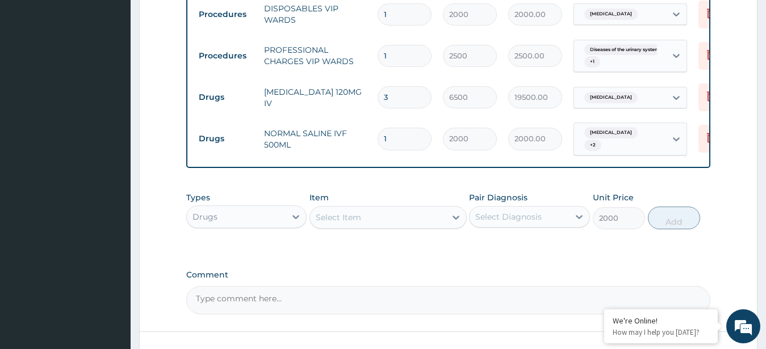
type input "0"
click at [401, 132] on input "1" at bounding box center [405, 139] width 54 height 22
type input "0.00"
type input "2"
type input "4000.00"
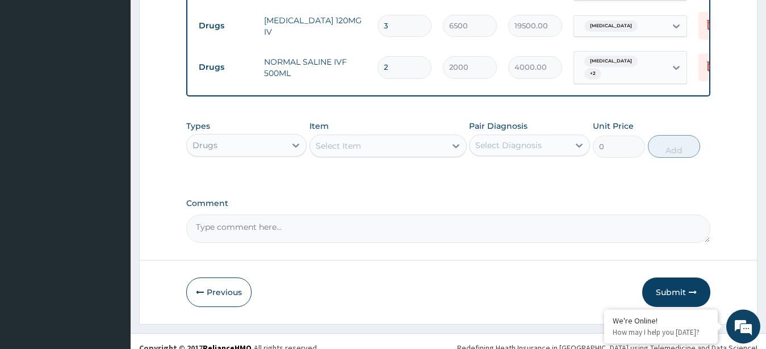
scroll to position [1194, 0]
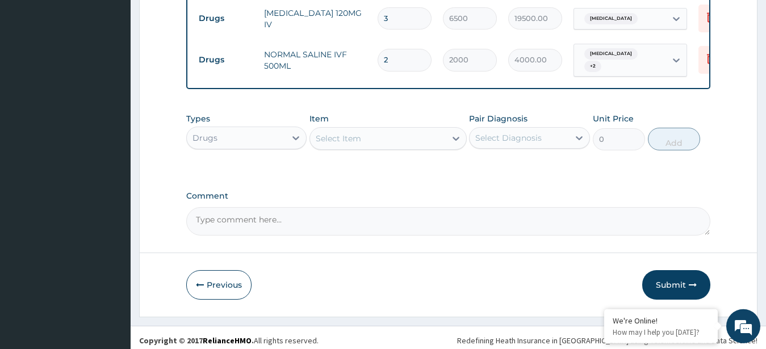
type input "2"
click at [387, 139] on div "Select Item" at bounding box center [378, 138] width 136 height 18
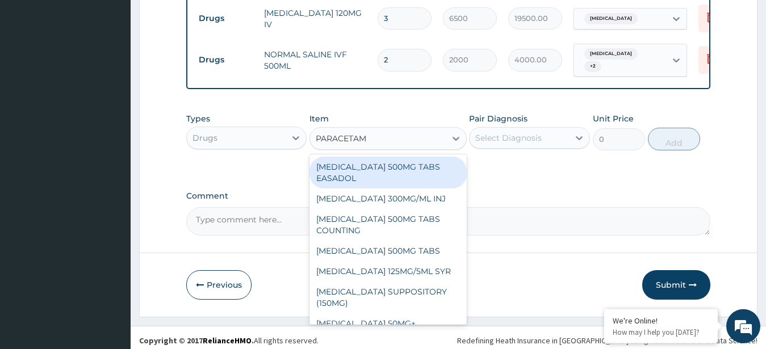
type input "PARACETAMO"
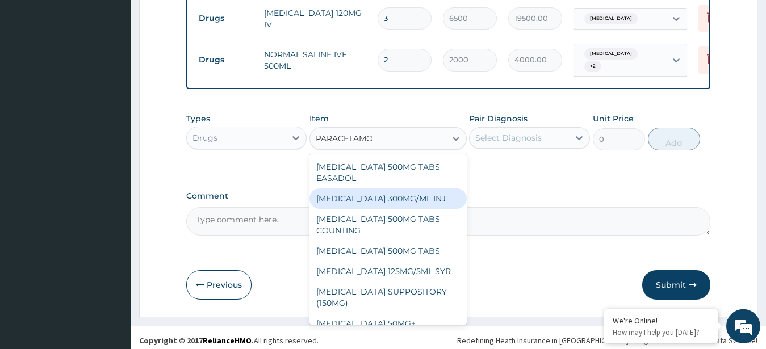
click at [374, 188] on div "[MEDICAL_DATA] 300MG/ML INJ" at bounding box center [387, 198] width 157 height 20
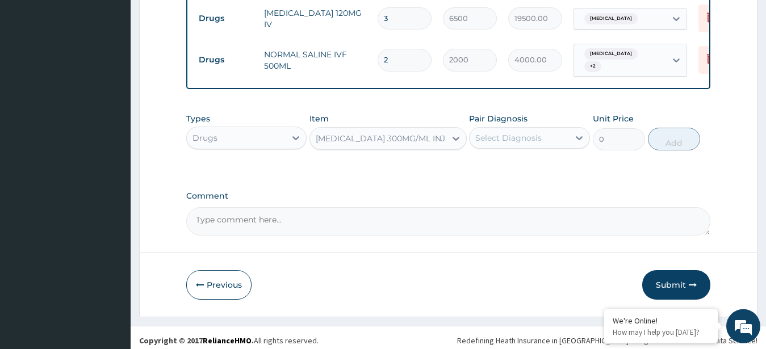
type input "400"
click at [509, 136] on div "Select Diagnosis" at bounding box center [508, 137] width 66 height 11
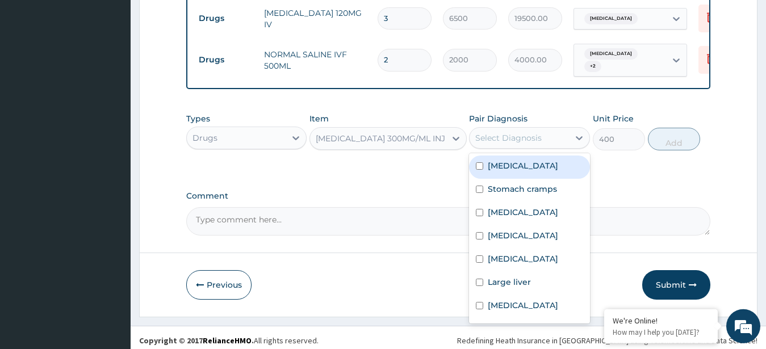
click at [534, 173] on div "Malaria" at bounding box center [529, 167] width 121 height 23
checkbox input "true"
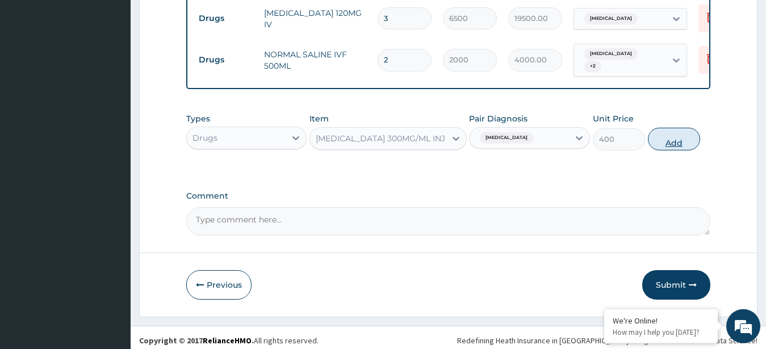
click at [665, 139] on button "Add" at bounding box center [674, 139] width 52 height 23
type input "0"
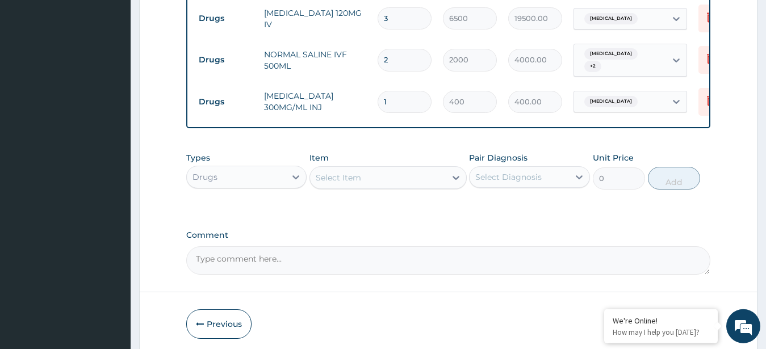
click at [409, 91] on input "1" at bounding box center [405, 102] width 54 height 22
type input "0.00"
type input "8"
type input "3200.00"
type input "8"
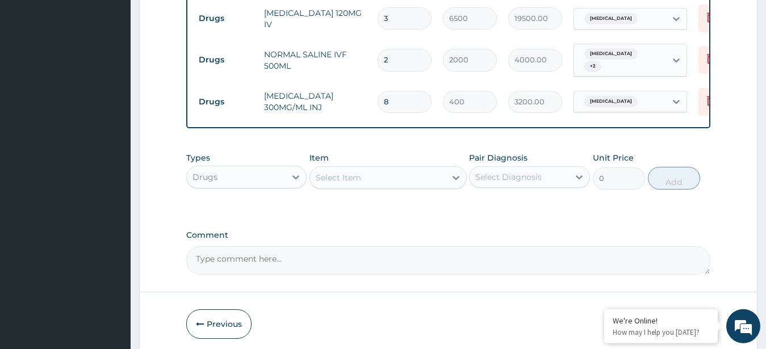
click at [385, 183] on div "Select Item" at bounding box center [378, 178] width 136 height 18
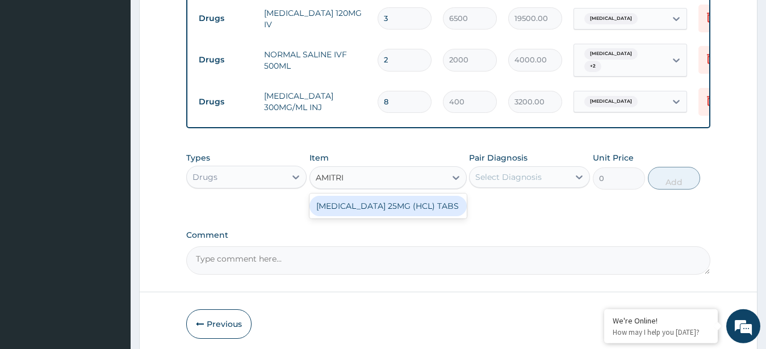
type input "AMITRIP"
click at [384, 213] on div "[MEDICAL_DATA] 25MG (HCL) TABS" at bounding box center [387, 206] width 157 height 20
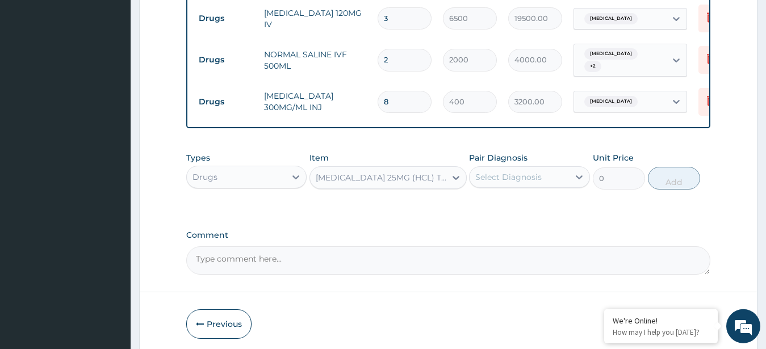
type input "200"
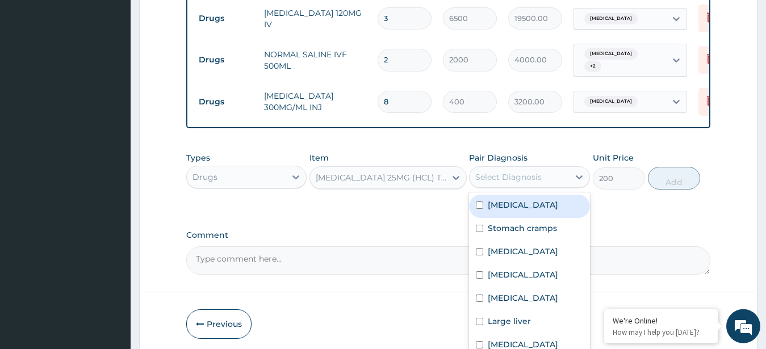
click at [548, 175] on div "Select Diagnosis" at bounding box center [518, 177] width 99 height 18
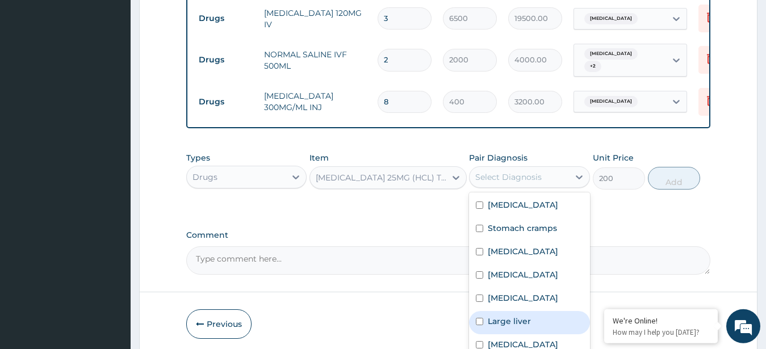
scroll to position [167, 0]
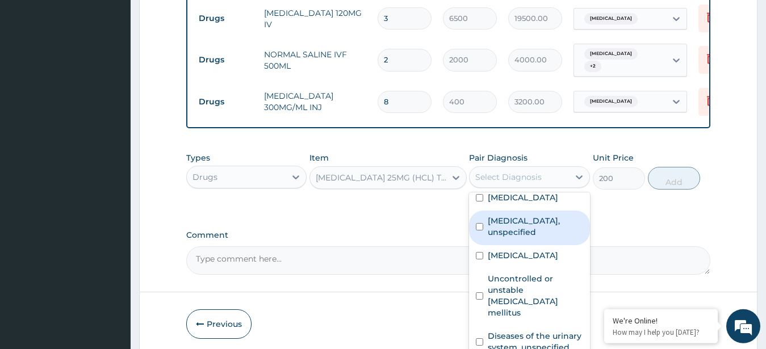
click at [537, 226] on label "Essential hypertension, unspecified" at bounding box center [535, 226] width 95 height 23
checkbox input "true"
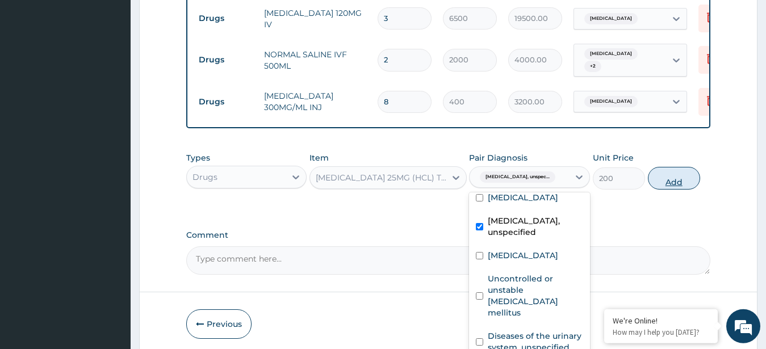
click at [685, 173] on button "Add" at bounding box center [674, 178] width 52 height 23
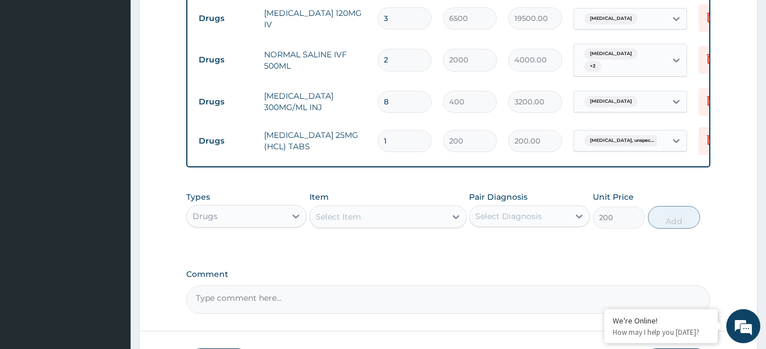
type input "0"
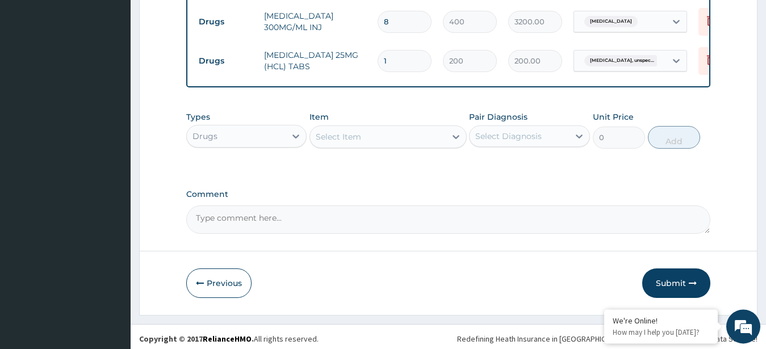
click at [379, 133] on div "Select Item" at bounding box center [378, 137] width 136 height 18
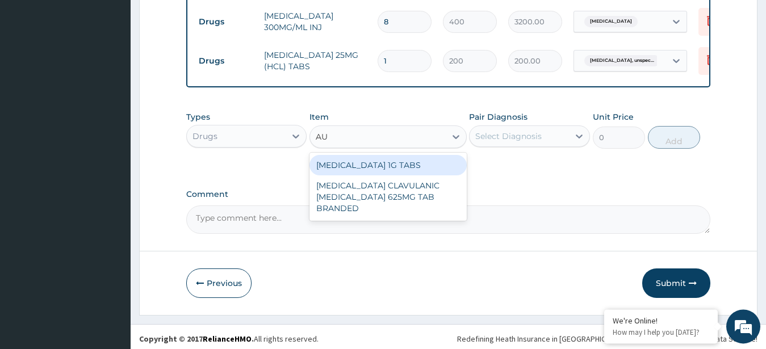
type input "A"
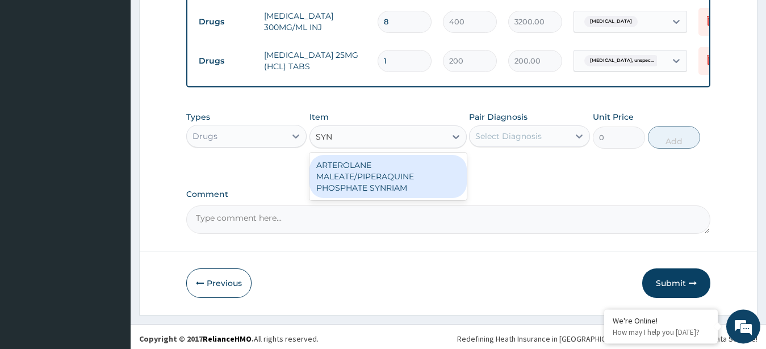
type input "SYNR"
click at [399, 169] on div "ARTEROLANE MALEATE/PIPERAQUINE PHOSPHATE SYNRIAM" at bounding box center [387, 176] width 157 height 43
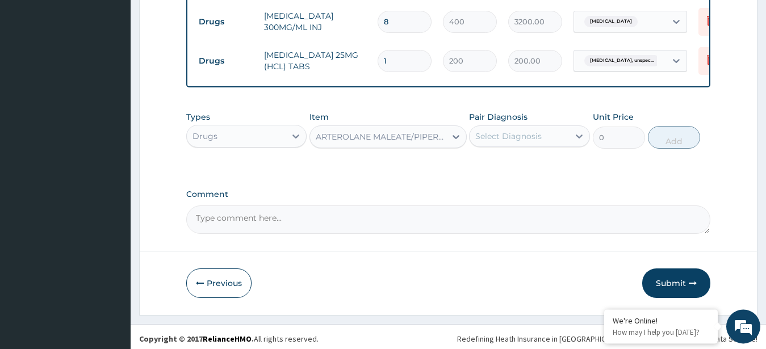
type input "7500"
click at [510, 142] on div "Select Diagnosis" at bounding box center [518, 136] width 99 height 18
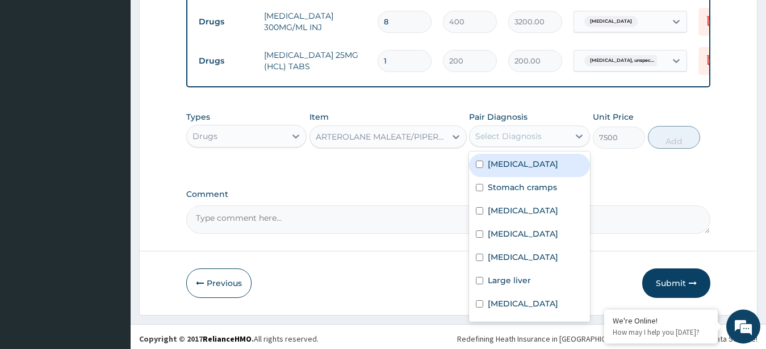
click at [502, 166] on label "Malaria" at bounding box center [523, 163] width 70 height 11
checkbox input "true"
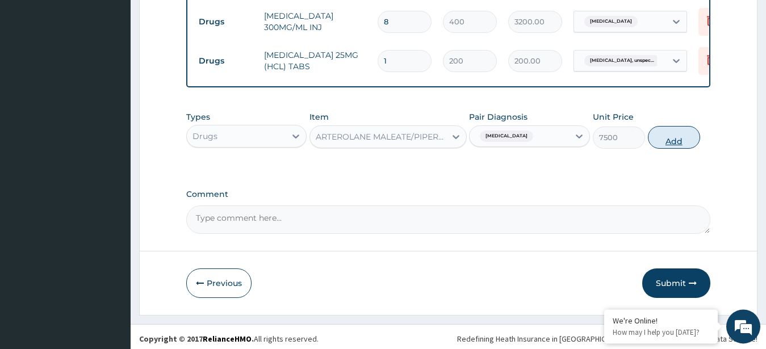
click at [660, 136] on button "Add" at bounding box center [674, 137] width 52 height 23
type input "0"
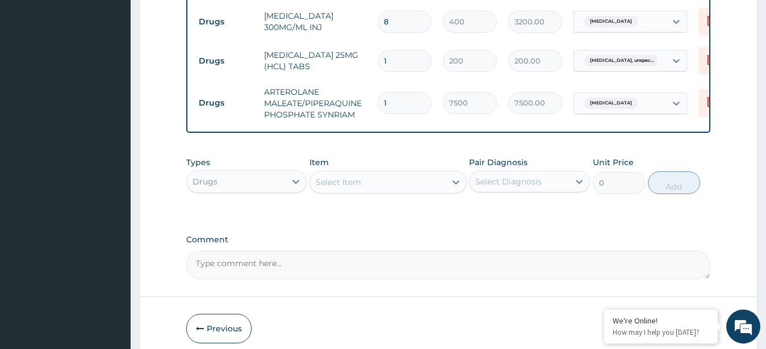
click at [393, 178] on div "Select Item" at bounding box center [378, 182] width 136 height 18
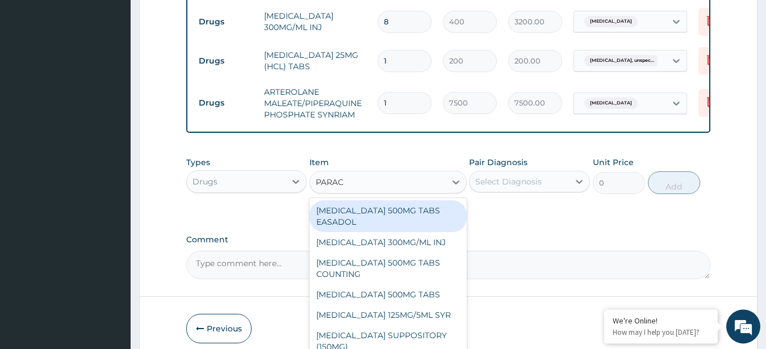
type input "PARACE"
click at [414, 208] on div "[MEDICAL_DATA] 500MG TABS EASADOL" at bounding box center [387, 216] width 157 height 32
type input "30"
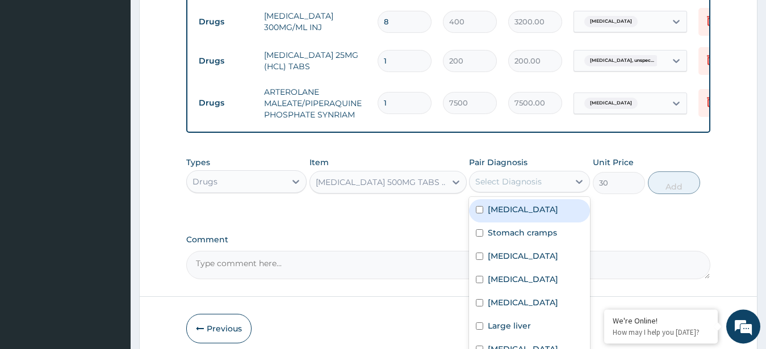
click at [526, 178] on div "Select Diagnosis" at bounding box center [508, 181] width 66 height 11
click at [525, 205] on div "Malaria" at bounding box center [529, 210] width 121 height 23
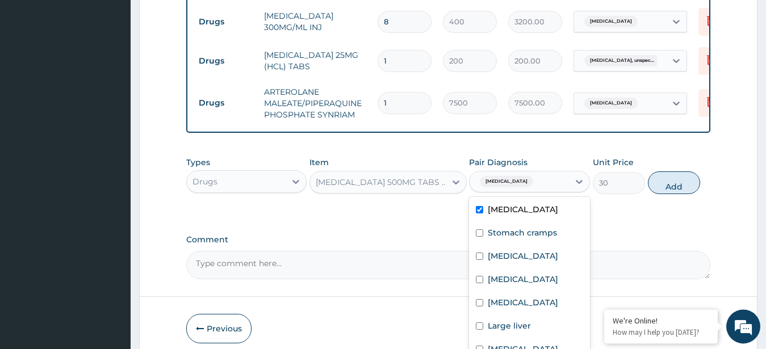
checkbox input "true"
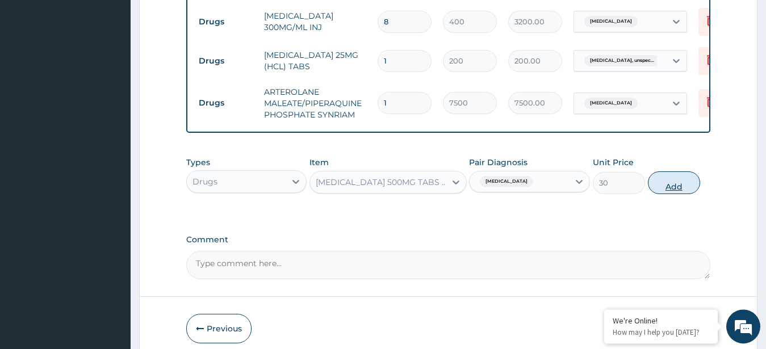
click at [682, 177] on button "Add" at bounding box center [674, 182] width 52 height 23
type input "0"
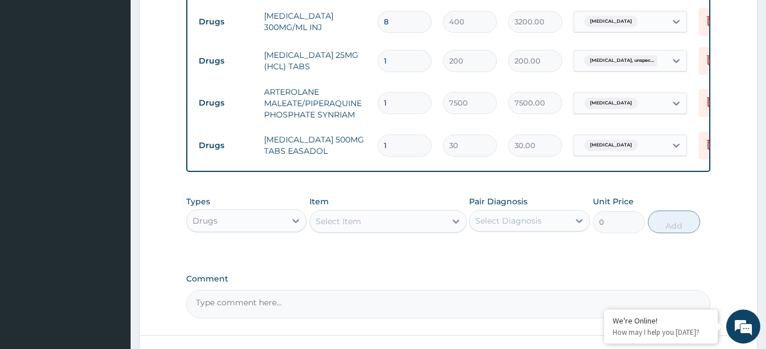
click at [399, 135] on input "1" at bounding box center [405, 146] width 54 height 22
type input "0.00"
type input "3"
type input "90.00"
type input "30"
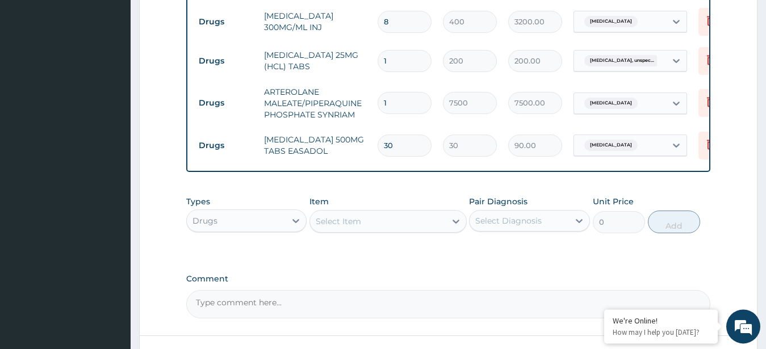
type input "900.00"
type input "30"
click at [377, 219] on div "Select Item" at bounding box center [378, 221] width 136 height 18
type input "FLEM"
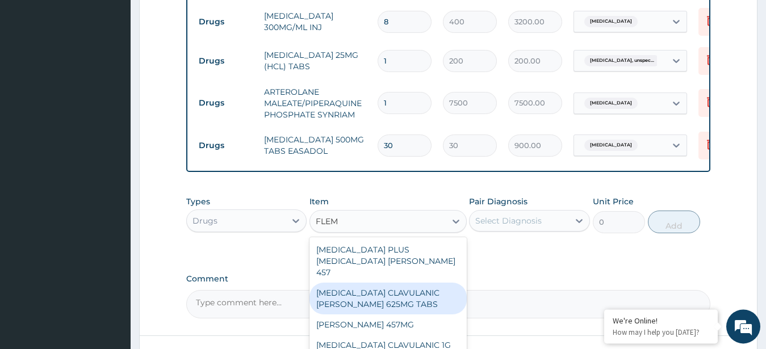
click at [372, 283] on div "[MEDICAL_DATA] CLAVULANIC [PERSON_NAME] 625MG TABS" at bounding box center [387, 299] width 157 height 32
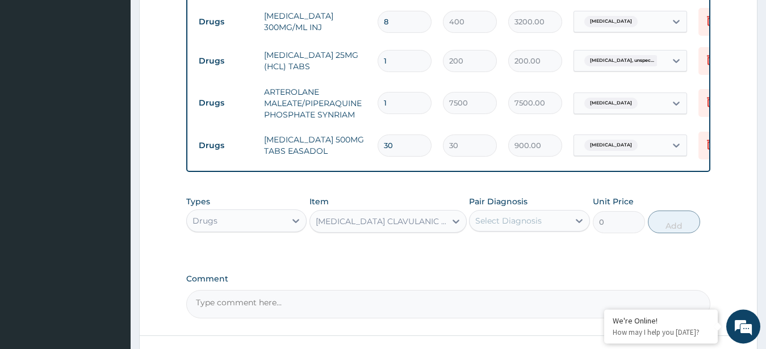
type input "800"
click at [523, 220] on div "Select Diagnosis" at bounding box center [508, 220] width 66 height 11
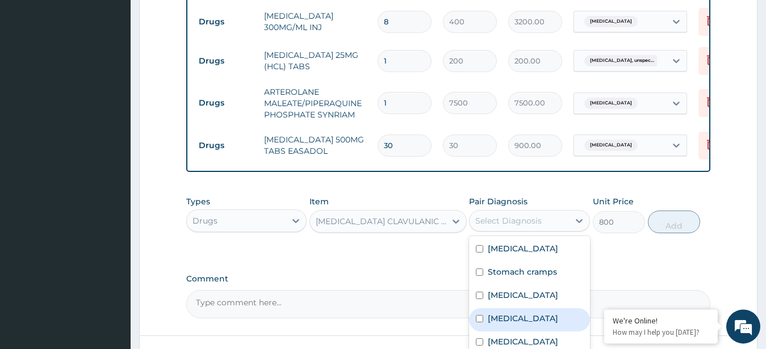
click at [538, 311] on div "Typhoid fever" at bounding box center [529, 319] width 121 height 23
checkbox input "true"
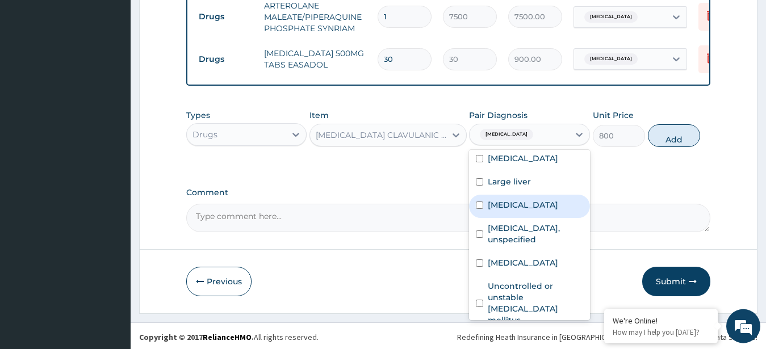
scroll to position [123, 0]
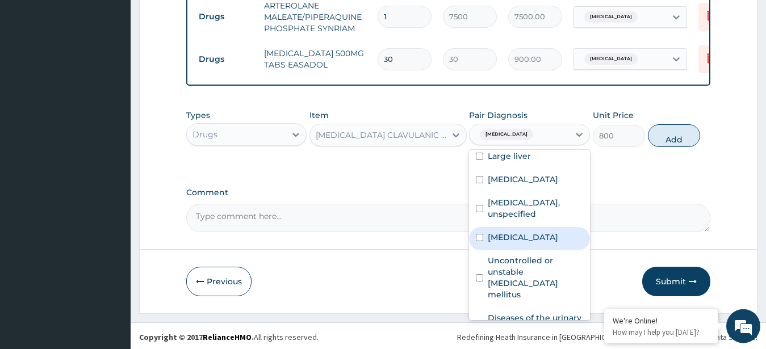
click at [521, 243] on label "Salmonella infection, unspecified" at bounding box center [523, 237] width 70 height 11
checkbox input "true"
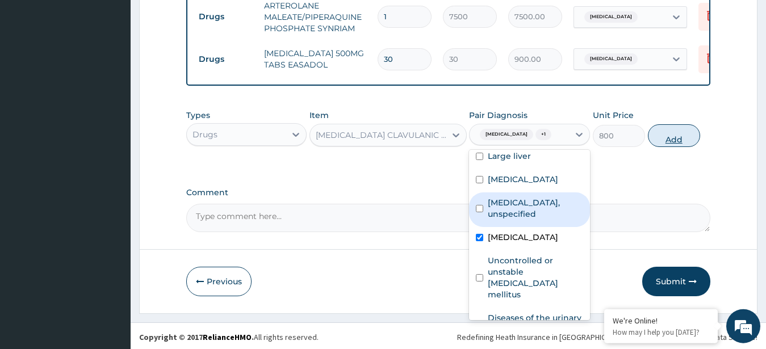
click at [668, 135] on button "Add" at bounding box center [674, 135] width 52 height 23
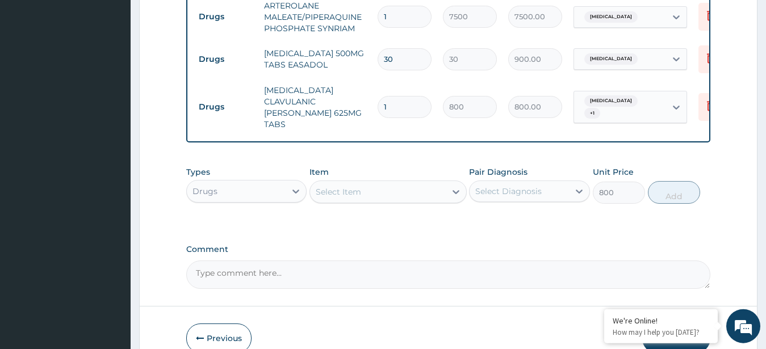
type input "0"
click at [391, 96] on input "1" at bounding box center [405, 107] width 54 height 22
type input "14"
type input "11200.00"
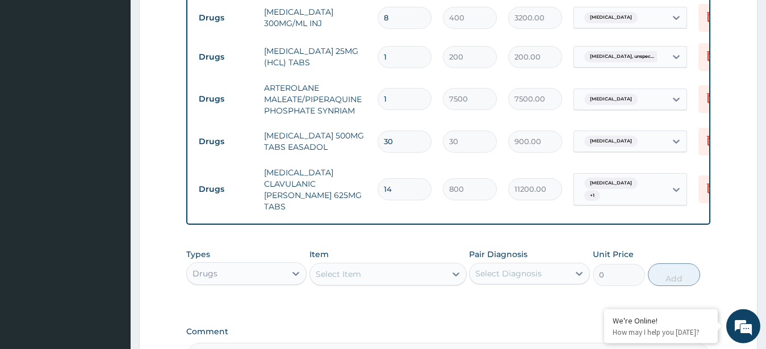
scroll to position [1274, 0]
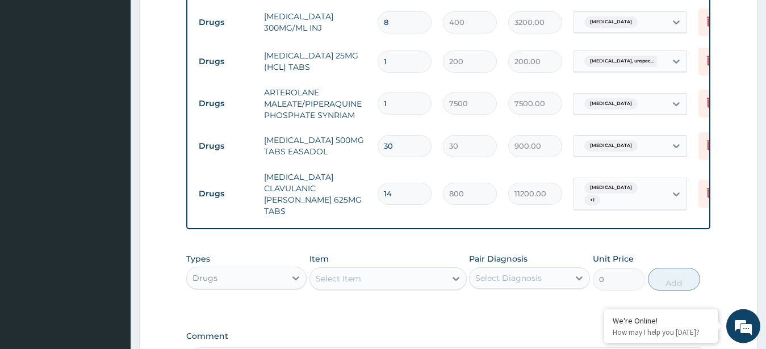
type input "14"
click at [405, 51] on input "1" at bounding box center [405, 62] width 54 height 22
type input "0.00"
type input "6"
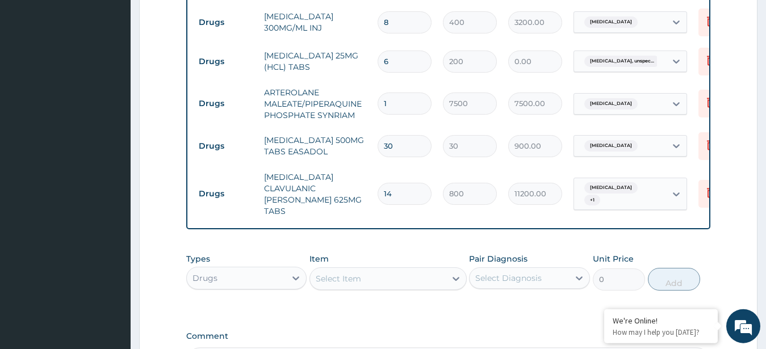
type input "1200.00"
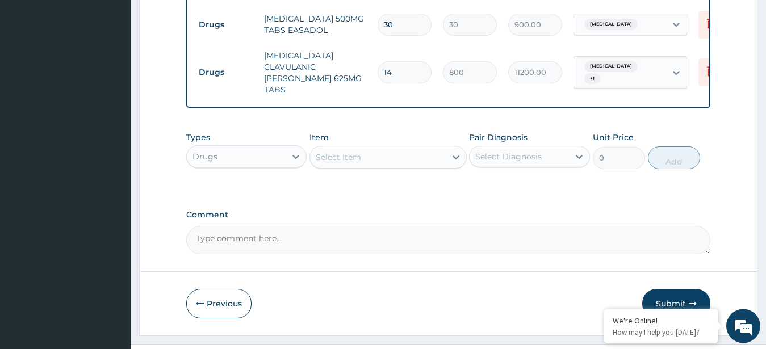
scroll to position [1407, 0]
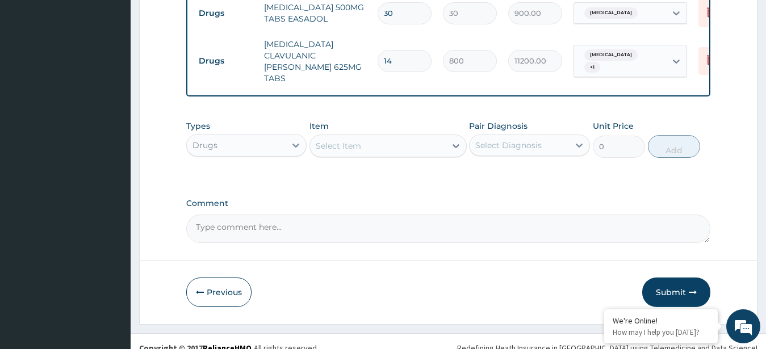
type input "6"
click at [357, 140] on div "Select Item" at bounding box center [338, 145] width 45 height 11
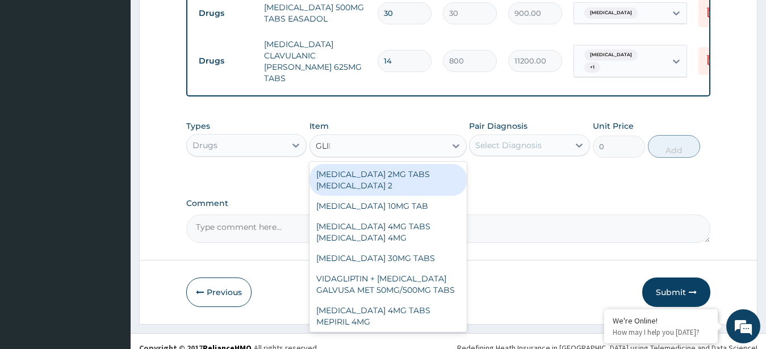
type input "GLIME"
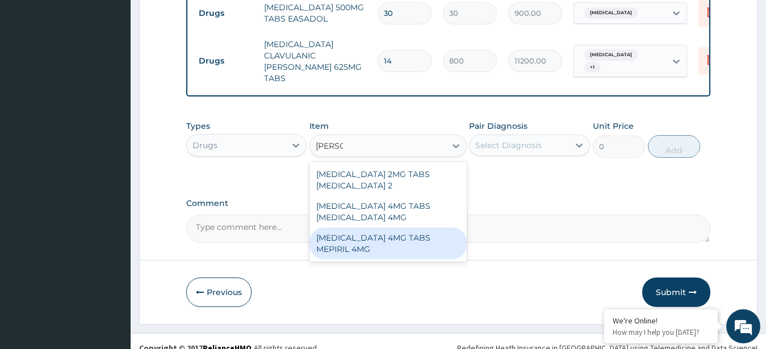
click at [383, 228] on div "[MEDICAL_DATA] 4MG TABS MEPIRIL 4MG" at bounding box center [387, 244] width 157 height 32
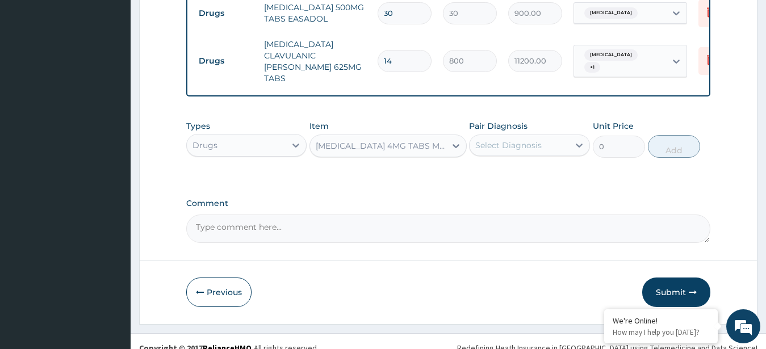
type input "250"
click at [504, 140] on div "Select Diagnosis" at bounding box center [508, 145] width 66 height 11
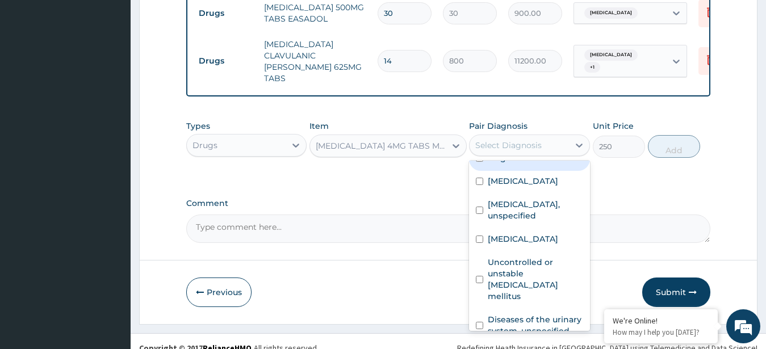
scroll to position [153, 0]
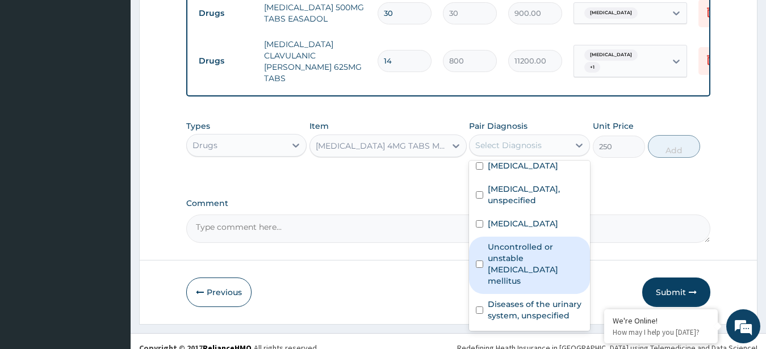
click at [541, 267] on label "Uncontrolled or unstable diabetes mellitus" at bounding box center [535, 263] width 95 height 45
checkbox input "true"
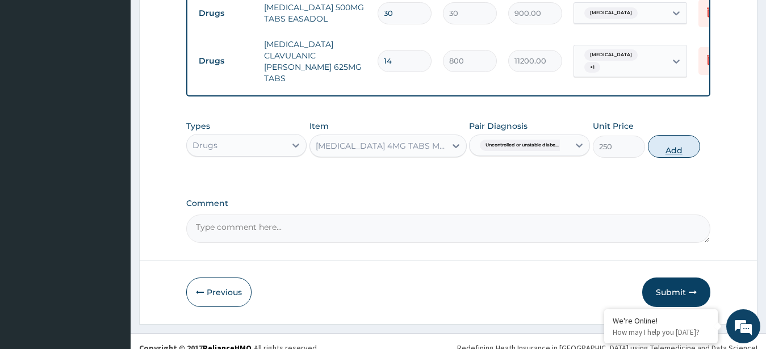
click at [687, 135] on button "Add" at bounding box center [674, 146] width 52 height 23
type input "0"
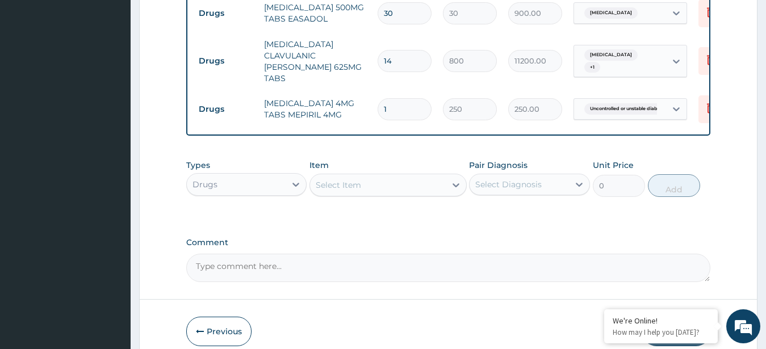
type input "10"
type input "2500.00"
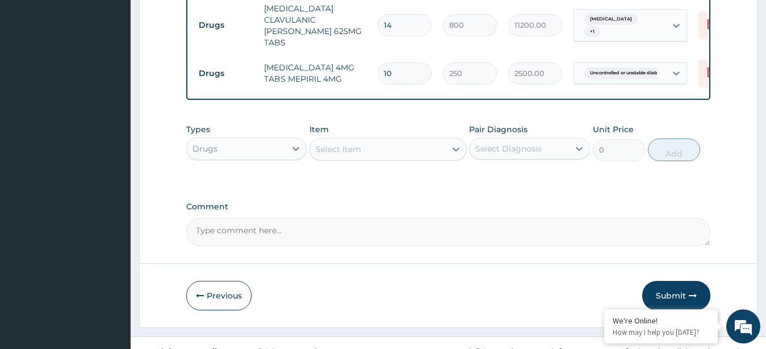
scroll to position [1446, 0]
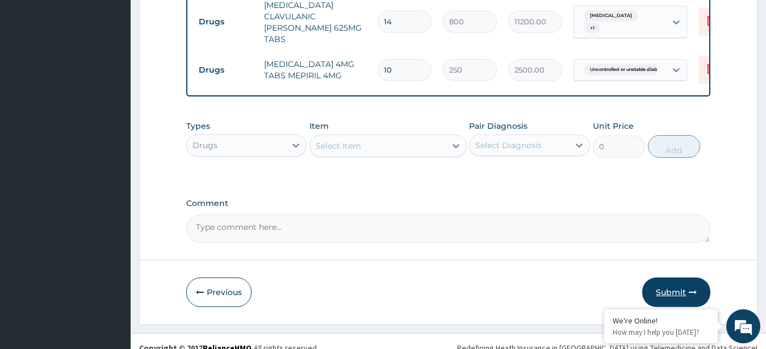
type input "10"
click at [678, 281] on button "Submit" at bounding box center [676, 293] width 68 height 30
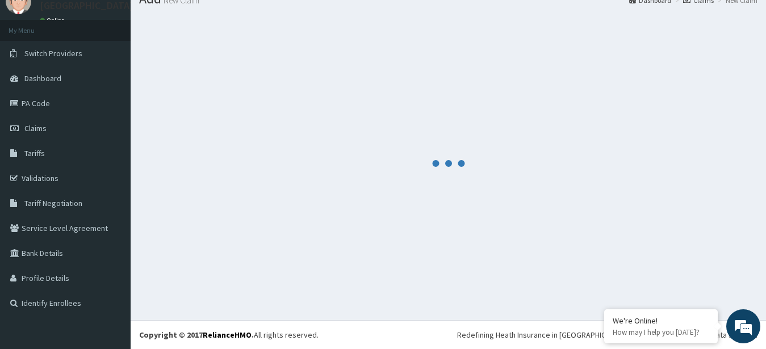
scroll to position [45, 0]
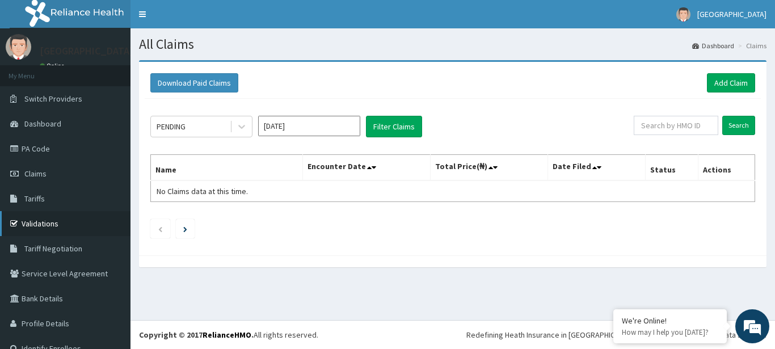
click at [44, 229] on link "Validations" at bounding box center [65, 223] width 131 height 25
click at [345, 124] on input "[DATE]" at bounding box center [309, 126] width 102 height 20
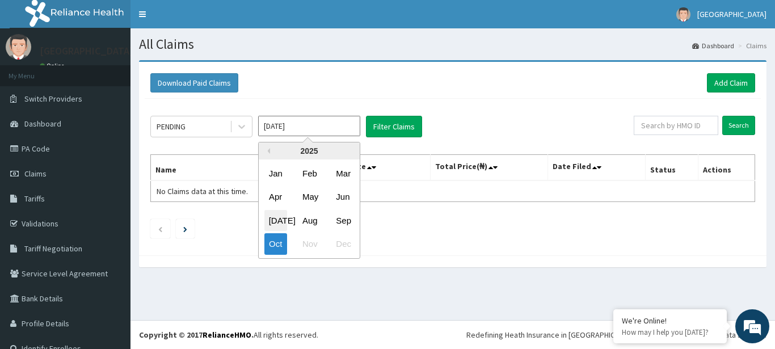
click at [279, 216] on div "[DATE]" at bounding box center [276, 220] width 23 height 21
type input "[DATE]"
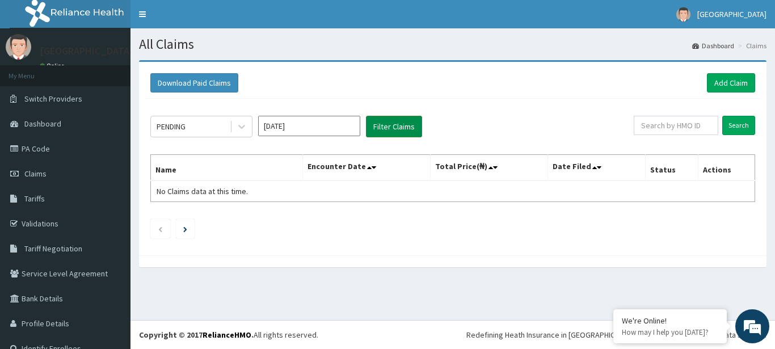
click at [401, 117] on button "Filter Claims" at bounding box center [394, 127] width 56 height 22
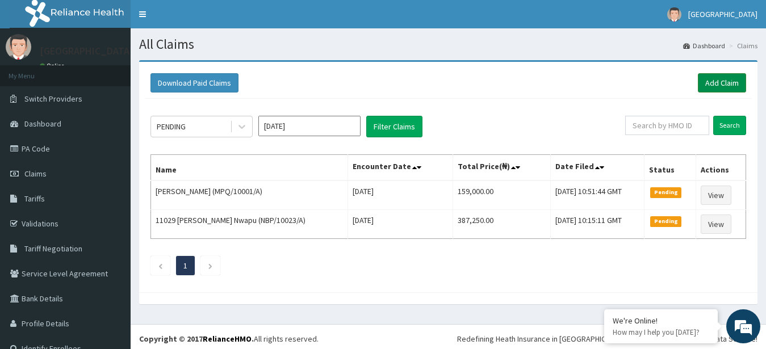
click at [716, 81] on link "Add Claim" at bounding box center [722, 82] width 48 height 19
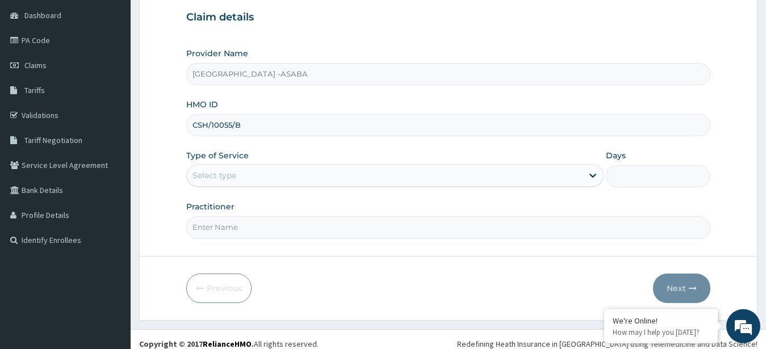
scroll to position [118, 0]
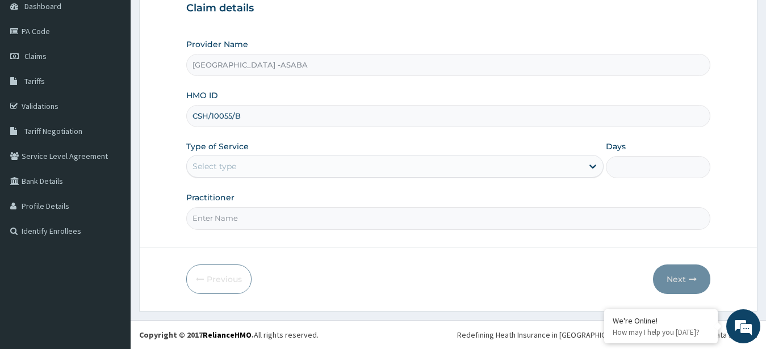
type input "CSH/10055/B"
click at [381, 170] on div "Select type" at bounding box center [385, 166] width 396 height 18
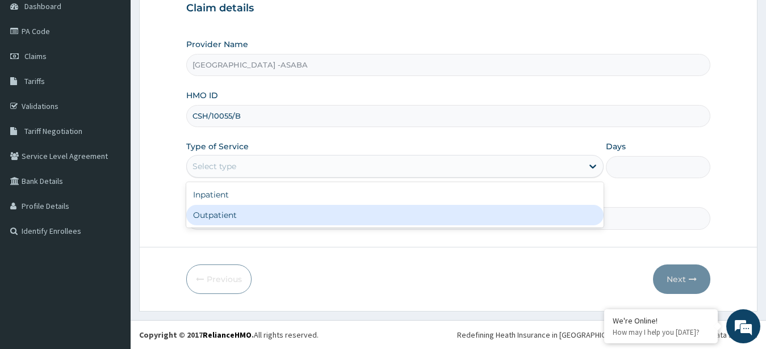
click at [323, 215] on div "Outpatient" at bounding box center [395, 215] width 418 height 20
type input "1"
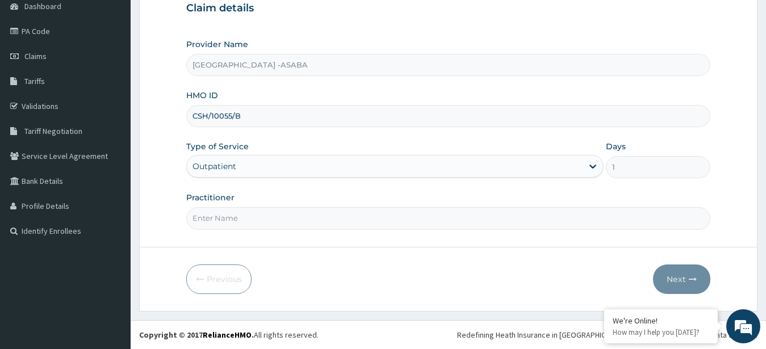
click at [322, 222] on input "Practitioner" at bounding box center [448, 218] width 525 height 22
type input "[PERSON_NAME]"
click at [677, 275] on button "Next" at bounding box center [681, 280] width 57 height 30
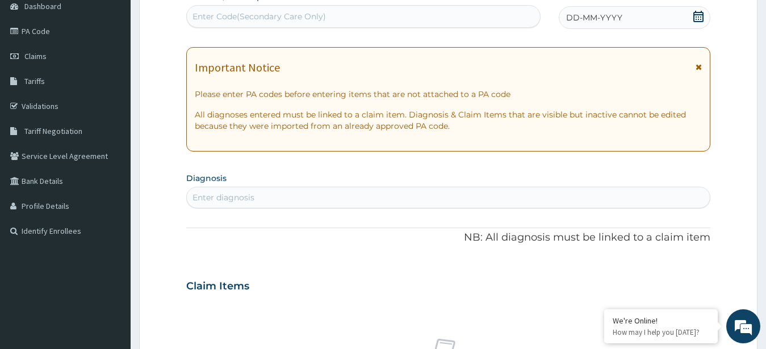
click at [445, 21] on div "Enter Code(Secondary Care Only)" at bounding box center [363, 16] width 353 height 18
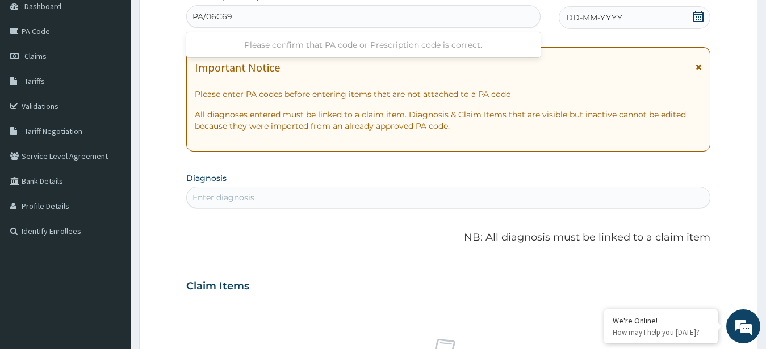
type input "PA/06C692"
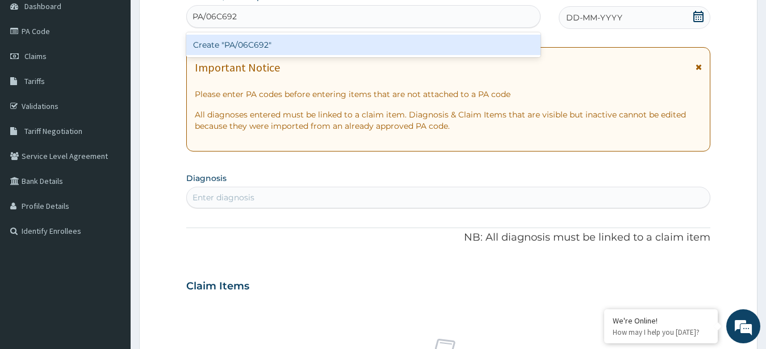
click at [382, 54] on div "Create "PA/06C692"" at bounding box center [363, 45] width 354 height 20
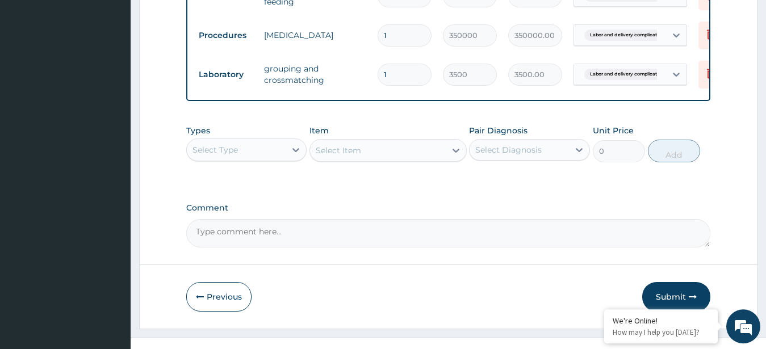
scroll to position [539, 0]
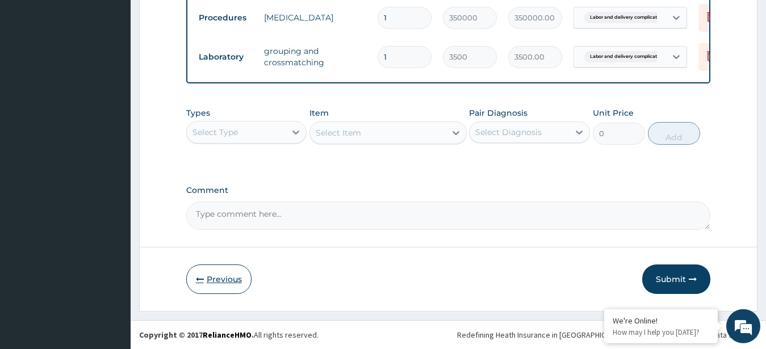
click at [232, 276] on button "Previous" at bounding box center [218, 280] width 65 height 30
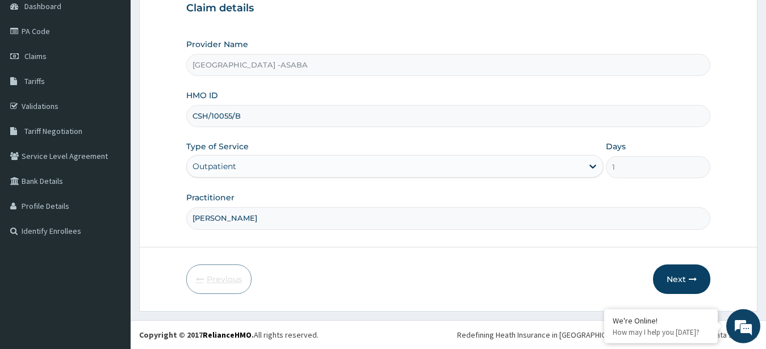
scroll to position [118, 0]
click at [498, 171] on div "Outpatient" at bounding box center [385, 166] width 396 height 18
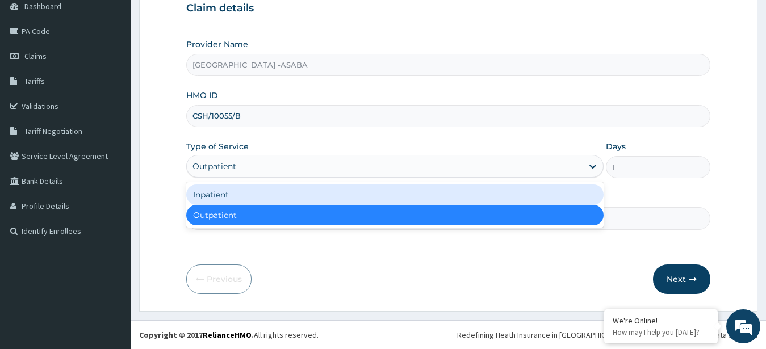
click at [445, 196] on div "Inpatient" at bounding box center [395, 194] width 418 height 20
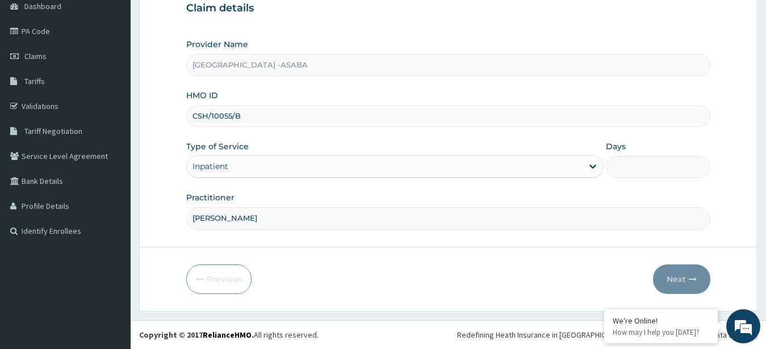
click at [649, 175] on input "Days" at bounding box center [658, 167] width 104 height 22
type input "5"
click at [679, 274] on button "Next" at bounding box center [681, 280] width 57 height 30
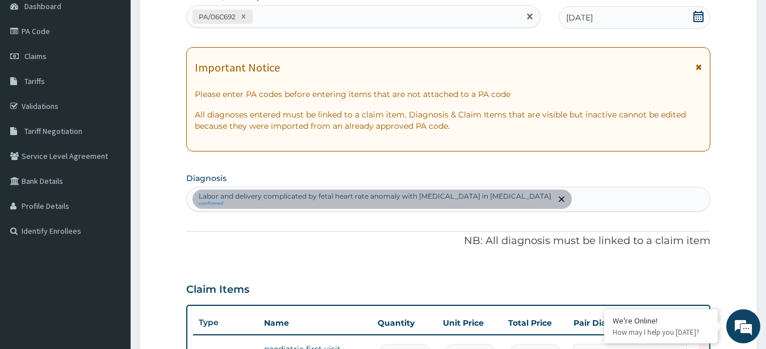
click at [433, 20] on div "PA/06C692" at bounding box center [353, 16] width 333 height 19
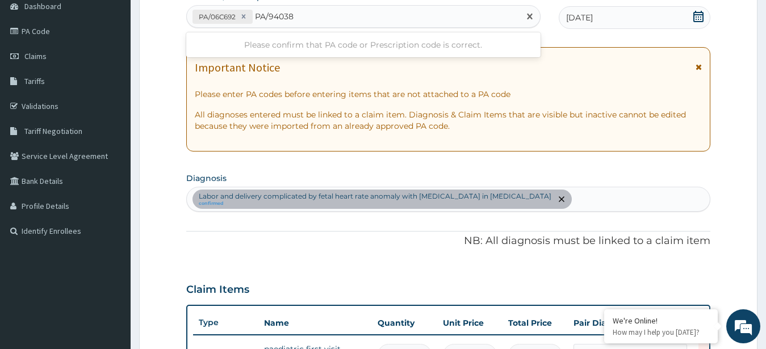
type input "PA/94038B"
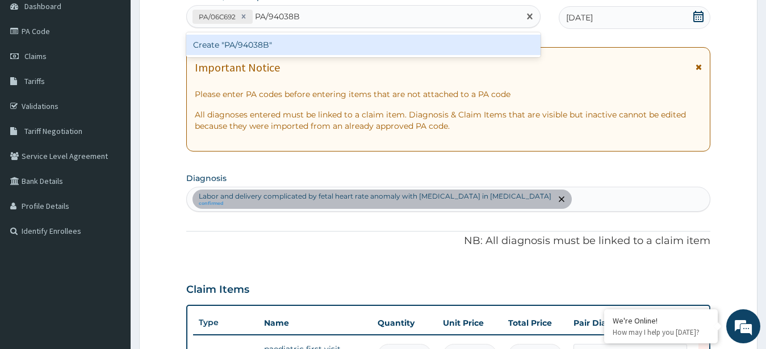
click at [336, 43] on div "Create "PA/94038B"" at bounding box center [363, 45] width 354 height 20
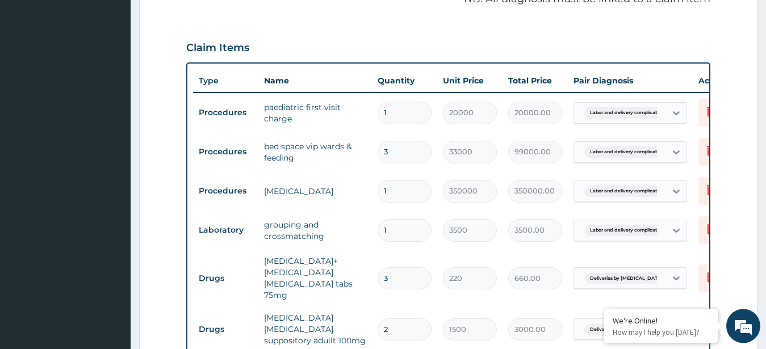
scroll to position [51, 0]
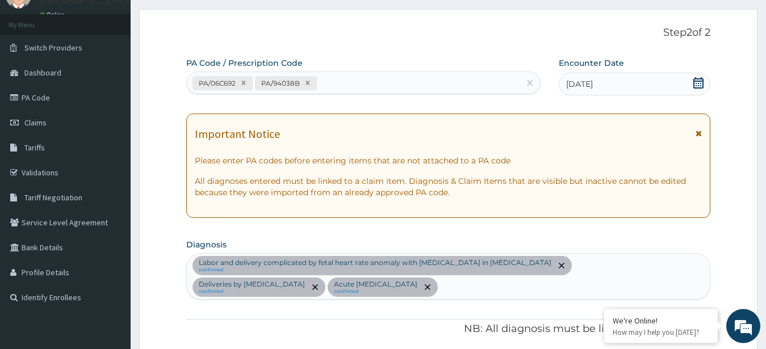
click at [355, 82] on div "PA/06C692 PA/94038B" at bounding box center [353, 83] width 333 height 19
type input "PA/3F04A4"
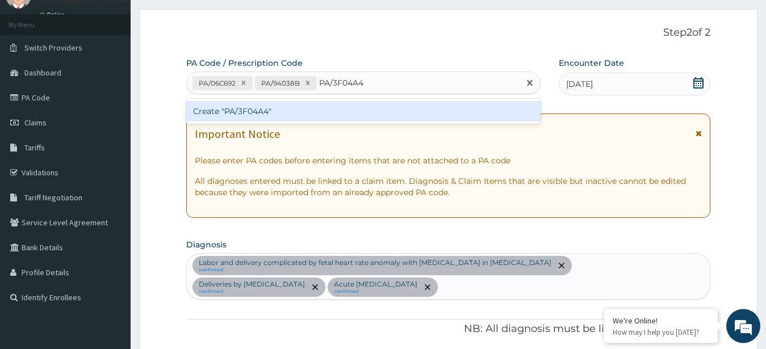
click at [293, 111] on div "Create "PA/3F04A4"" at bounding box center [363, 111] width 354 height 20
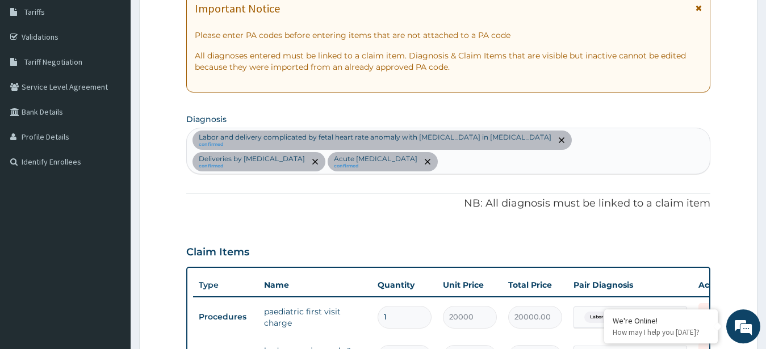
scroll to position [61, 0]
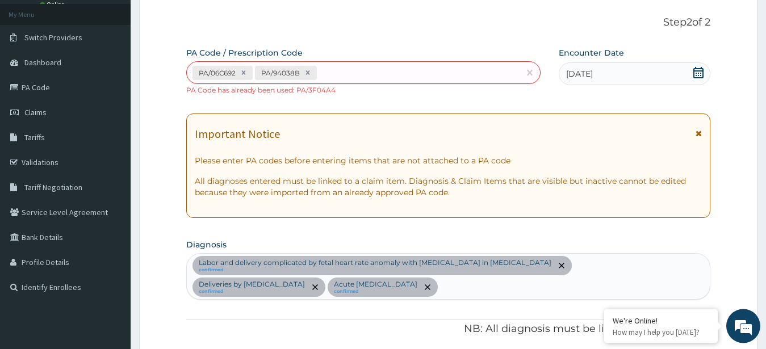
type input "0.00"
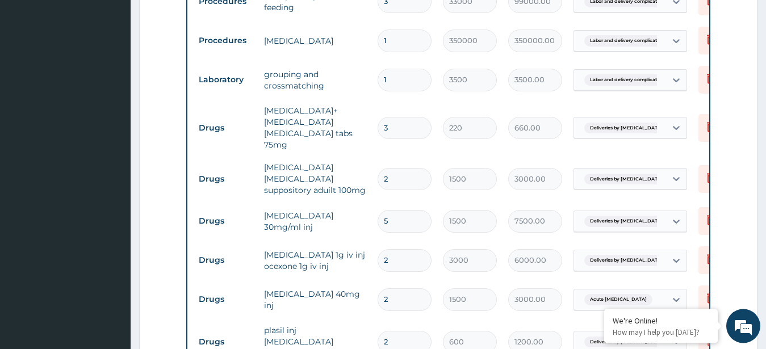
scroll to position [551, 0]
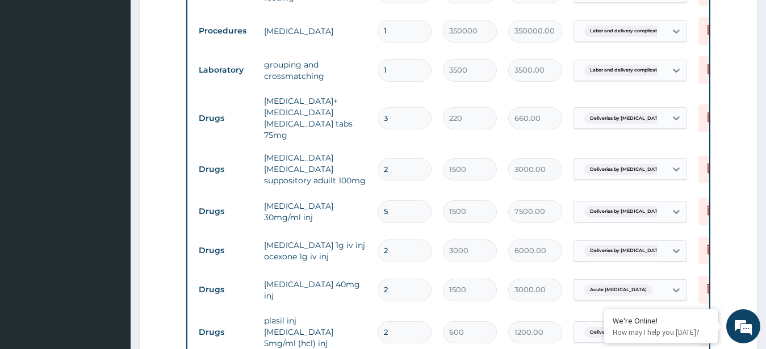
type input "5"
type input "8000.00"
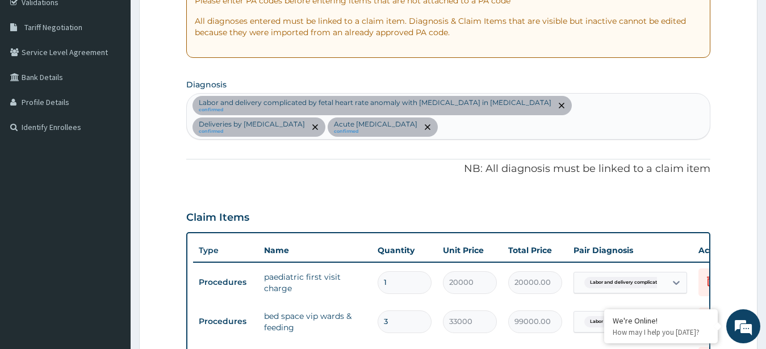
scroll to position [0, 0]
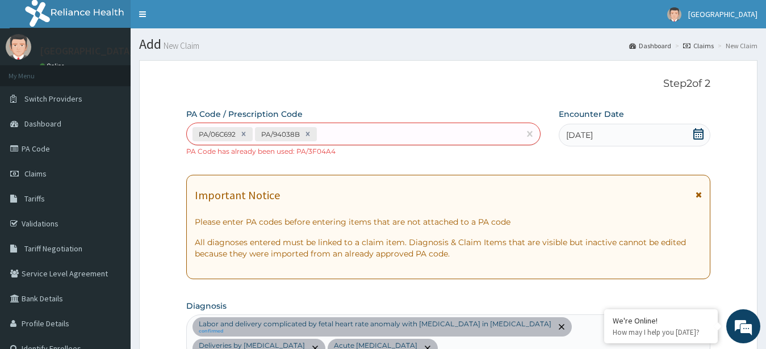
click at [372, 125] on div "PA/06C692 PA/94038B" at bounding box center [353, 134] width 333 height 19
type input "PA/CEFFB2"
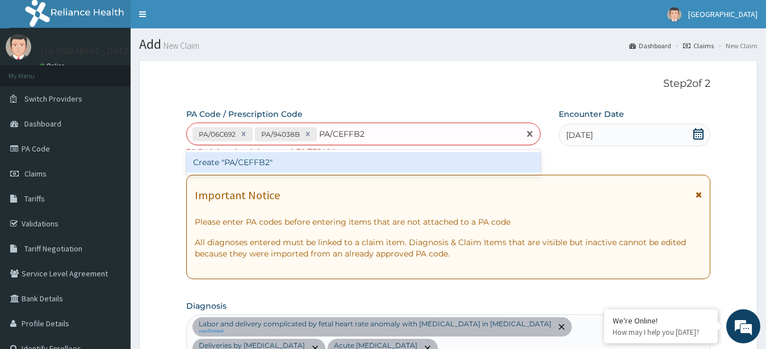
click at [339, 161] on div "Create "PA/CEFFB2"" at bounding box center [363, 162] width 354 height 20
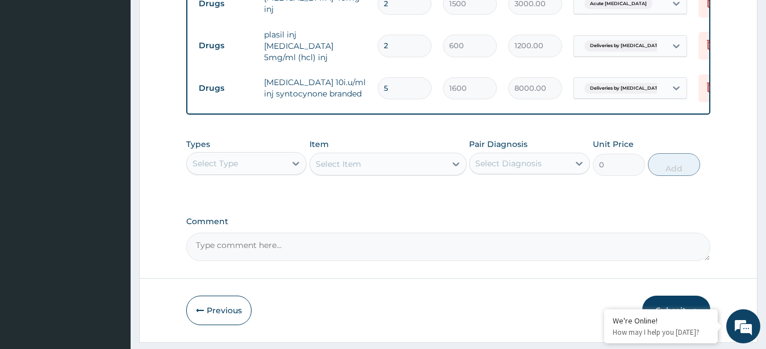
scroll to position [843, 0]
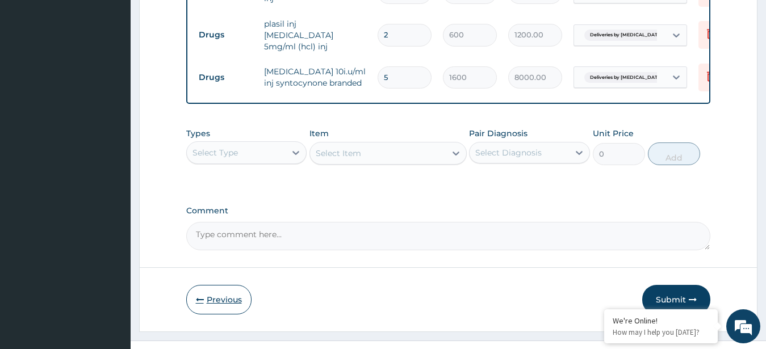
click at [224, 285] on button "Previous" at bounding box center [218, 300] width 65 height 30
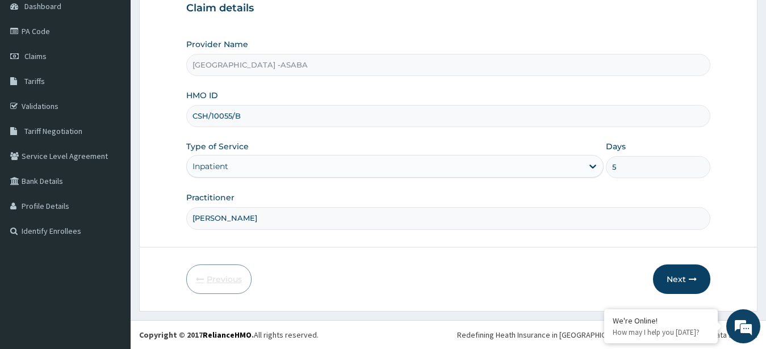
scroll to position [118, 0]
click at [631, 166] on input "5" at bounding box center [658, 167] width 104 height 22
type input "6"
click at [688, 274] on button "Next" at bounding box center [681, 280] width 57 height 30
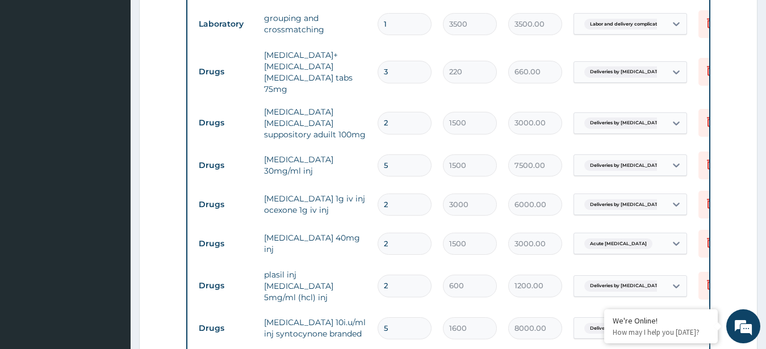
scroll to position [838, 0]
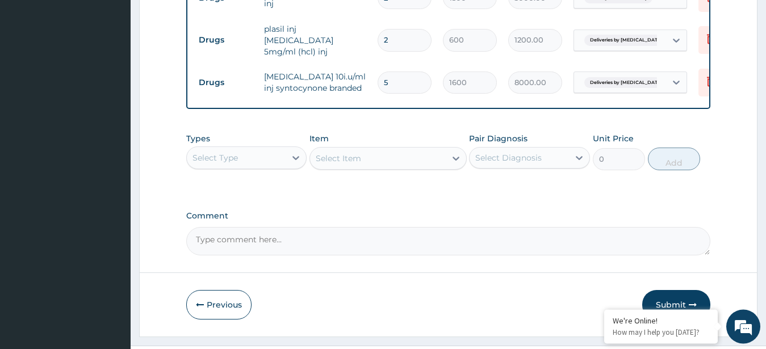
click at [292, 146] on div "Select Type" at bounding box center [246, 157] width 121 height 23
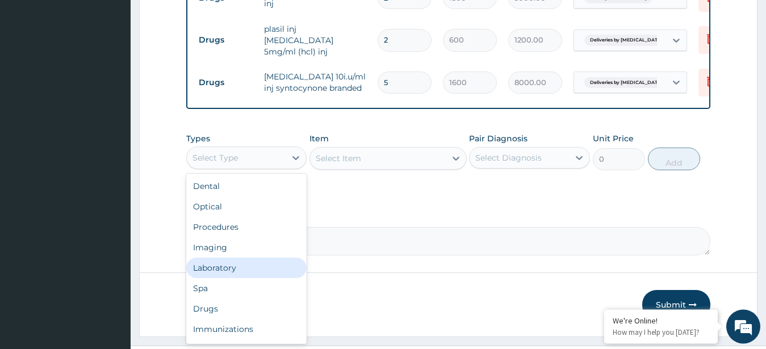
click at [253, 258] on div "Laboratory" at bounding box center [246, 268] width 121 height 20
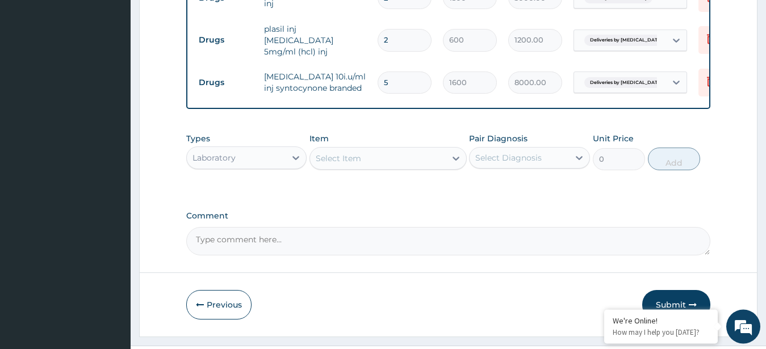
click at [394, 149] on div "Select Item" at bounding box center [378, 158] width 136 height 18
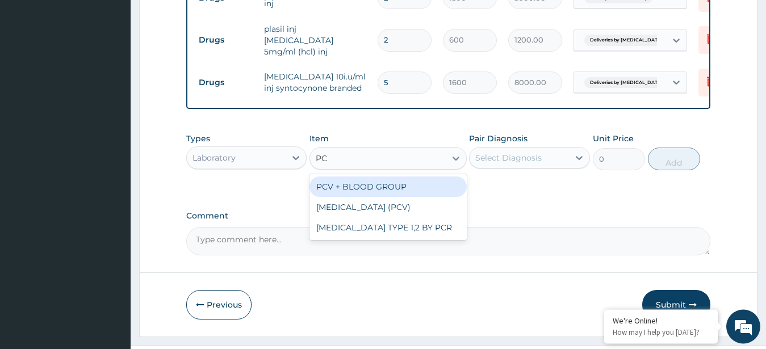
type input "PCV"
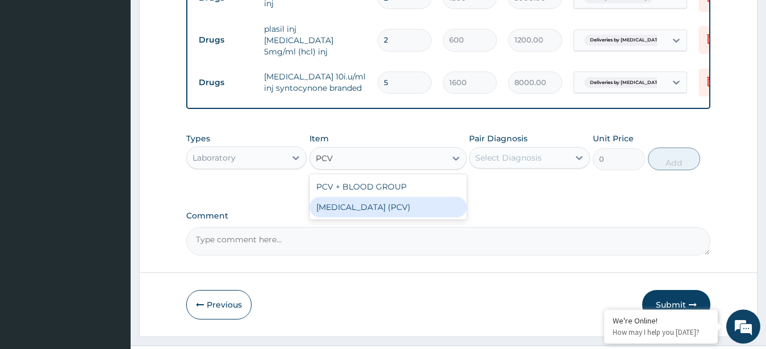
click at [428, 197] on div "[MEDICAL_DATA] (PCV)" at bounding box center [387, 207] width 157 height 20
type input "2500"
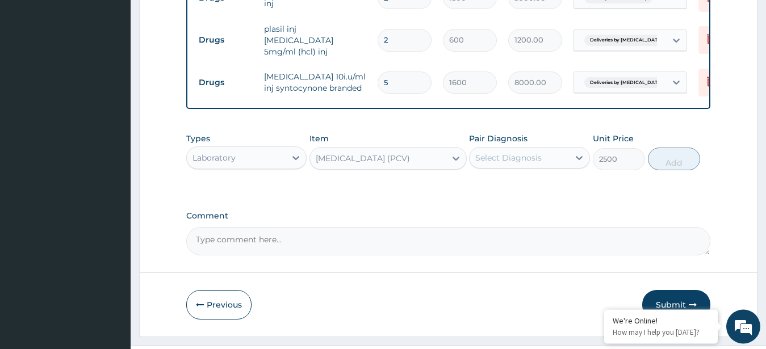
click at [525, 152] on div "Select Diagnosis" at bounding box center [508, 157] width 66 height 11
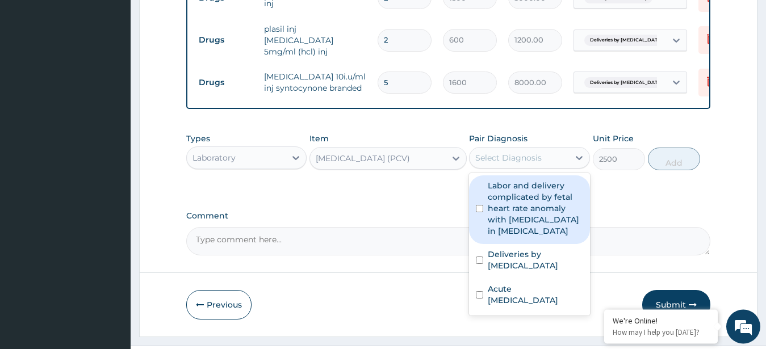
click at [512, 212] on label "Labor and delivery complicated by fetal heart rate anomaly with [MEDICAL_DATA] …" at bounding box center [535, 208] width 95 height 57
checkbox input "true"
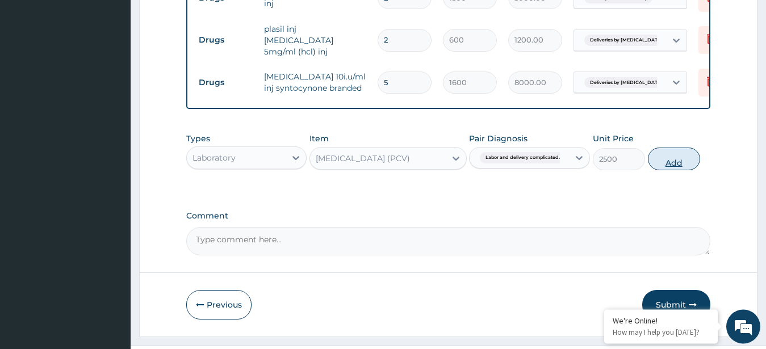
click at [673, 148] on button "Add" at bounding box center [674, 159] width 52 height 23
type input "0"
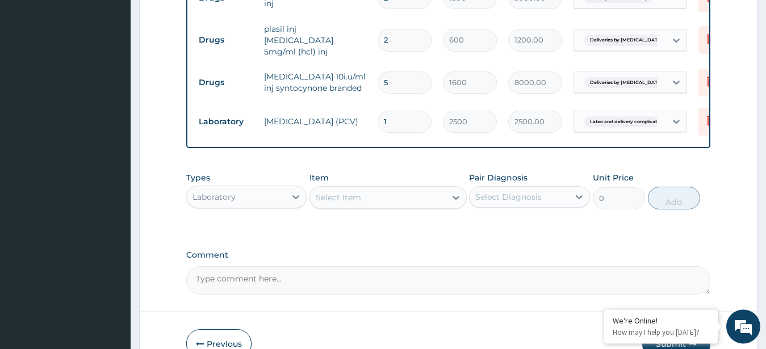
click at [284, 188] on div "Laboratory" at bounding box center [236, 197] width 99 height 18
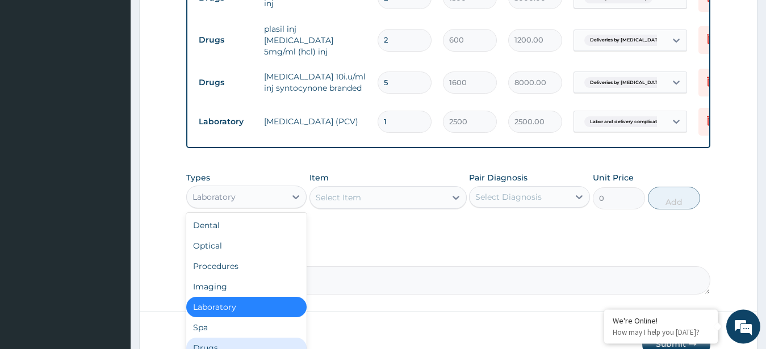
click at [221, 338] on div "Drugs" at bounding box center [246, 348] width 121 height 20
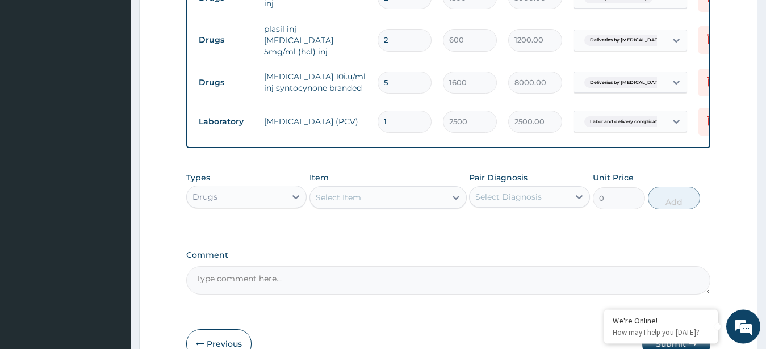
click at [381, 188] on div "Select Item" at bounding box center [378, 197] width 136 height 18
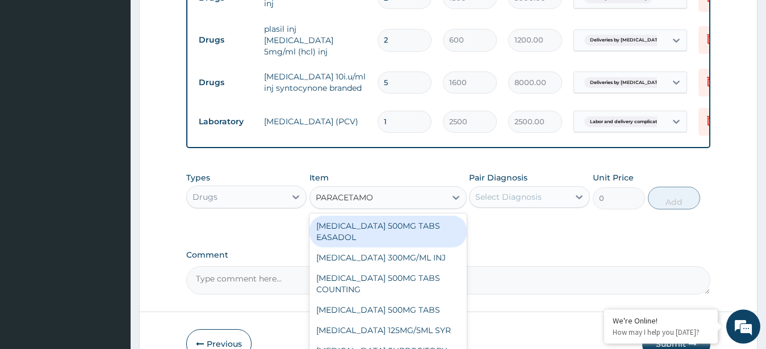
type input "[MEDICAL_DATA]"
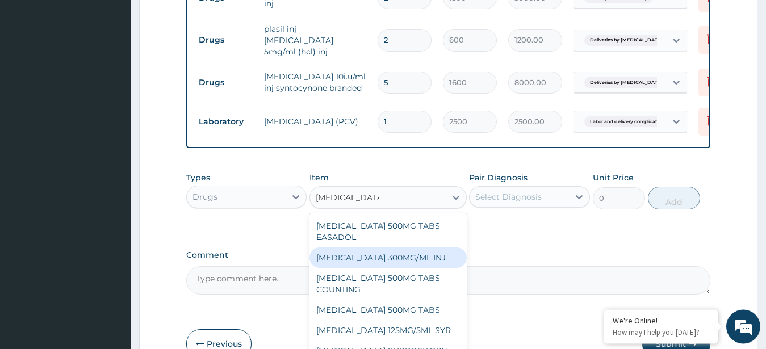
click at [391, 248] on div "[MEDICAL_DATA] 300MG/ML INJ" at bounding box center [387, 258] width 157 height 20
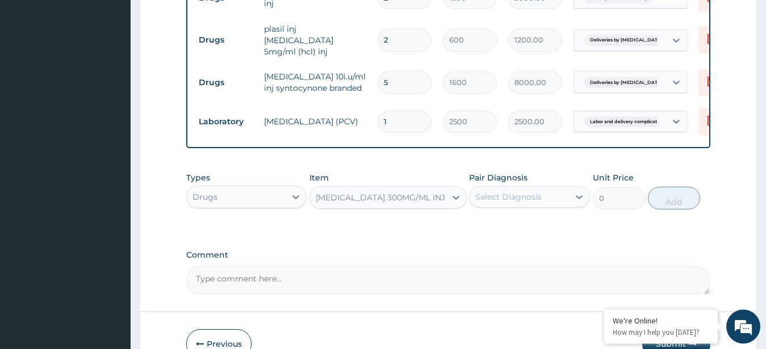
type input "400"
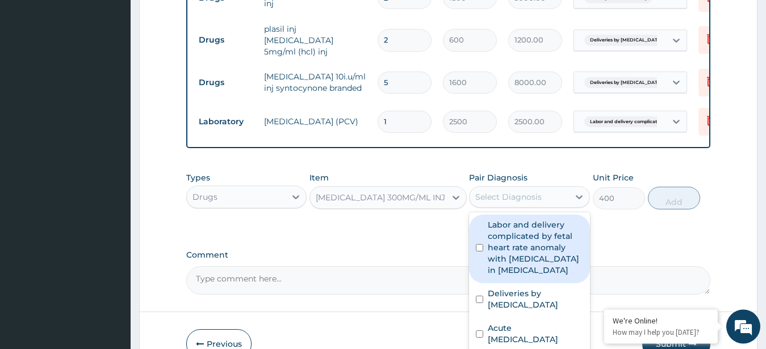
click at [519, 191] on div "Select Diagnosis" at bounding box center [508, 196] width 66 height 11
click at [517, 250] on label "Labor and delivery complicated by fetal heart rate anomaly with [MEDICAL_DATA] …" at bounding box center [535, 247] width 95 height 57
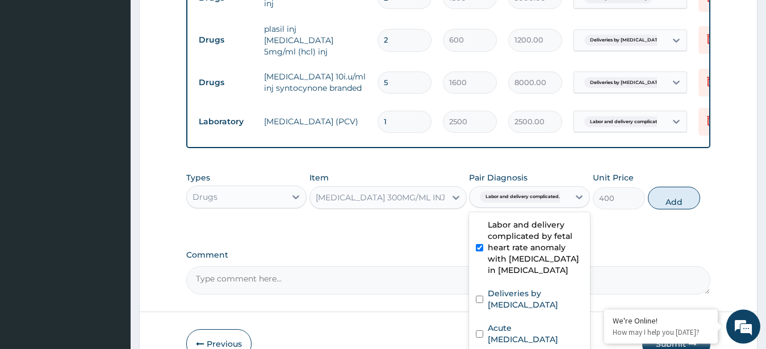
checkbox input "true"
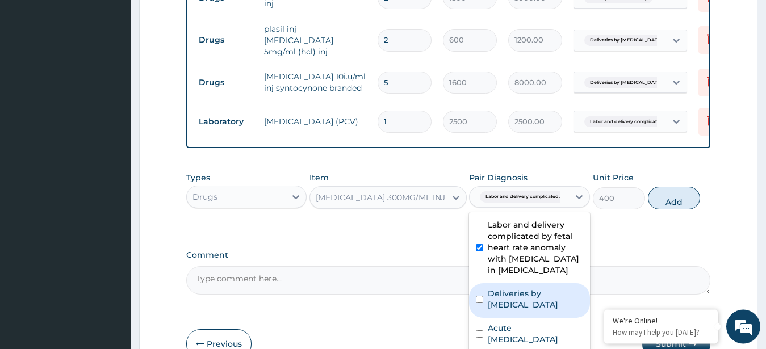
click at [519, 288] on label "Deliveries by [MEDICAL_DATA]" at bounding box center [535, 299] width 95 height 23
checkbox input "true"
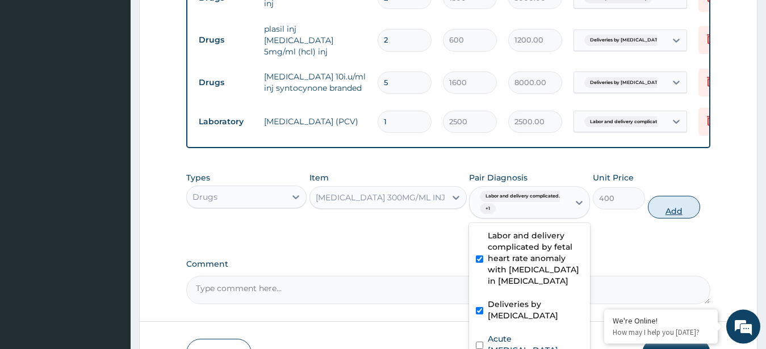
click at [677, 196] on button "Add" at bounding box center [674, 207] width 52 height 23
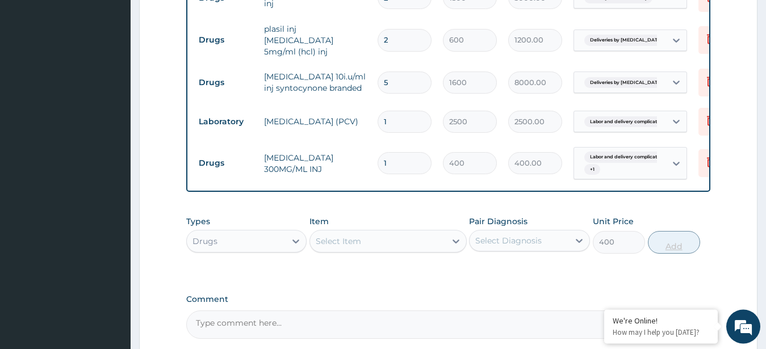
type input "0"
click at [414, 152] on input "1" at bounding box center [405, 163] width 54 height 22
type input "0.00"
type input "6"
type input "2400.00"
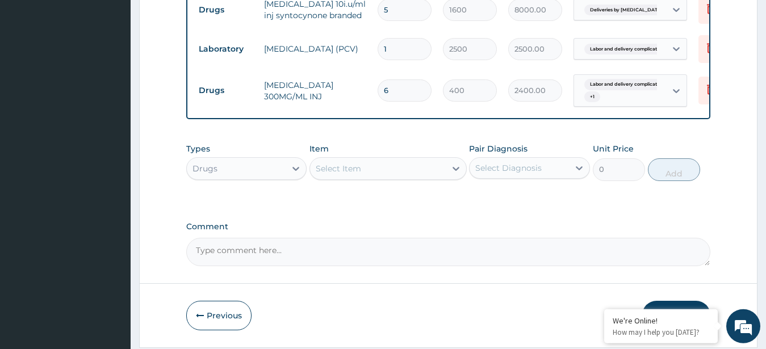
scroll to position [926, 0]
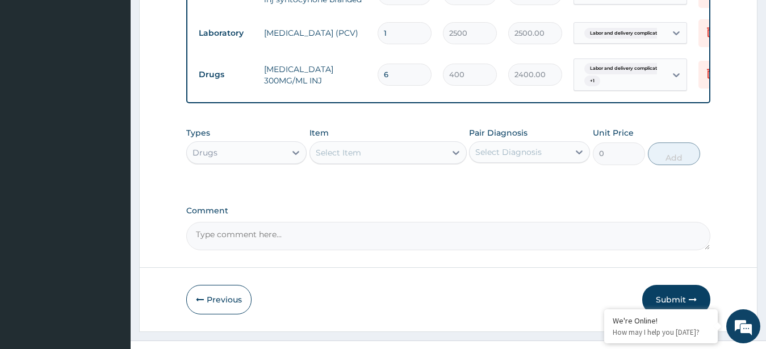
type input "6"
click at [407, 144] on div "Select Item" at bounding box center [378, 153] width 136 height 18
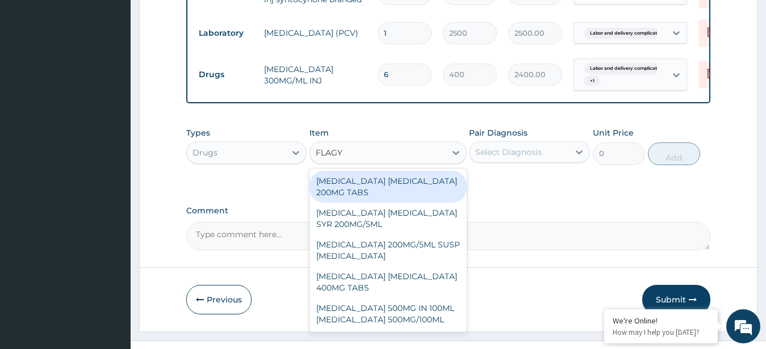
type input "[MEDICAL_DATA]"
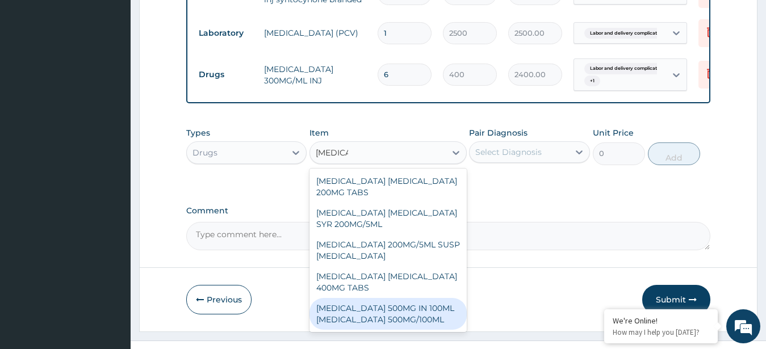
click at [394, 298] on div "[MEDICAL_DATA] 500MG IN 100ML [MEDICAL_DATA] 500MG/100ML" at bounding box center [387, 314] width 157 height 32
type input "2000"
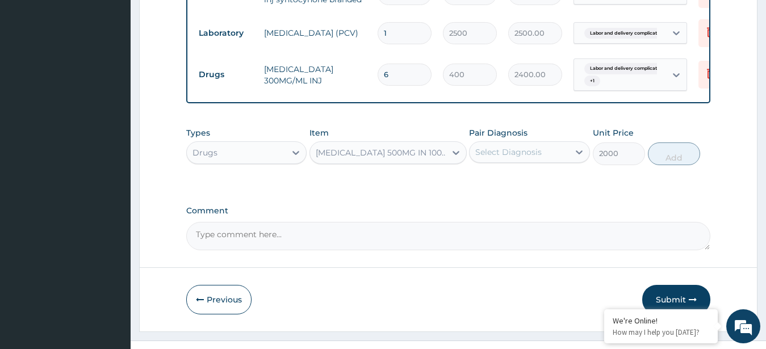
click at [505, 143] on div "Select Diagnosis" at bounding box center [518, 152] width 99 height 18
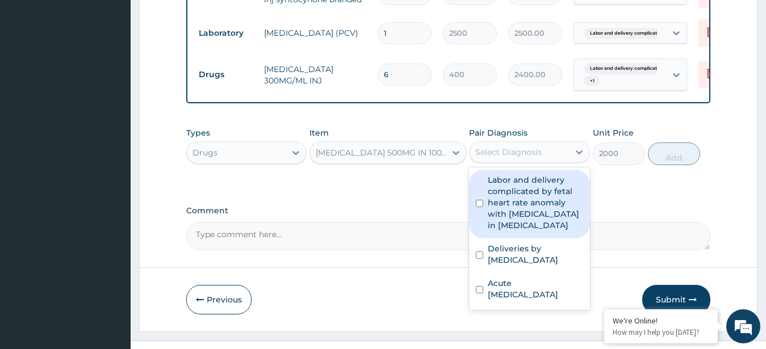
click at [506, 186] on label "Labor and delivery complicated by fetal heart rate anomaly with [MEDICAL_DATA] …" at bounding box center [535, 202] width 95 height 57
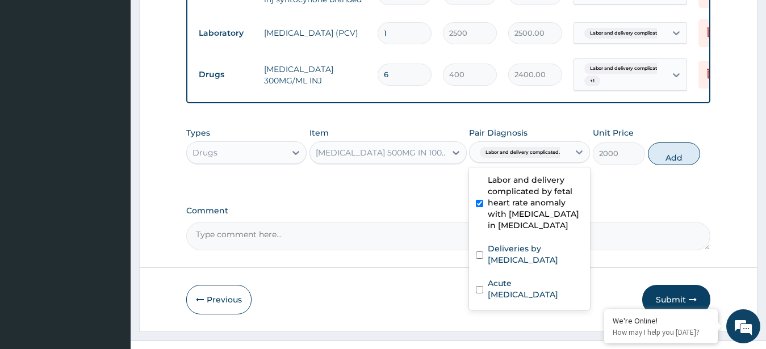
checkbox input "true"
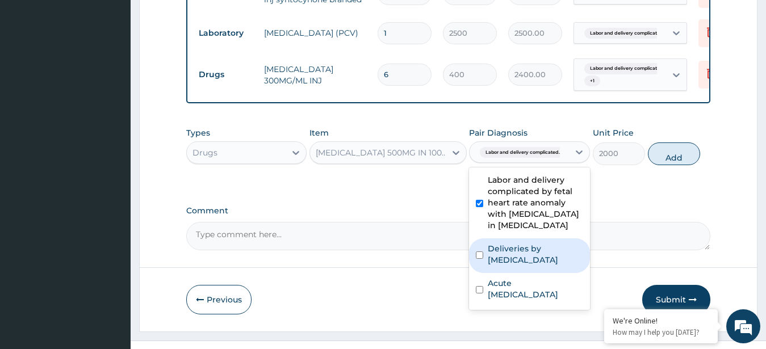
click at [539, 243] on label "Deliveries by [MEDICAL_DATA]" at bounding box center [535, 254] width 95 height 23
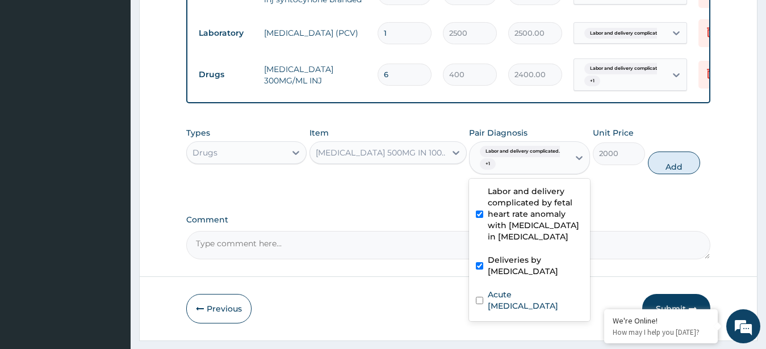
checkbox input "true"
click at [669, 152] on button "Add" at bounding box center [674, 163] width 52 height 23
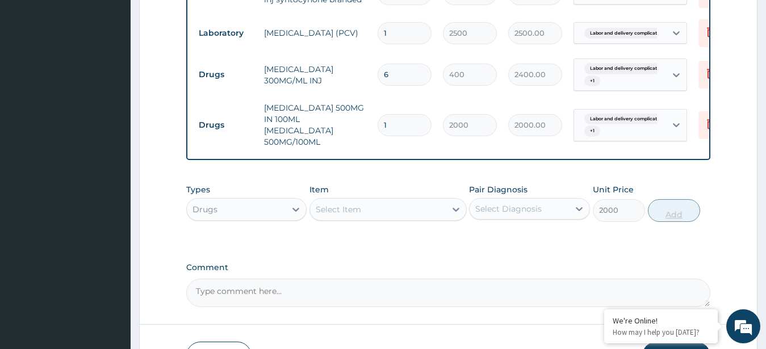
type input "0"
click at [414, 114] on input "1" at bounding box center [405, 125] width 54 height 22
type input "0.00"
type input "3"
type input "6000.00"
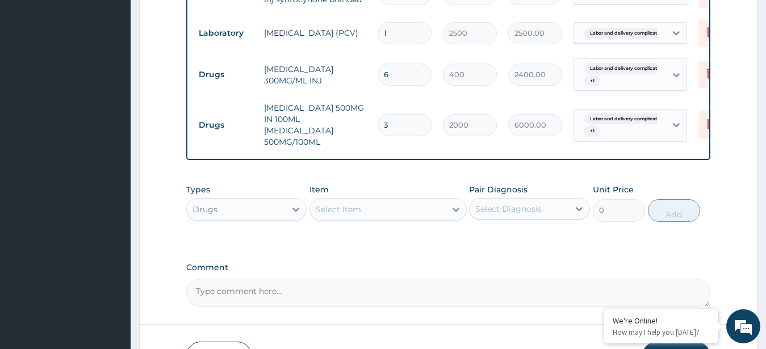
type input "3"
click at [386, 200] on div "Select Item" at bounding box center [378, 209] width 136 height 18
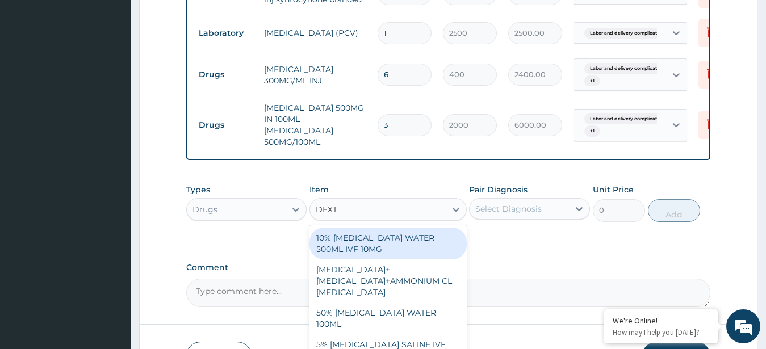
type input "DEXTR"
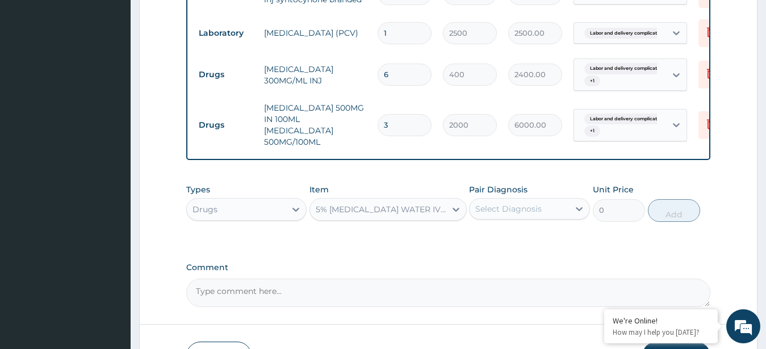
type input "2000"
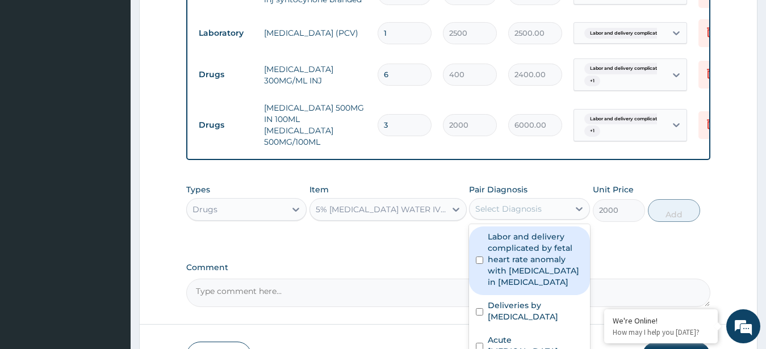
click at [552, 200] on div "Select Diagnosis" at bounding box center [518, 209] width 99 height 18
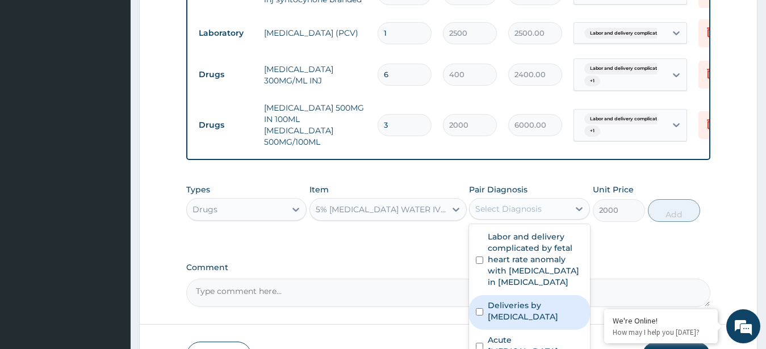
click at [543, 300] on label "Deliveries by [MEDICAL_DATA]" at bounding box center [535, 311] width 95 height 23
checkbox input "true"
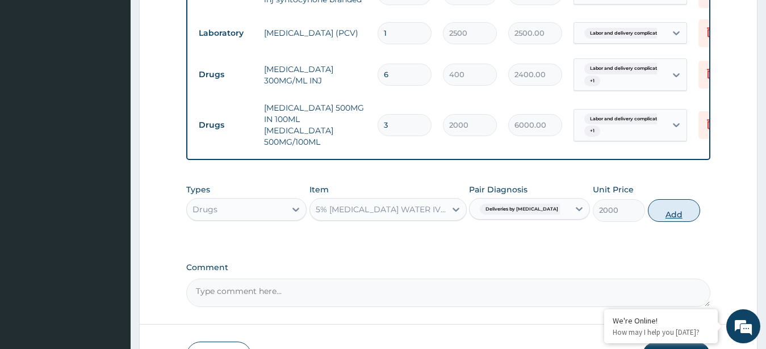
click at [659, 199] on button "Add" at bounding box center [674, 210] width 52 height 23
type input "0"
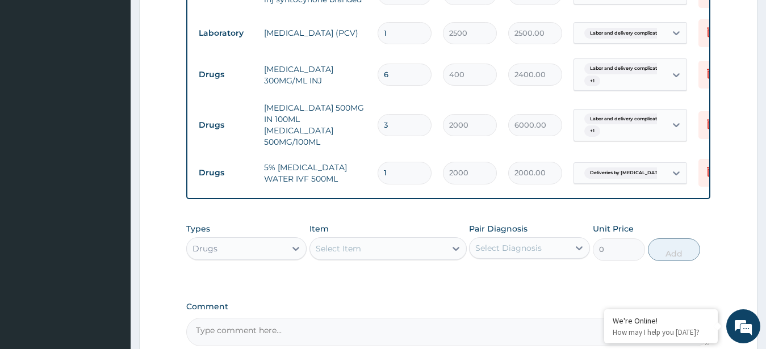
click at [395, 162] on input "1" at bounding box center [405, 173] width 54 height 22
type input "0.00"
type input "3"
type input "6000.00"
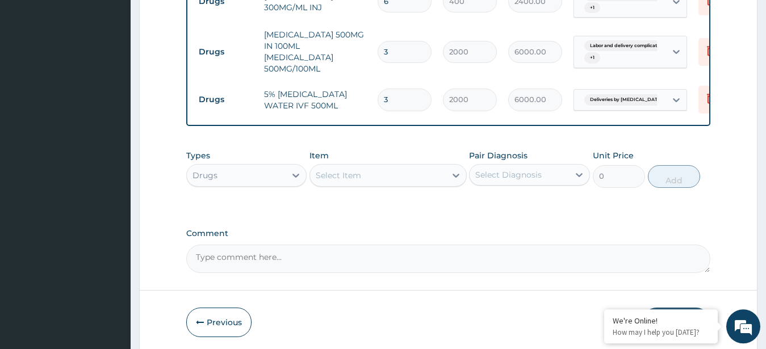
scroll to position [1011, 0]
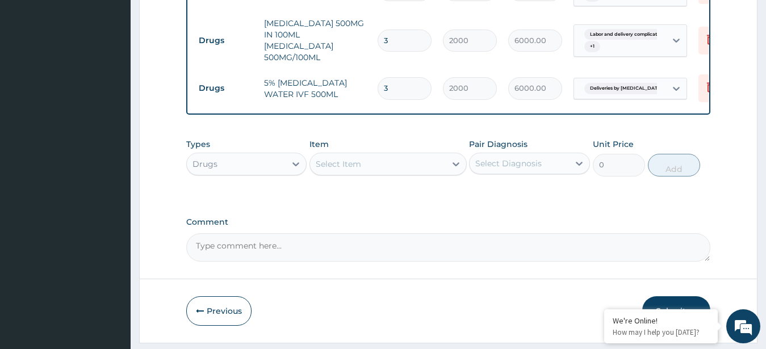
type input "3"
click at [416, 144] on div "Item Select Item" at bounding box center [387, 157] width 157 height 37
click at [404, 155] on div "Select Item" at bounding box center [378, 164] width 136 height 18
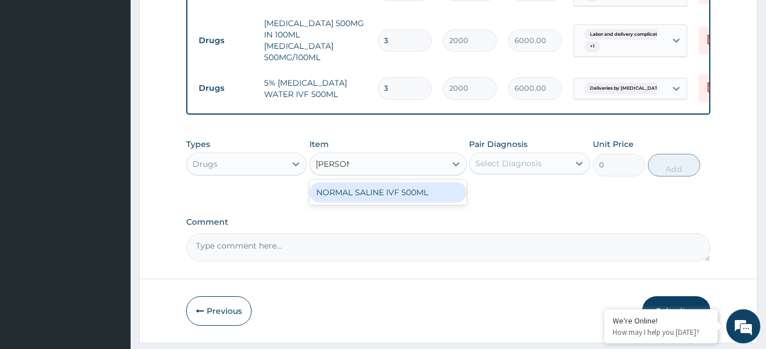
type input "NORMAL"
click at [402, 182] on div "NORMAL SALINE IVF 500ML" at bounding box center [387, 192] width 157 height 20
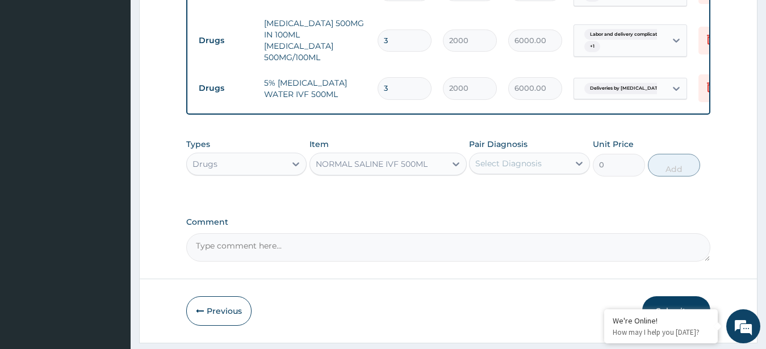
type input "2000"
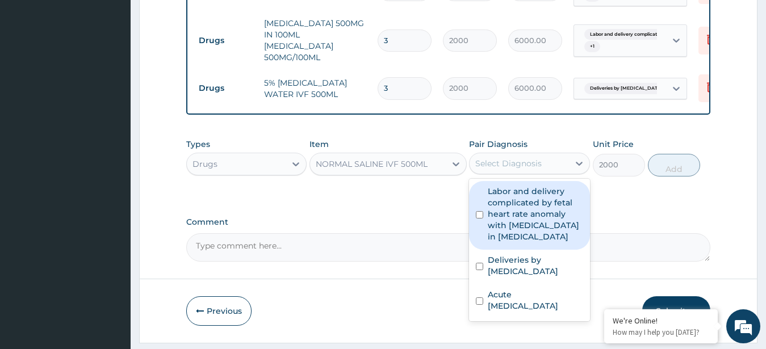
click at [509, 158] on div "Select Diagnosis" at bounding box center [508, 163] width 66 height 11
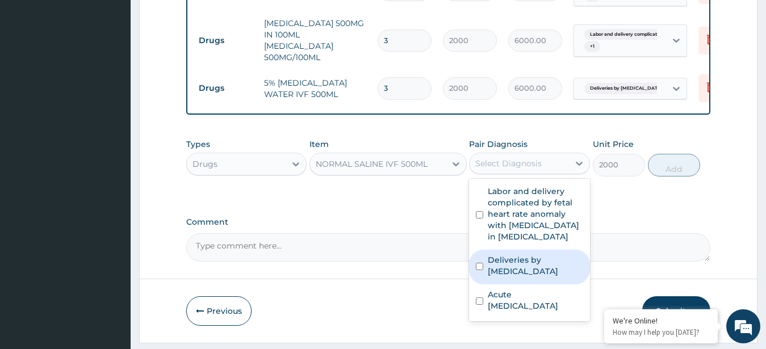
click at [517, 254] on label "Deliveries by [MEDICAL_DATA]" at bounding box center [535, 265] width 95 height 23
checkbox input "true"
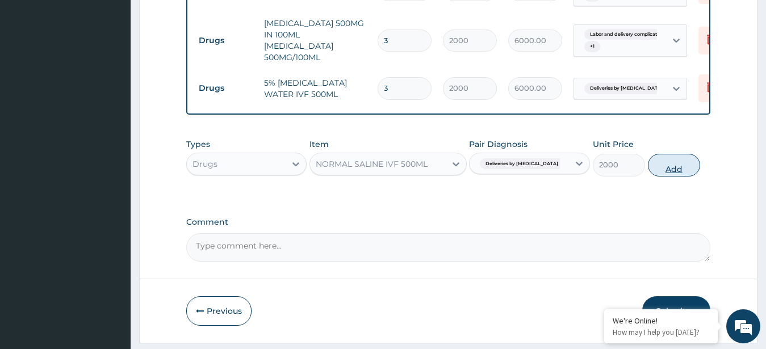
click at [669, 154] on button "Add" at bounding box center [674, 165] width 52 height 23
type input "0"
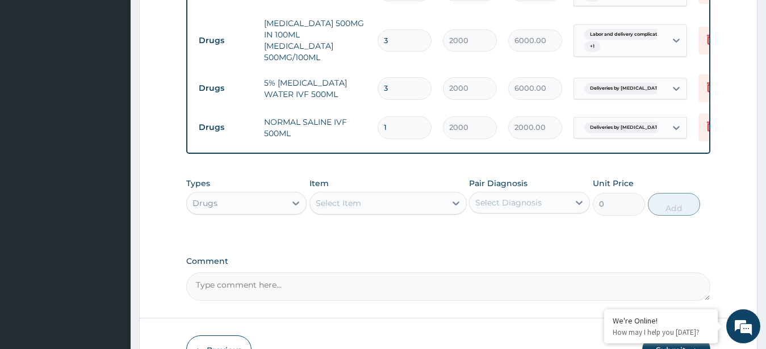
click at [372, 194] on div "Select Item" at bounding box center [378, 203] width 136 height 18
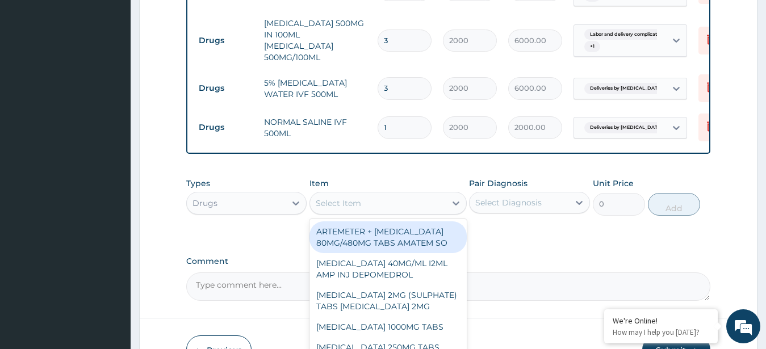
click at [394, 30] on input "3" at bounding box center [405, 41] width 54 height 22
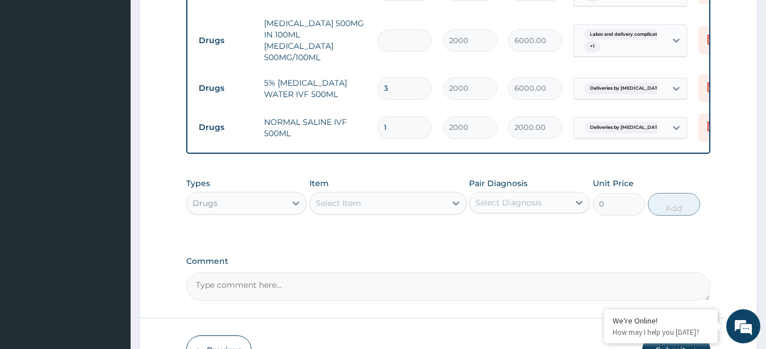
type input "0.00"
type input "6"
type input "12000.00"
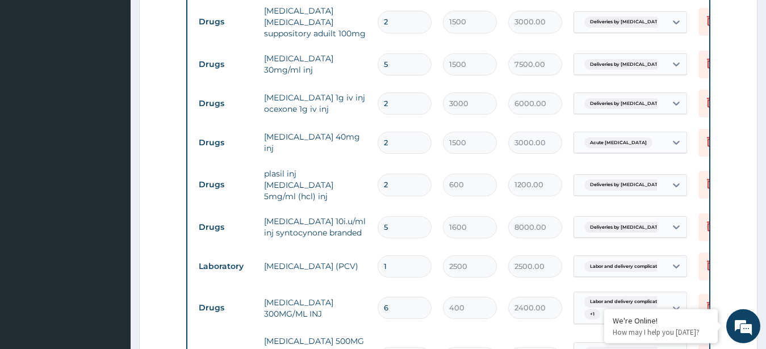
scroll to position [693, 0]
type input "6"
click at [412, 93] on input "2" at bounding box center [405, 104] width 54 height 22
type input "0.00"
type input "4"
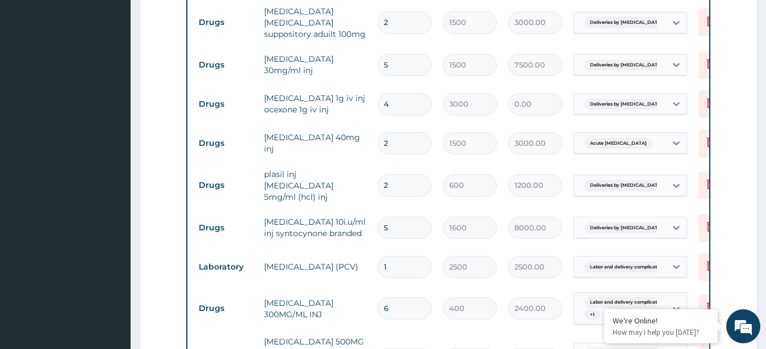
type input "12000.00"
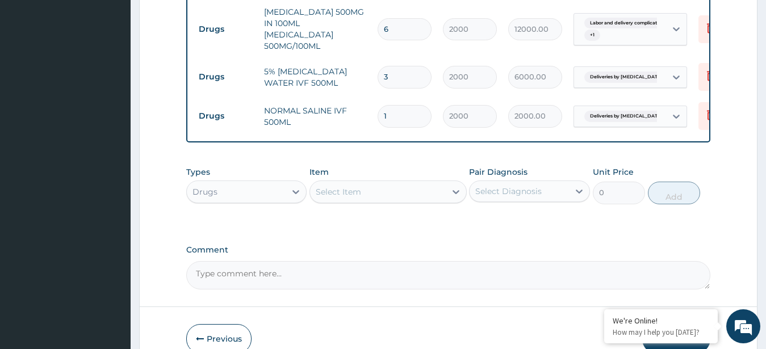
type input "4"
click at [400, 183] on div "Select Item" at bounding box center [378, 192] width 136 height 18
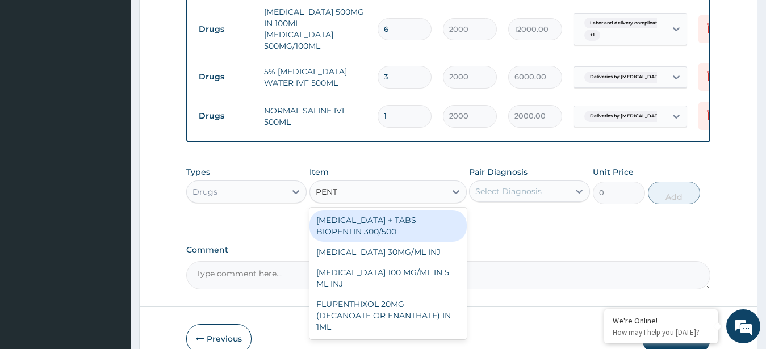
type input "PENTA"
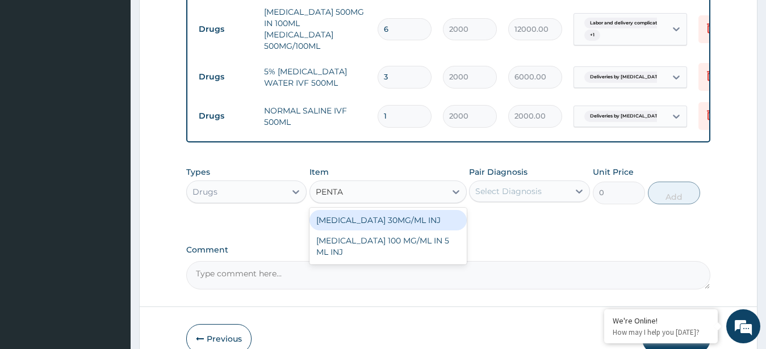
click at [401, 210] on div "[MEDICAL_DATA] 30MG/ML INJ" at bounding box center [387, 220] width 157 height 20
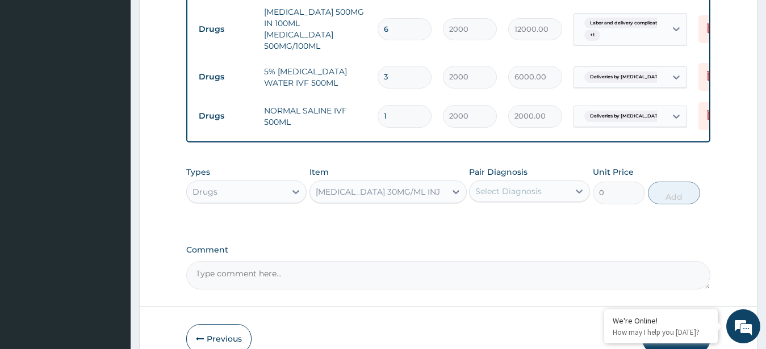
type input "2000"
click at [543, 182] on div "Select Diagnosis" at bounding box center [518, 191] width 99 height 18
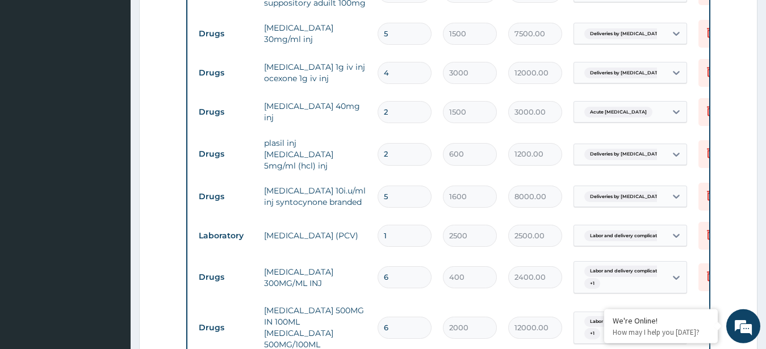
scroll to position [693, 0]
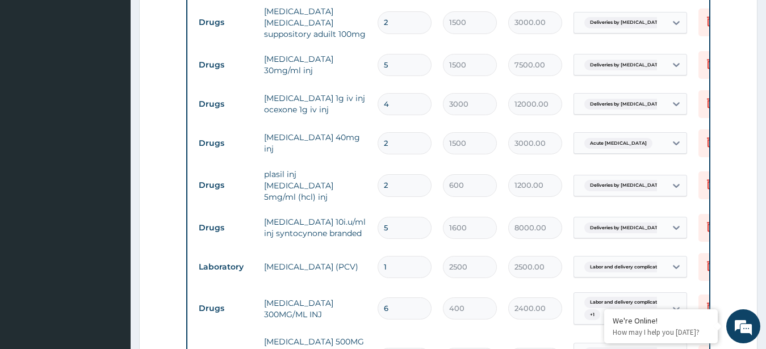
click at [392, 54] on input "5" at bounding box center [405, 65] width 54 height 22
type input "0.00"
type input "9"
type input "13500.00"
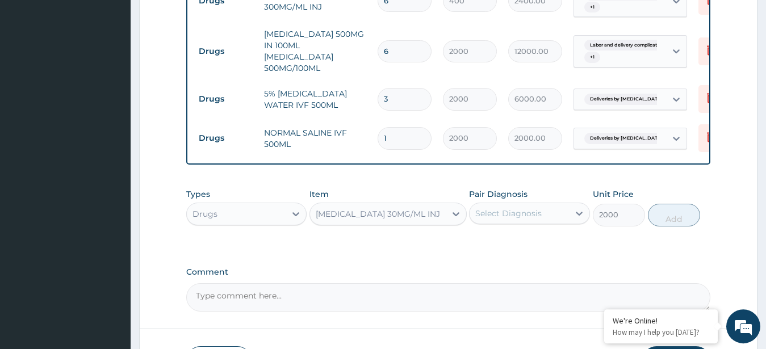
type input "9"
click at [402, 208] on div "[MEDICAL_DATA] 30MG/ML INJ" at bounding box center [378, 213] width 124 height 11
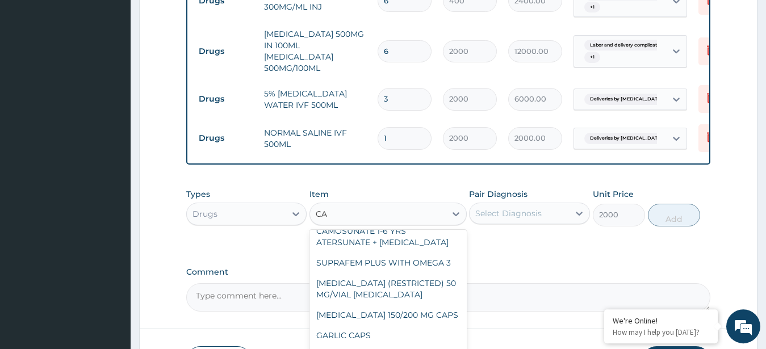
scroll to position [1621, 0]
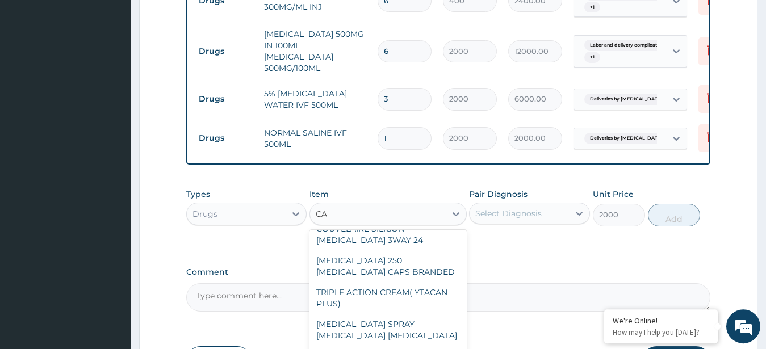
type input "CAT"
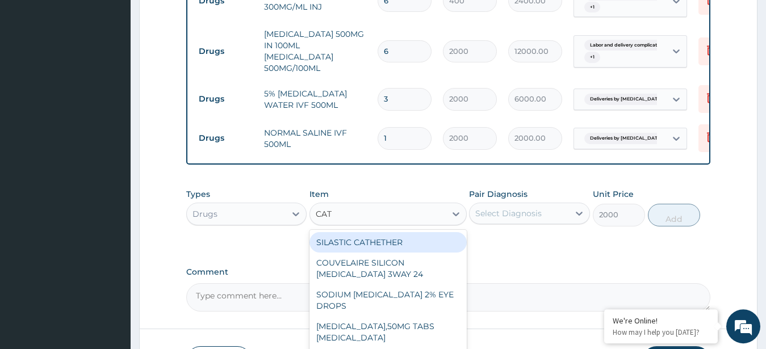
scroll to position [0, 0]
click at [413, 232] on div "SILASTIC CATHETHER" at bounding box center [387, 242] width 157 height 20
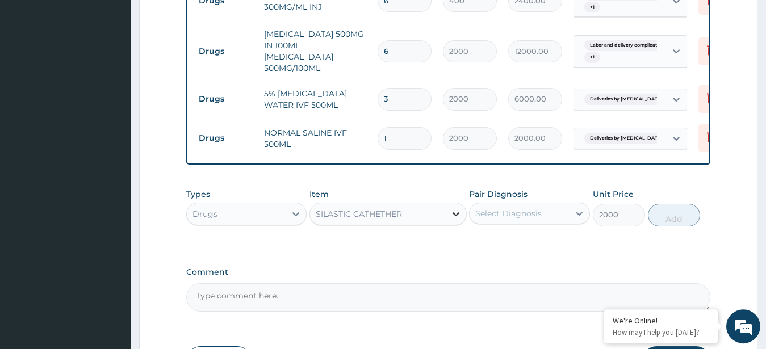
type input "6500"
click at [498, 204] on div "Select Diagnosis" at bounding box center [518, 213] width 99 height 18
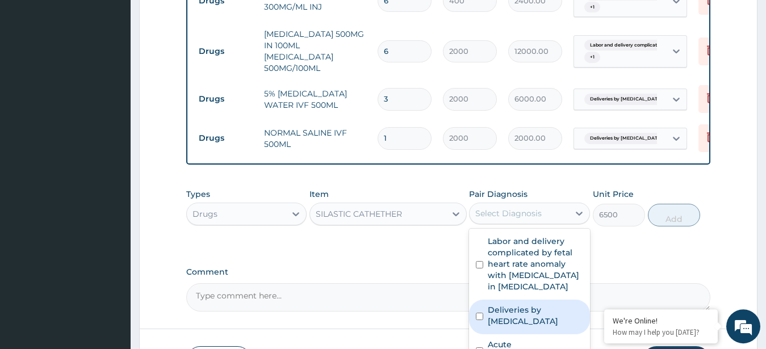
click at [522, 300] on div "Deliveries by [MEDICAL_DATA]" at bounding box center [529, 317] width 121 height 35
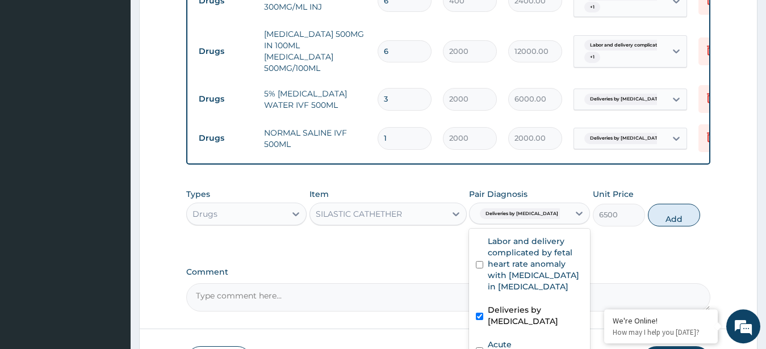
checkbox input "true"
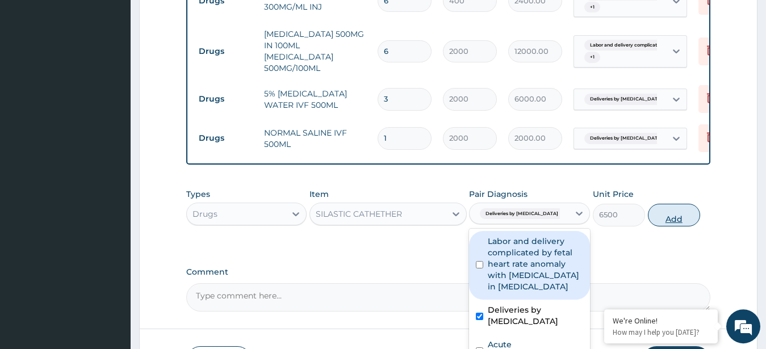
click at [665, 204] on button "Add" at bounding box center [674, 215] width 52 height 23
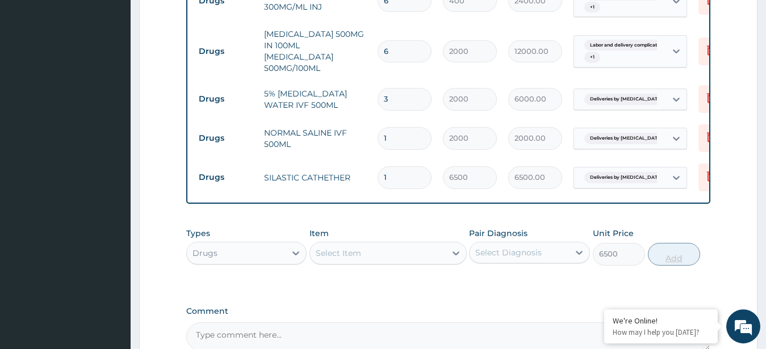
type input "0"
click at [398, 40] on input "6" at bounding box center [405, 51] width 54 height 22
type input "0.00"
type input "8"
type input "16000.00"
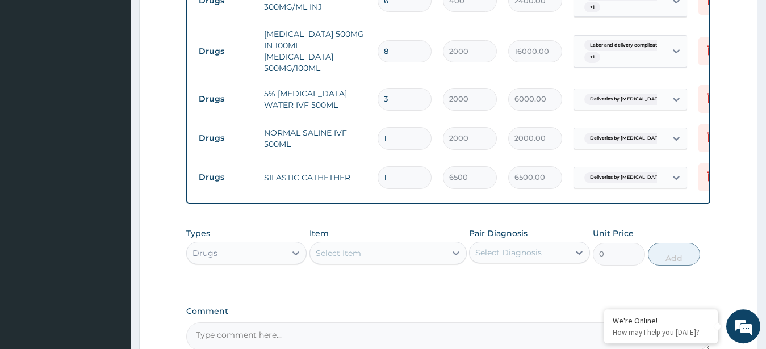
type input "8"
click at [366, 244] on div "Select Item" at bounding box center [378, 253] width 136 height 18
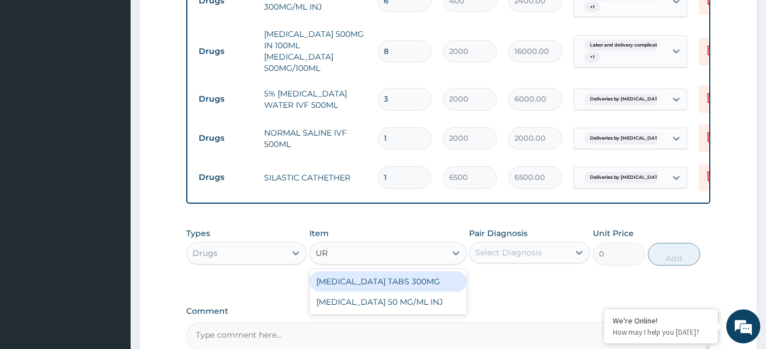
type input "U"
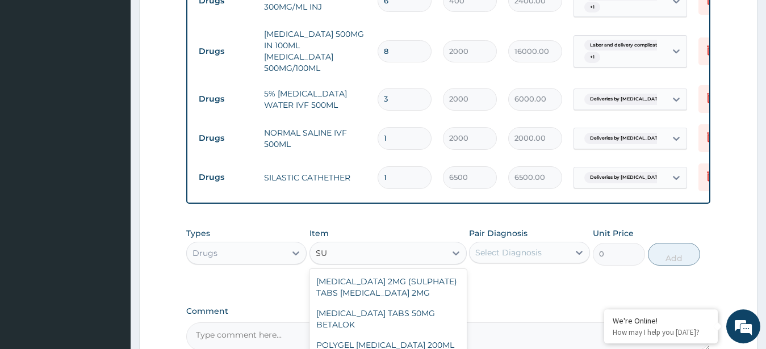
type input "S"
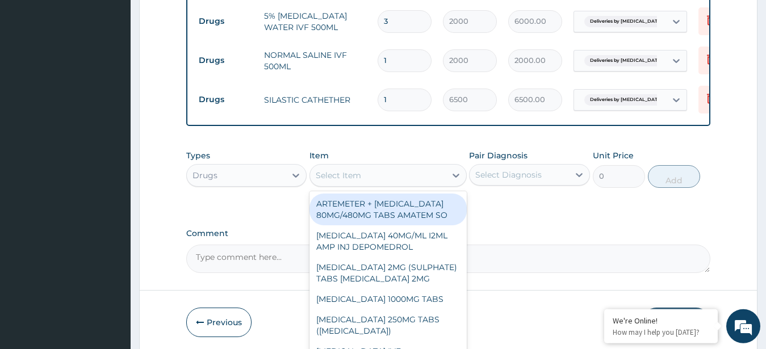
scroll to position [1089, 0]
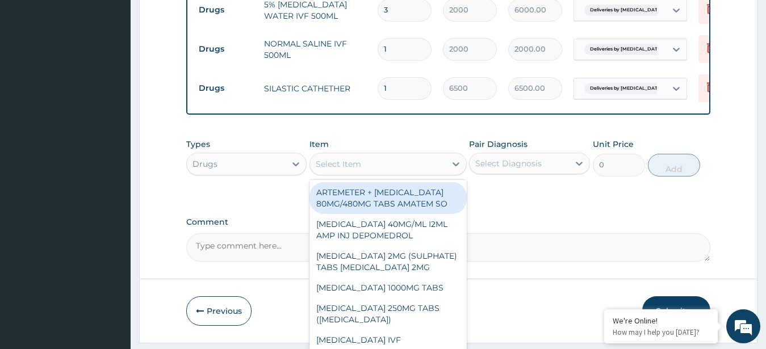
click at [270, 155] on div "Drugs" at bounding box center [236, 164] width 99 height 18
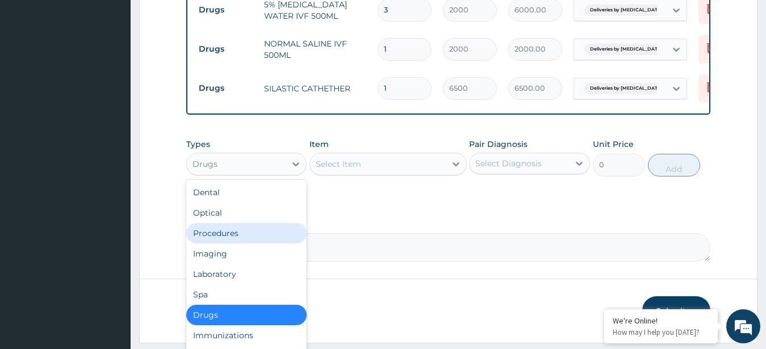
click at [235, 223] on div "Procedures" at bounding box center [246, 233] width 121 height 20
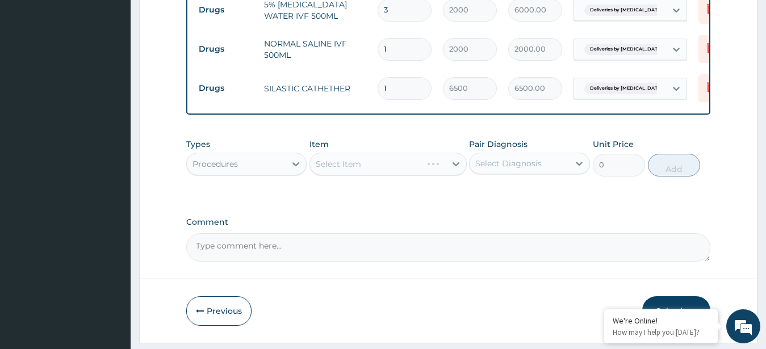
click at [412, 153] on div "Select Item" at bounding box center [387, 164] width 157 height 23
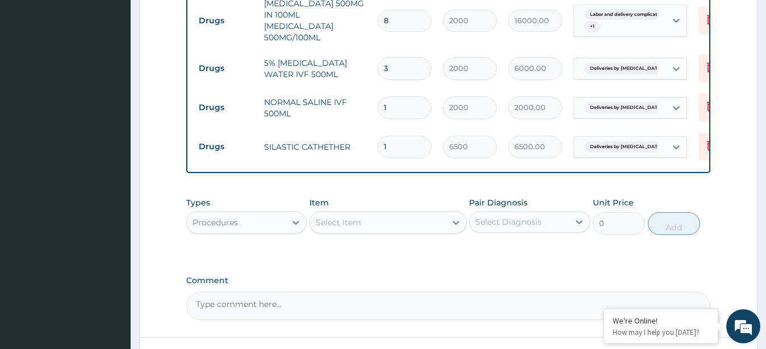
scroll to position [1085, 0]
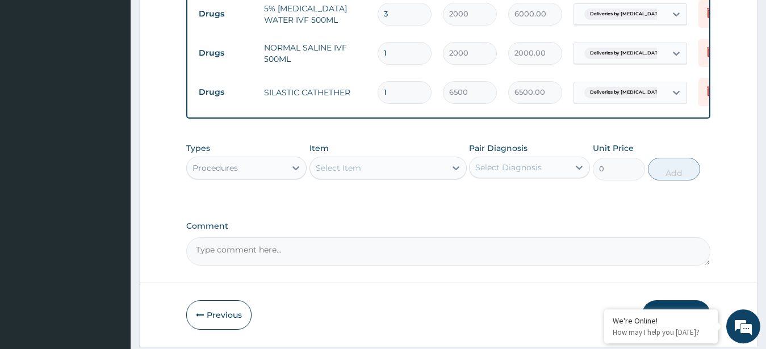
click at [395, 159] on div "Select Item" at bounding box center [378, 168] width 136 height 18
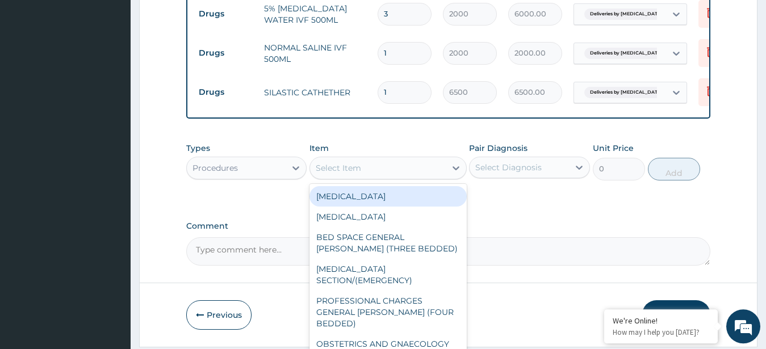
type input "V"
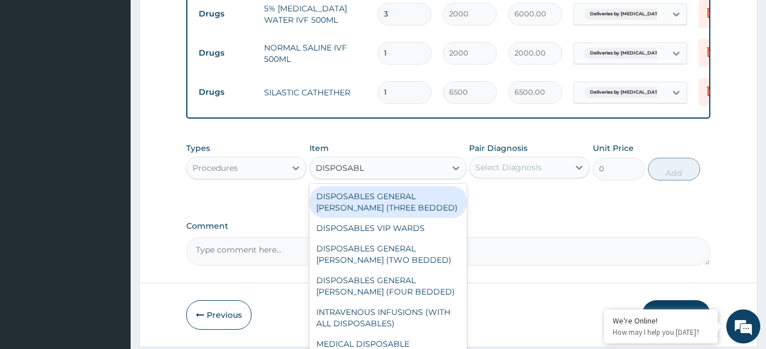
type input "DISPOSABLE"
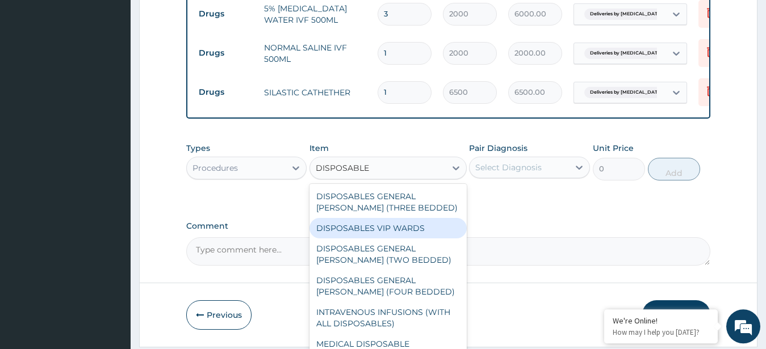
click at [364, 218] on div "DISPOSABLES VIP WARDS" at bounding box center [387, 228] width 157 height 20
type input "2000"
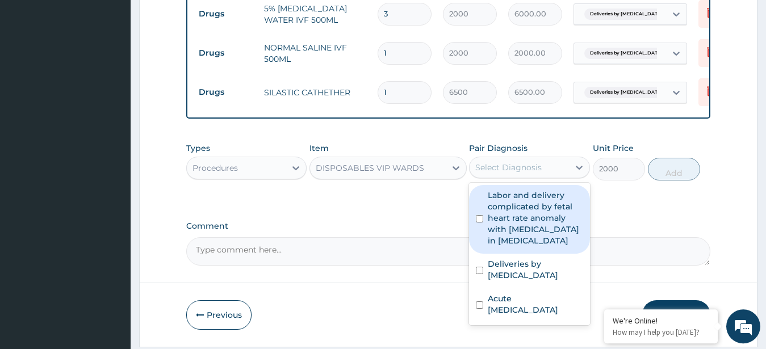
click at [551, 158] on div "Select Diagnosis" at bounding box center [518, 167] width 99 height 18
click at [522, 191] on label "Labor and delivery complicated by fetal heart rate anomaly with [MEDICAL_DATA] …" at bounding box center [535, 218] width 95 height 57
checkbox input "true"
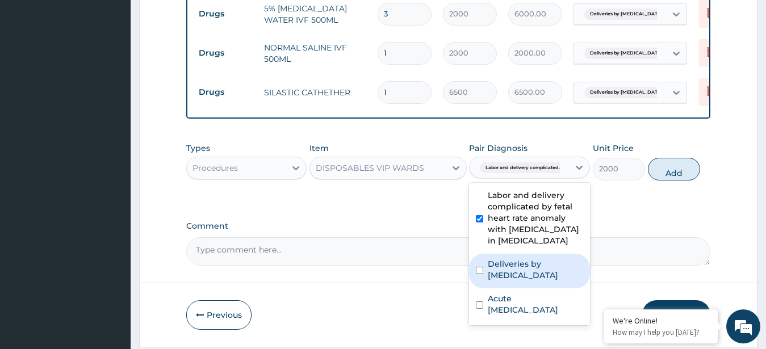
click at [525, 258] on label "Deliveries by [MEDICAL_DATA]" at bounding box center [535, 269] width 95 height 23
checkbox input "true"
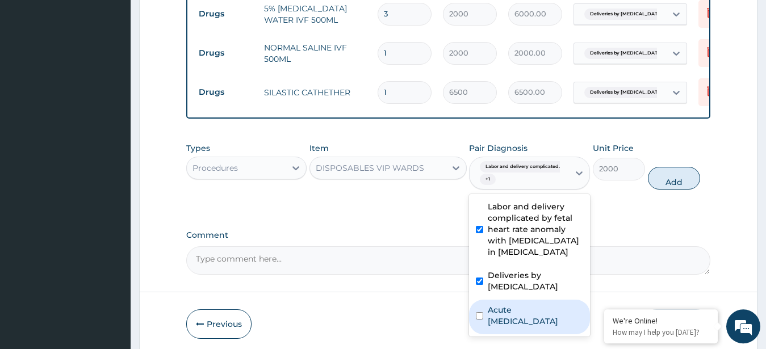
click at [527, 304] on label "Acute [MEDICAL_DATA]" at bounding box center [535, 315] width 95 height 23
checkbox input "true"
click at [664, 167] on button "Add" at bounding box center [674, 178] width 52 height 23
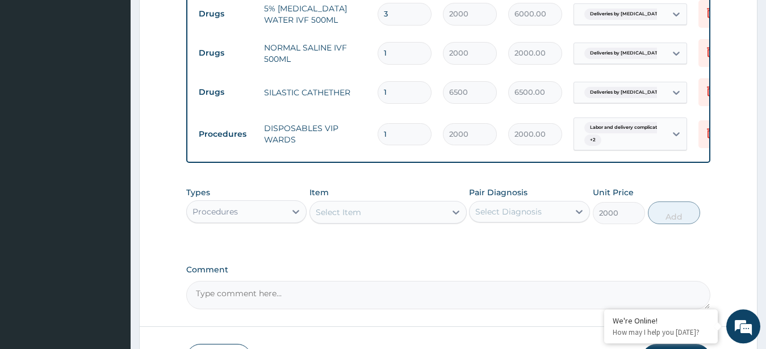
type input "0"
click at [399, 123] on input "1" at bounding box center [405, 134] width 54 height 22
type input "0.00"
click at [389, 123] on input "number" at bounding box center [405, 134] width 54 height 22
click at [395, 123] on input "number" at bounding box center [405, 134] width 54 height 22
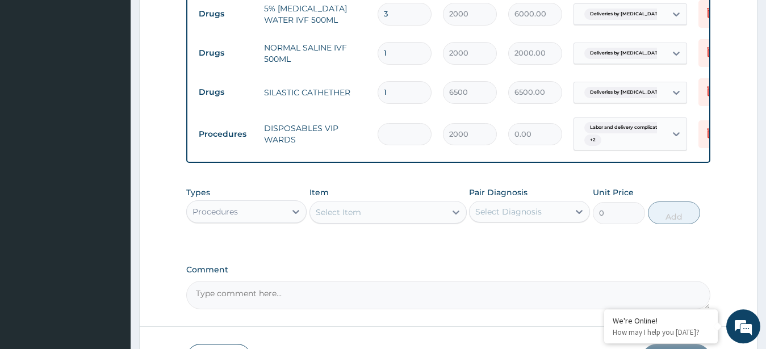
click at [395, 123] on input "number" at bounding box center [405, 134] width 54 height 22
type input "6"
type input "12000.00"
type input "6"
click at [414, 203] on div "Select Item" at bounding box center [378, 212] width 136 height 18
